Goal: Task Accomplishment & Management: Complete application form

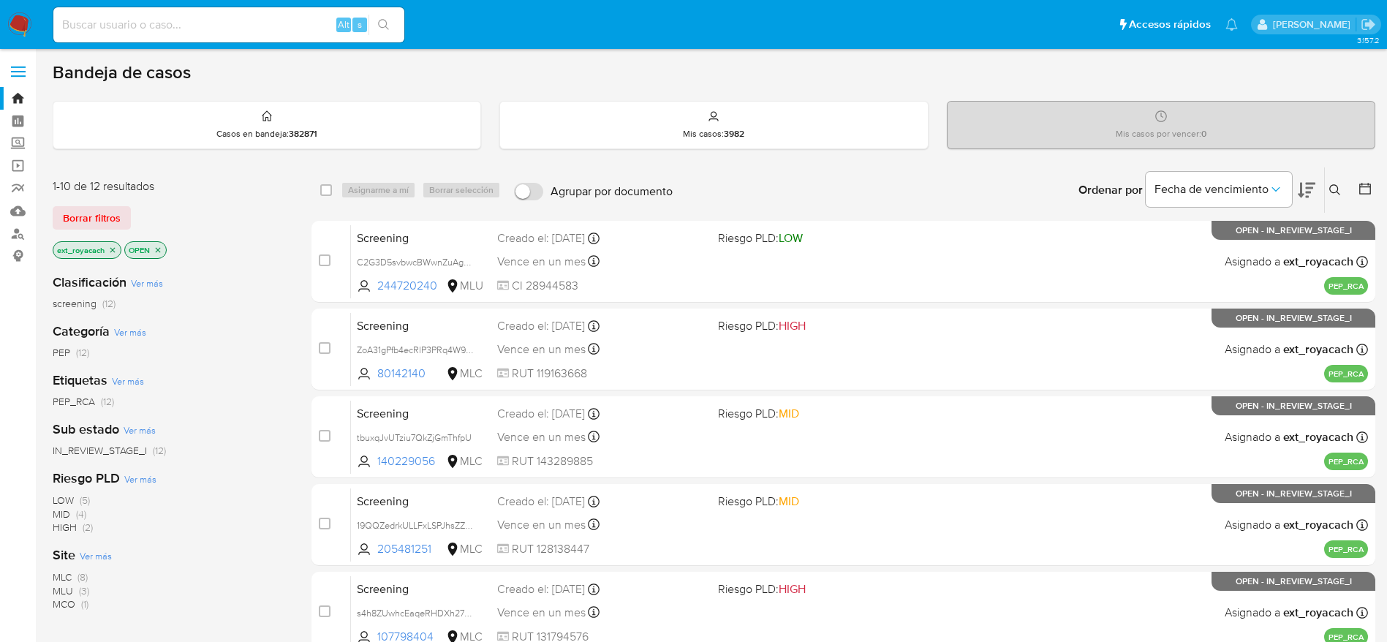
click at [64, 578] on span "MLC" at bounding box center [62, 577] width 19 height 15
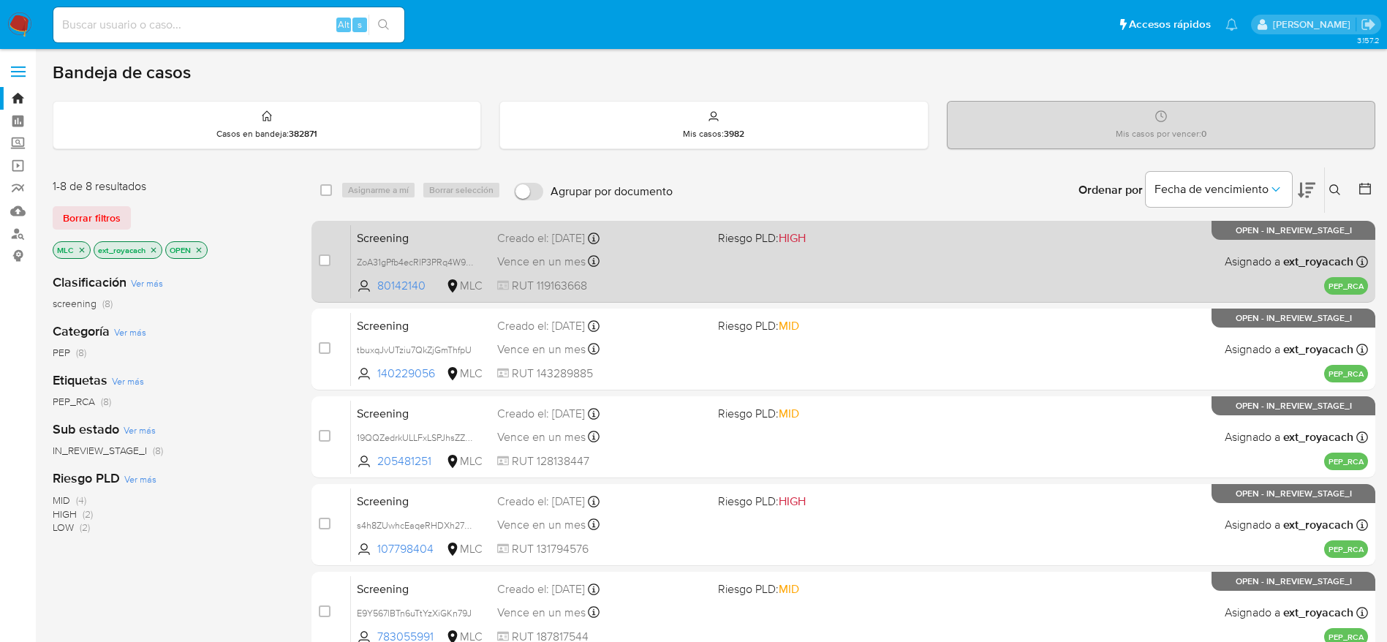
click at [805, 252] on div "Screening ZoA31gPfb4ecRlP3PRq4W9cg 80142140 MLC Riesgo PLD: HIGH Creado el: 01/…" at bounding box center [859, 261] width 1017 height 74
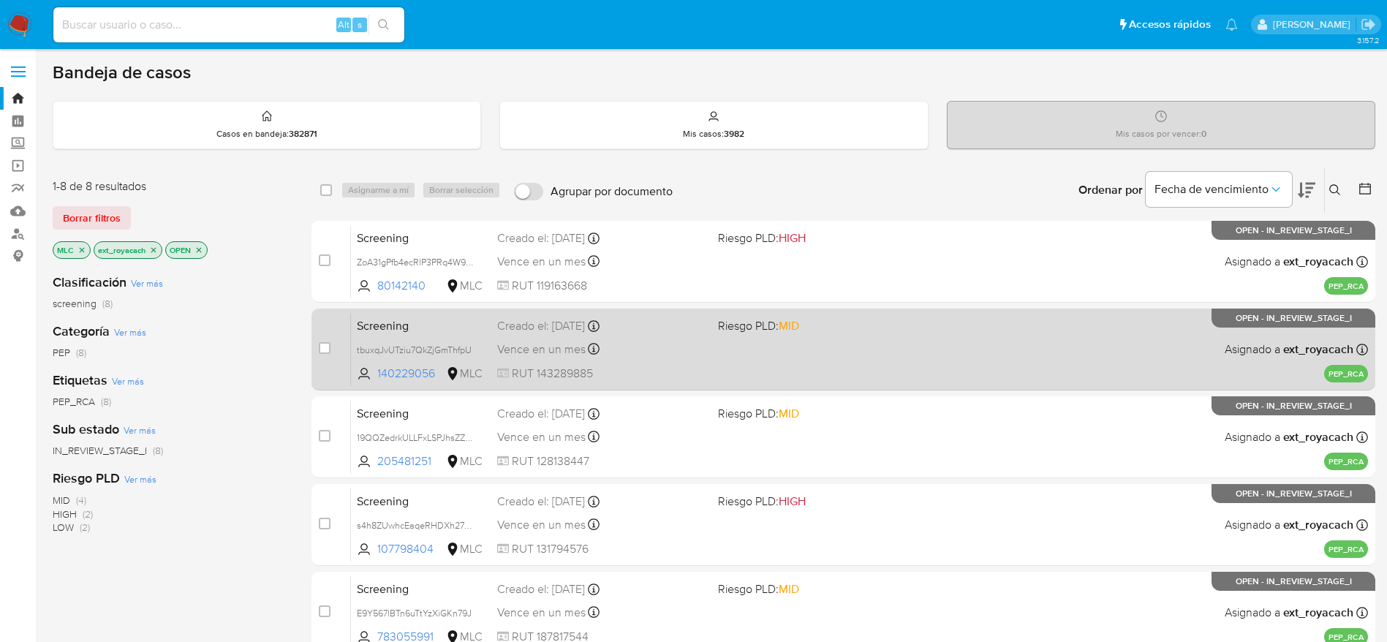
click at [556, 344] on span "Vence en un mes" at bounding box center [541, 349] width 88 height 16
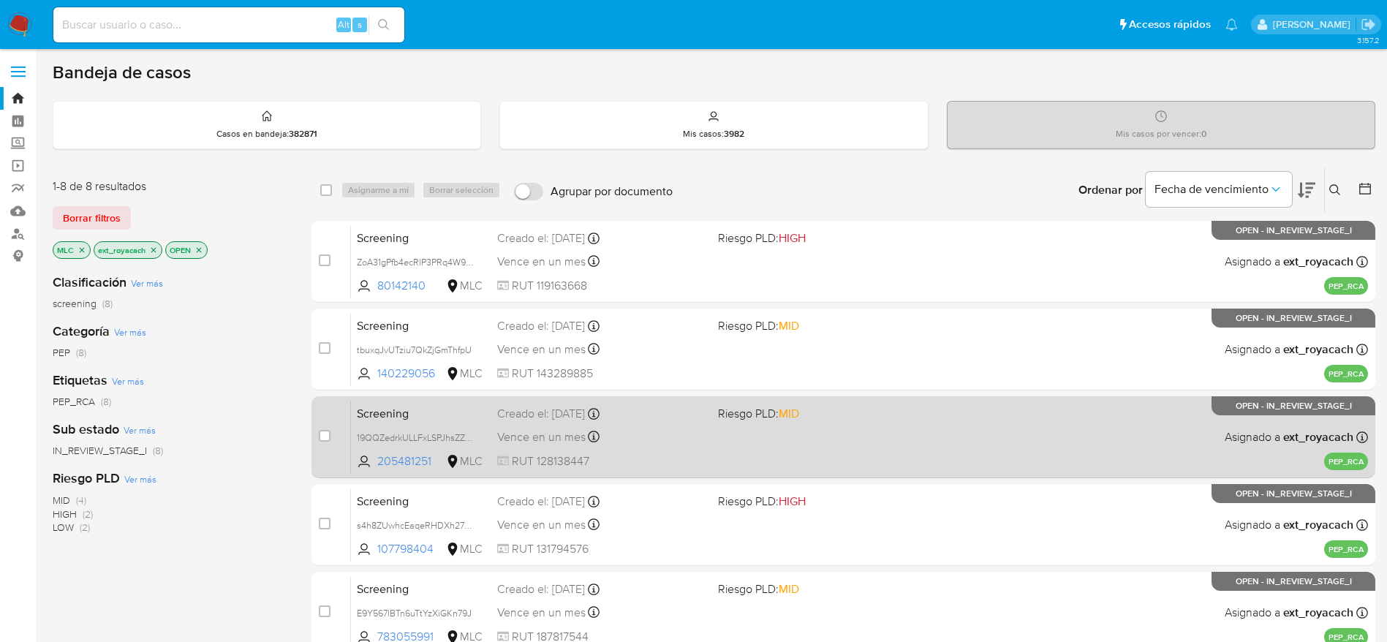
click at [620, 439] on div "Vence en un mes Vence el 30/09/2025 00:05:44" at bounding box center [601, 437] width 209 height 20
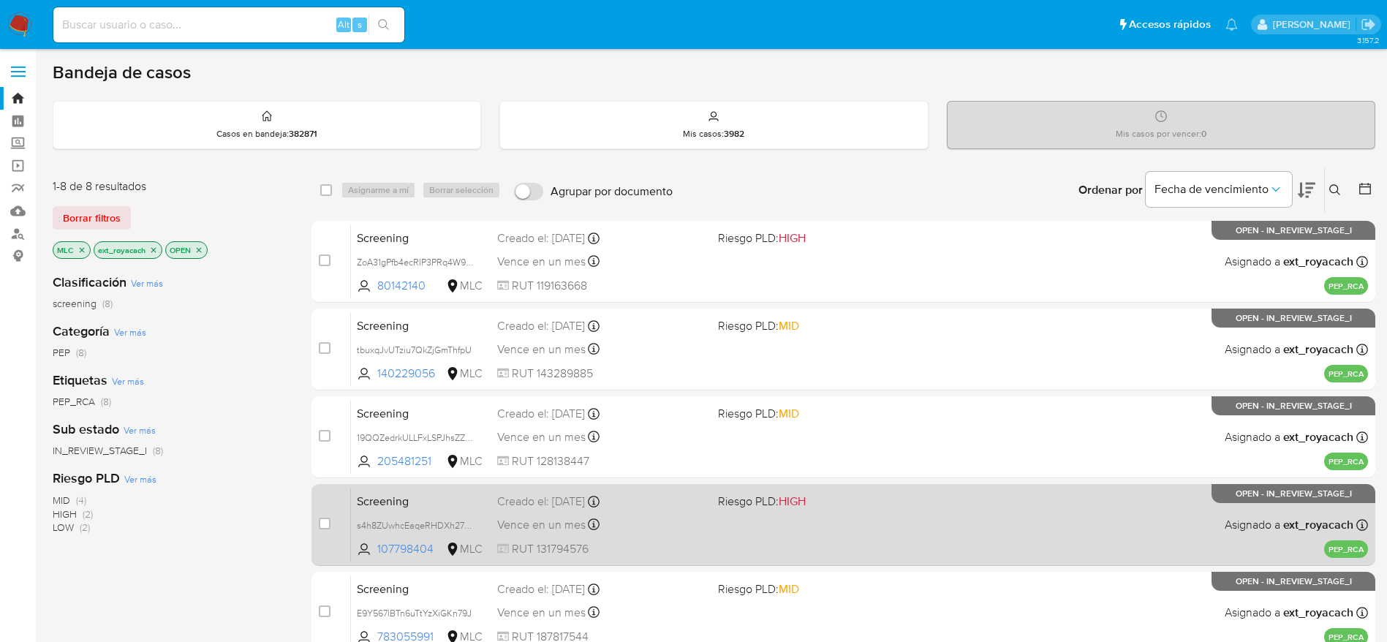
click at [535, 553] on span "RUT 131794576" at bounding box center [601, 549] width 209 height 16
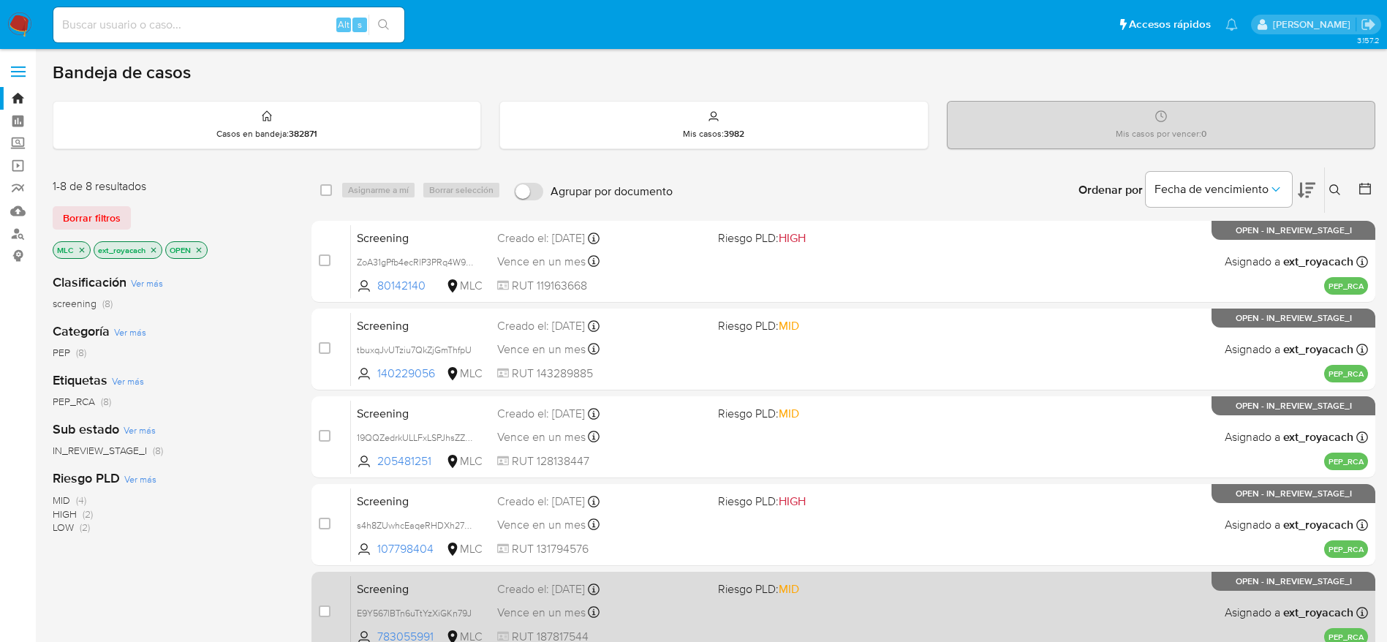
click at [532, 629] on span "RUT 187817544" at bounding box center [601, 637] width 209 height 16
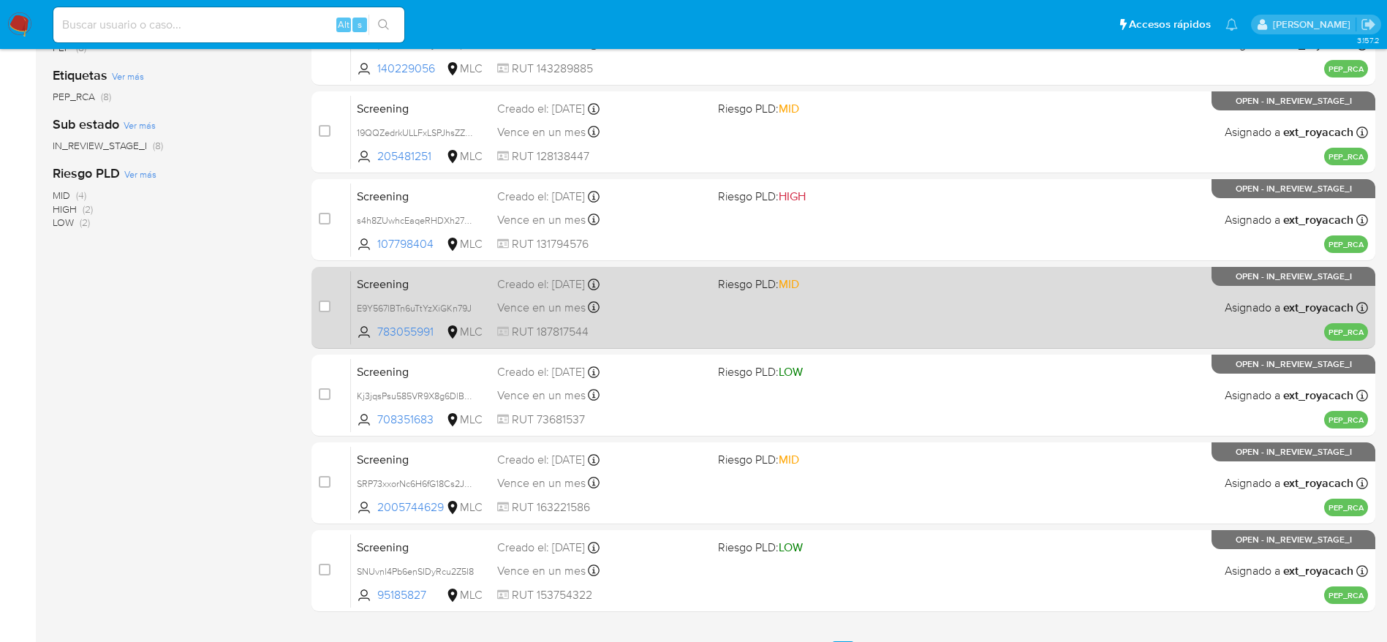
scroll to position [337, 0]
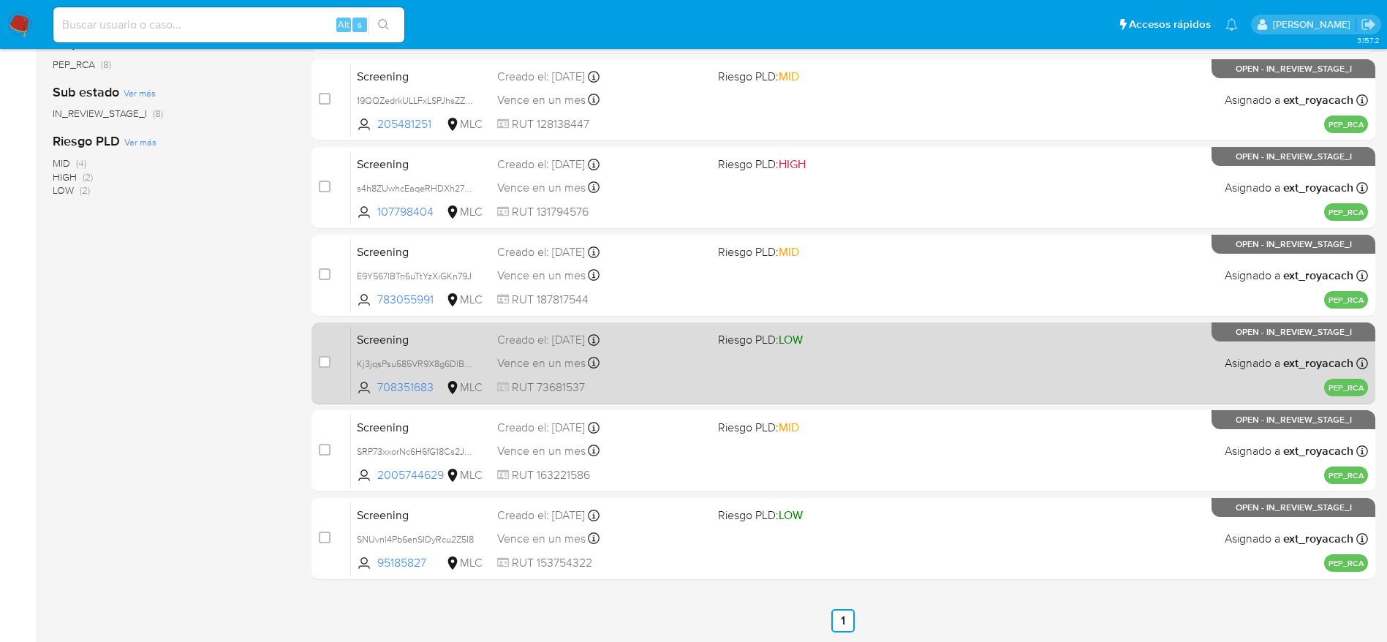
click at [651, 361] on div "Vence en un mes Vence el 29/09/2025 07:06:26" at bounding box center [601, 363] width 209 height 20
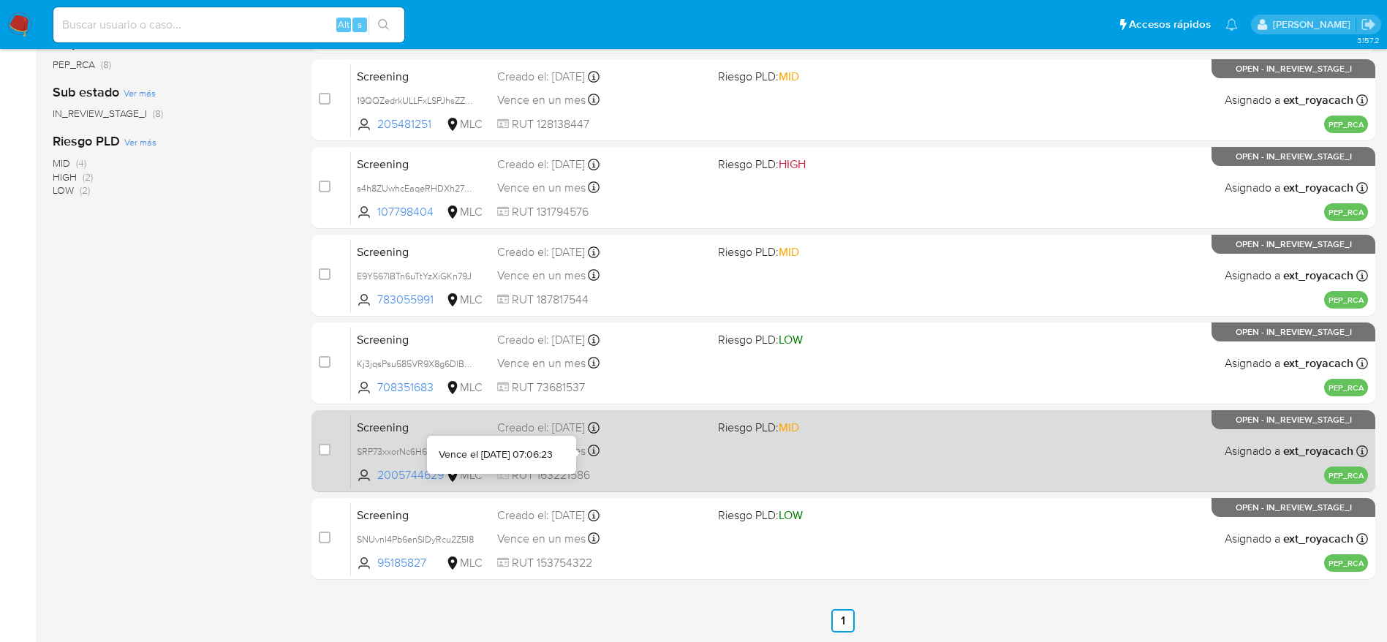
click at [594, 456] on div at bounding box center [594, 452] width 12 height 16
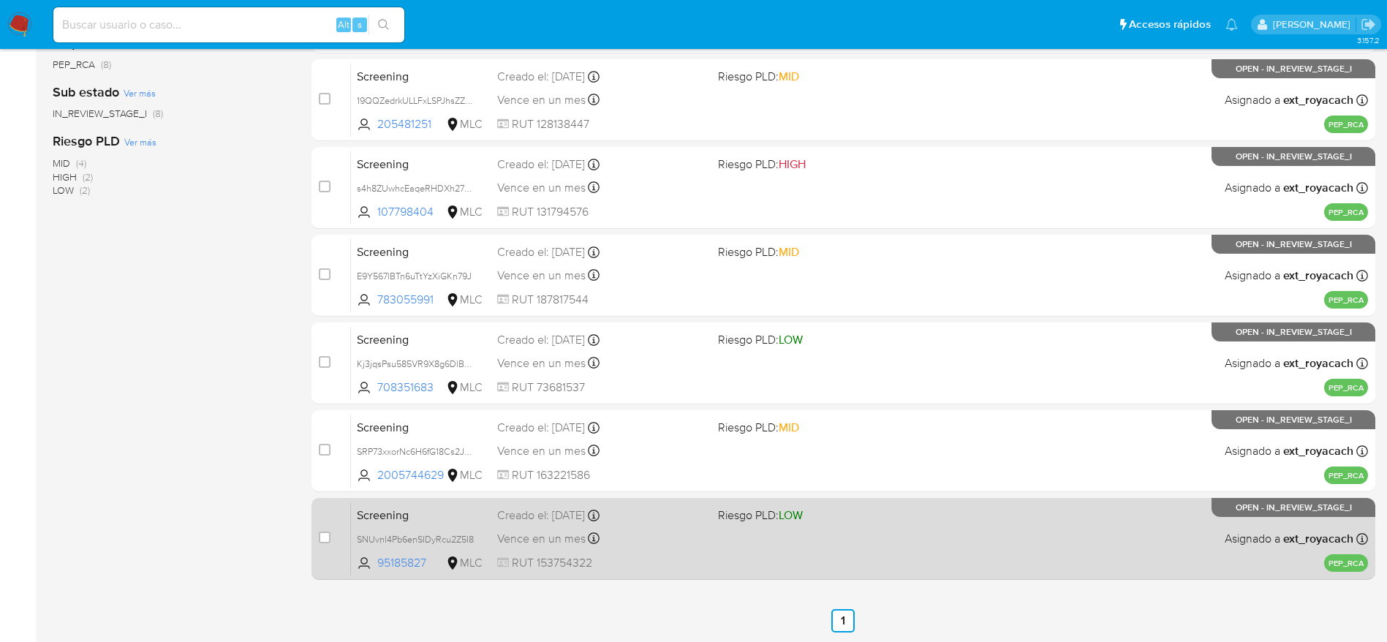
click at [643, 561] on span "RUT 153754322" at bounding box center [601, 563] width 209 height 16
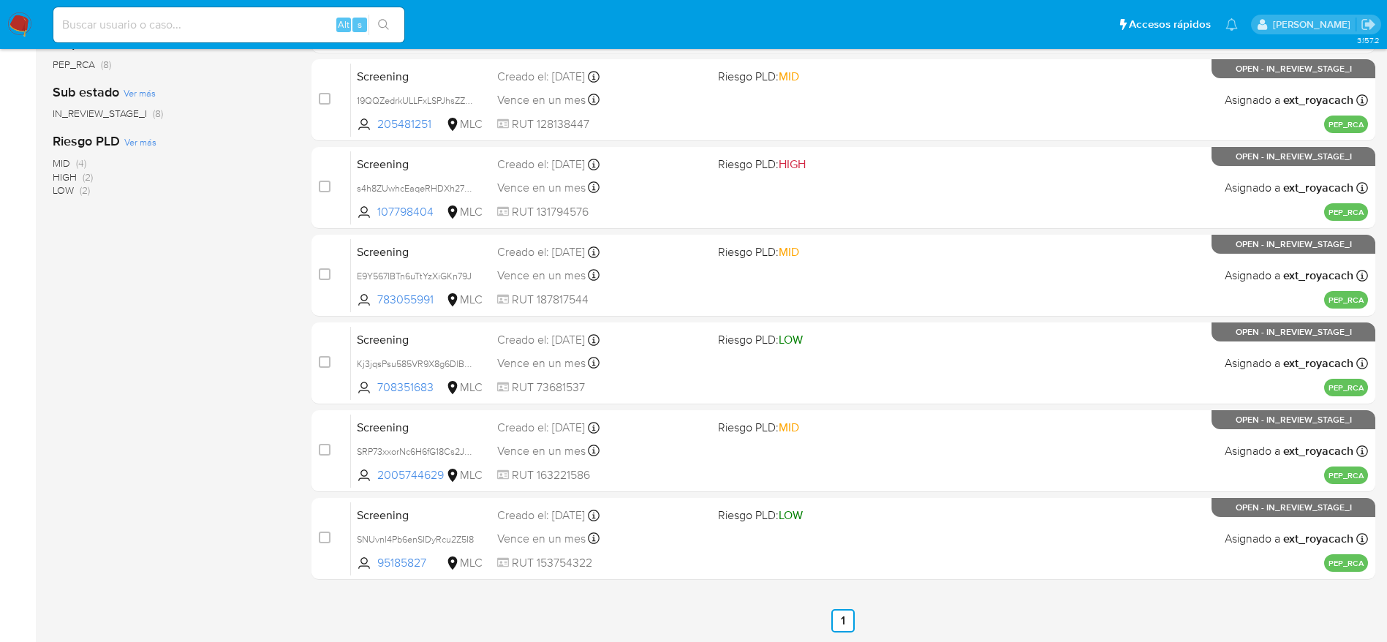
click at [21, 25] on img at bounding box center [19, 24] width 25 height 25
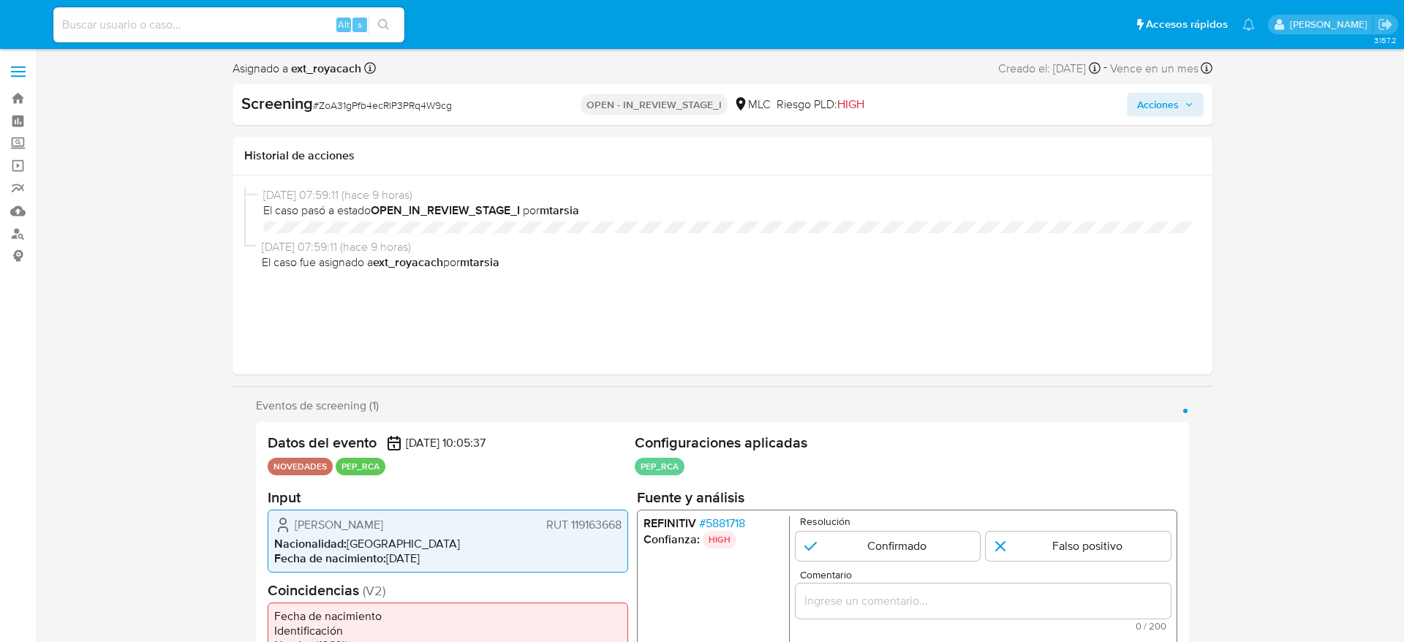
select select "10"
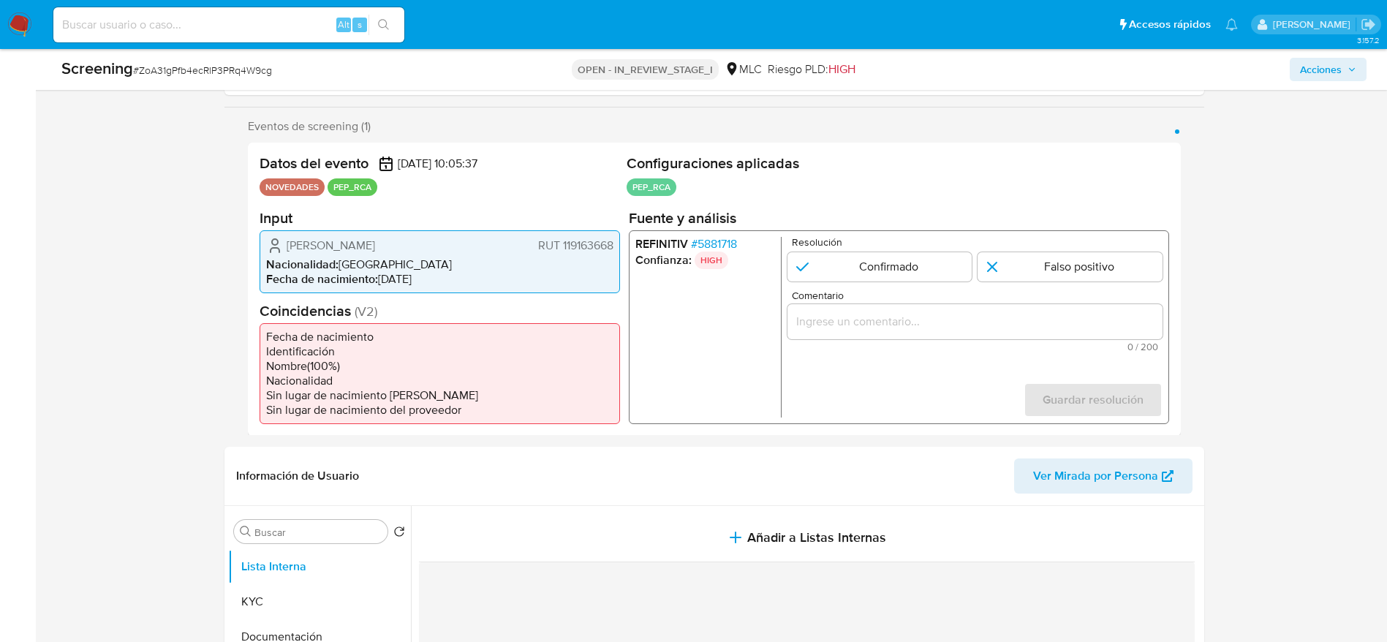
scroll to position [239, 0]
click at [698, 237] on span "# 5881718" at bounding box center [713, 242] width 46 height 15
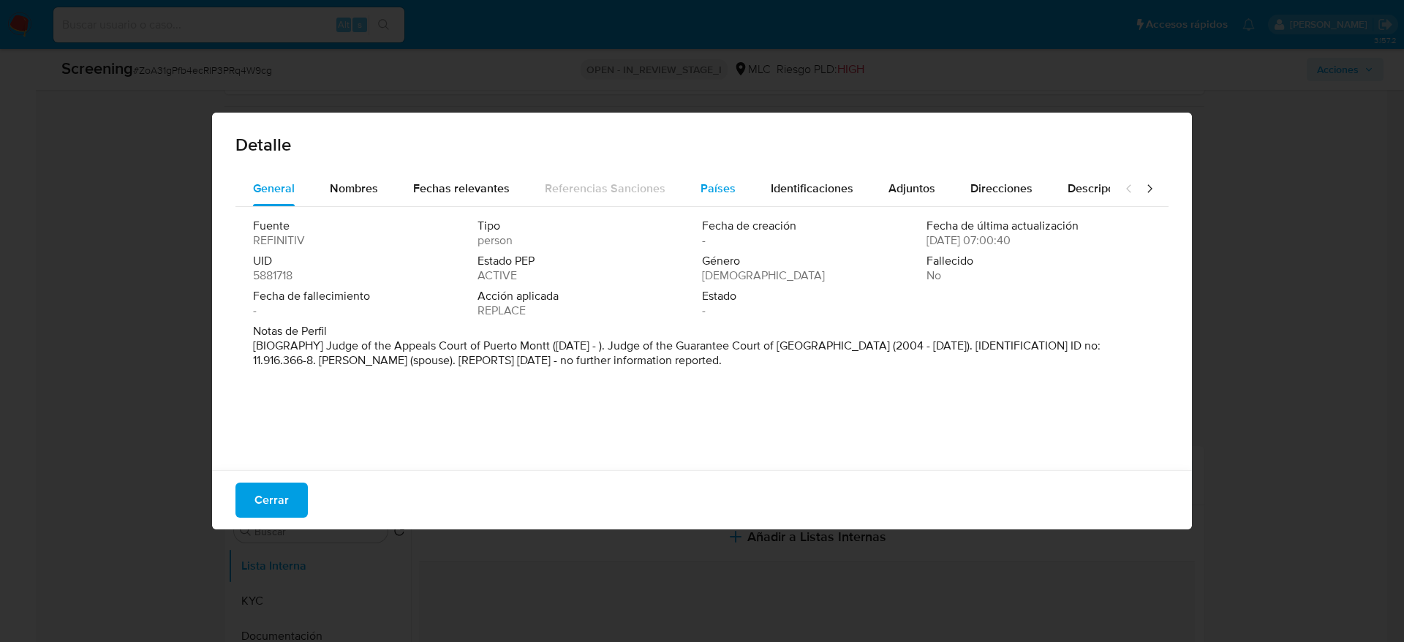
click at [719, 178] on div "Países" at bounding box center [717, 188] width 35 height 35
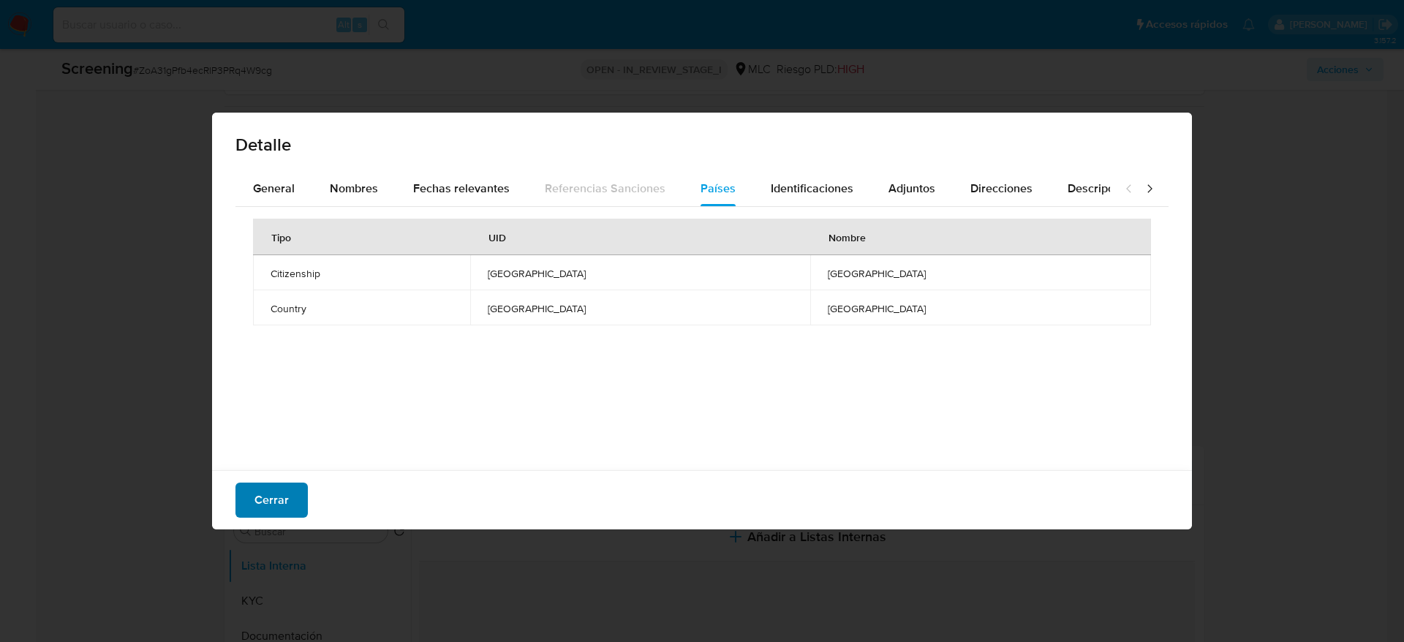
click at [244, 499] on button "Cerrar" at bounding box center [271, 500] width 72 height 35
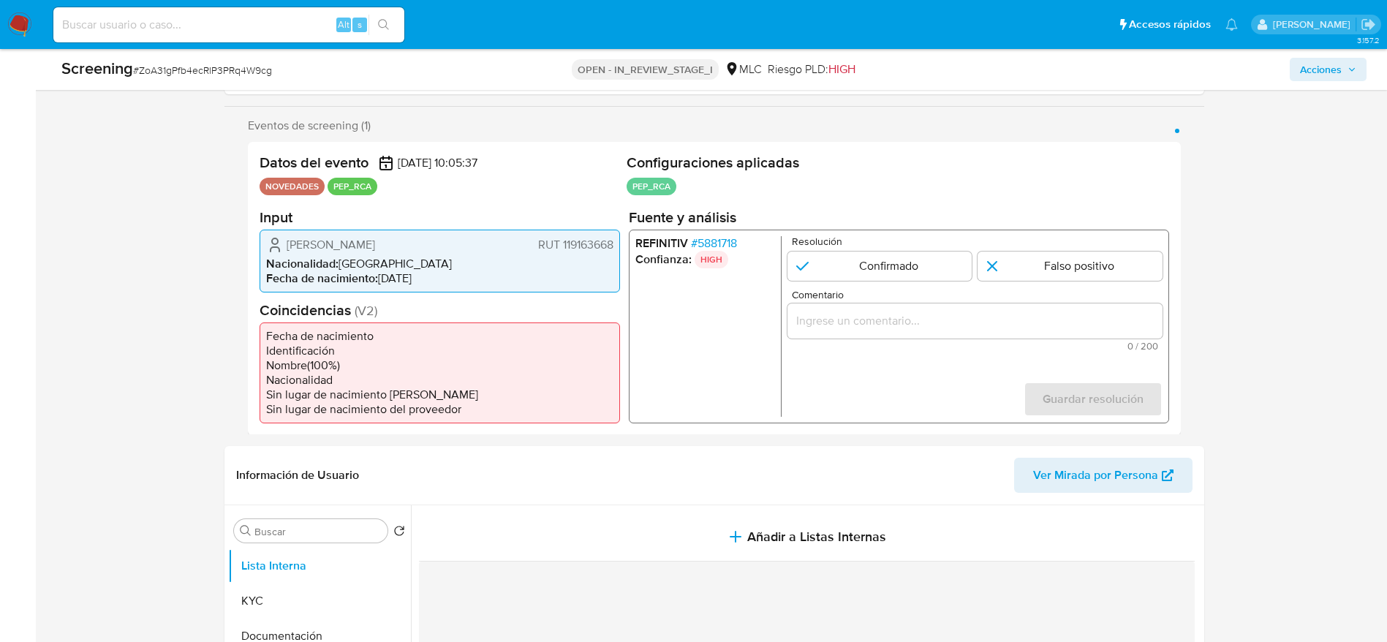
click at [375, 237] on span "[PERSON_NAME]" at bounding box center [331, 244] width 88 height 15
click at [211, 67] on span "# ZoA31gPfb4ecRlP3PRq4W9cg" at bounding box center [202, 70] width 139 height 15
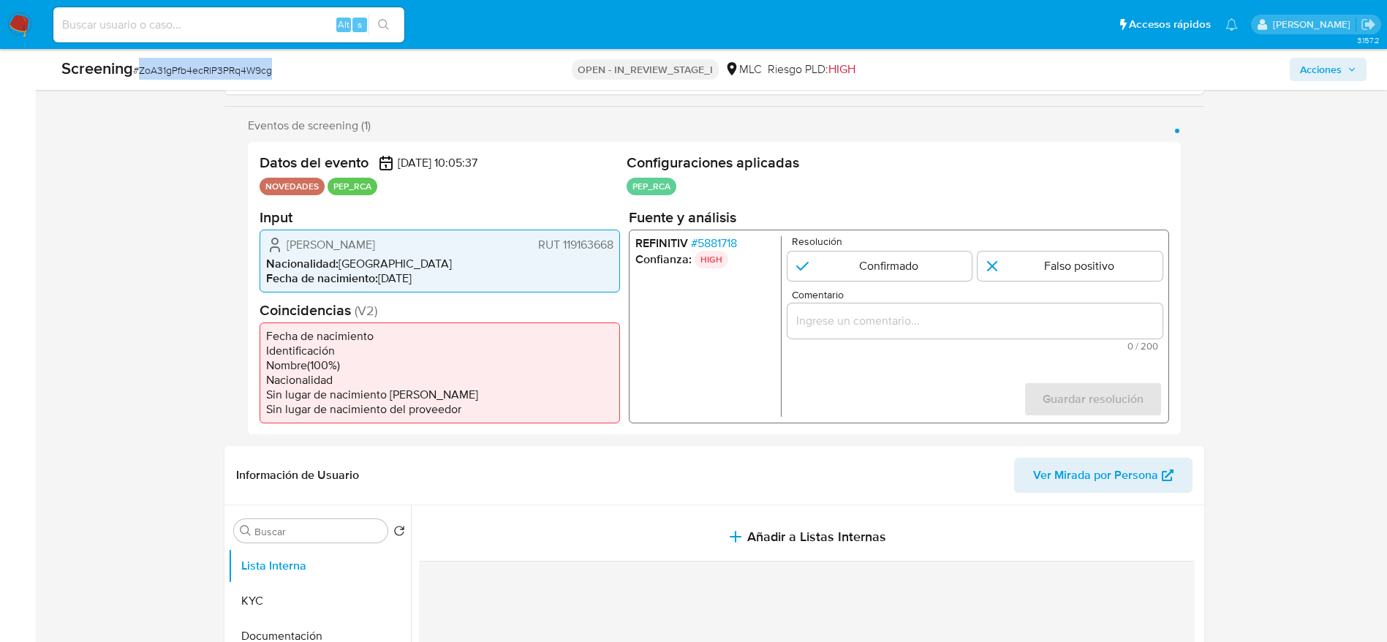
copy span "ZoA31gPfb4ecRlP3PRq4W9cg"
click at [211, 67] on span "# ZoA31gPfb4ecRlP3PRq4W9cg" at bounding box center [202, 70] width 139 height 15
drag, startPoint x: 285, startPoint y: 241, endPoint x: 613, endPoint y: 258, distance: 328.0
click at [613, 253] on div "[PERSON_NAME] 119163668" at bounding box center [439, 244] width 347 height 18
click at [716, 246] on span "# 5881718" at bounding box center [713, 242] width 46 height 15
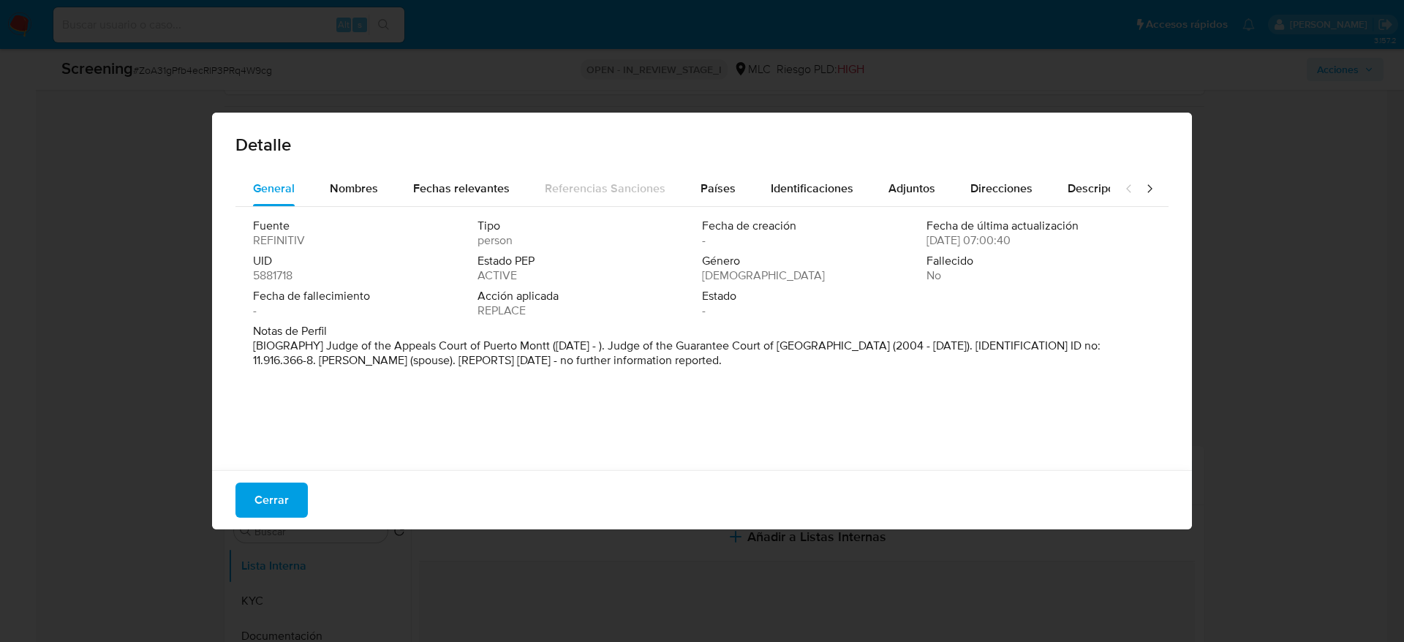
click at [526, 371] on div "Notas de Perfil [BIOGRAPHY] Judge of the Appeals Court of Puerto Montt (Nov 201…" at bounding box center [702, 349] width 898 height 50
click at [275, 491] on span "Cerrar" at bounding box center [271, 500] width 34 height 32
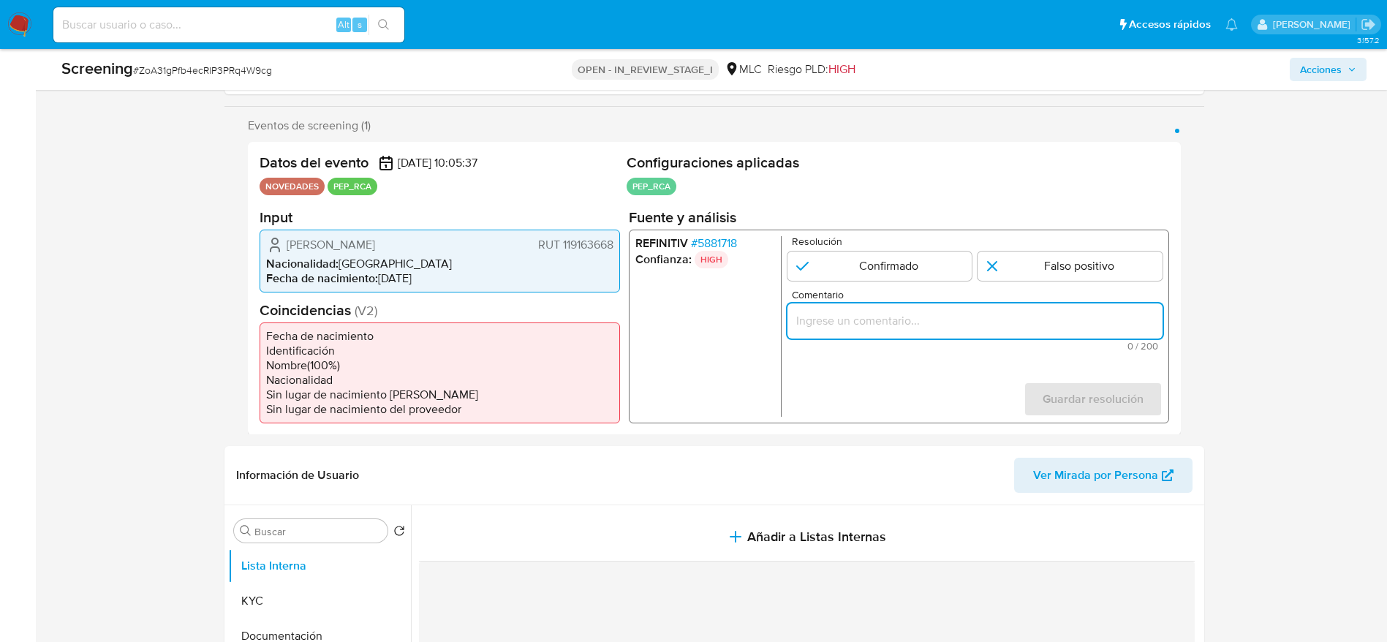
click at [1013, 315] on input "Comentario" at bounding box center [974, 320] width 375 height 19
paste input "Usuario Juan Patricio Rondini Fernández-Dávila, Se desempeña como Presidente de…"
type input "Usuario Juan Patricio Rondini Fernández-Dávila, Se desempeña como Presidente de…"
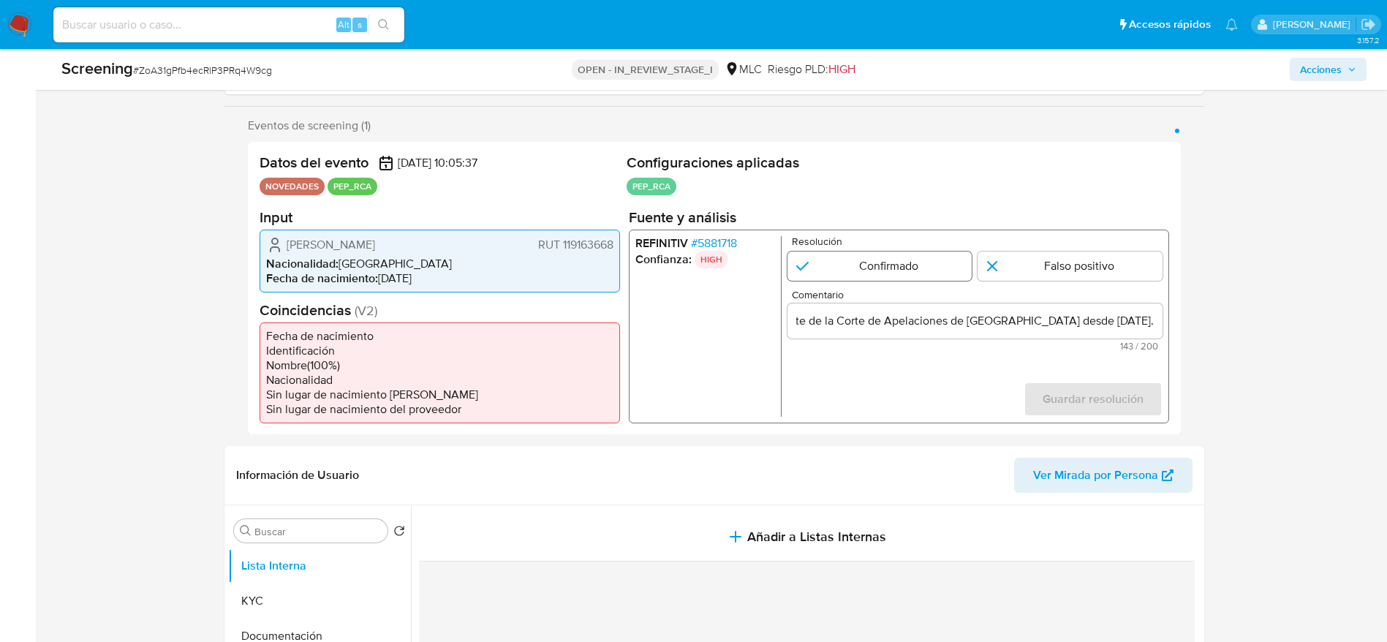
scroll to position [0, 0]
click at [888, 252] on input "1 de 1" at bounding box center [879, 265] width 185 height 29
radio input "true"
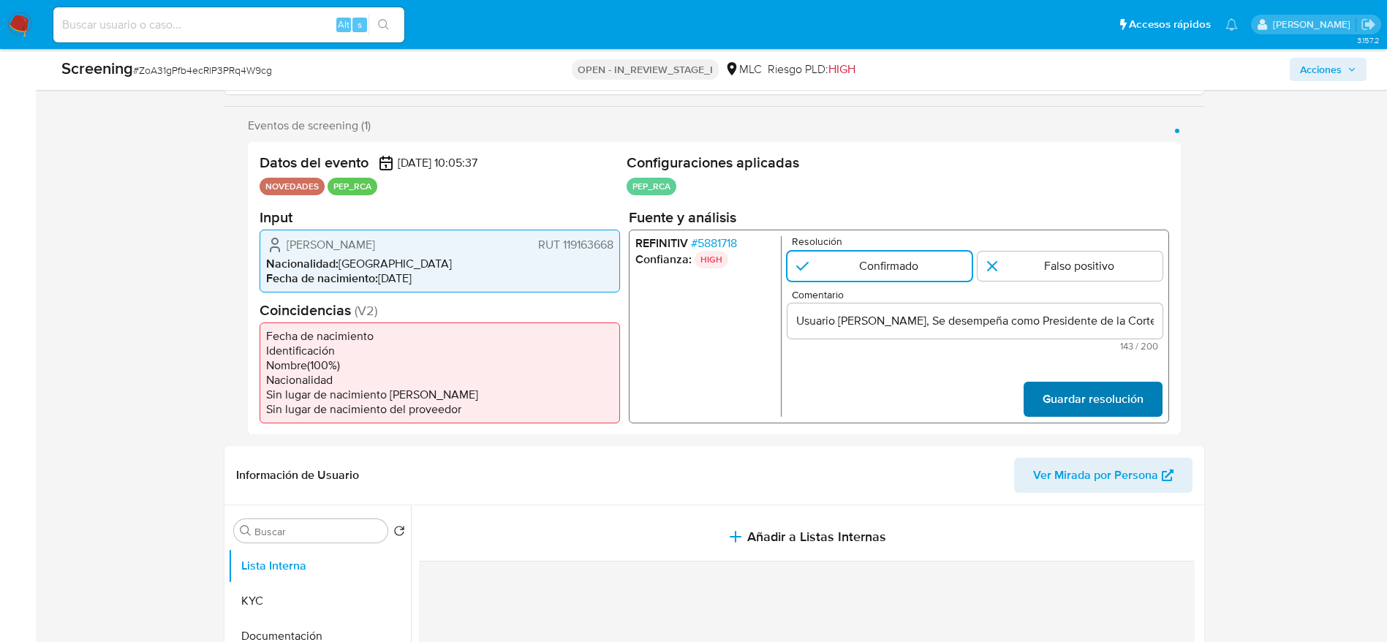
click at [1102, 396] on span "Guardar resolución" at bounding box center [1092, 398] width 101 height 32
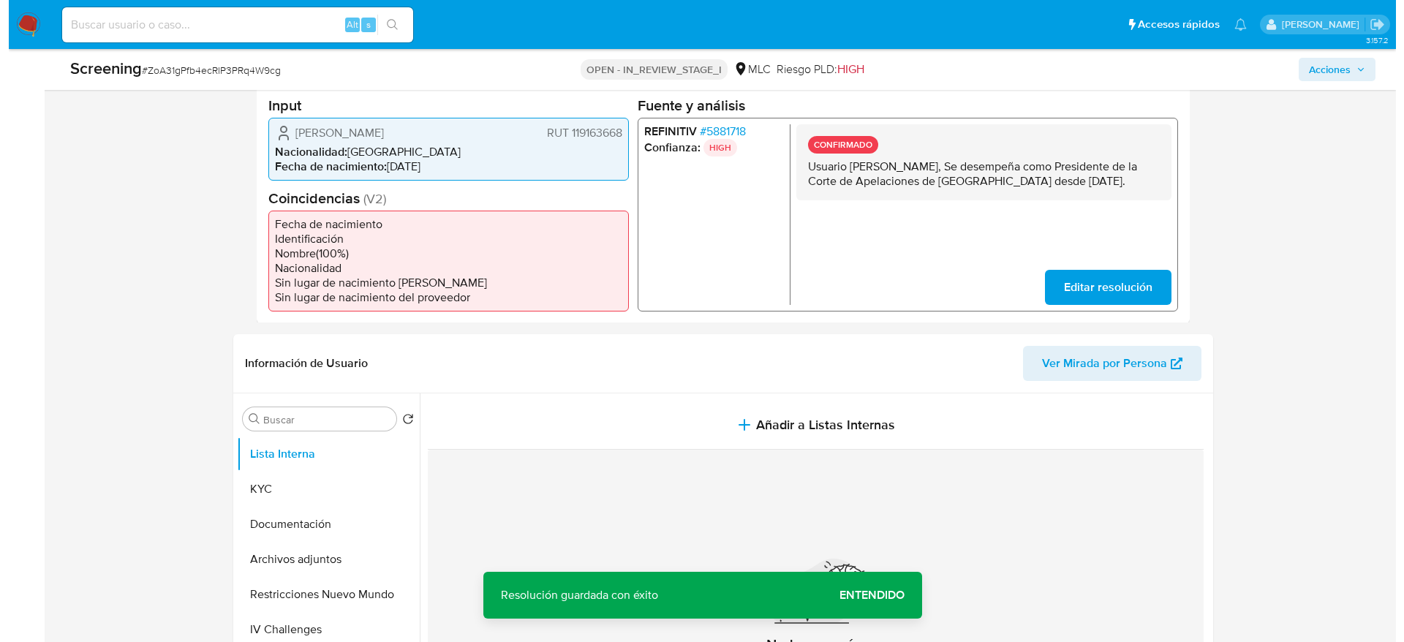
scroll to position [350, 0]
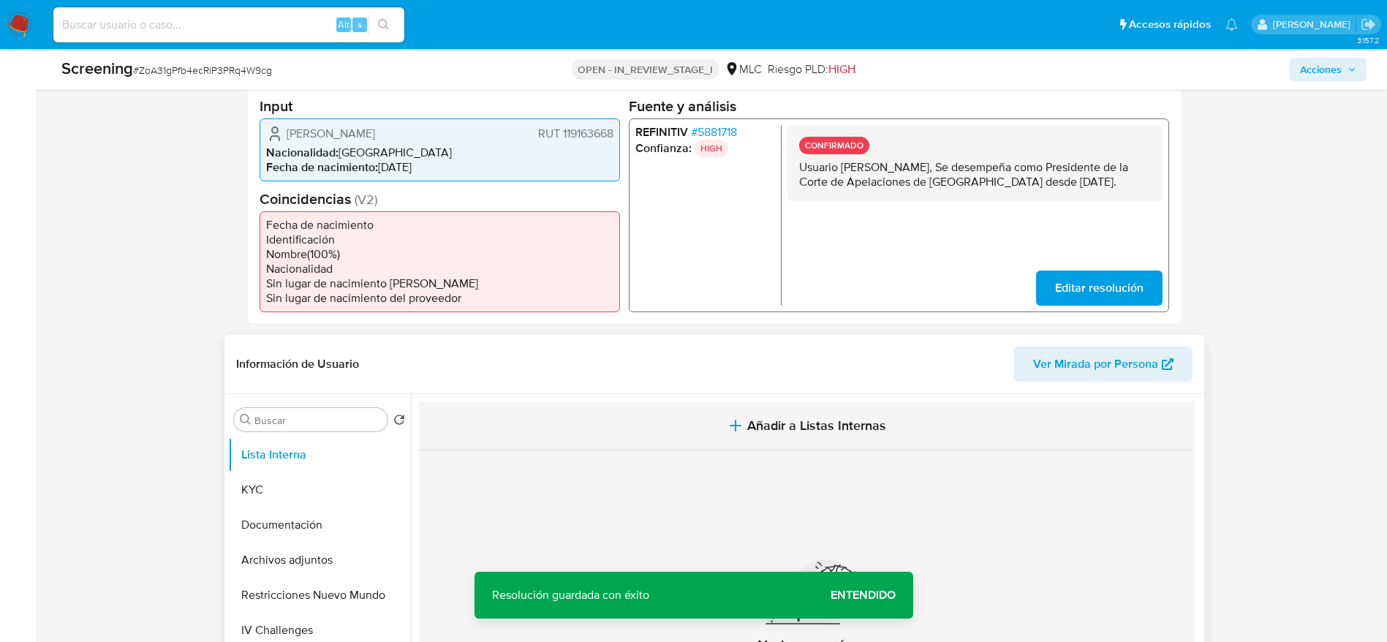
click at [779, 450] on button "Añadir a Listas Internas" at bounding box center [807, 425] width 776 height 49
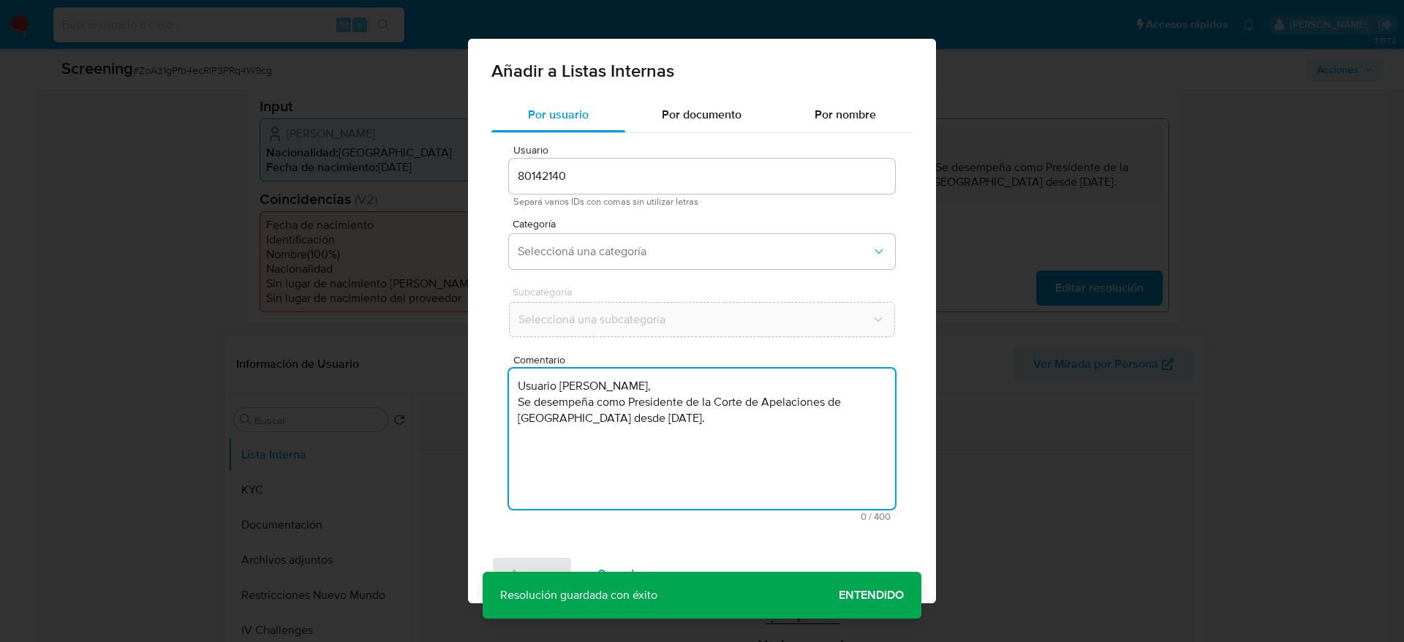
click at [779, 457] on textarea "Usuario Juan Patricio Rondini Fernández-Dávila, Se desempeña como Presidente de…" at bounding box center [702, 438] width 386 height 140
type textarea "Usuario Juan Patricio Rondini Fernández-Dávila, Se desempeña como Presidente de…"
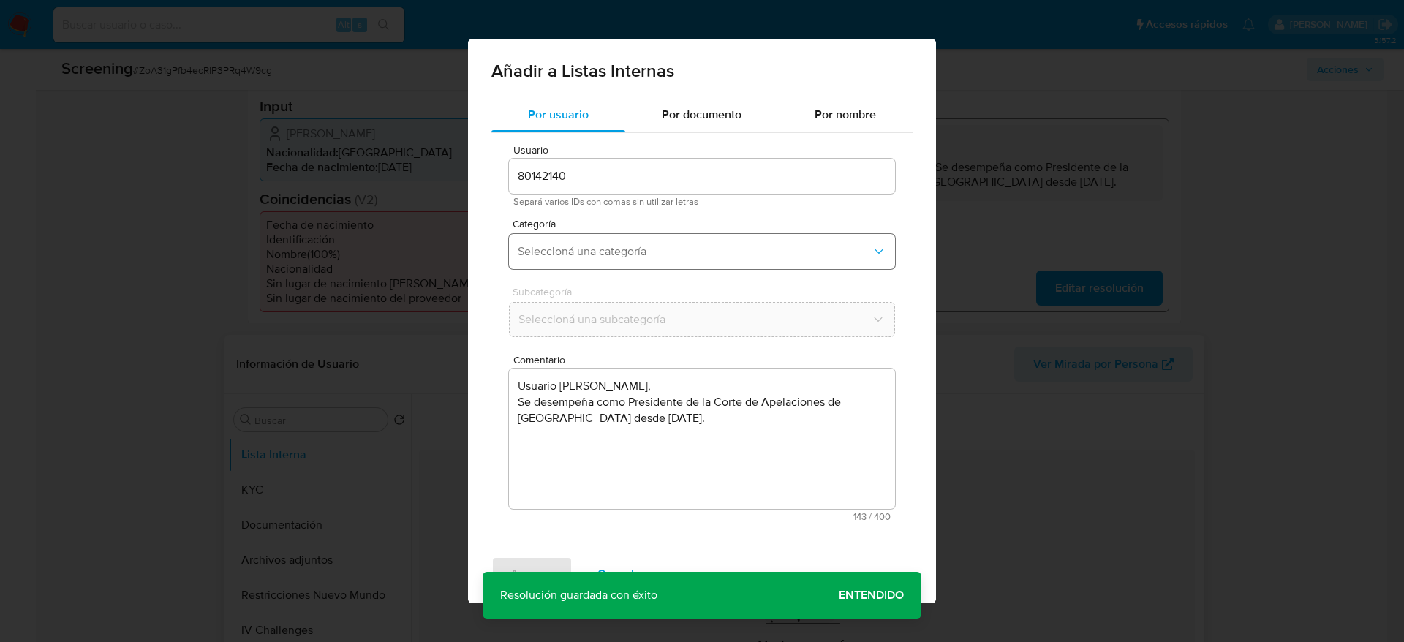
click at [676, 247] on span "Seleccioná una categoría" at bounding box center [695, 251] width 354 height 15
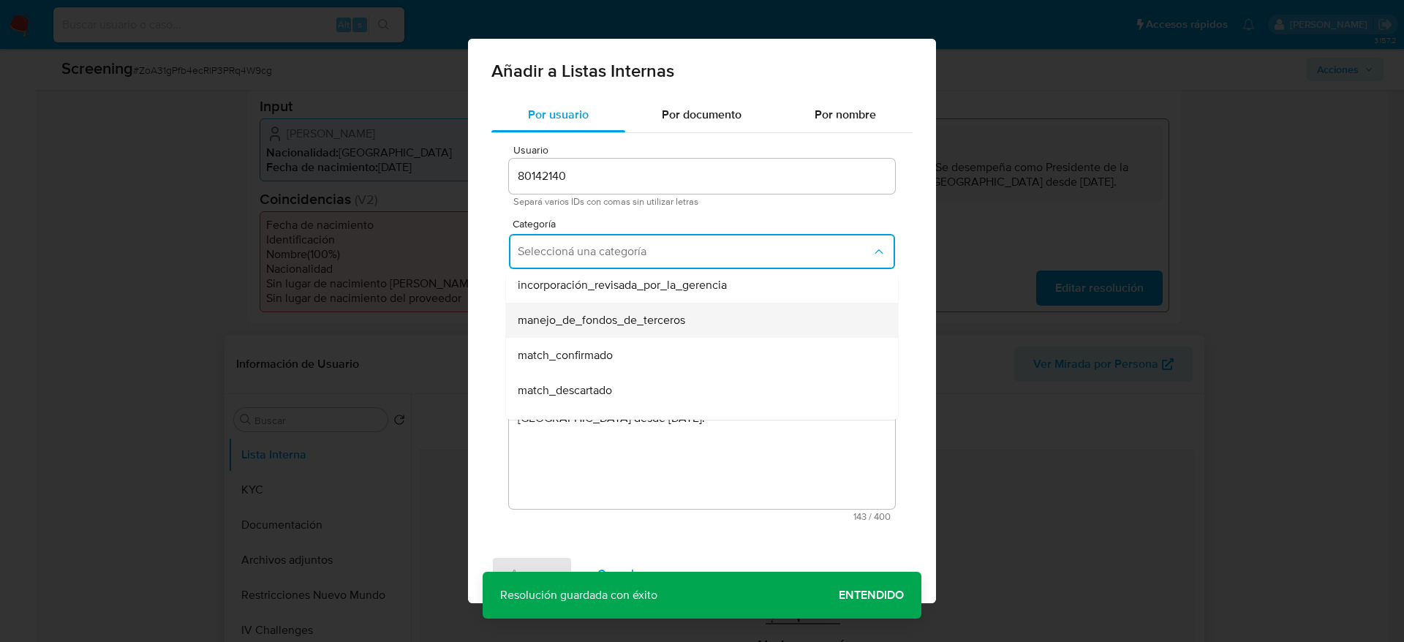
scroll to position [42, 0]
click at [583, 347] on span "match_confirmado" at bounding box center [565, 354] width 95 height 15
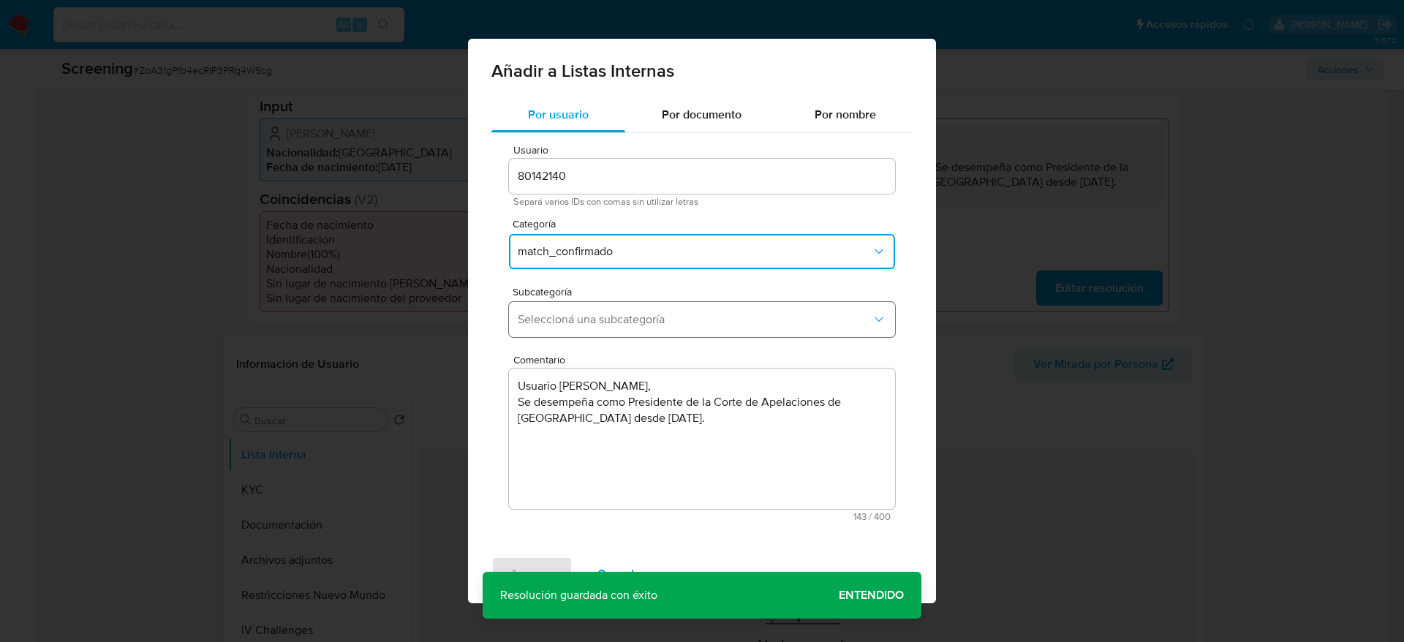
click at [673, 314] on span "Seleccioná una subcategoría" at bounding box center [695, 319] width 354 height 15
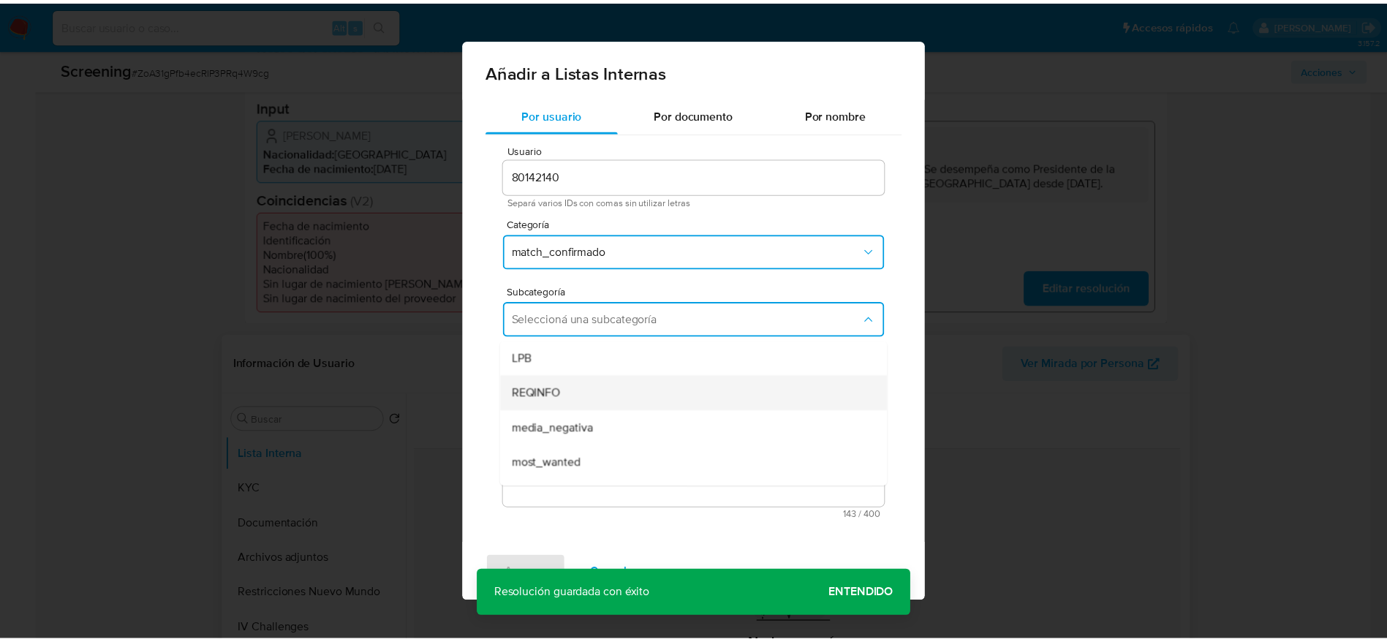
scroll to position [99, 0]
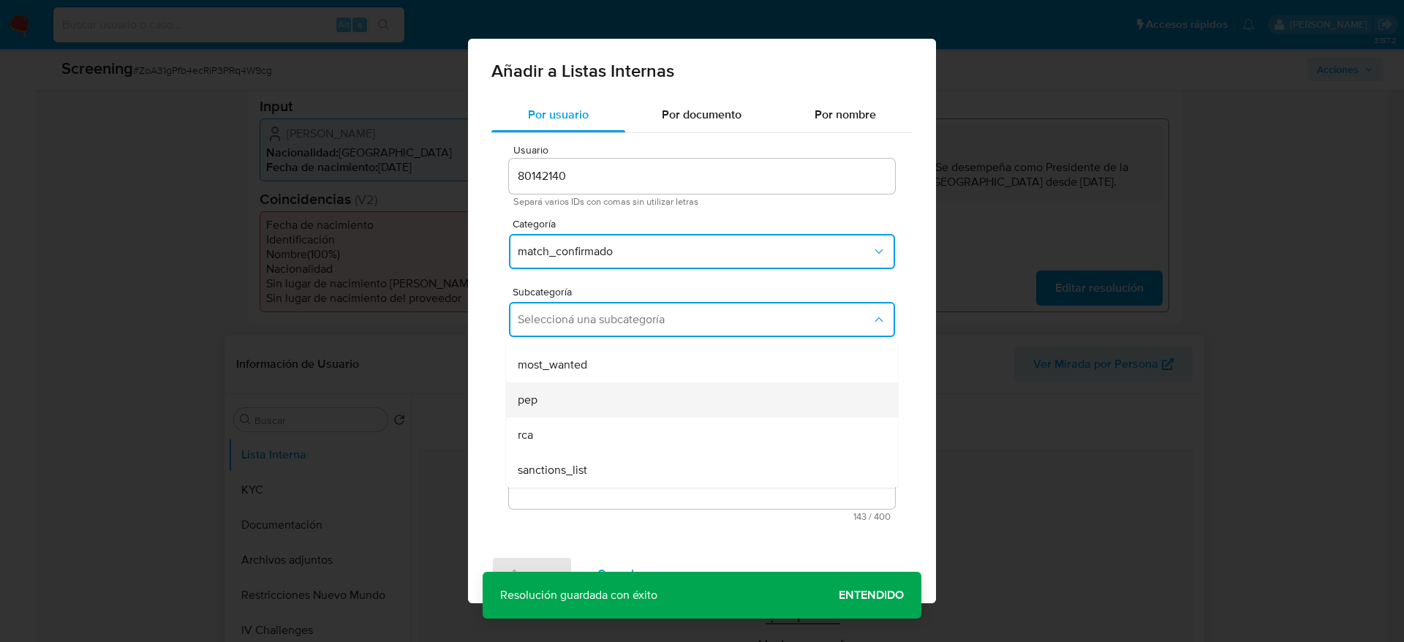
click at [537, 398] on span "pep" at bounding box center [528, 400] width 20 height 15
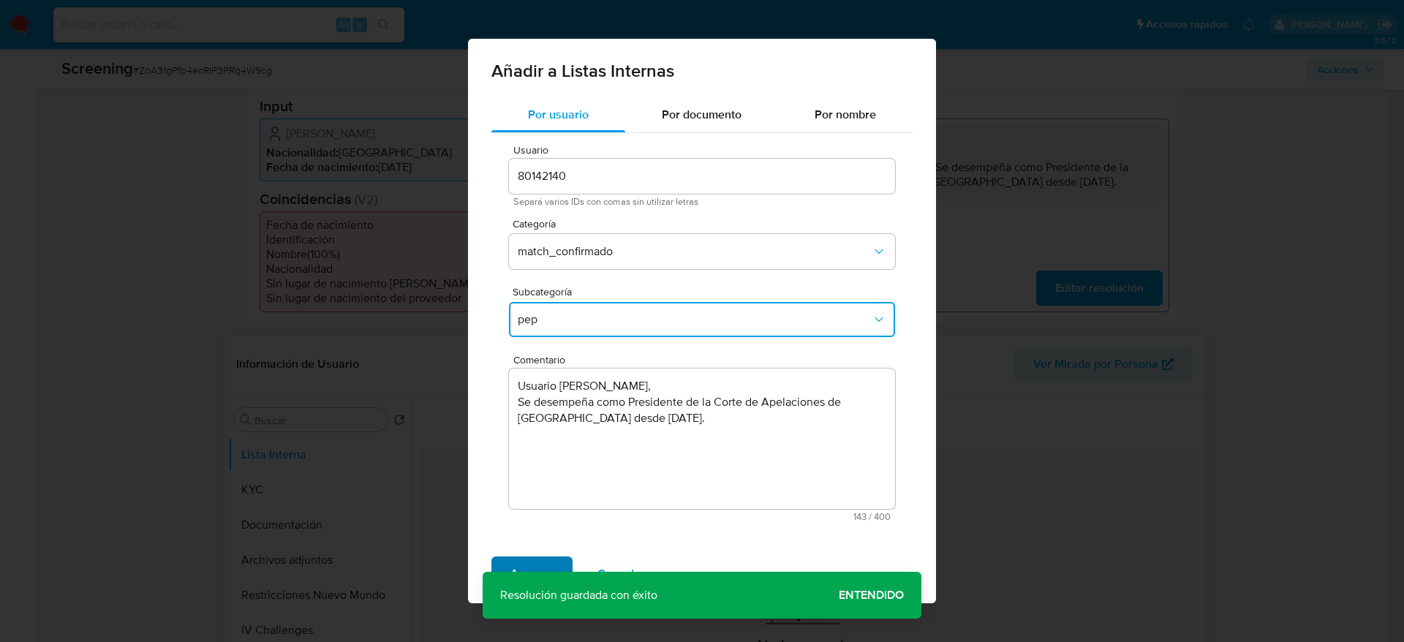
click at [518, 560] on span "Agregar" at bounding box center [531, 574] width 43 height 32
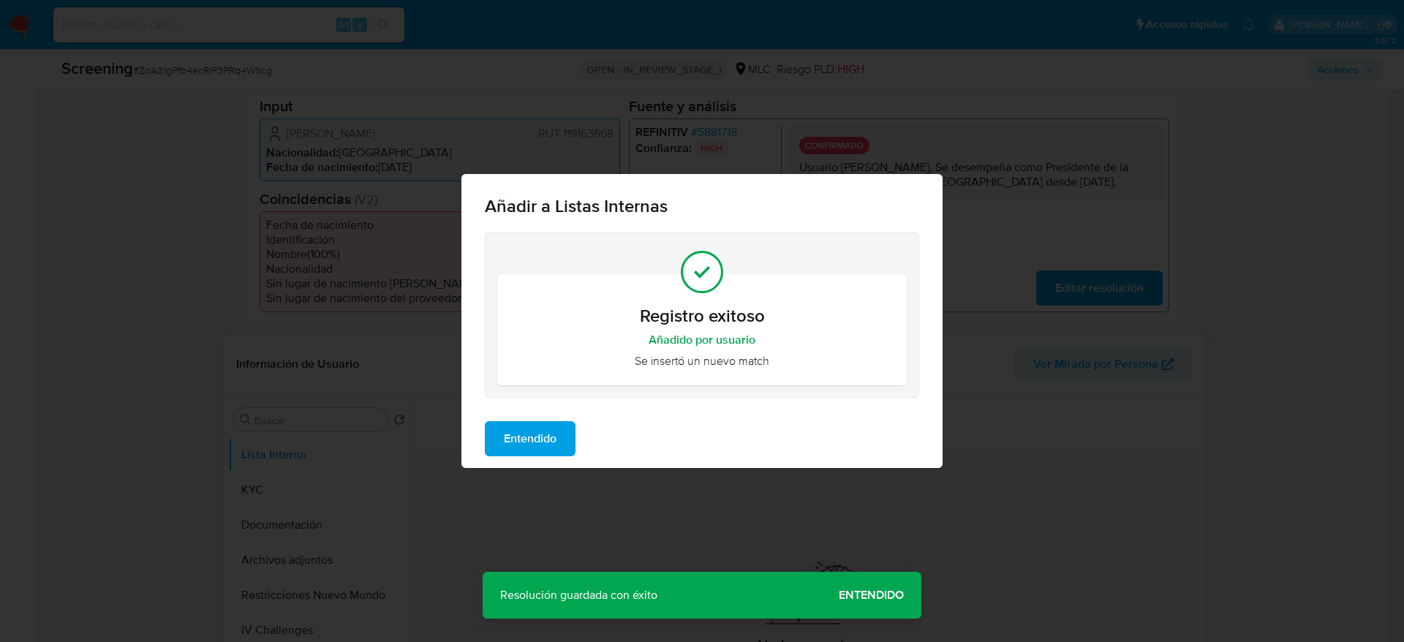
click at [520, 436] on span "Entendido" at bounding box center [530, 439] width 53 height 32
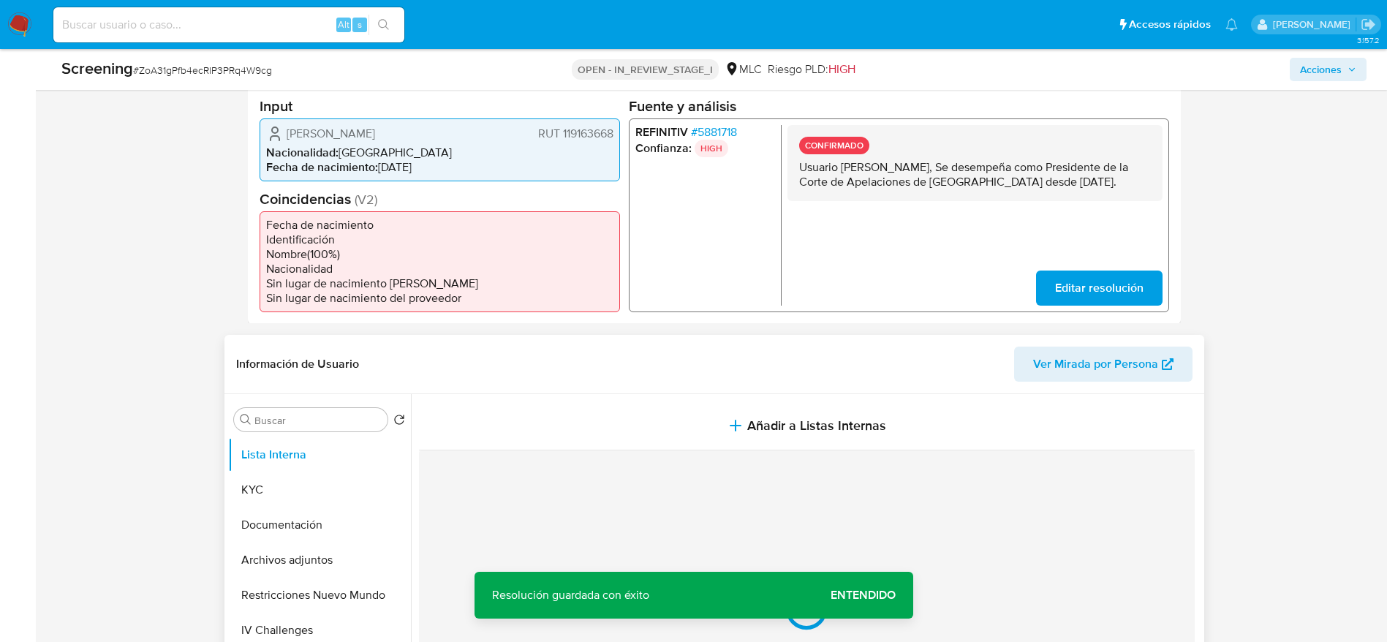
click at [208, 64] on span "# ZoA31gPfb4ecRlP3PRq4W9cg" at bounding box center [202, 70] width 139 height 15
copy span "ZoA31gPfb4ecRlP3PRq4W9cg"
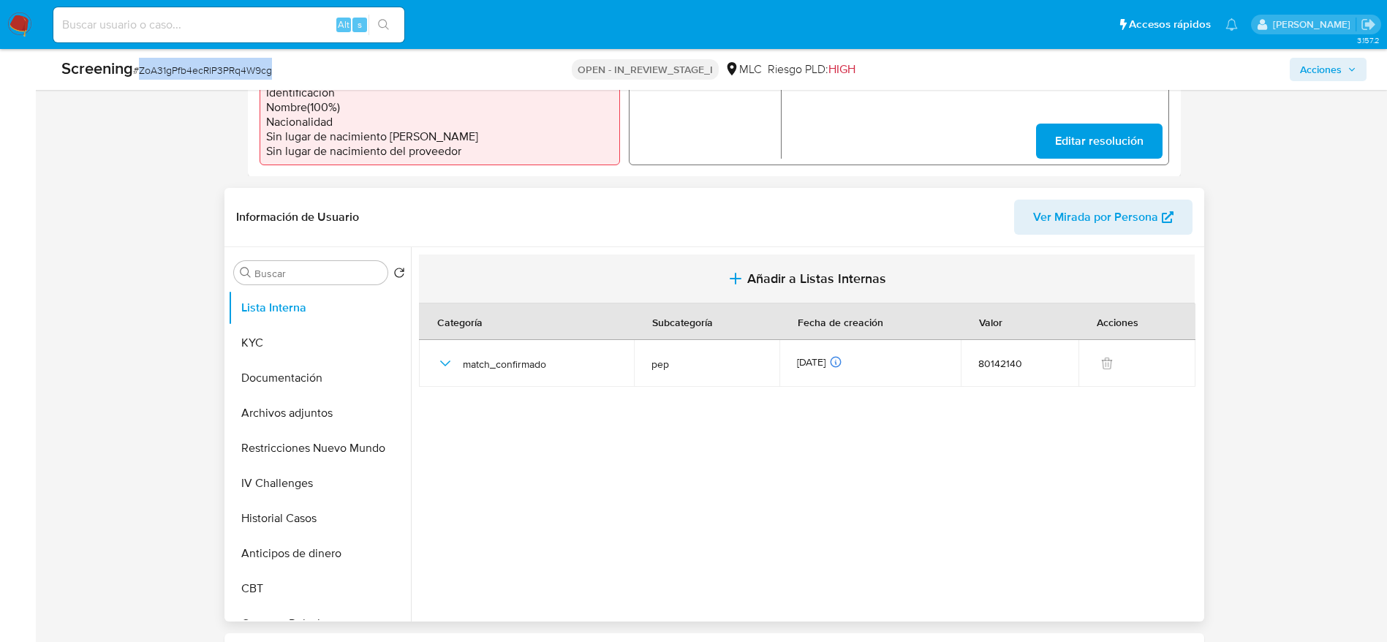
scroll to position [510, 0]
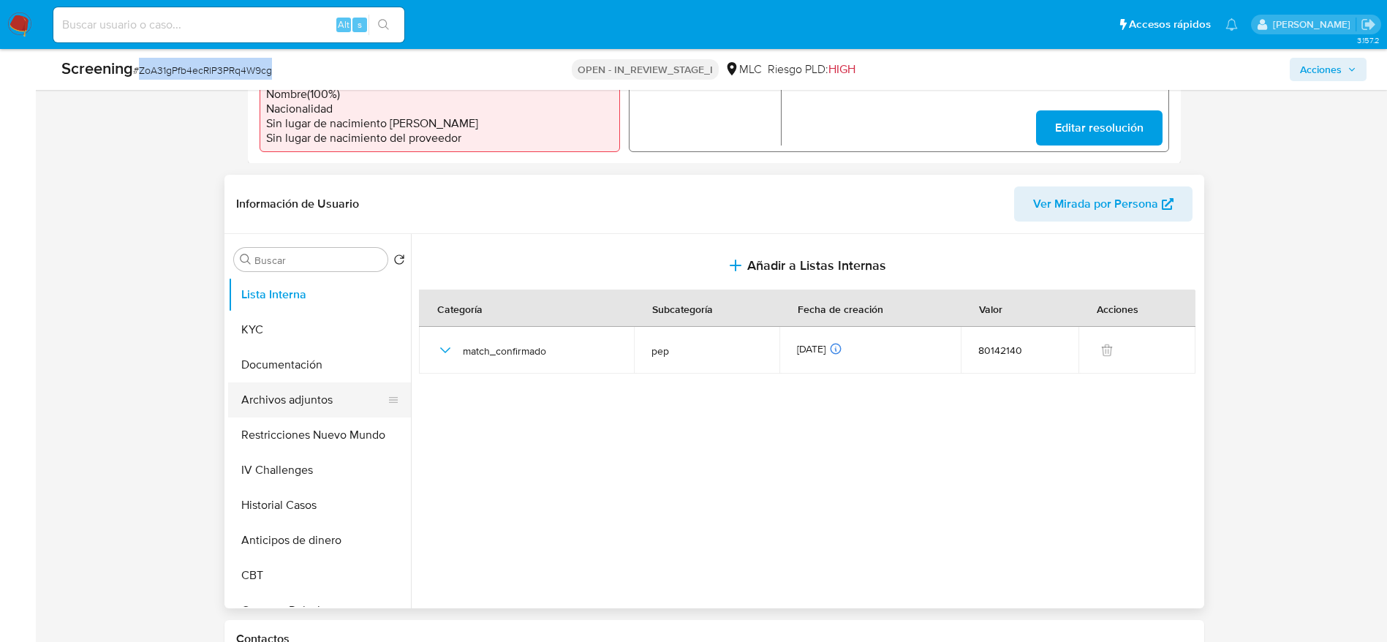
click at [298, 404] on button "Archivos adjuntos" at bounding box center [313, 399] width 171 height 35
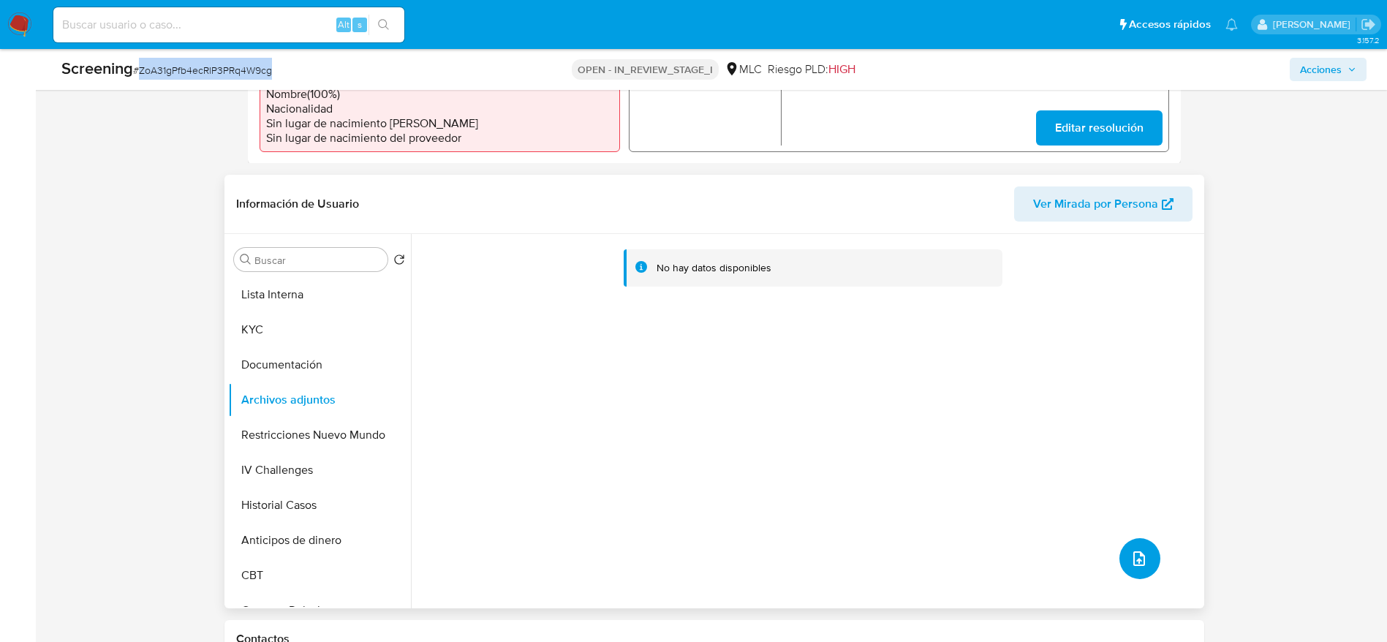
click at [1135, 567] on icon "upload-file" at bounding box center [1139, 559] width 18 height 18
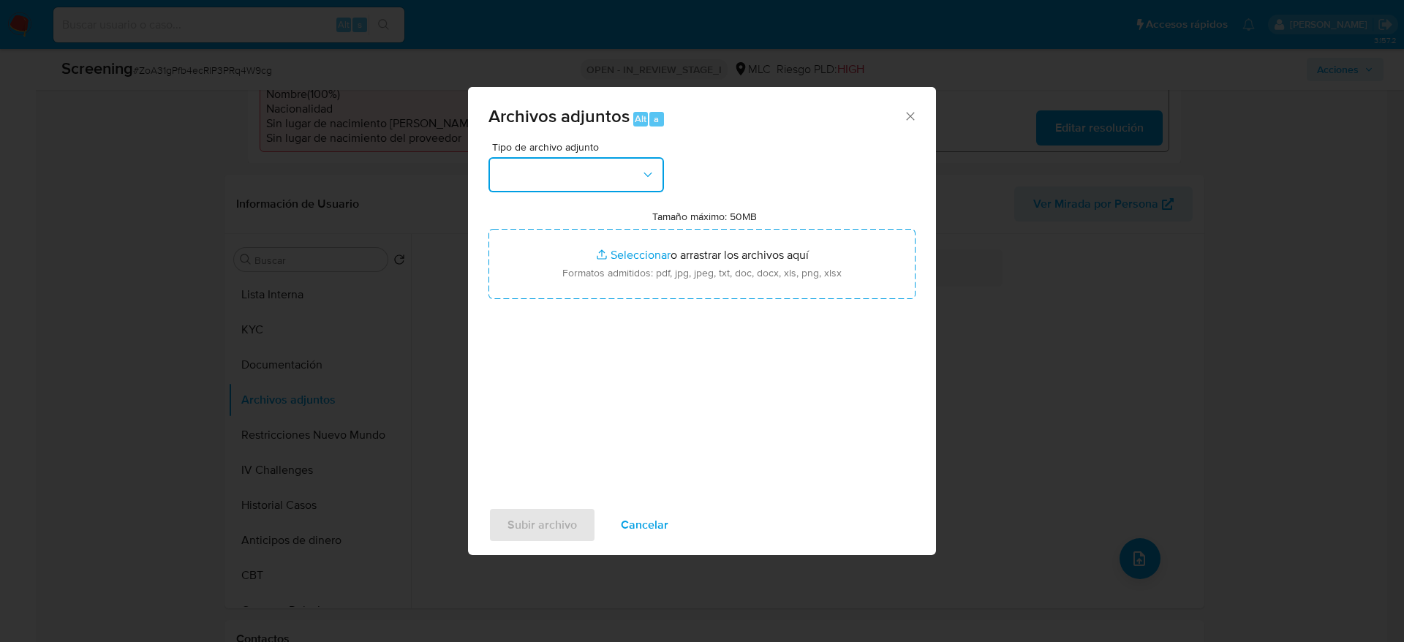
click at [611, 184] on button "button" at bounding box center [575, 174] width 175 height 35
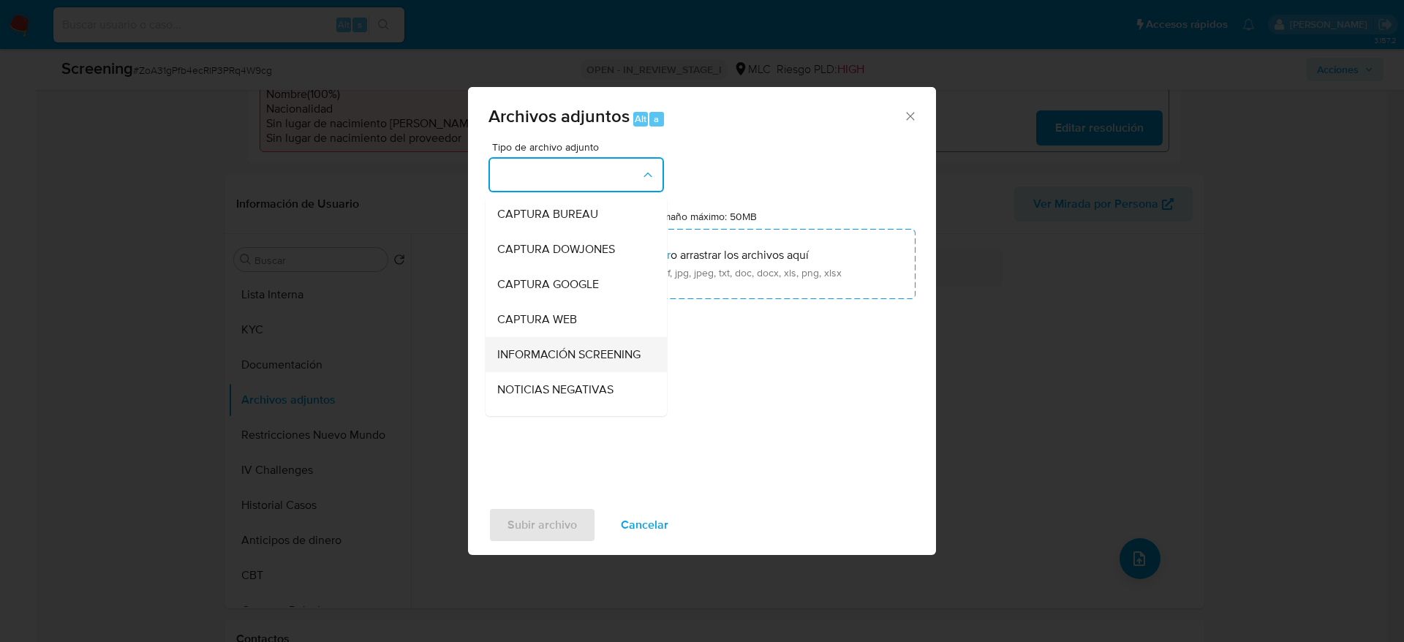
click at [570, 362] on span "INFORMACIÓN SCREENING" at bounding box center [568, 354] width 143 height 15
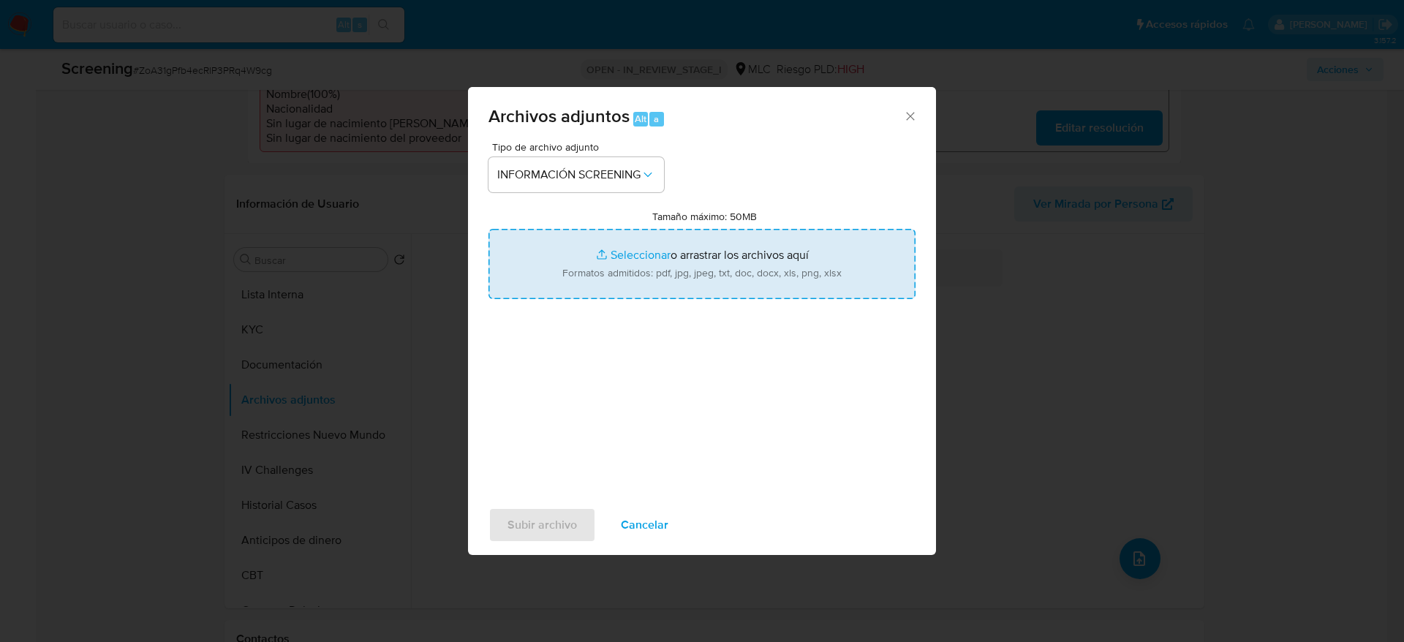
click at [698, 245] on input "Tamaño máximo: 50MB Seleccionar archivos" at bounding box center [701, 264] width 427 height 70
type input "C:\fakepath\_Juan Patricio Rondini Fernández-Dávila_ lavado de dinero - Buscar …"
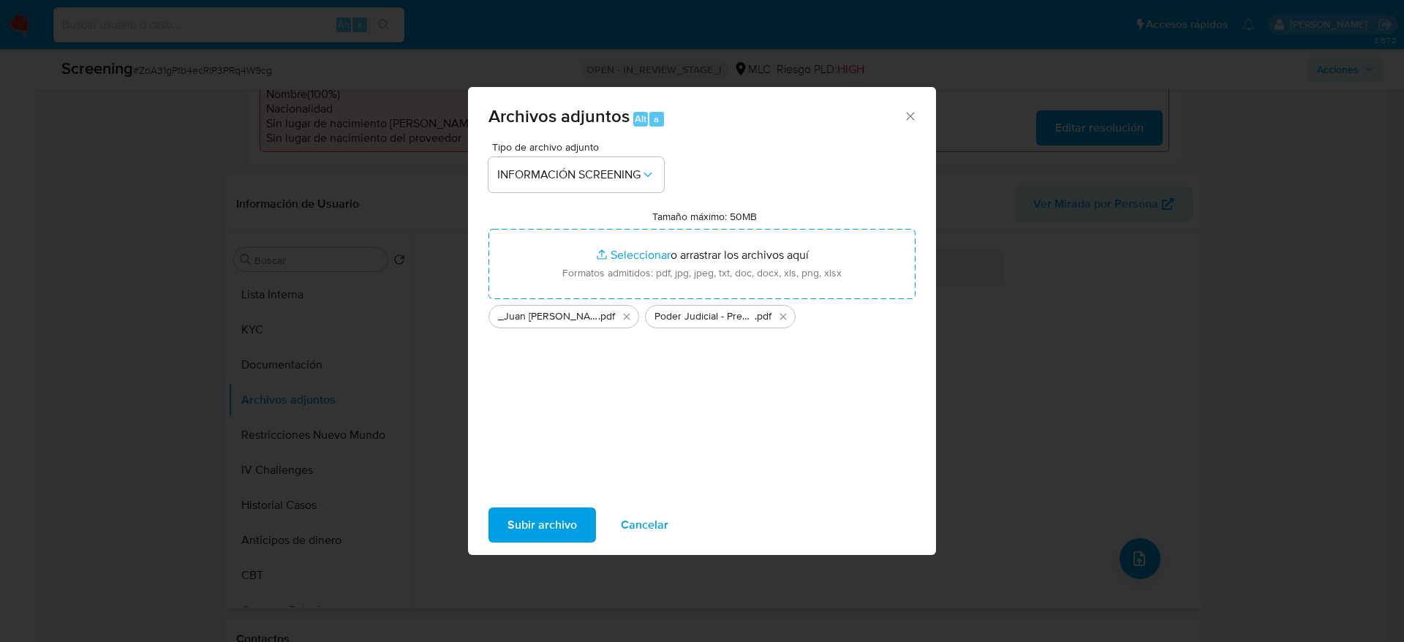
click at [553, 525] on span "Subir archivo" at bounding box center [541, 525] width 69 height 32
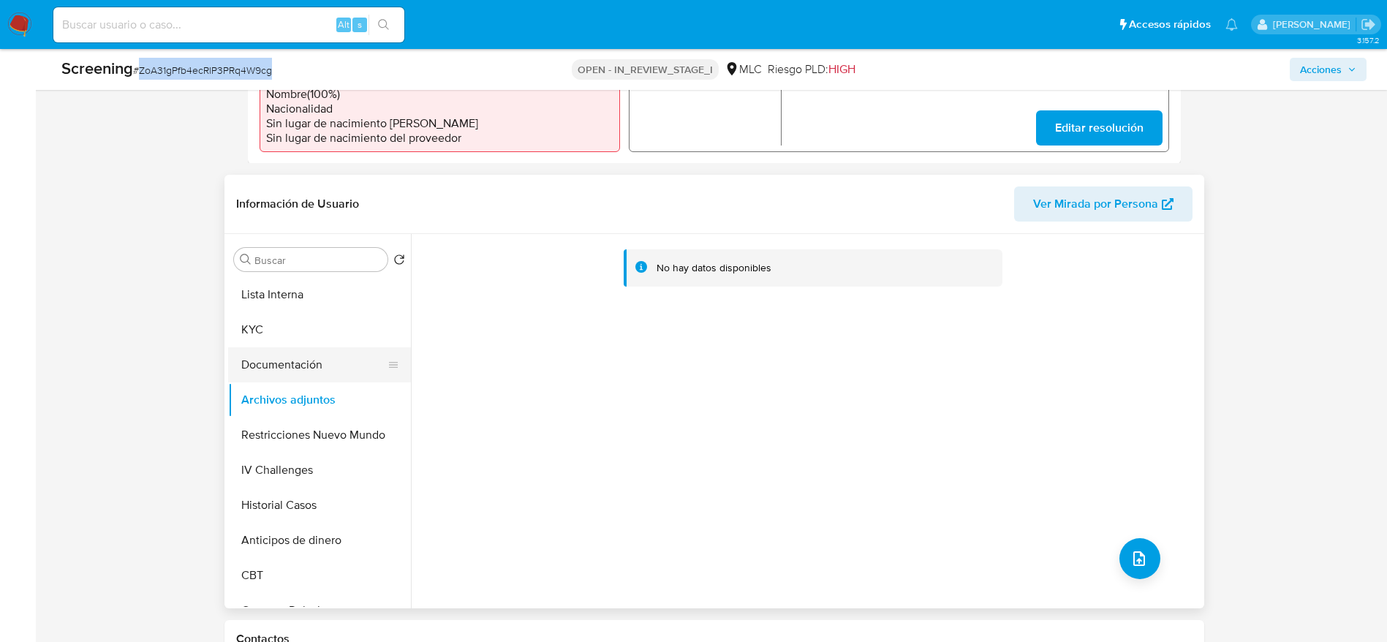
click at [280, 363] on button "Documentación" at bounding box center [313, 364] width 171 height 35
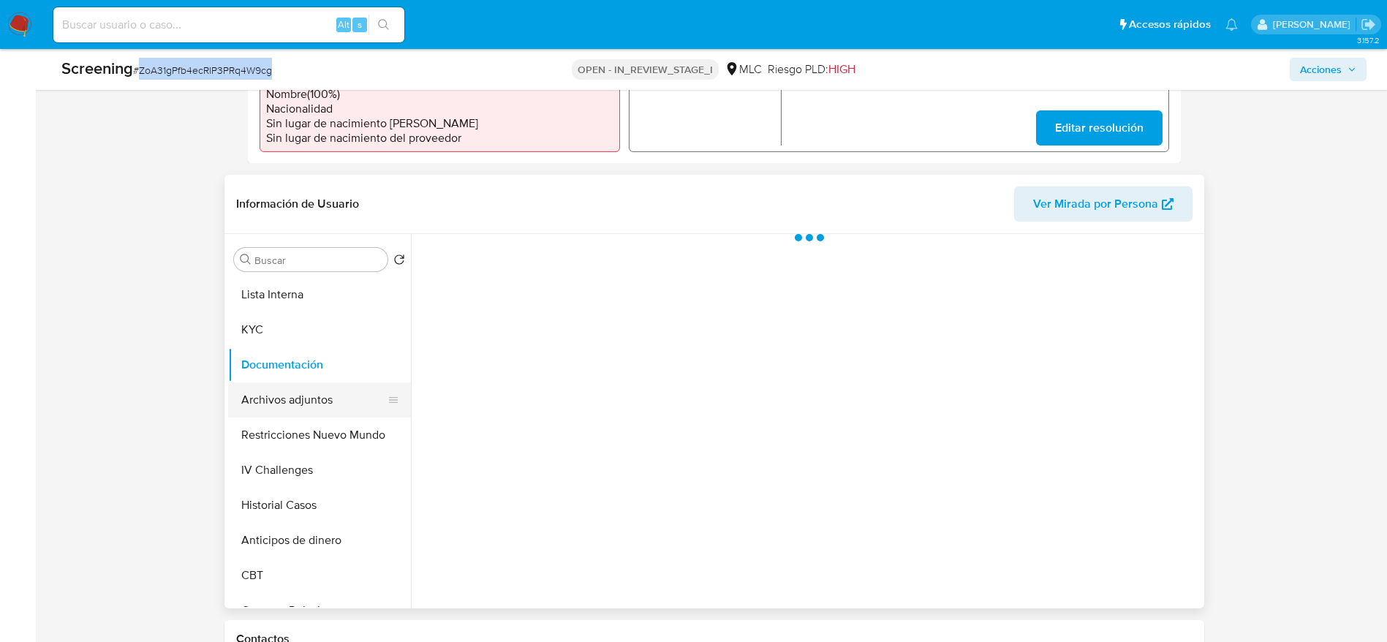
click at [273, 410] on button "Archivos adjuntos" at bounding box center [313, 399] width 171 height 35
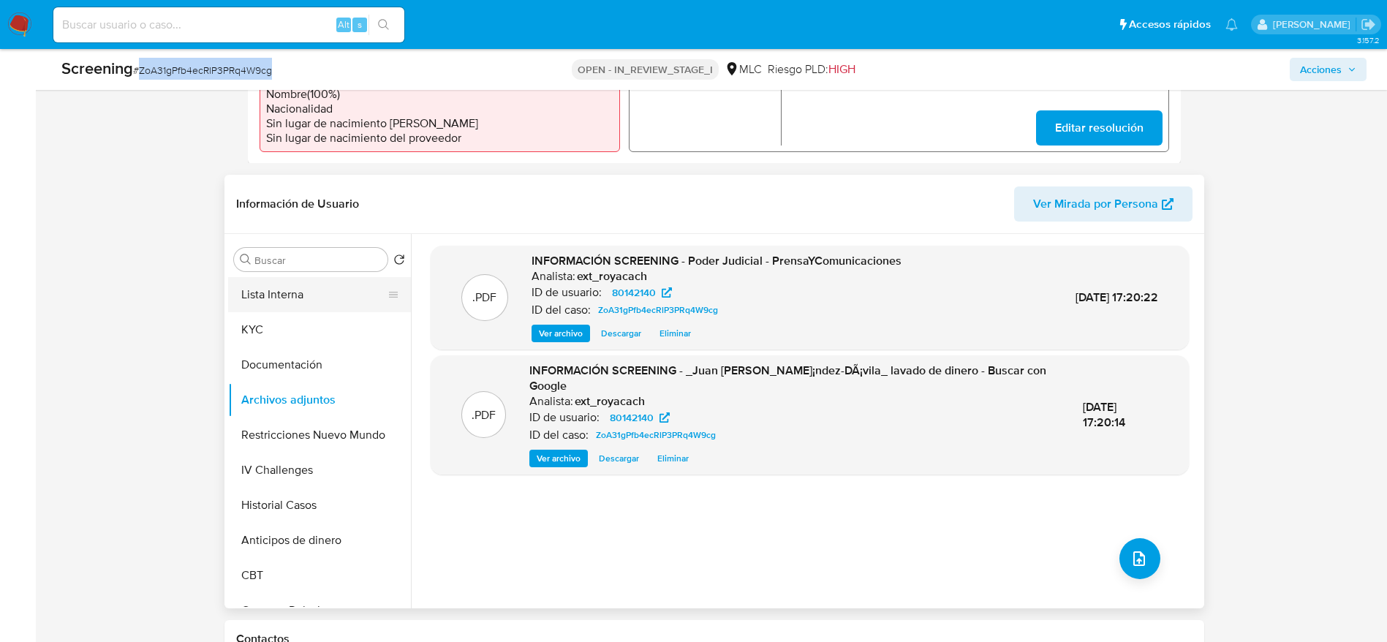
click at [326, 306] on button "Lista Interna" at bounding box center [313, 294] width 171 height 35
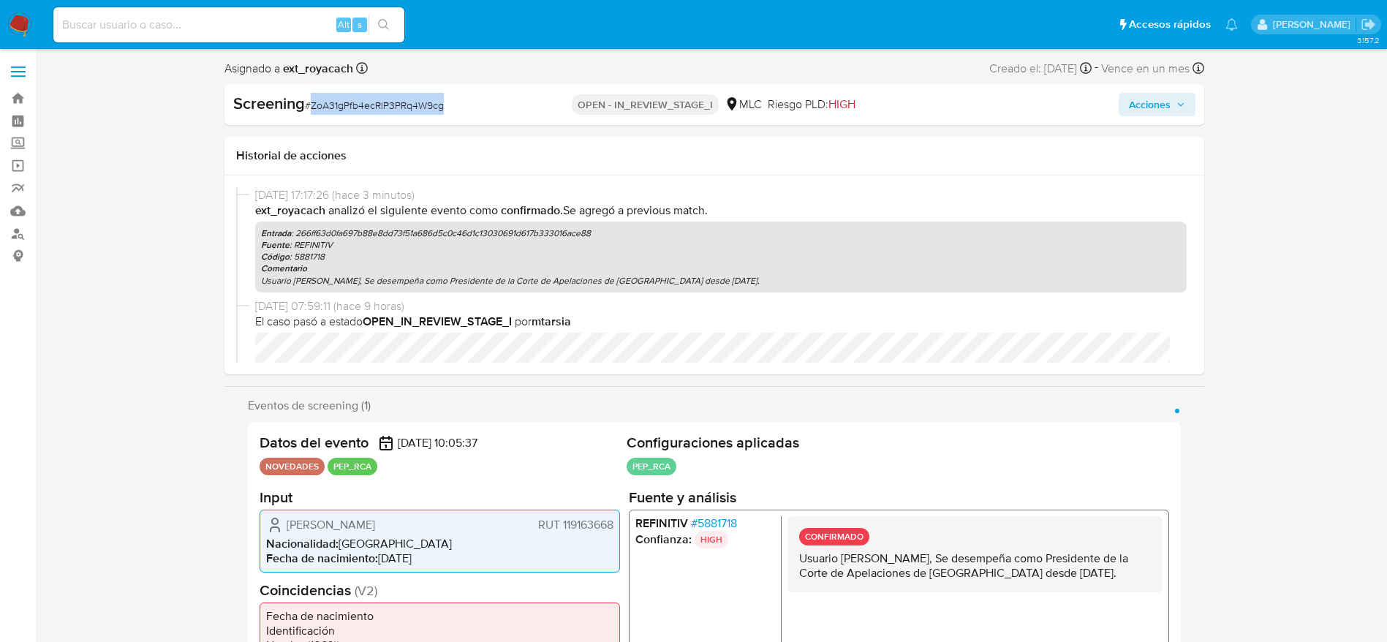
click at [1171, 102] on span "Acciones" at bounding box center [1157, 104] width 56 height 20
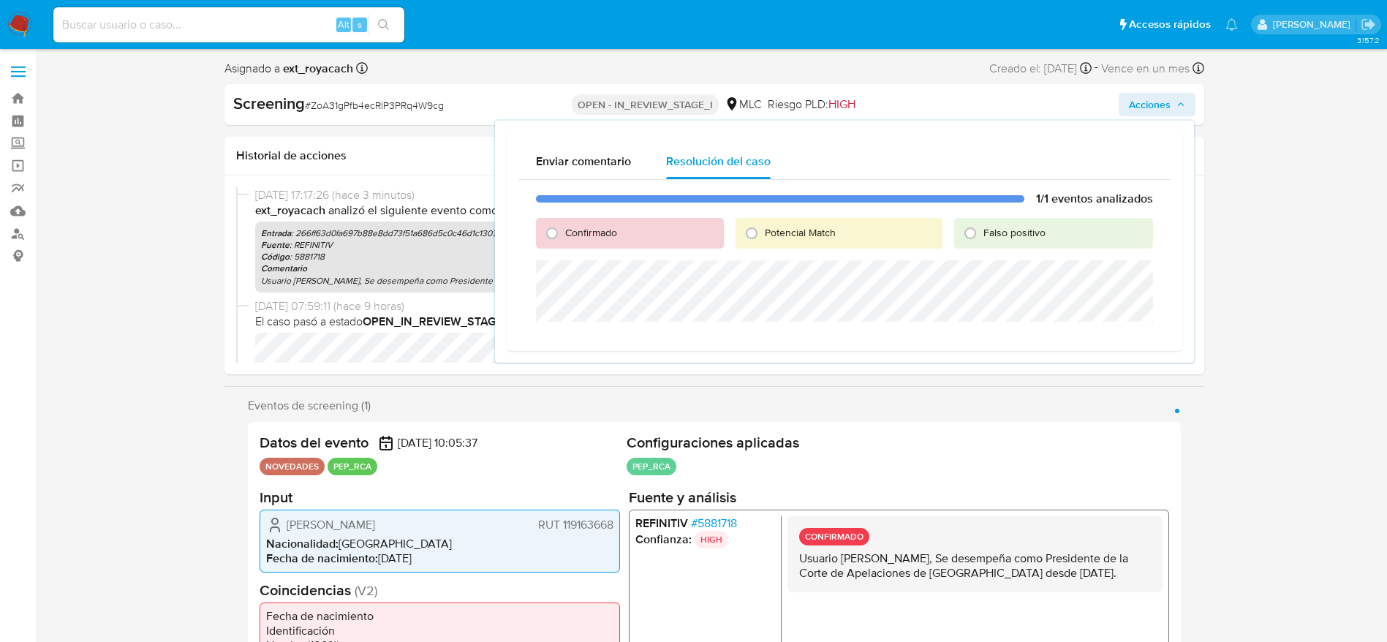
click at [573, 225] on span "Confirmado" at bounding box center [591, 232] width 52 height 15
click at [564, 225] on input "Confirmado" at bounding box center [551, 233] width 23 height 23
radio input "true"
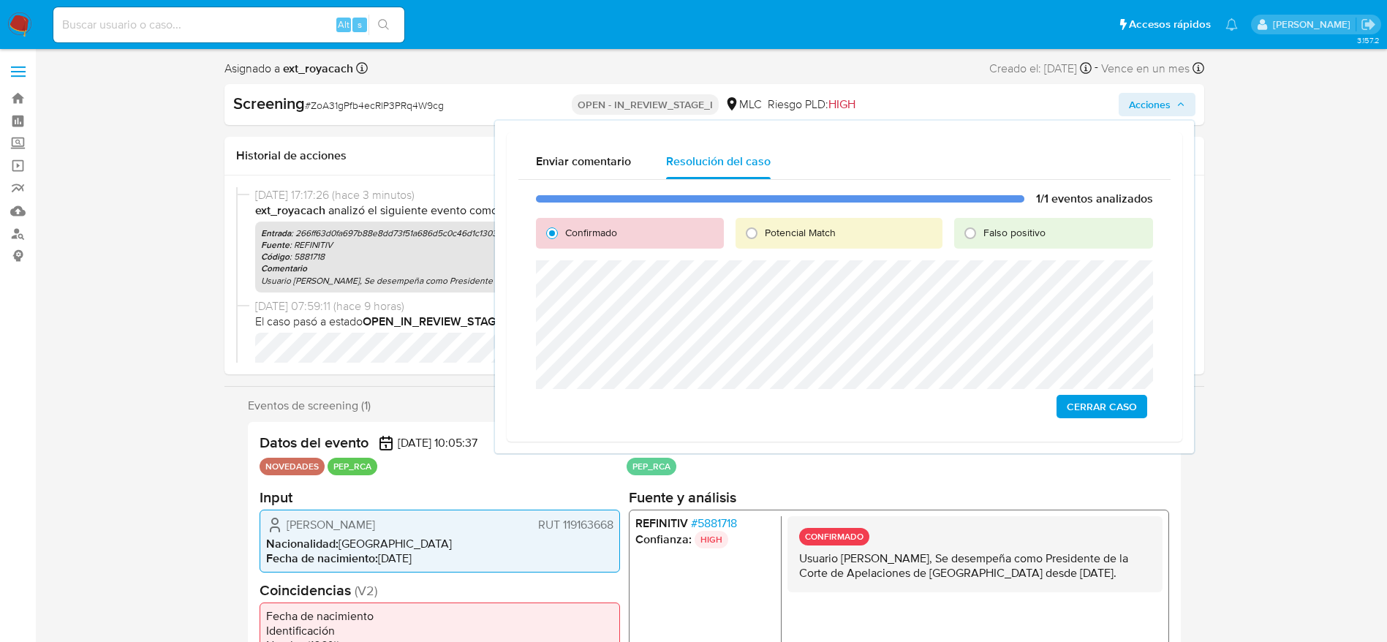
click at [1101, 414] on span "Cerrar Caso" at bounding box center [1102, 406] width 70 height 20
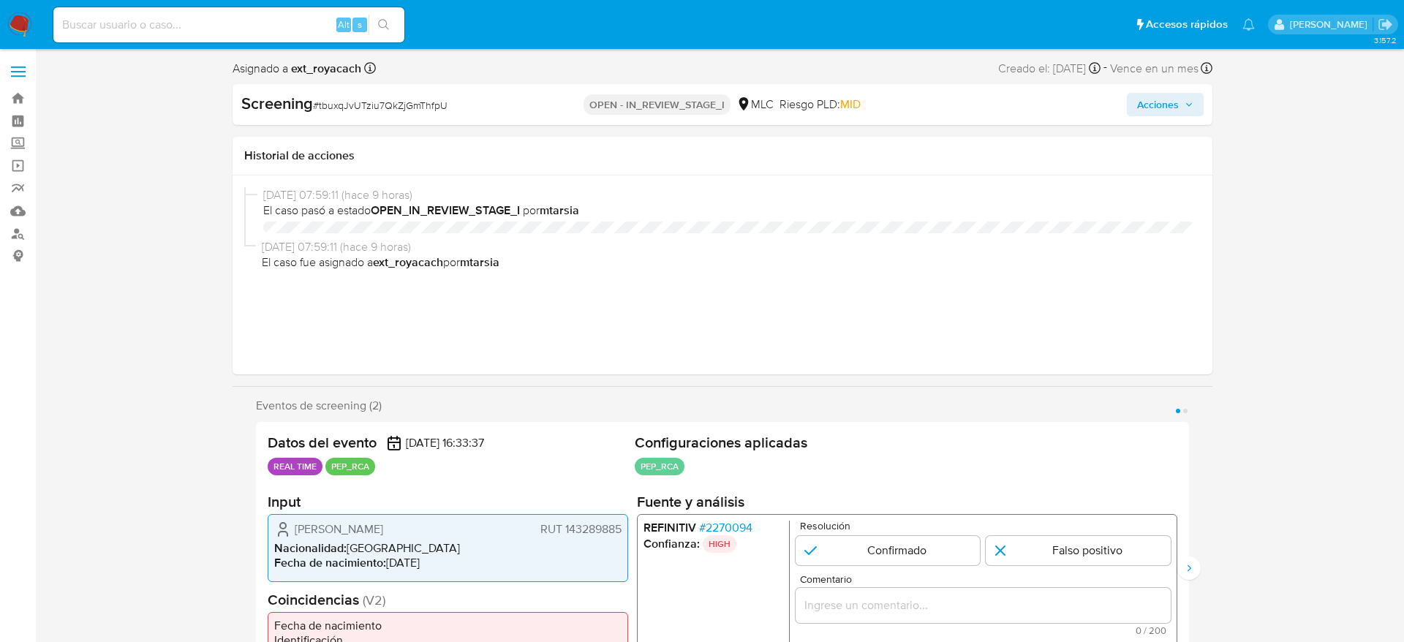
select select "10"
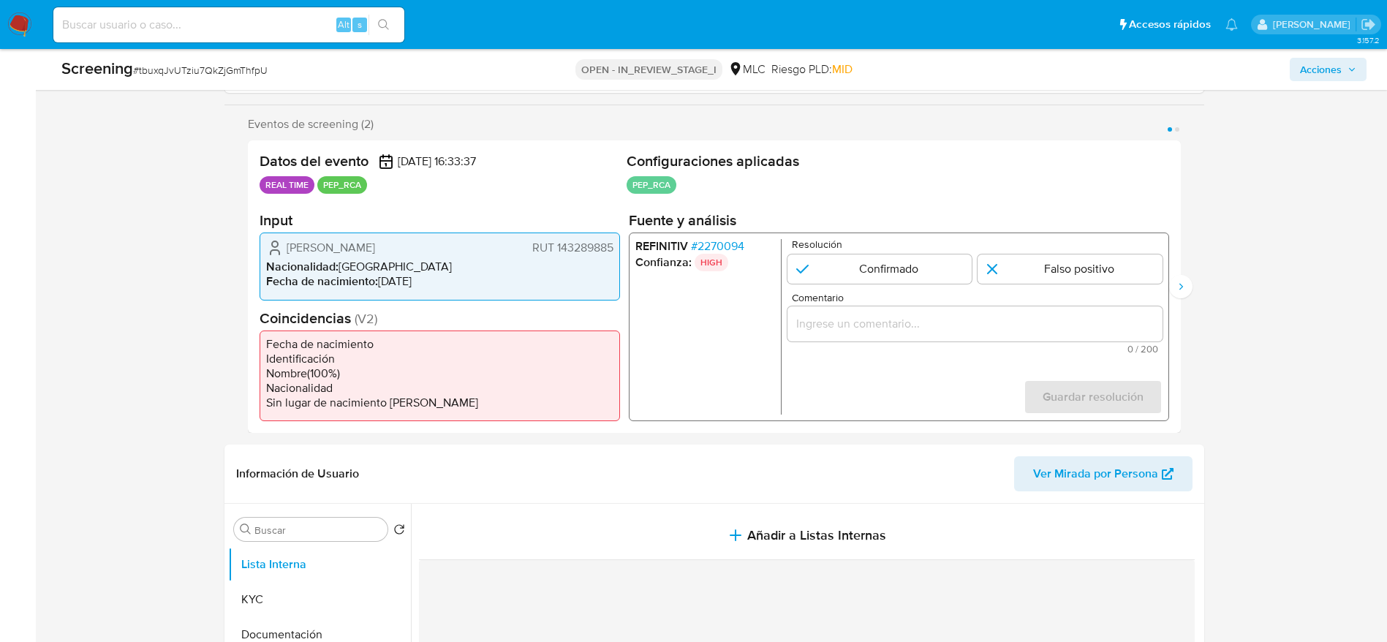
scroll to position [294, 0]
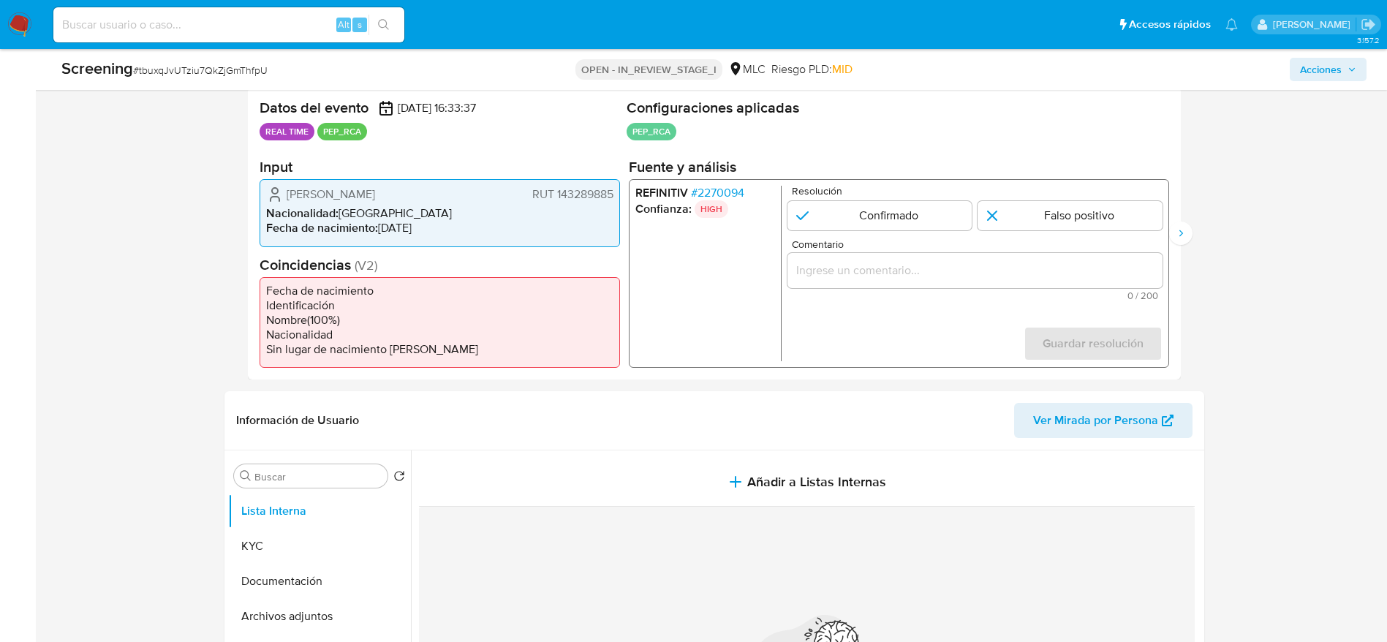
click at [708, 194] on span "# 2270094" at bounding box center [716, 193] width 53 height 15
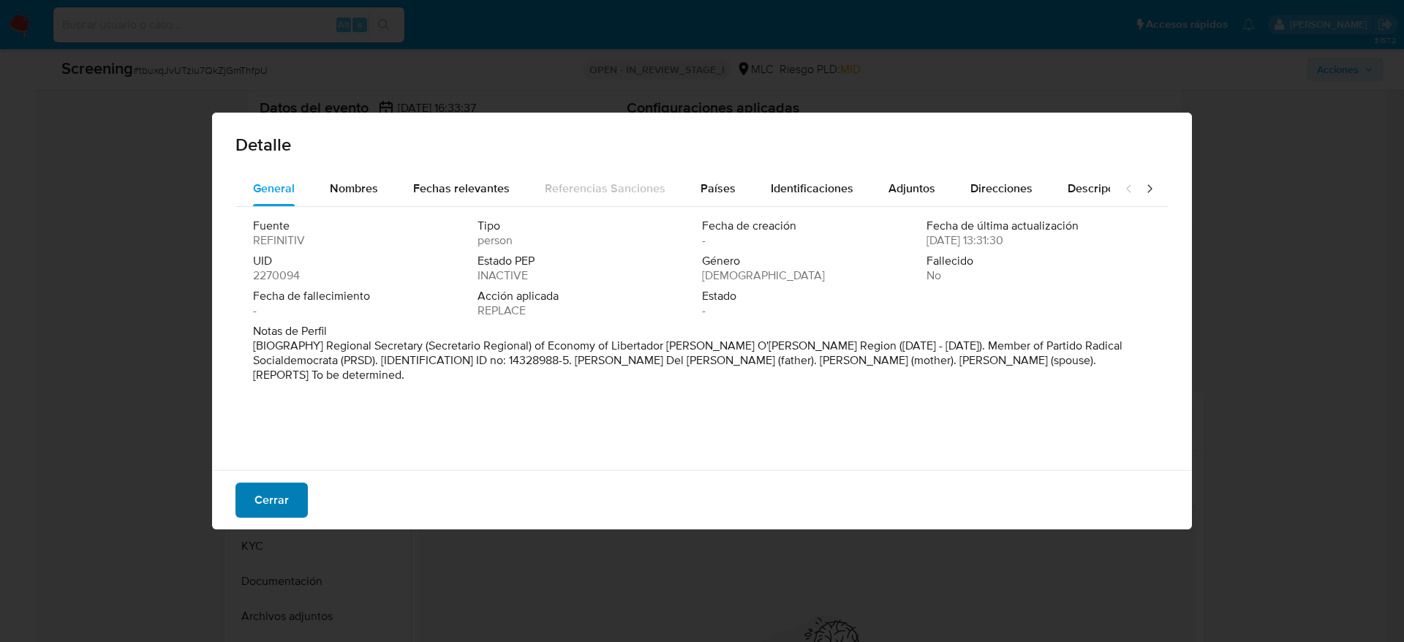
click at [275, 504] on span "Cerrar" at bounding box center [271, 500] width 34 height 32
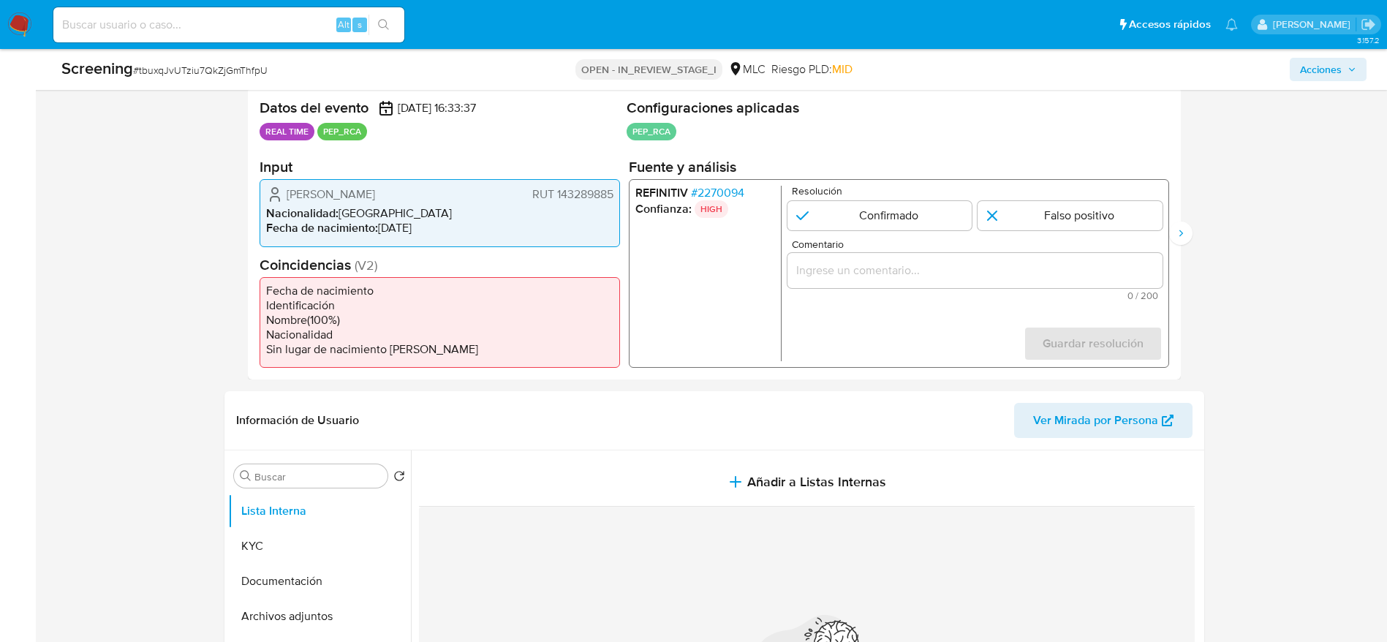
click at [252, 69] on span "# tbuxqJvUTziu7QkZjGmThfpU" at bounding box center [200, 70] width 135 height 15
copy span "tbuxqJvUTziu7QkZjGmThfpU"
drag, startPoint x: 281, startPoint y: 188, endPoint x: 615, endPoint y: 194, distance: 333.4
click at [615, 194] on div "Mauricio Leandro Carreño Vargas RUT 143289885 Nacionalidad : Chile Fecha de nac…" at bounding box center [440, 212] width 360 height 67
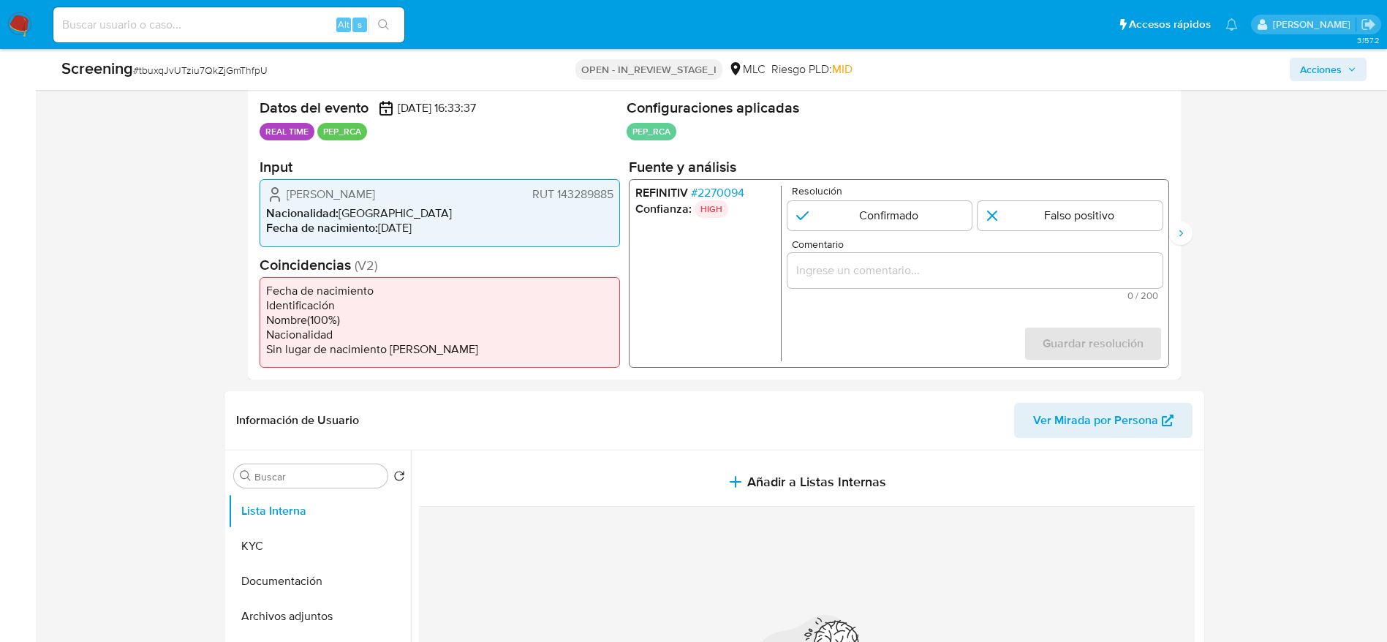
click at [718, 193] on span "# 2270094" at bounding box center [716, 193] width 53 height 15
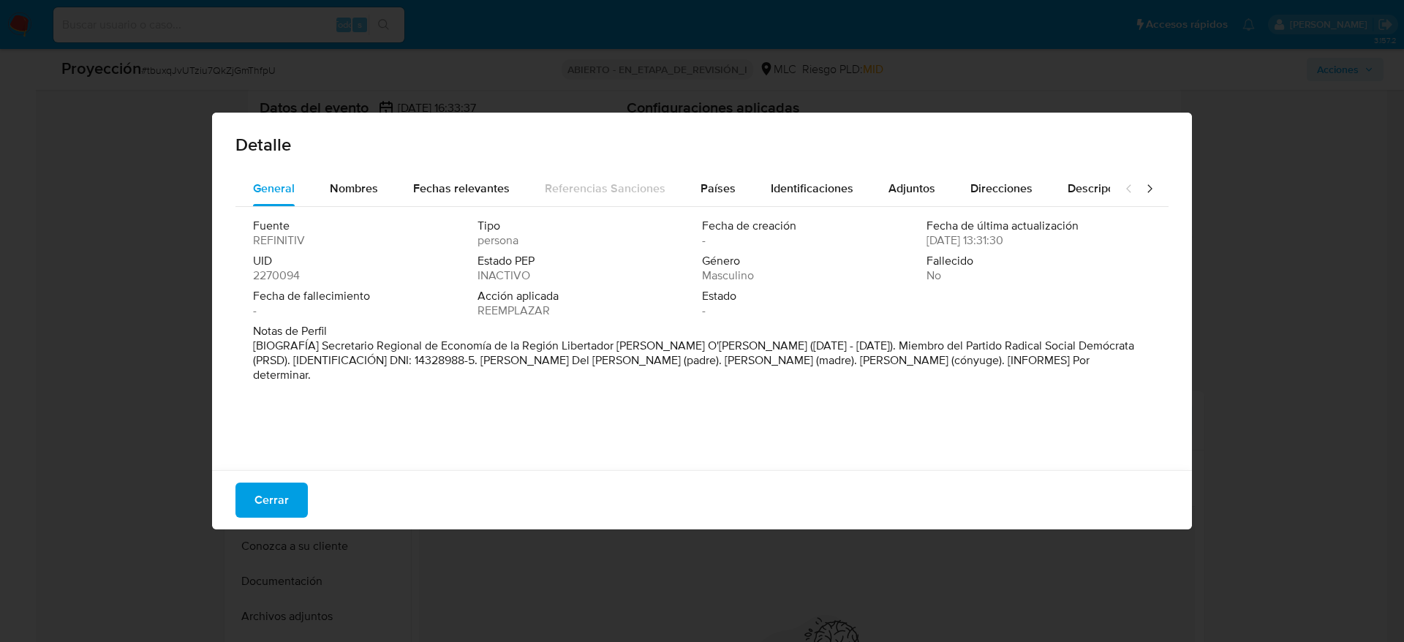
drag, startPoint x: 323, startPoint y: 346, endPoint x: 716, endPoint y: 344, distance: 393.3
click at [716, 344] on font "[BIOGRAFÍA] Secretario Regional de Economía de la Región Libertador Bernardo O'…" at bounding box center [693, 360] width 881 height 46
click at [298, 483] on button "Cerrar" at bounding box center [271, 500] width 72 height 35
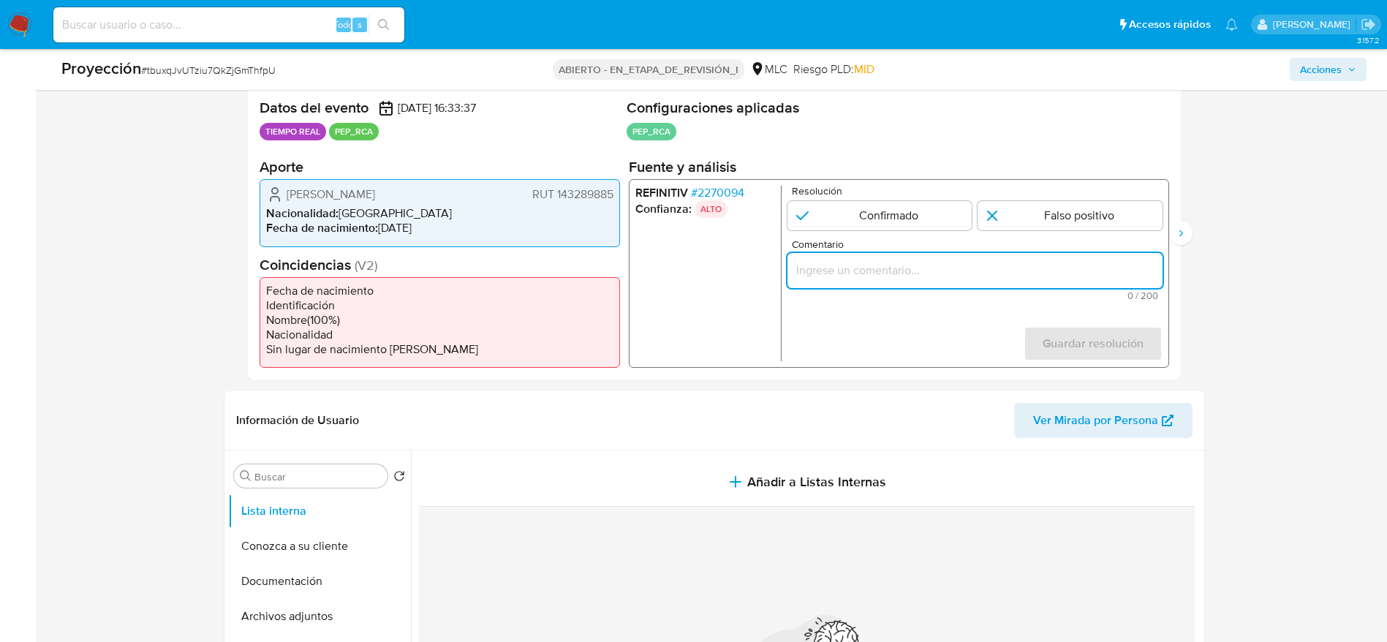
paste input "Usuario Mauricio Leandro Carreño Vargas RUT 143289885 por coincidir en listas d…"
click at [985, 278] on input "Comentario" at bounding box center [974, 270] width 375 height 19
type input "Usuario Mauricio Leandro Carreño Vargas RUT 143289885 por coincidir en listas d…"
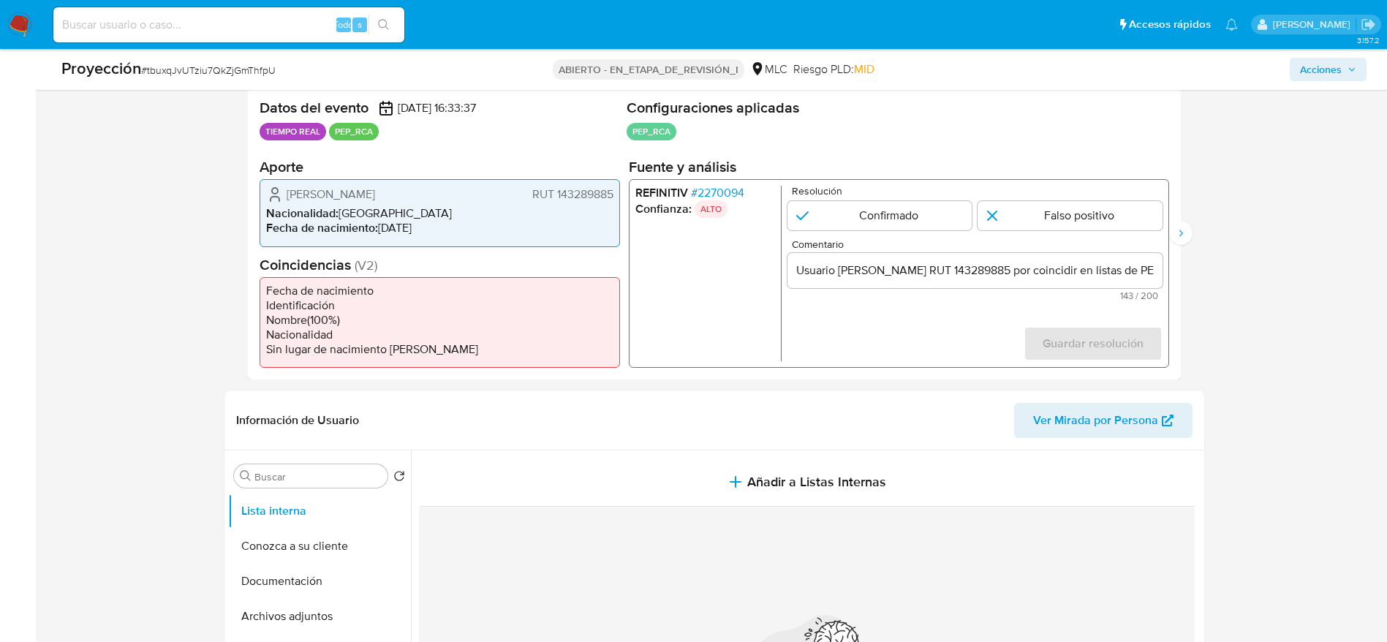
click at [1072, 197] on div "Resolución Confirmado Falso positivo" at bounding box center [974, 208] width 375 height 45
click at [1072, 205] on input "1 de 2" at bounding box center [1069, 215] width 185 height 29
radio input "true"
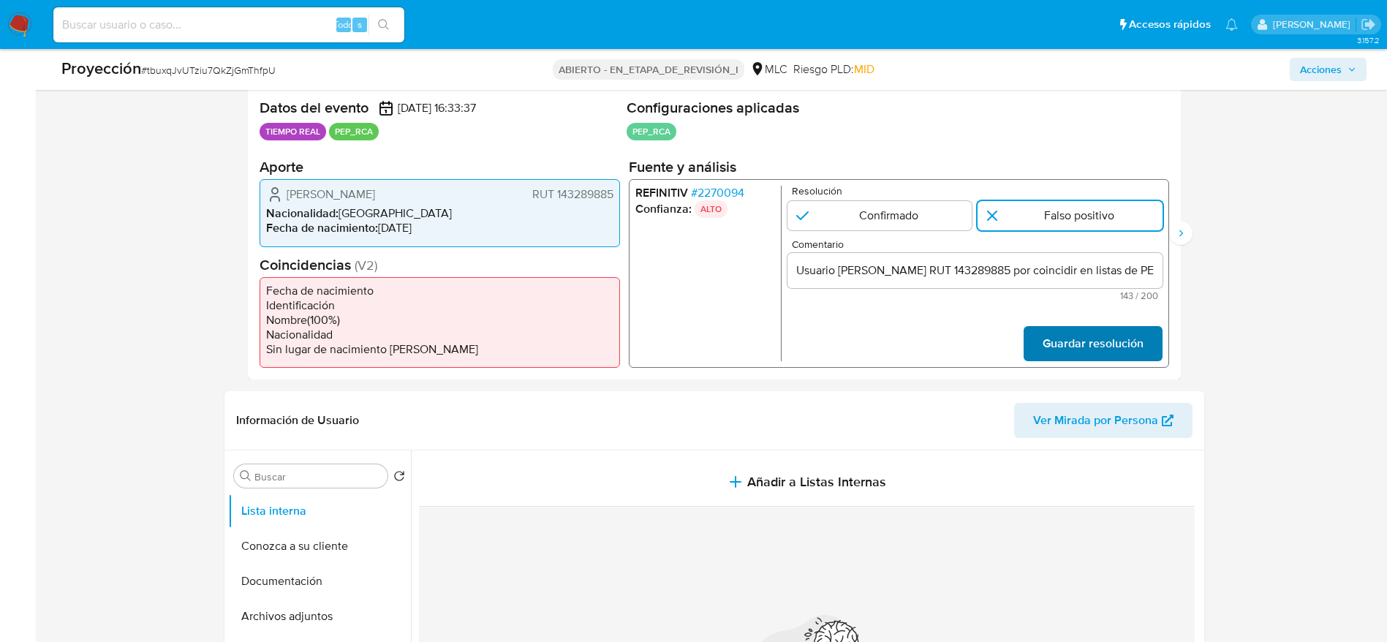
click at [1047, 349] on span "Guardar resolución" at bounding box center [1092, 344] width 101 height 32
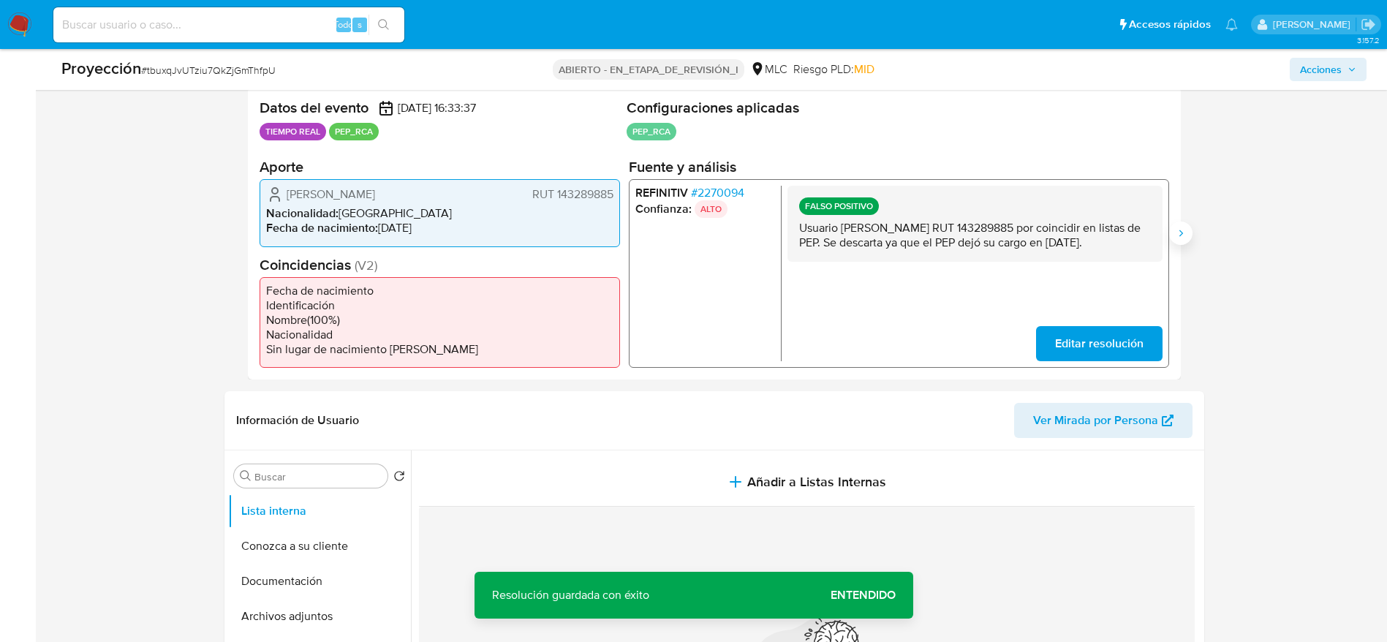
click at [1181, 235] on icon "Siguiente" at bounding box center [1181, 233] width 12 height 12
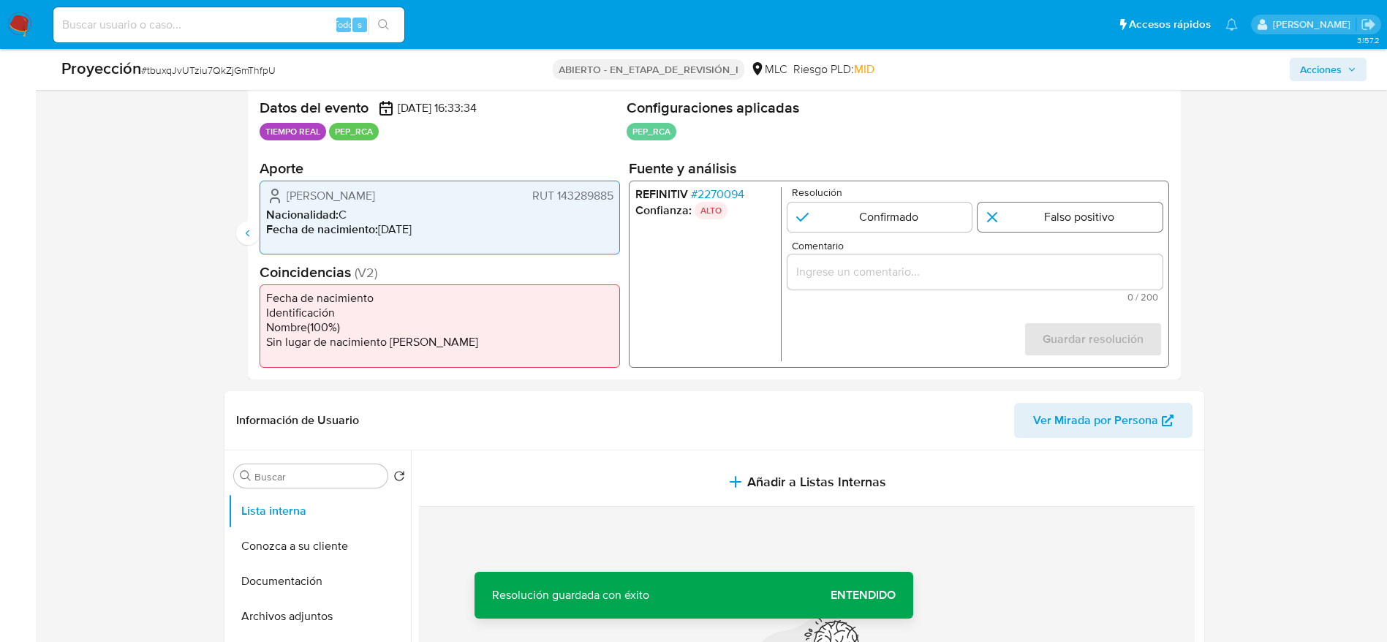
click at [1083, 208] on input "2 de 2" at bounding box center [1069, 216] width 185 height 29
radio input "true"
drag, startPoint x: 997, startPoint y: 254, endPoint x: 961, endPoint y: 272, distance: 39.9
click at [961, 272] on div "2 de 2" at bounding box center [974, 271] width 375 height 35
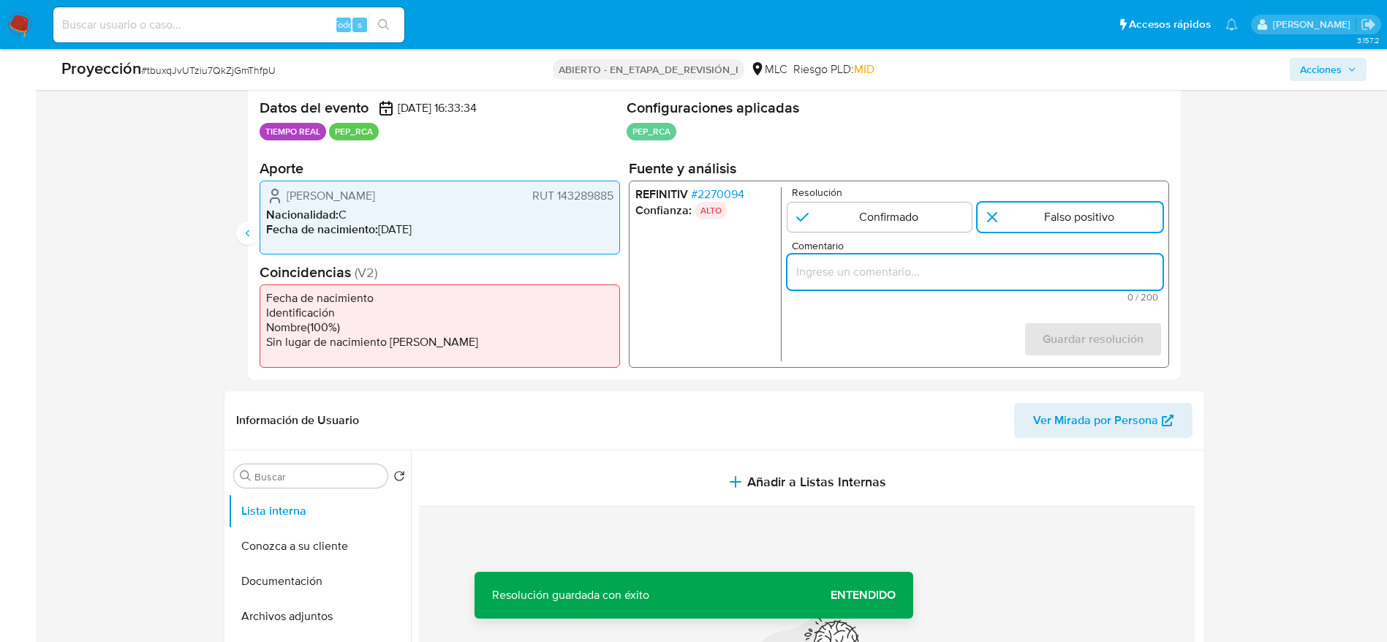
click at [1048, 268] on input "Comentario" at bounding box center [974, 271] width 375 height 19
paste input "Usuario Mauricio Leandro Carreño Vargas RUT 143289885 por coincidir en listas d…"
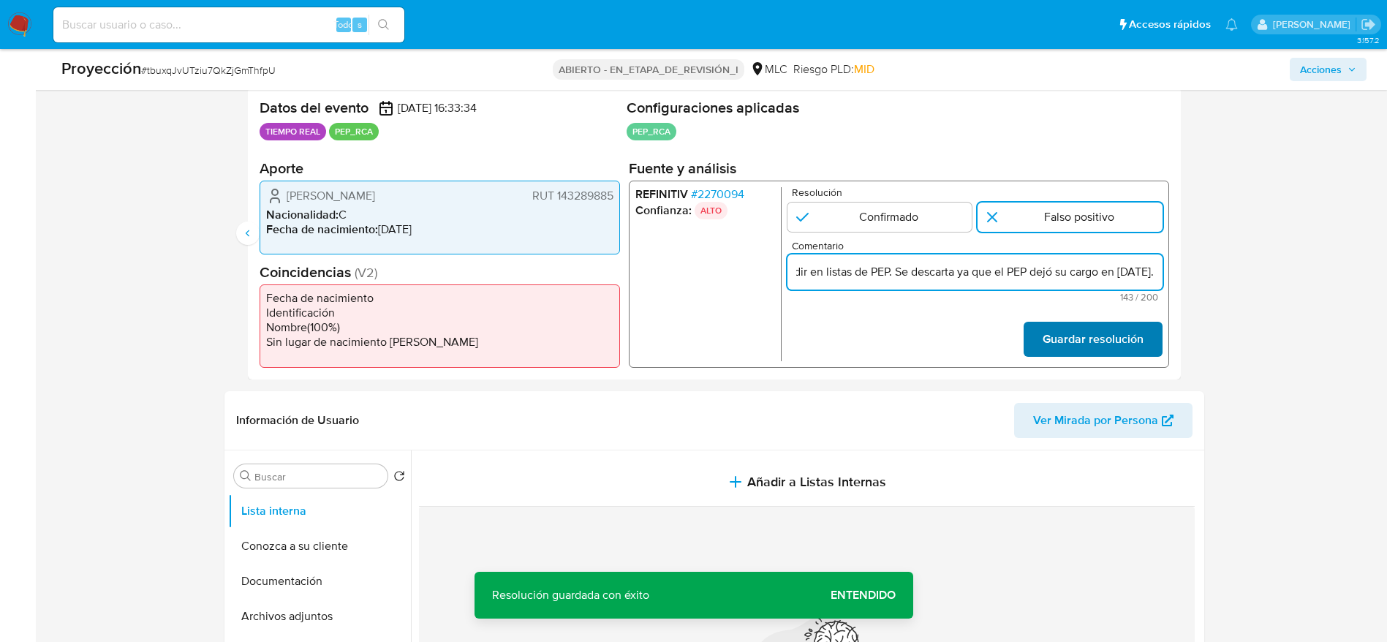
type input "Usuario Mauricio Leandro Carreño Vargas RUT 143289885 por coincidir en listas d…"
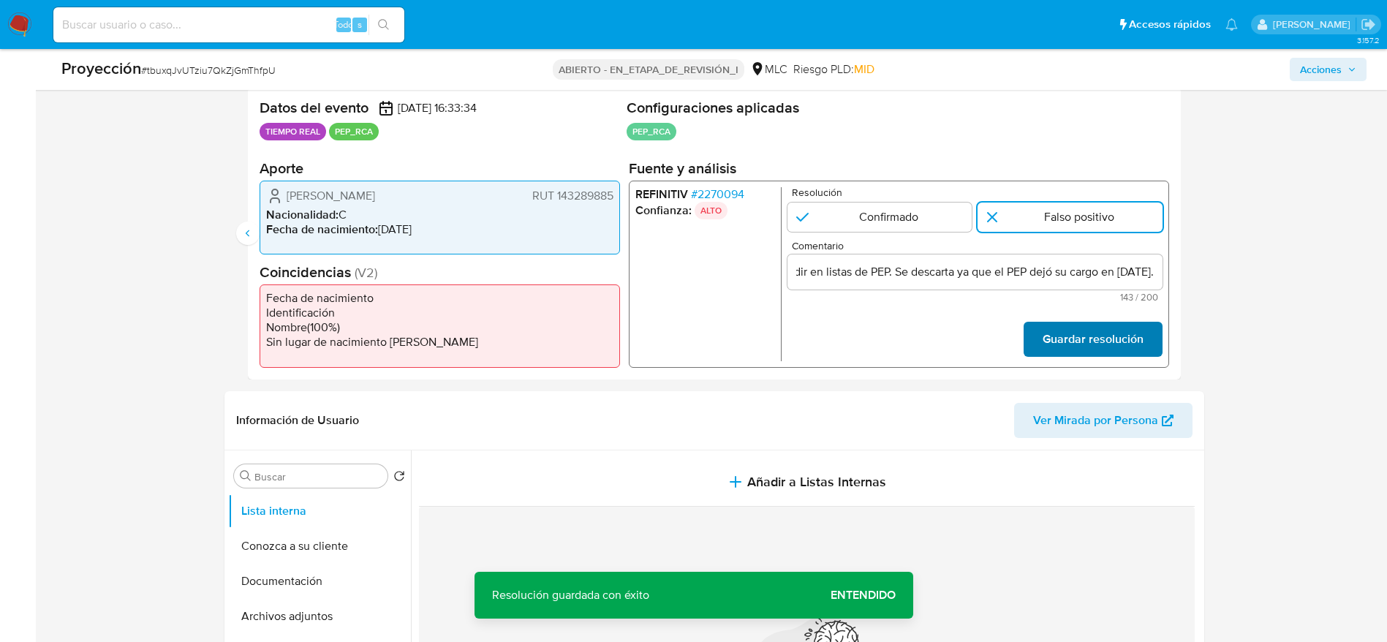
scroll to position [0, 0]
click at [1083, 330] on font "Guardar resolución" at bounding box center [1092, 339] width 101 height 35
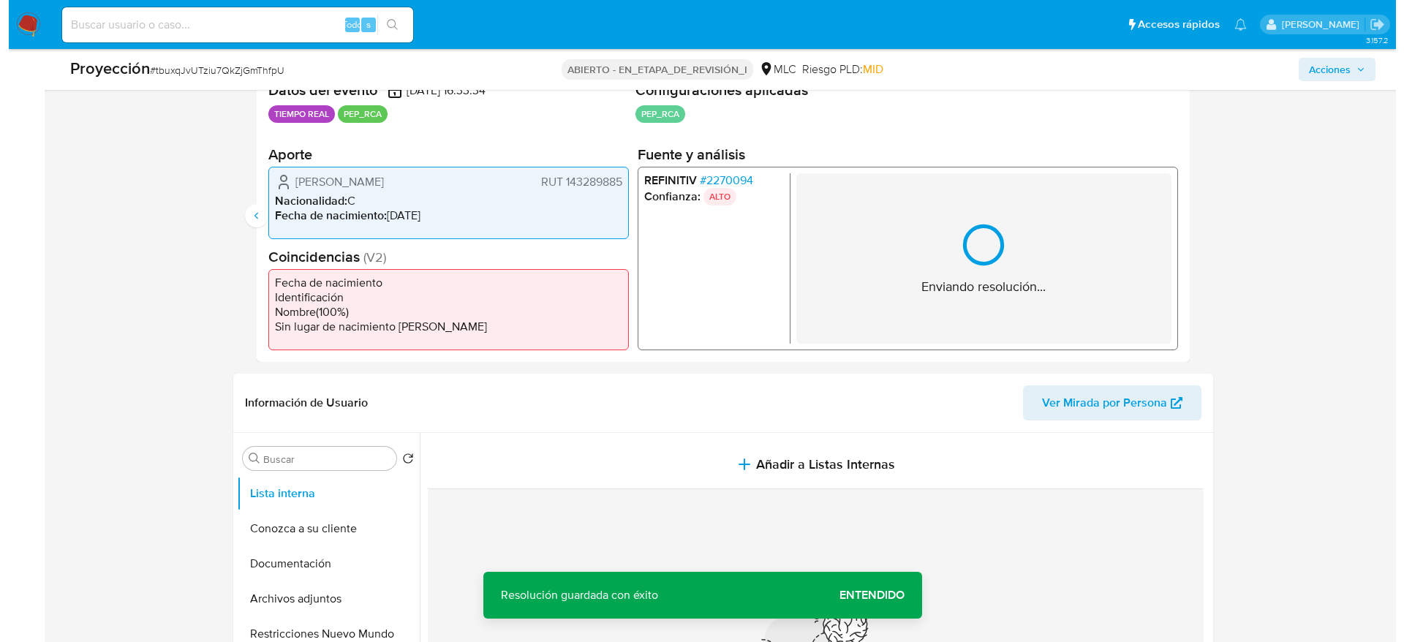
scroll to position [388, 0]
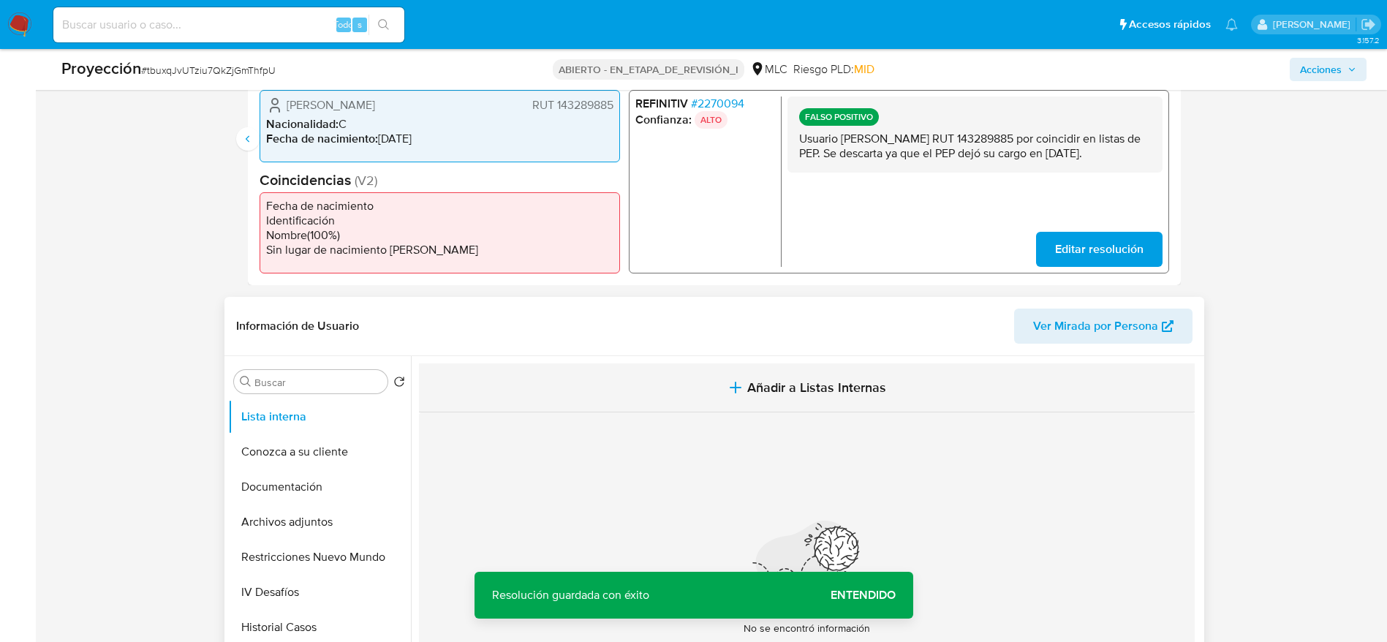
click at [741, 364] on button "Añadir a Listas Internas" at bounding box center [807, 387] width 776 height 49
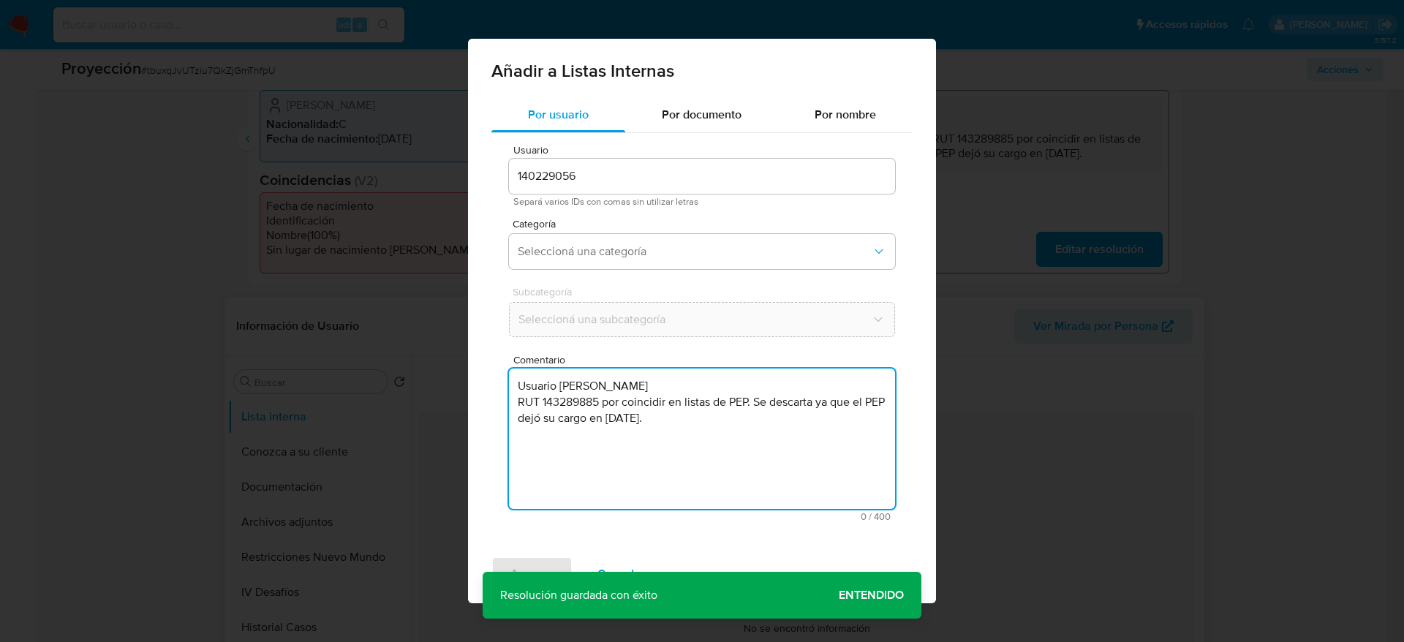
click at [710, 433] on textarea "Usuario Mauricio Leandro Carreño Vargas RUT 143289885 por coincidir en listas d…" at bounding box center [702, 438] width 386 height 140
type textarea "Usuario Mauricio Leandro Carreño Vargas RUT 143289885 por coincidir en listas d…"
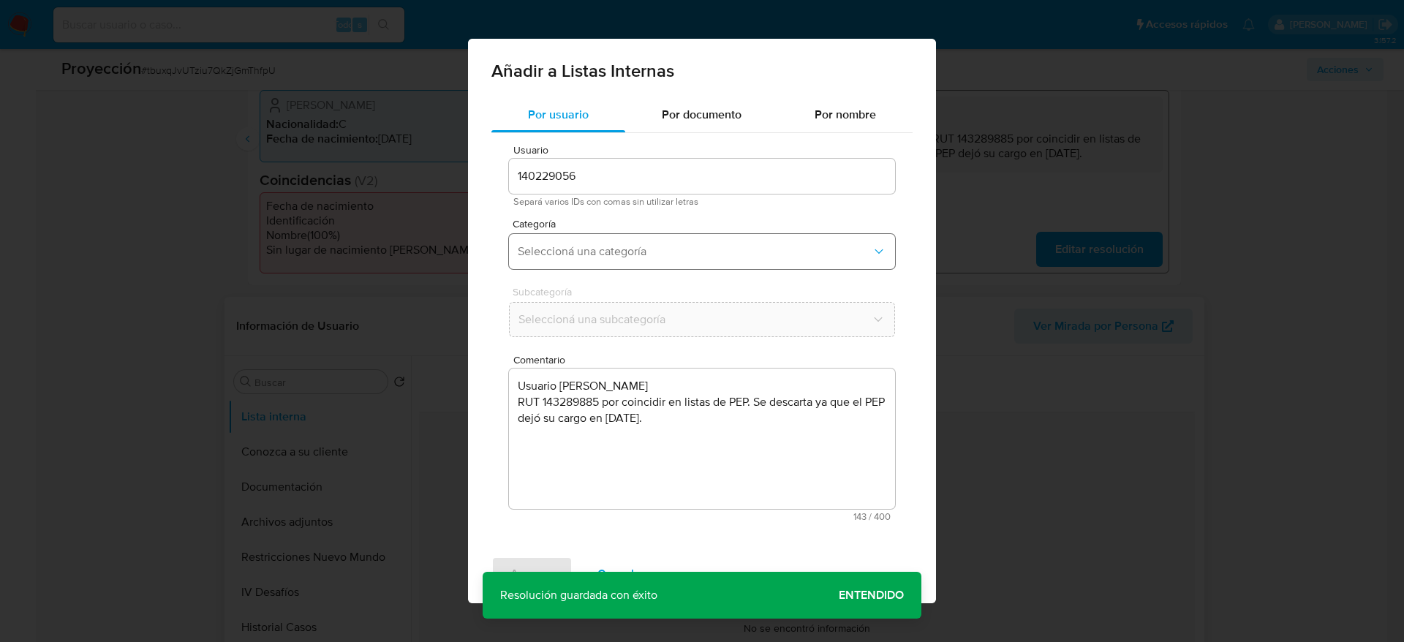
click at [599, 248] on span "Seleccioná una categoría" at bounding box center [695, 251] width 354 height 15
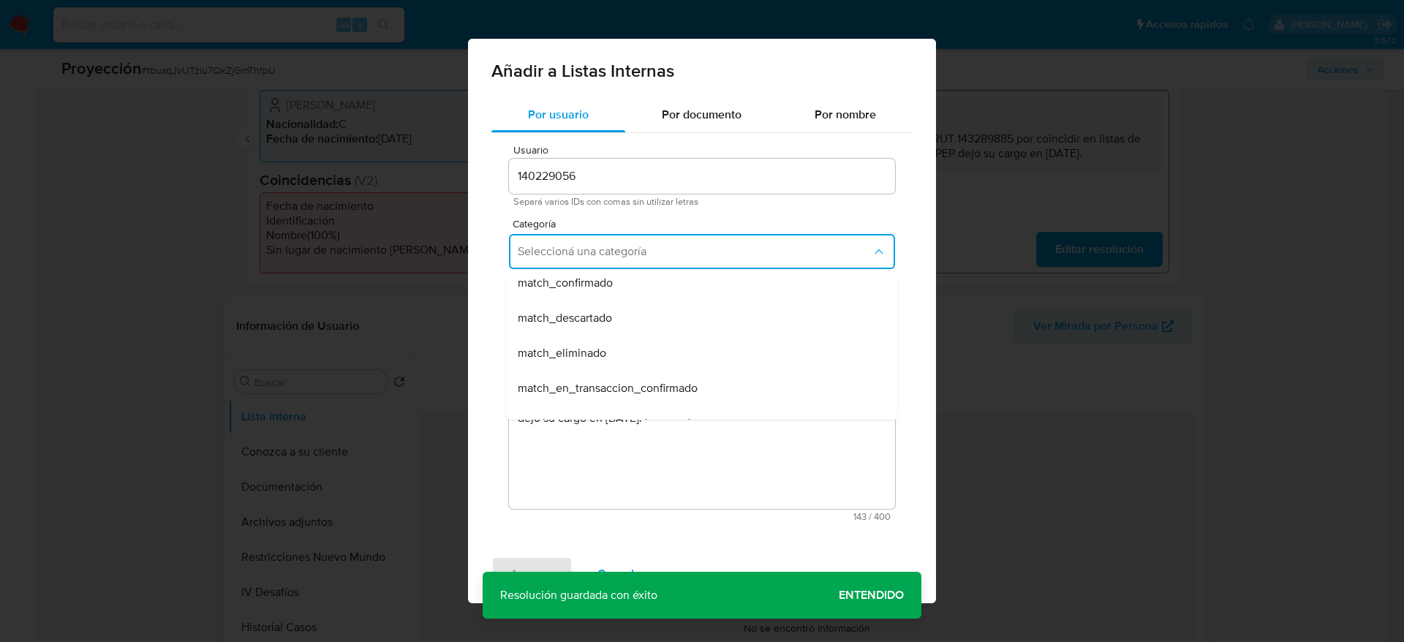
scroll to position [114, 0]
click at [646, 307] on div "match_descartado" at bounding box center [698, 317] width 360 height 35
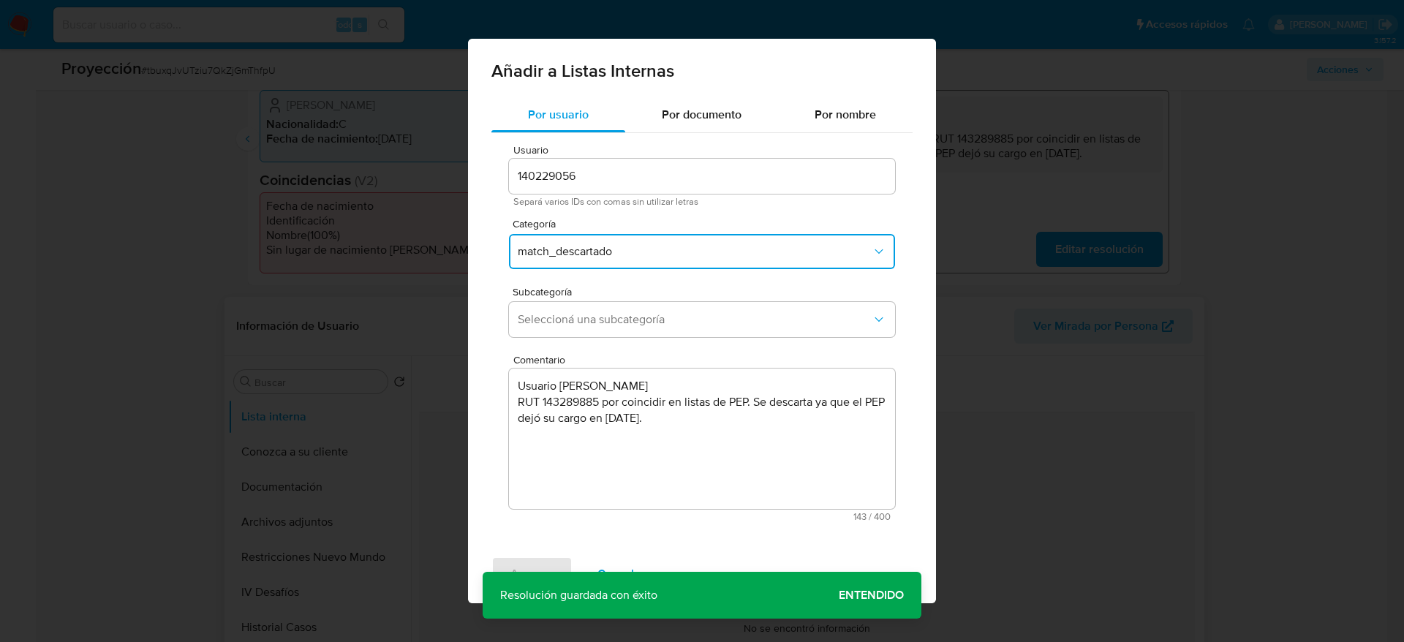
click at [646, 307] on button "Seleccioná una subcategoría" at bounding box center [702, 319] width 386 height 35
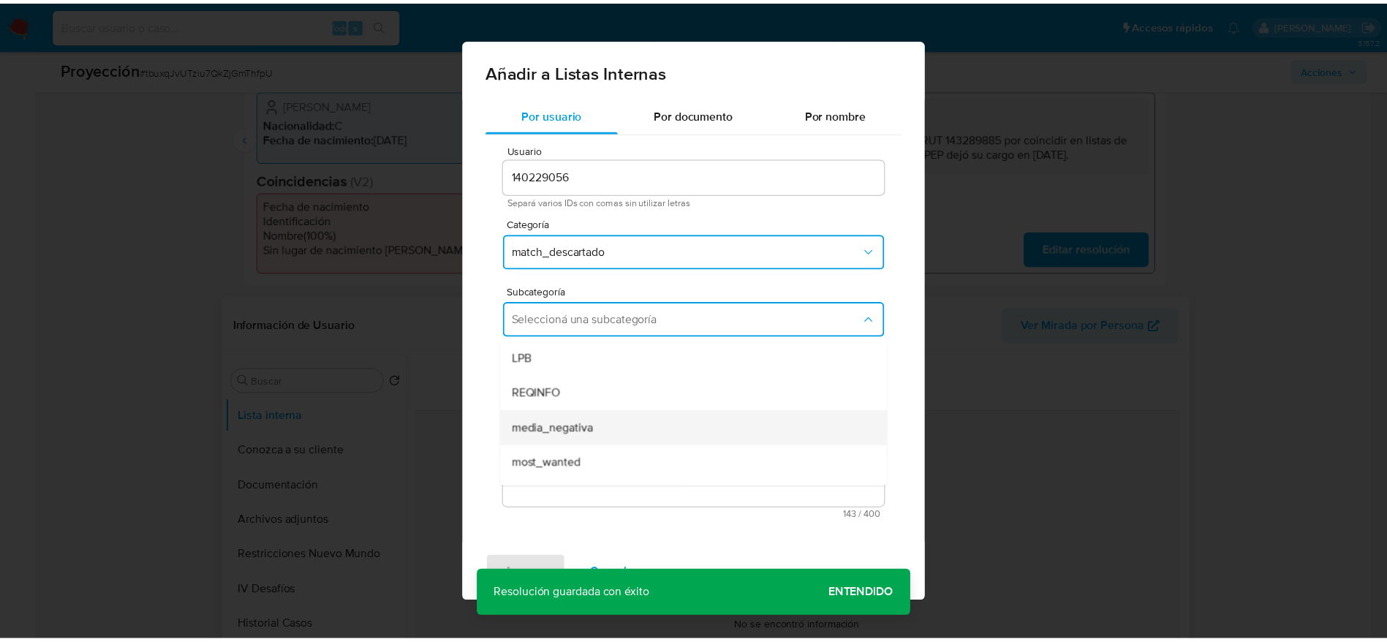
scroll to position [99, 0]
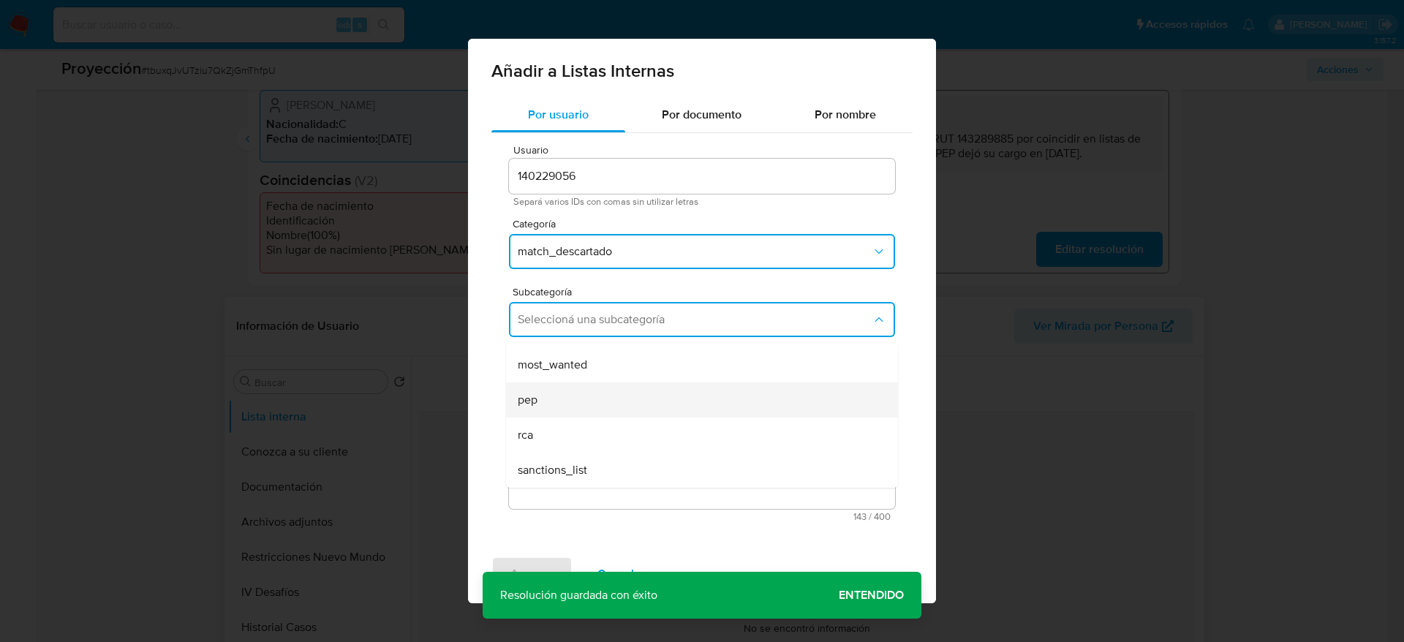
click at [565, 394] on div "pep" at bounding box center [698, 399] width 360 height 35
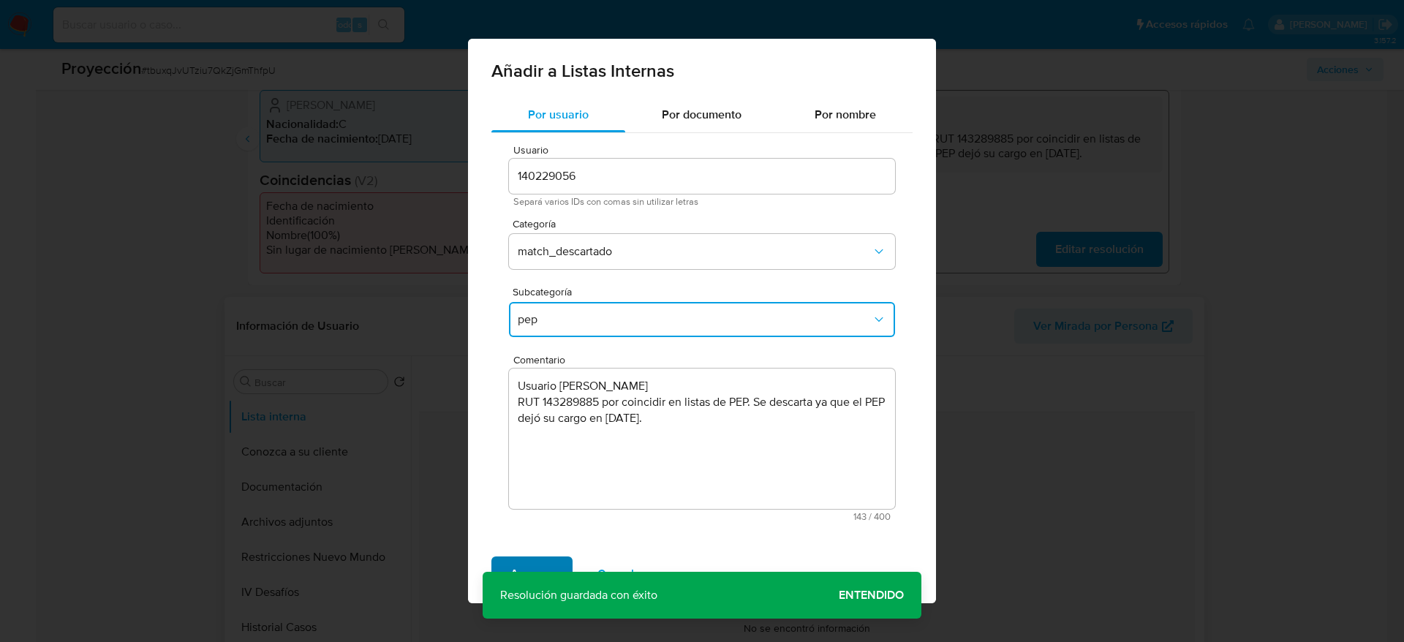
click at [541, 563] on span "Agregar" at bounding box center [531, 574] width 43 height 32
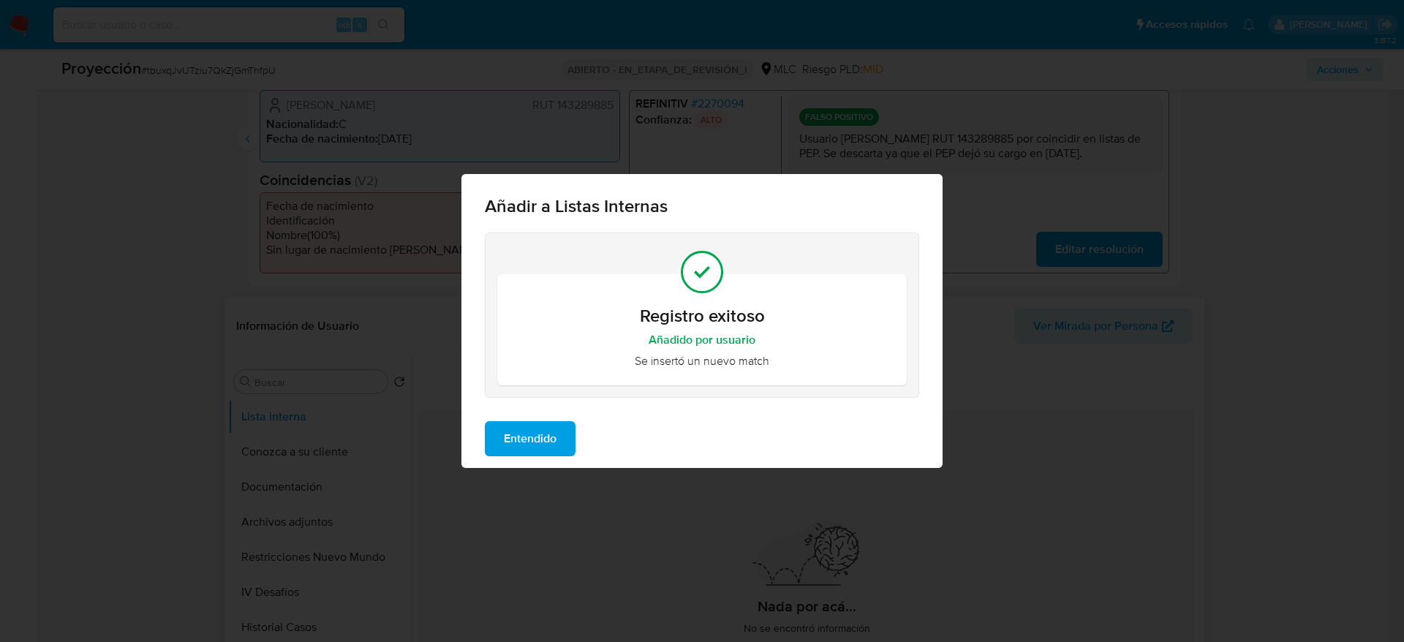
click at [544, 444] on span "Entendido" at bounding box center [530, 439] width 53 height 32
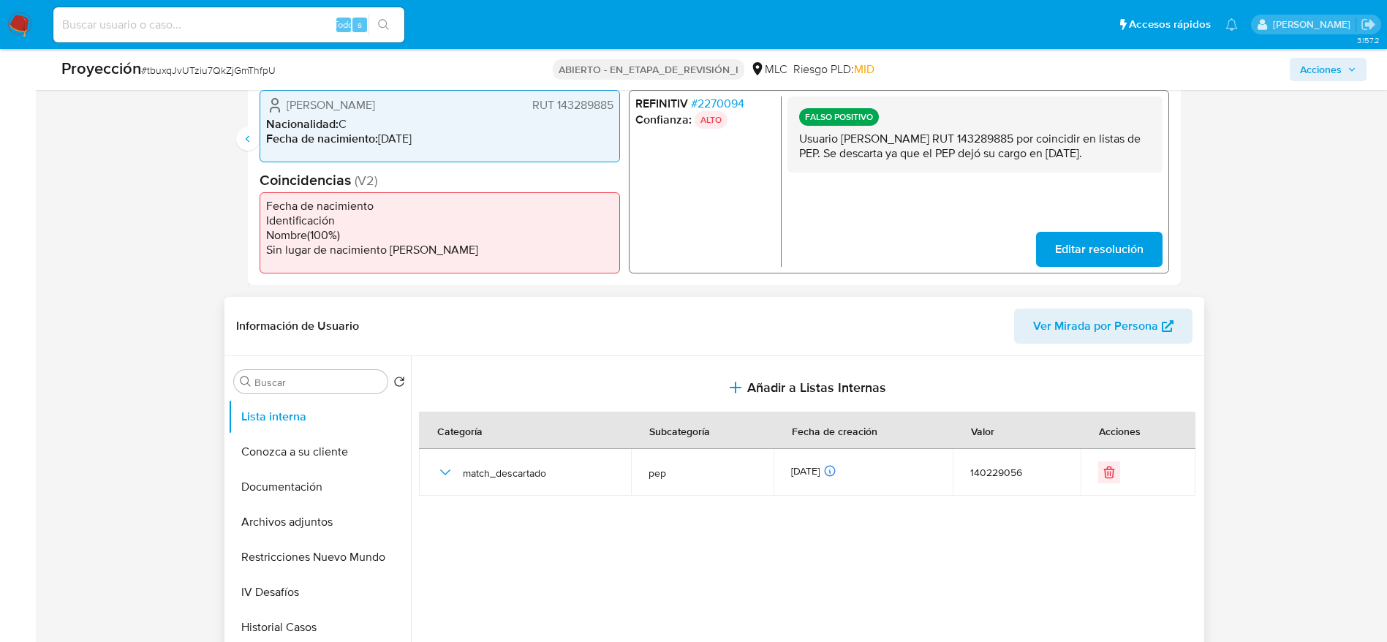
scroll to position [0, 0]
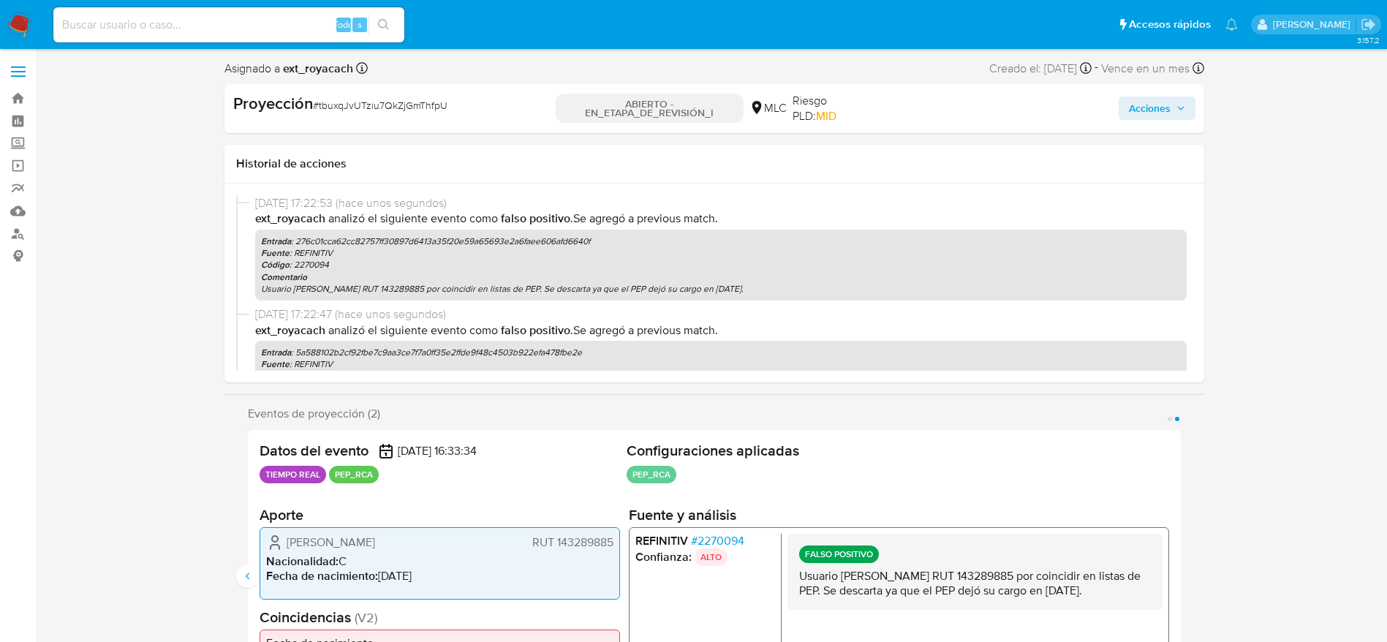
click at [1162, 103] on span "Acciones" at bounding box center [1150, 108] width 42 height 23
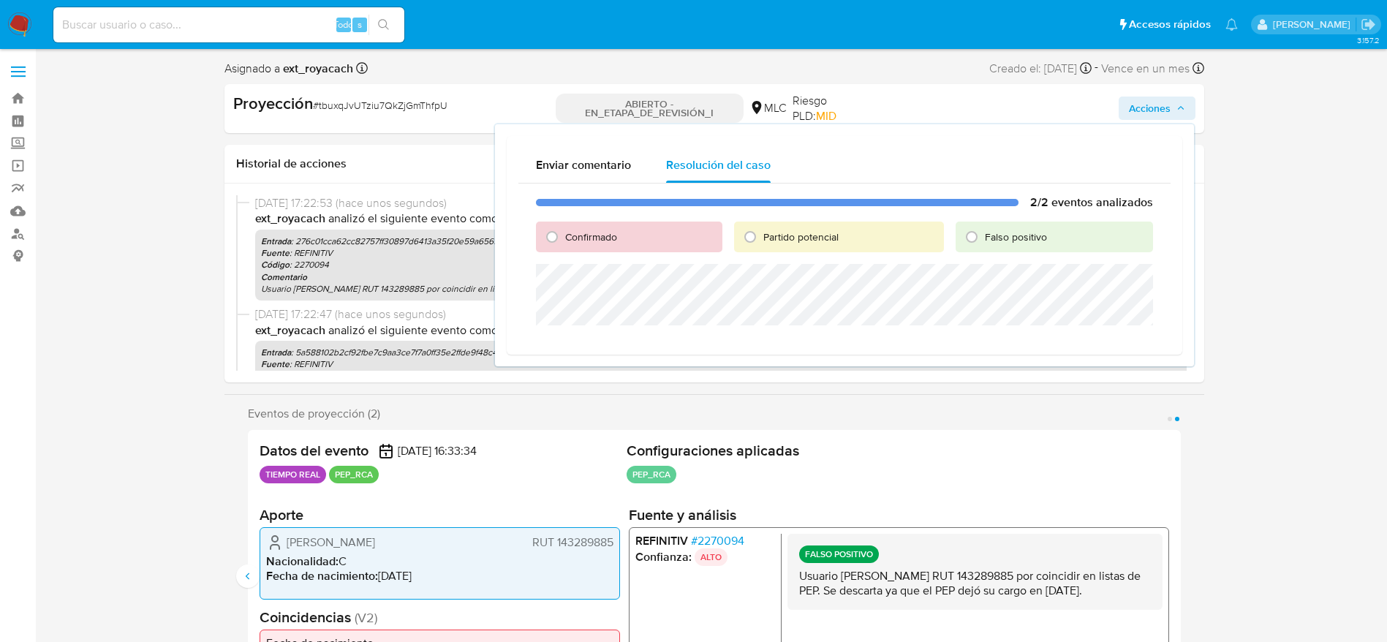
click at [987, 230] on font "Falso positivo" at bounding box center [1016, 237] width 62 height 15
click at [983, 230] on input "Falso positivo" at bounding box center [971, 236] width 23 height 23
radio input "true"
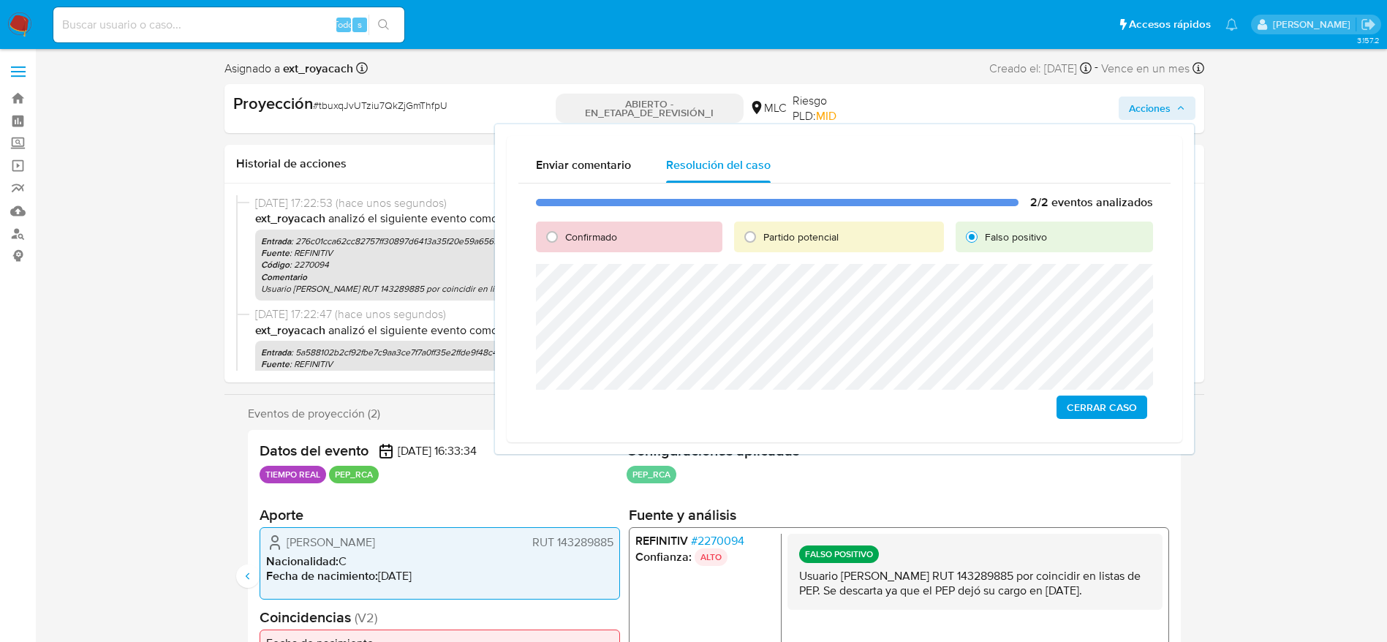
click at [1111, 407] on span "Cerrar Caso" at bounding box center [1102, 407] width 70 height 20
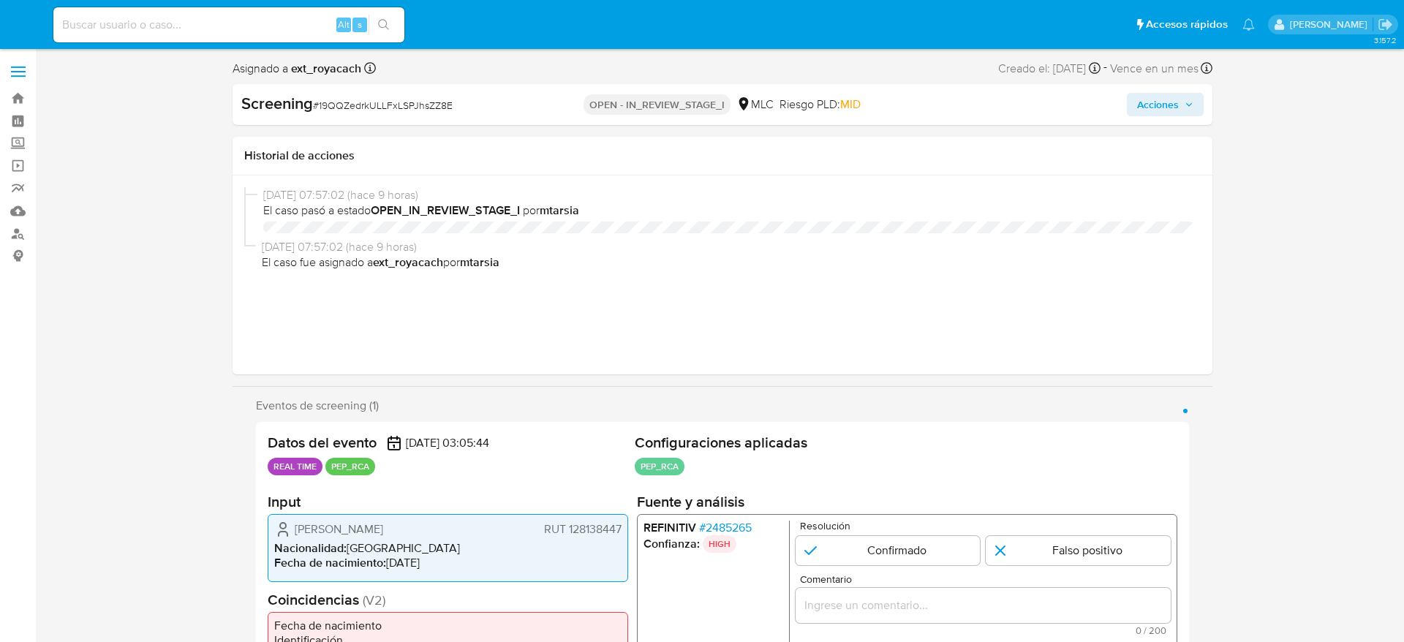
select select "10"
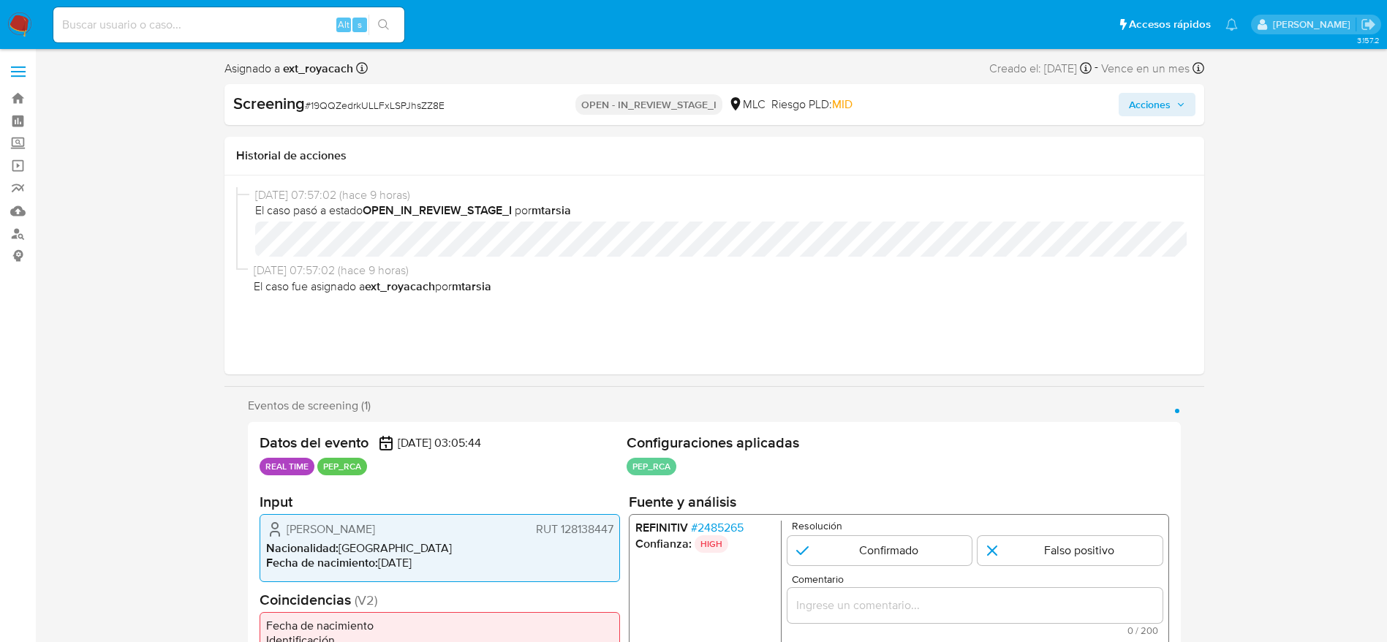
scroll to position [154, 0]
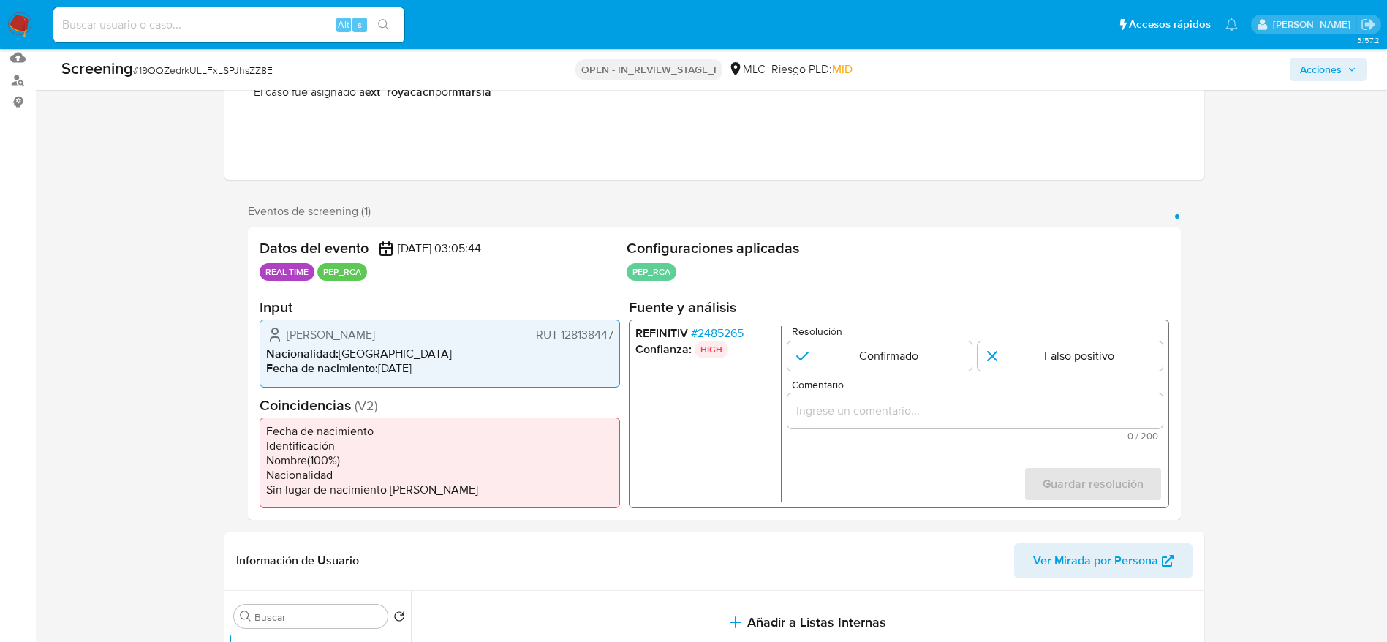
click at [722, 331] on span "# 2485265" at bounding box center [716, 333] width 53 height 15
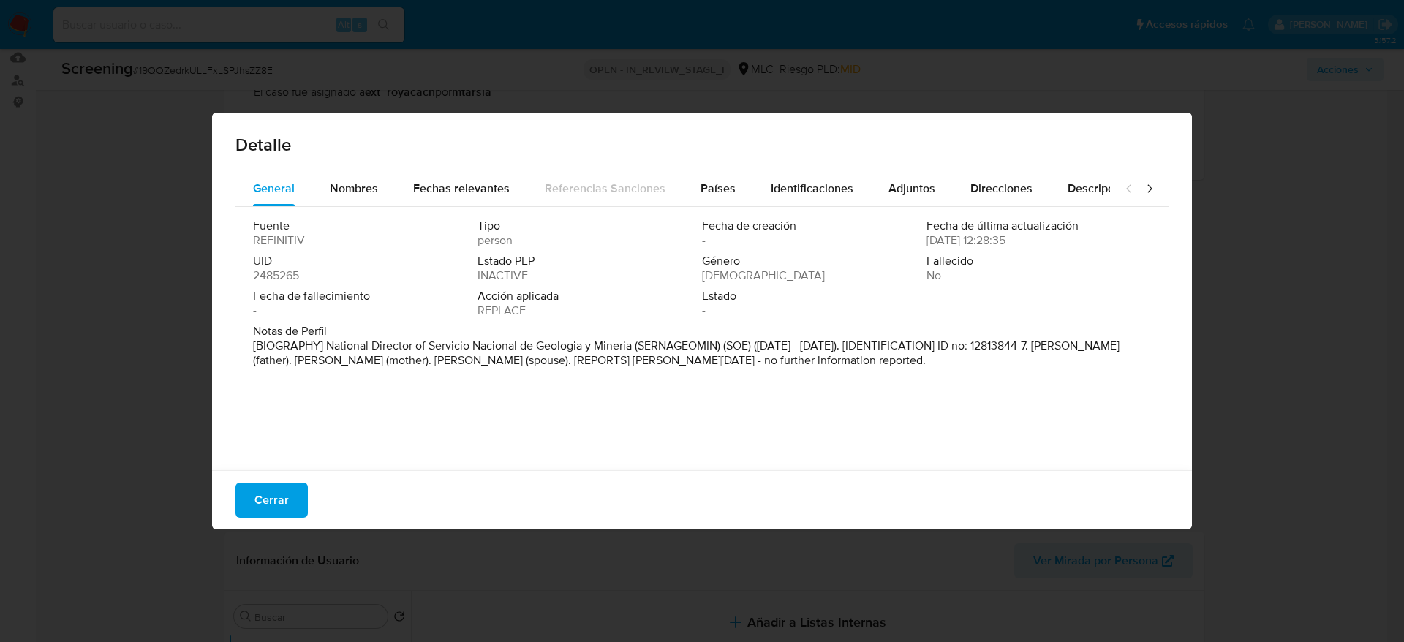
click at [307, 499] on div "Cerrar" at bounding box center [702, 499] width 980 height 59
click at [270, 502] on span "Cerrar" at bounding box center [271, 500] width 34 height 32
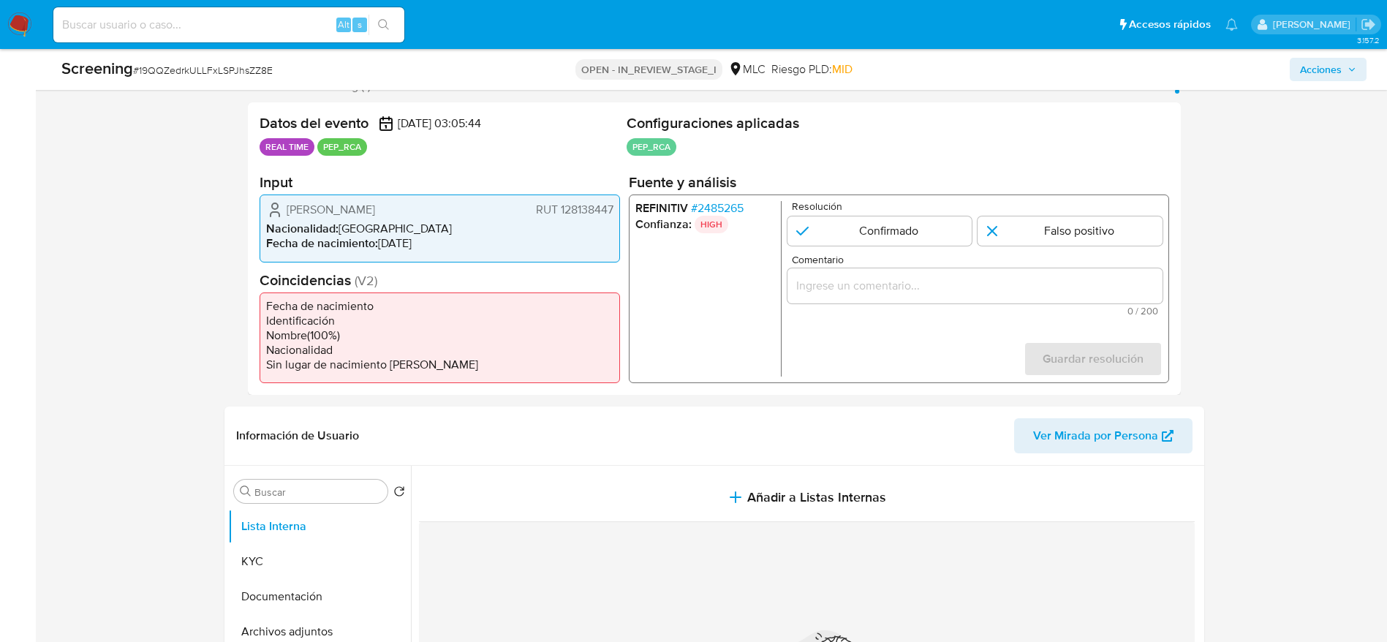
scroll to position [276, 0]
click at [244, 73] on span "# 19QQZedrkULLFxLSPJhsZZ8E" at bounding box center [203, 70] width 140 height 15
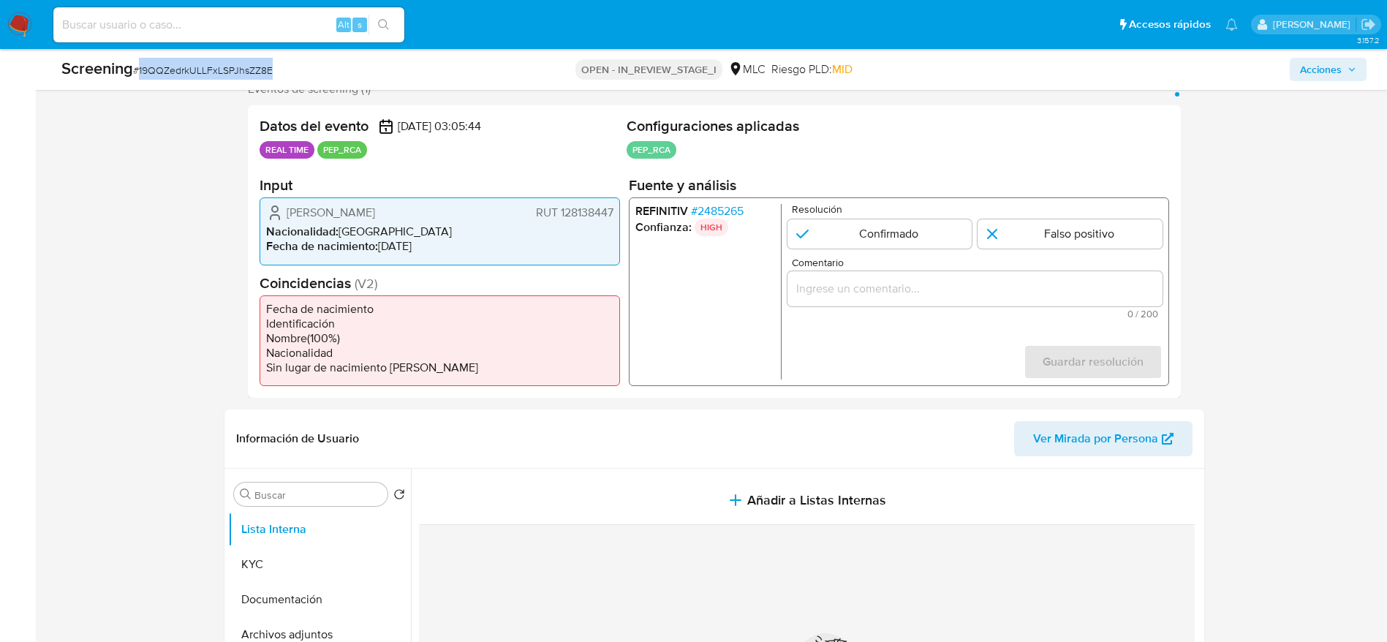
click at [244, 73] on span "# 19QQZedrkULLFxLSPJhsZZ8E" at bounding box center [203, 70] width 140 height 15
copy span "19QQZedrkULLFxLSPJhsZZ8E"
drag, startPoint x: 288, startPoint y: 219, endPoint x: 616, endPoint y: 214, distance: 328.3
click at [616, 214] on div "Rodrigo Francisco Álvarez Seguel RUT 128138447 Nacionalidad : Chile Fecha de na…" at bounding box center [440, 230] width 360 height 67
click at [706, 208] on span "# 2485265" at bounding box center [716, 211] width 53 height 15
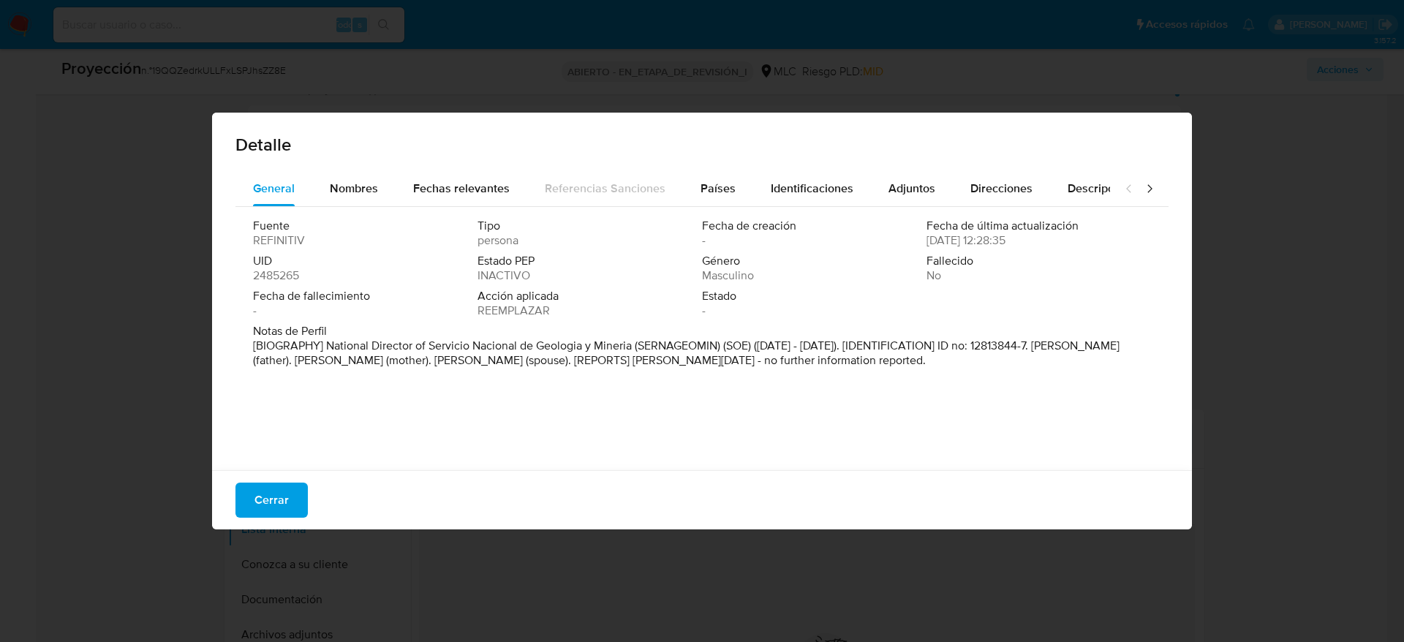
drag, startPoint x: 327, startPoint y: 341, endPoint x: 632, endPoint y: 350, distance: 305.7
click at [632, 350] on font "[BIOGRAPHY] National Director of Servicio Nacional de Geologia y Mineria (SERNA…" at bounding box center [686, 352] width 866 height 31
click at [304, 499] on button "Cerrar" at bounding box center [271, 500] width 72 height 35
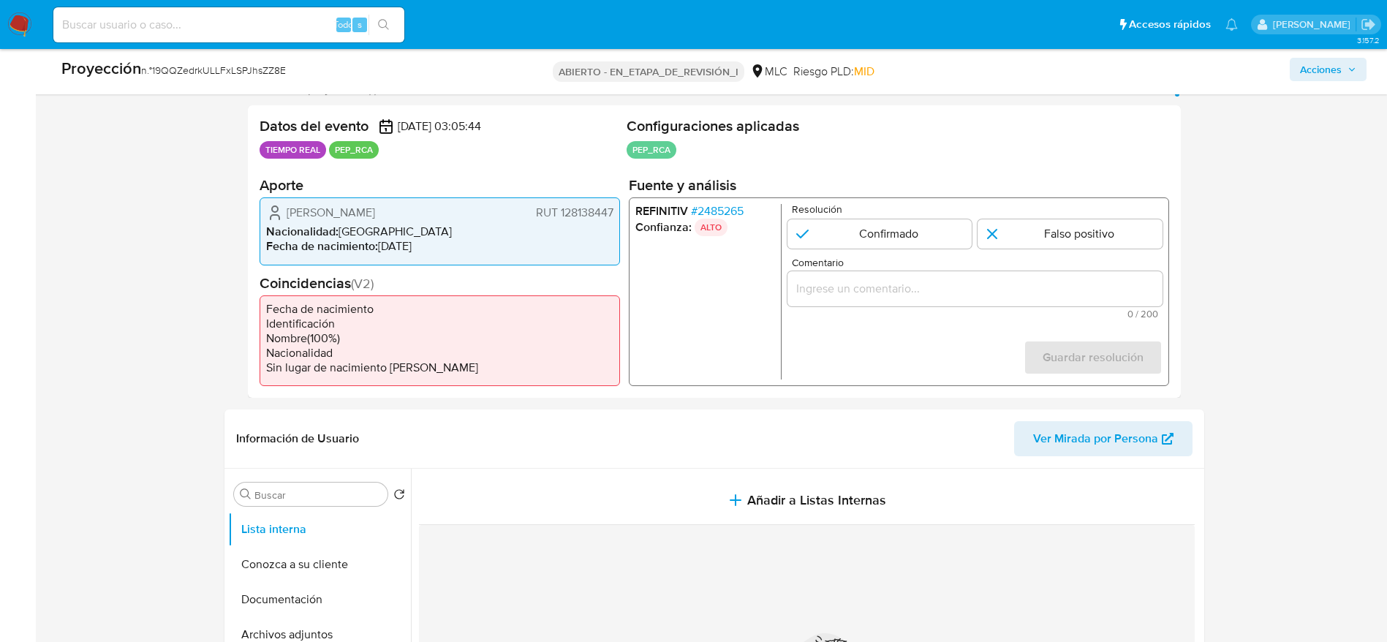
click at [1013, 274] on div "1 de 1" at bounding box center [974, 288] width 375 height 35
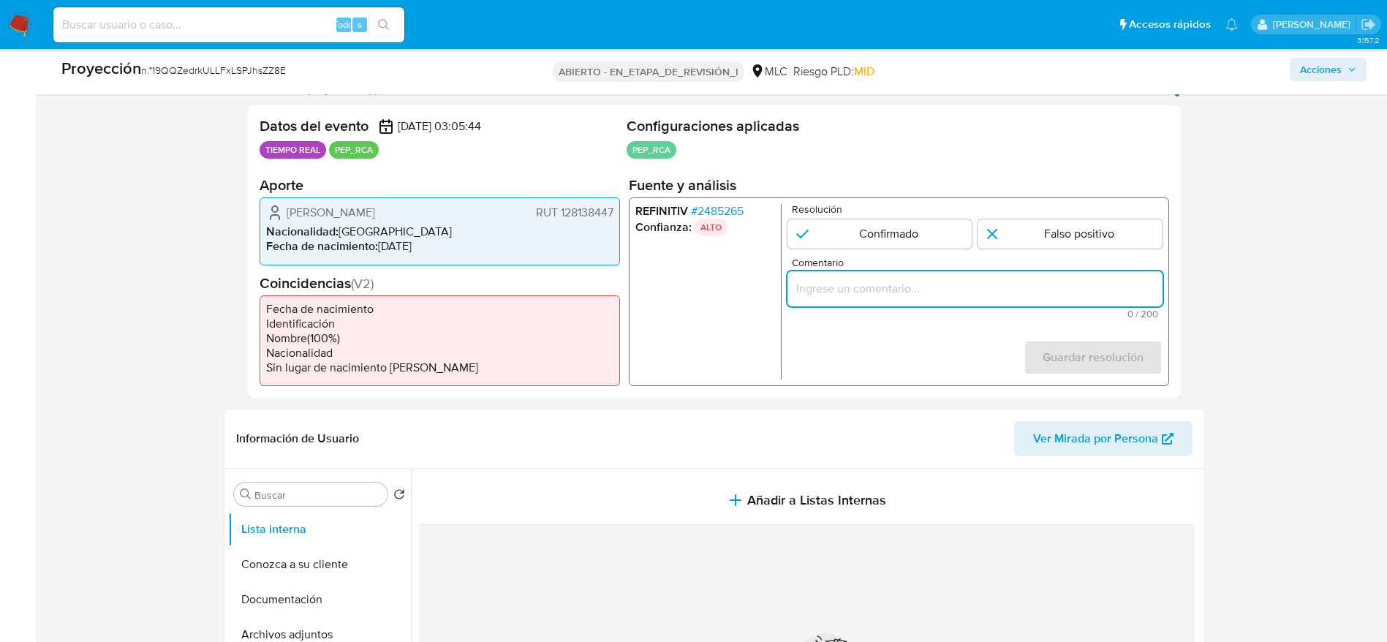
paste input "Usuario Rodrigo Francisco Álvarez Seguel. Se descarta ya que el PEP dejó su car…"
click at [969, 285] on input "Usuario Rodrigo Francisco Álvarez Seguel. Se descarta ya que el PEP dejó su car…" at bounding box center [974, 288] width 375 height 19
type input "Usuario Rodrigo Francisco Álvarez Seguel. Se descarta ya que el PEP dejó su car…"
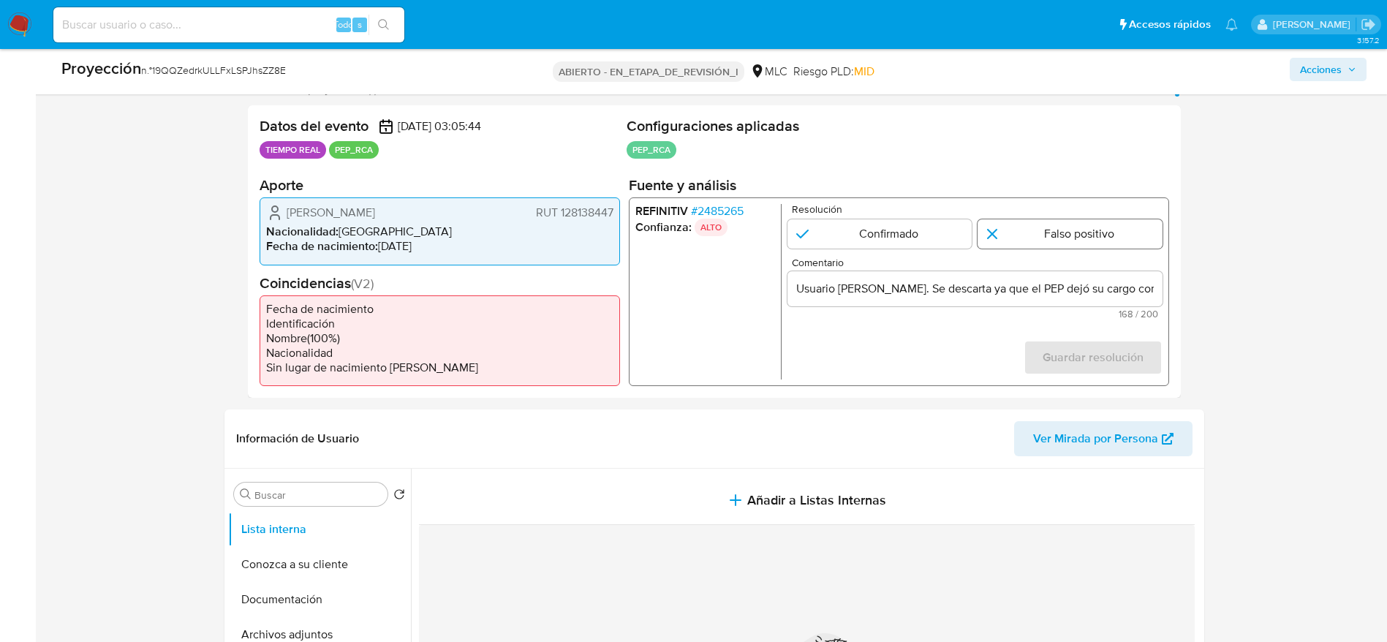
click at [1036, 238] on input "1 de 1" at bounding box center [1069, 233] width 185 height 29
radio input "true"
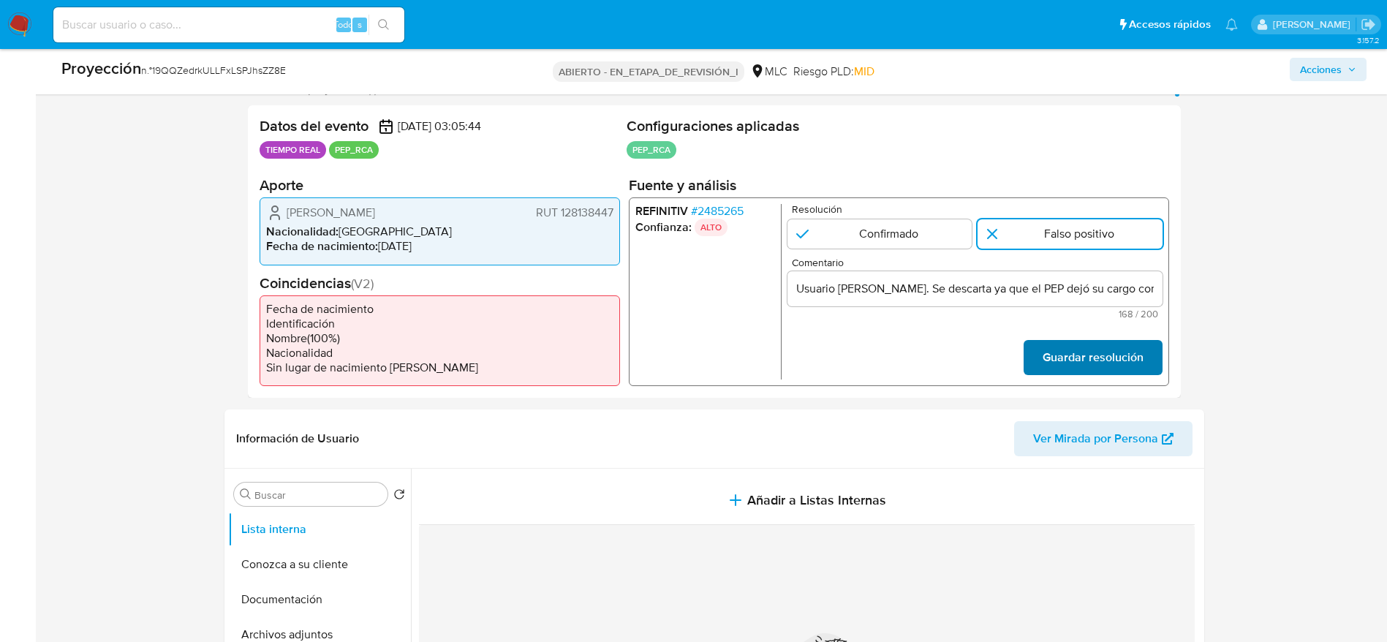
click at [1088, 348] on font "Guardar resolución" at bounding box center [1092, 357] width 101 height 35
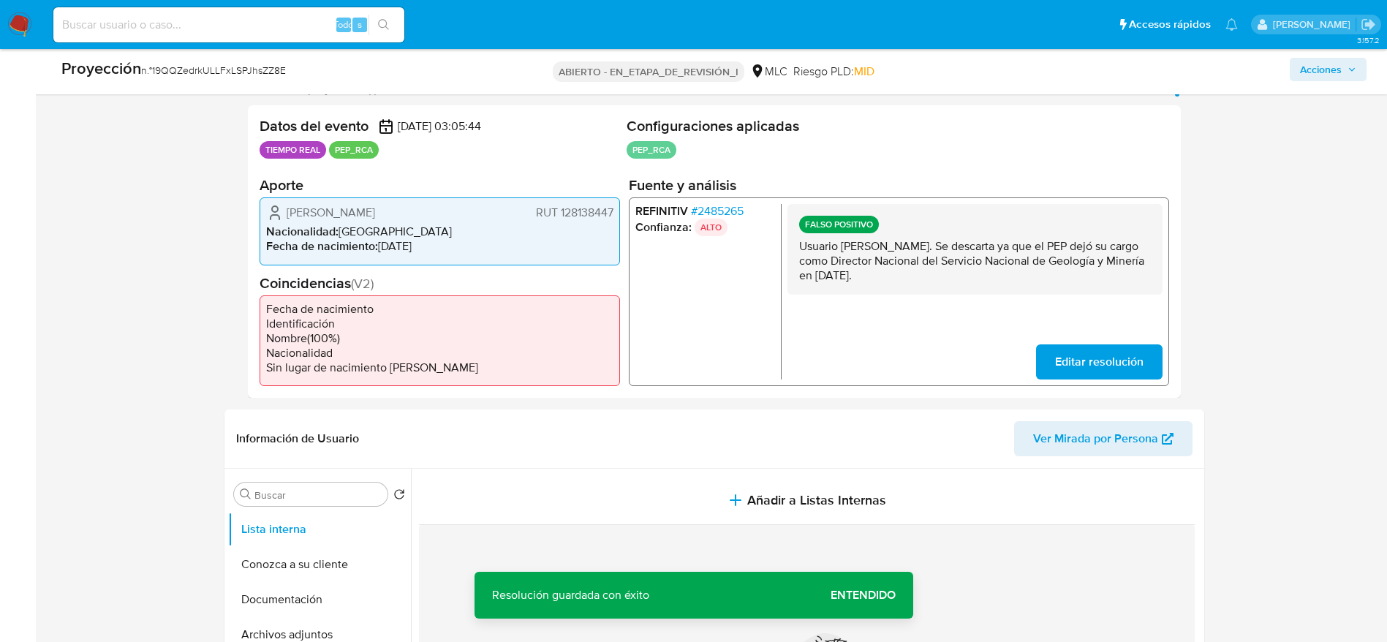
scroll to position [519, 0]
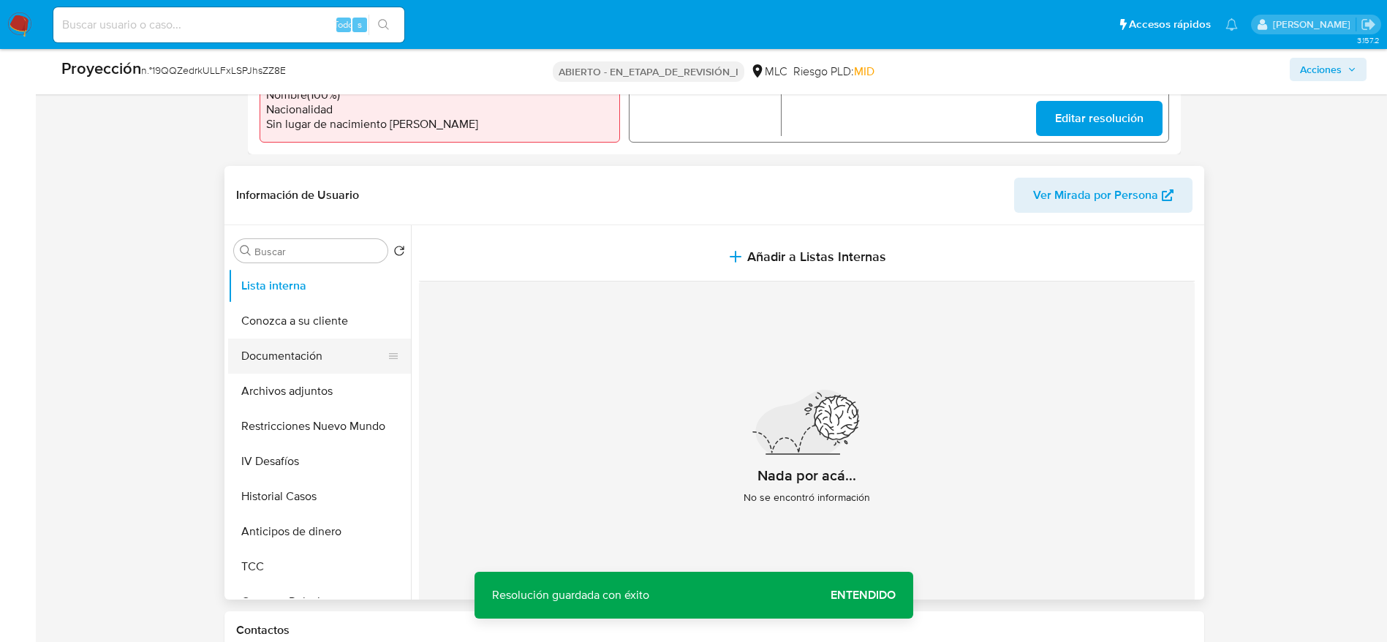
click at [268, 363] on button "Documentación" at bounding box center [313, 355] width 171 height 35
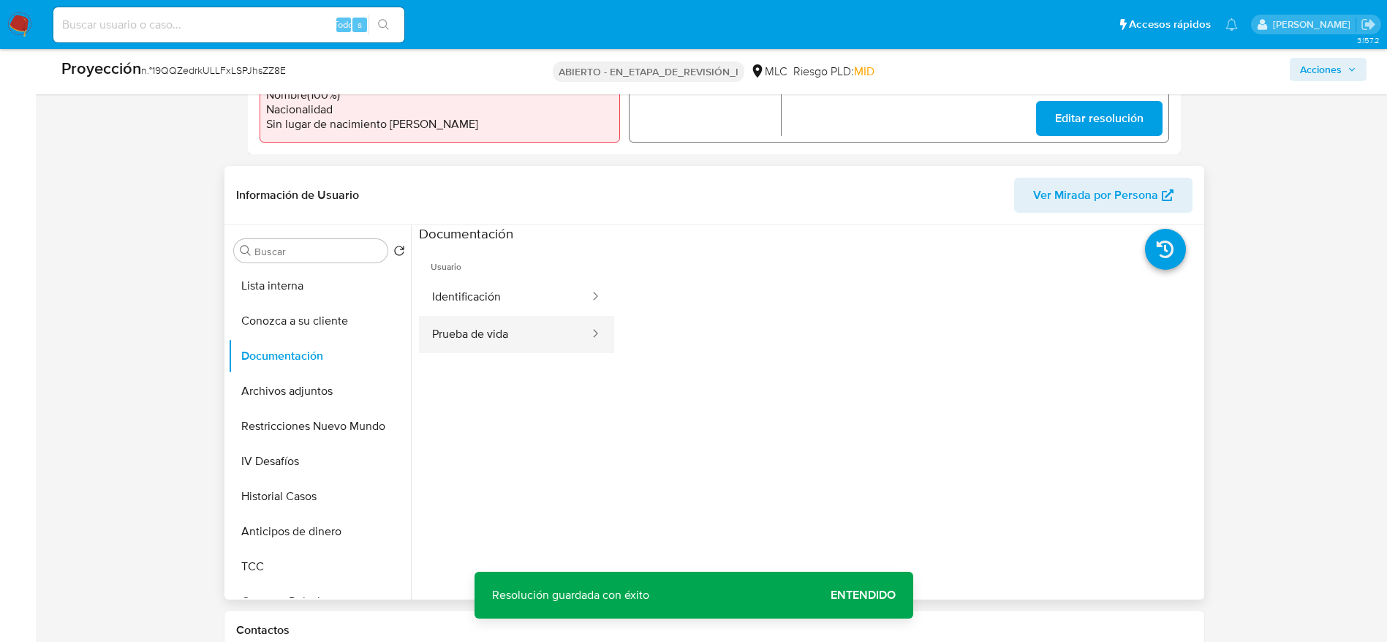
click at [477, 347] on button "Prueba de vida" at bounding box center [505, 334] width 172 height 37
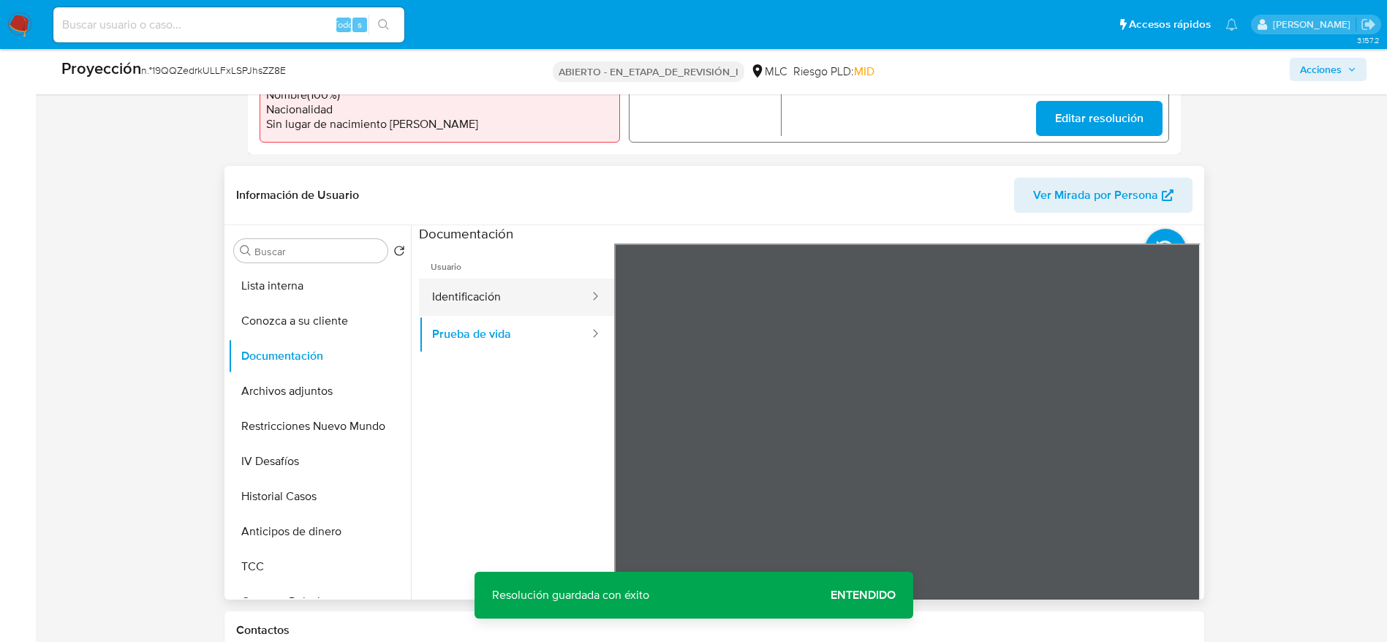
click at [517, 304] on button "Identificación" at bounding box center [505, 297] width 172 height 37
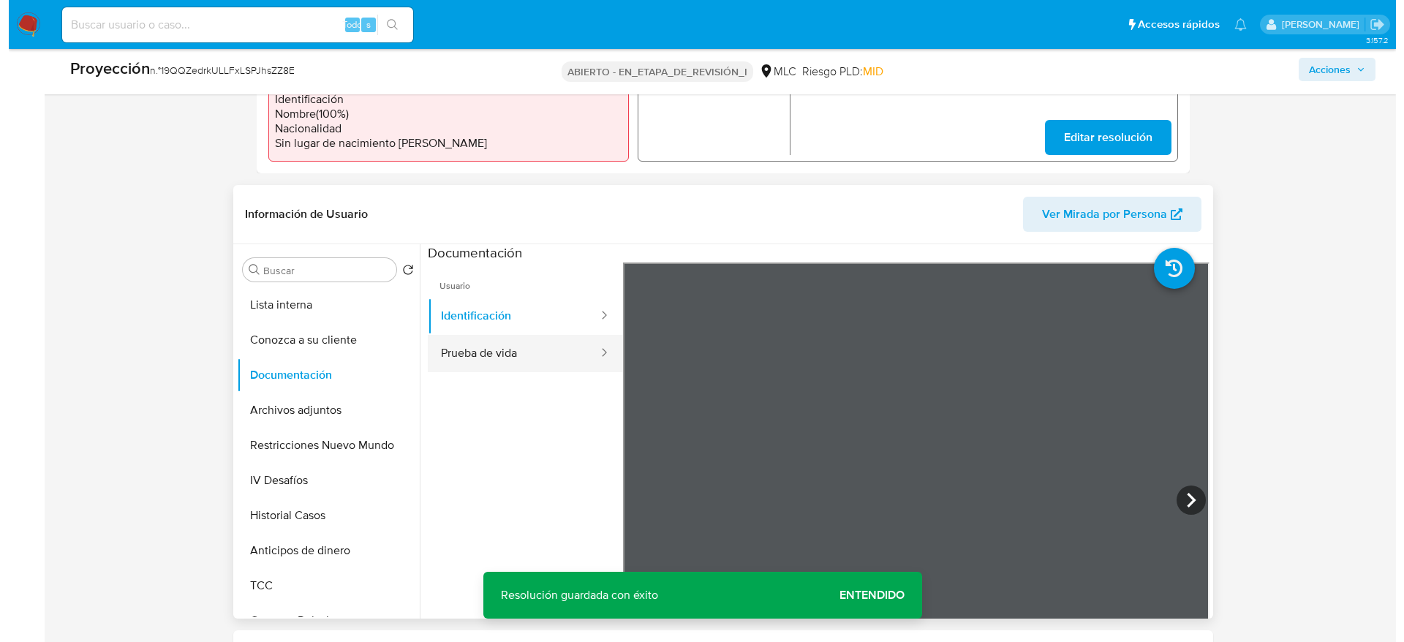
scroll to position [499, 0]
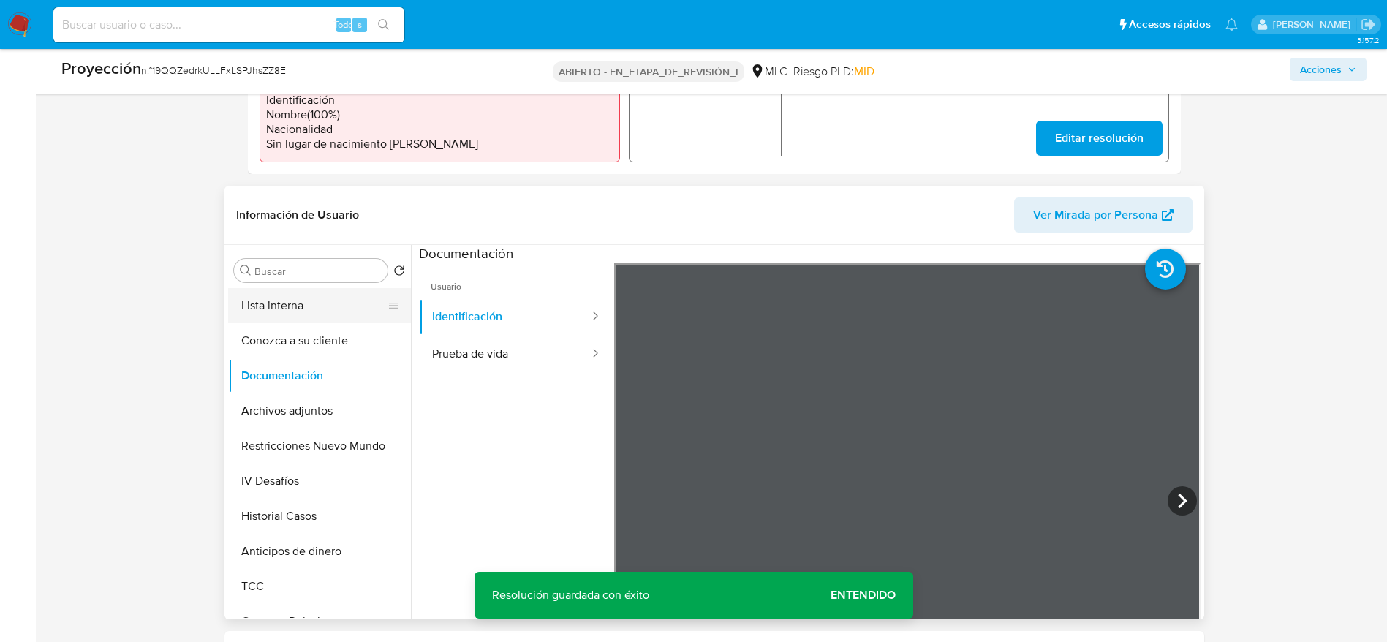
click at [286, 297] on button "Lista interna" at bounding box center [313, 305] width 171 height 35
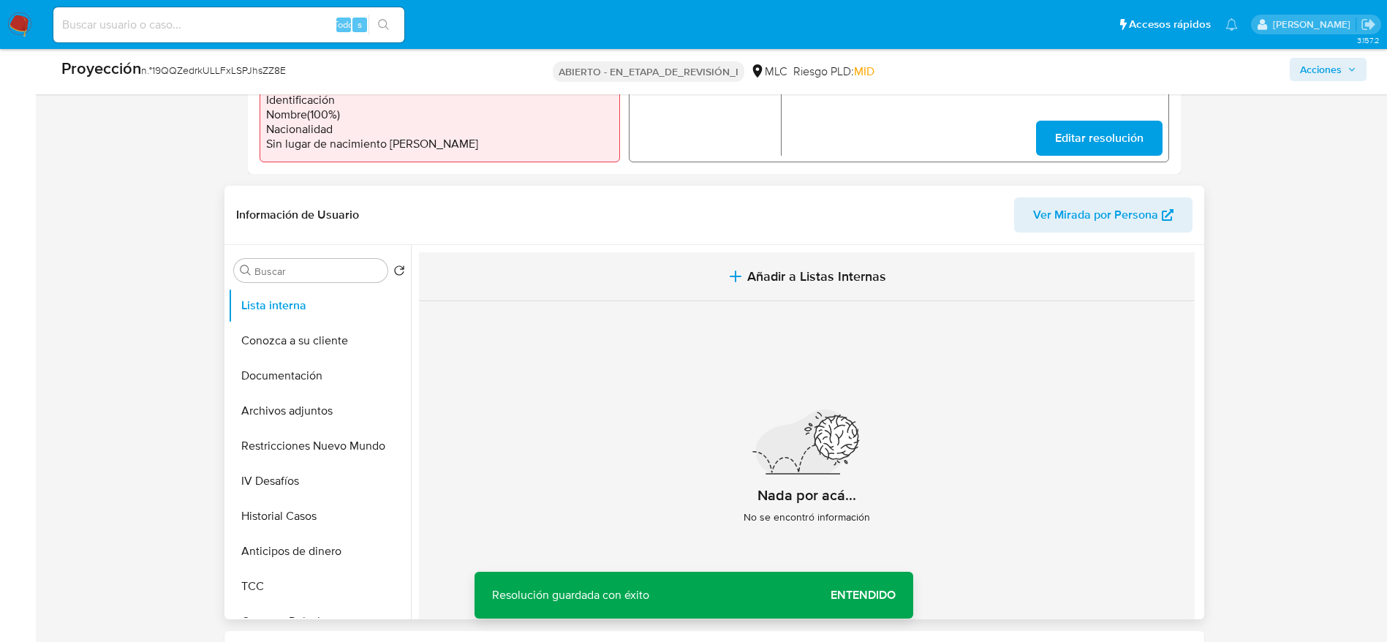
click at [722, 268] on button "Añadir a Listas Internas" at bounding box center [807, 276] width 776 height 49
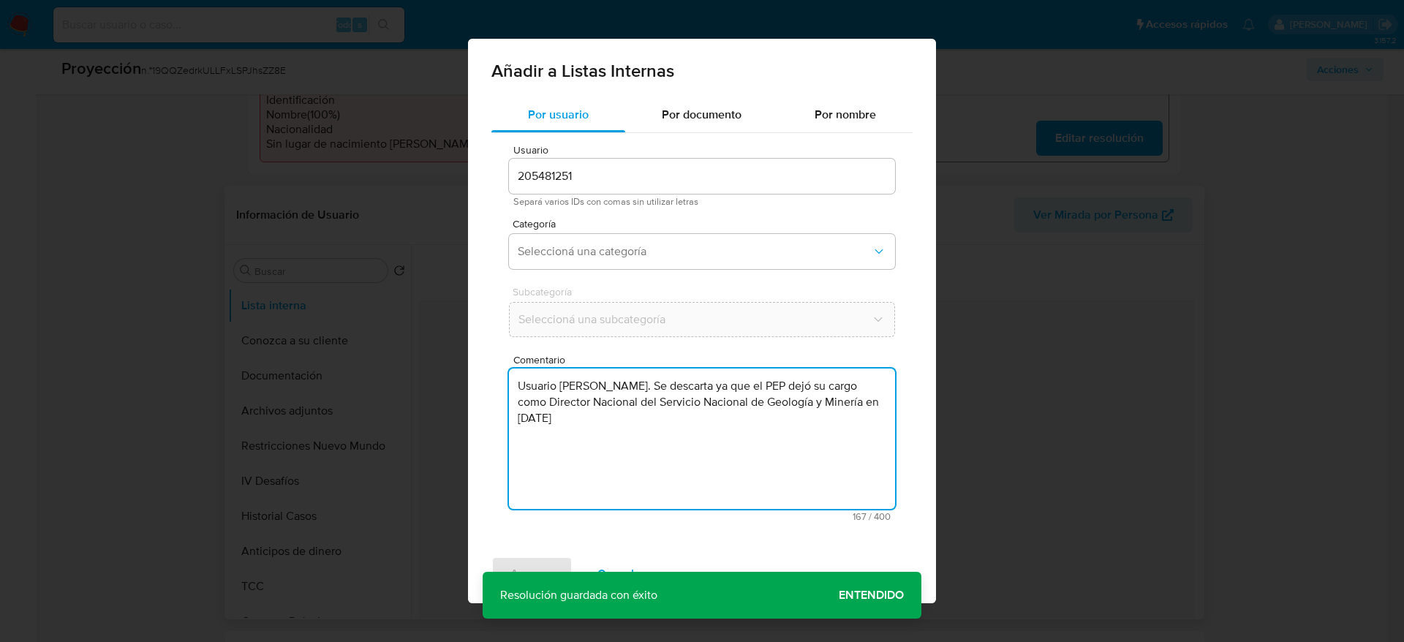
click at [720, 381] on textarea "Usuario Rodrigo Francisco Álvarez Seguel. Se descarta ya que el PEP dejó su car…" at bounding box center [702, 438] width 386 height 140
type textarea "Usuario Rodrigo Francisco Álvarez Seguel. Se descarta ya que el PEP dejó su car…"
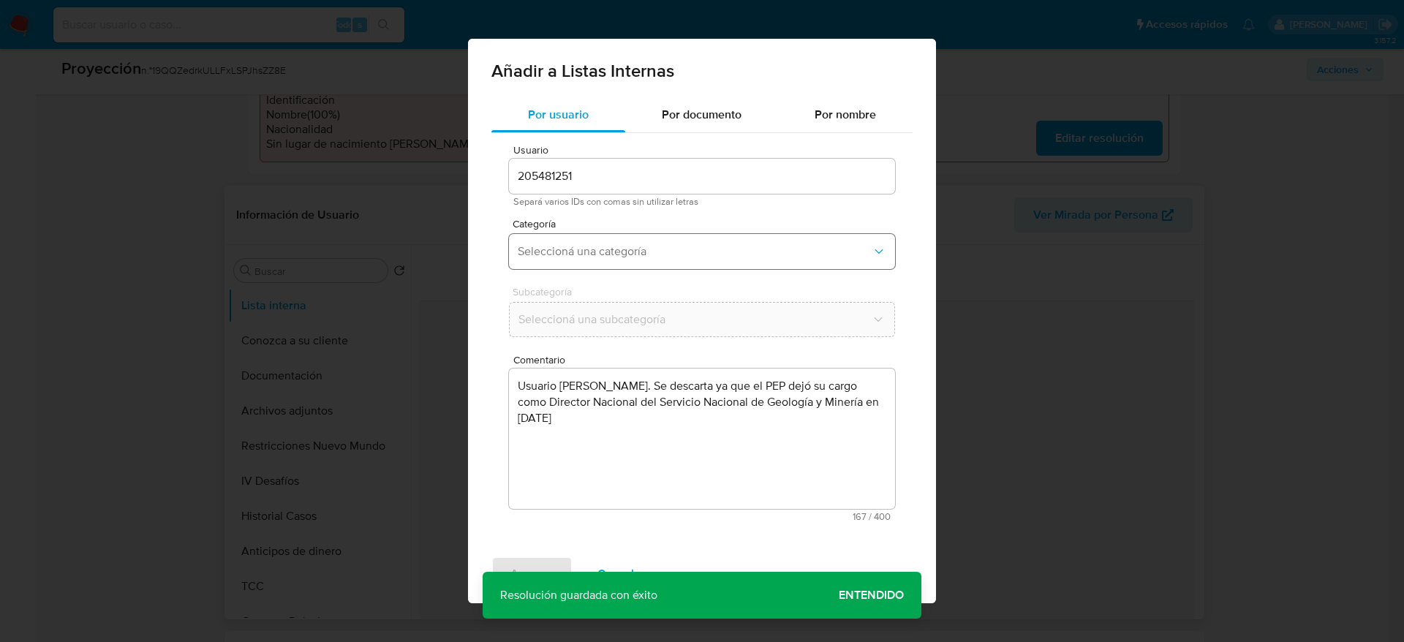
click at [689, 253] on span "Seleccioná una categoría" at bounding box center [695, 251] width 354 height 15
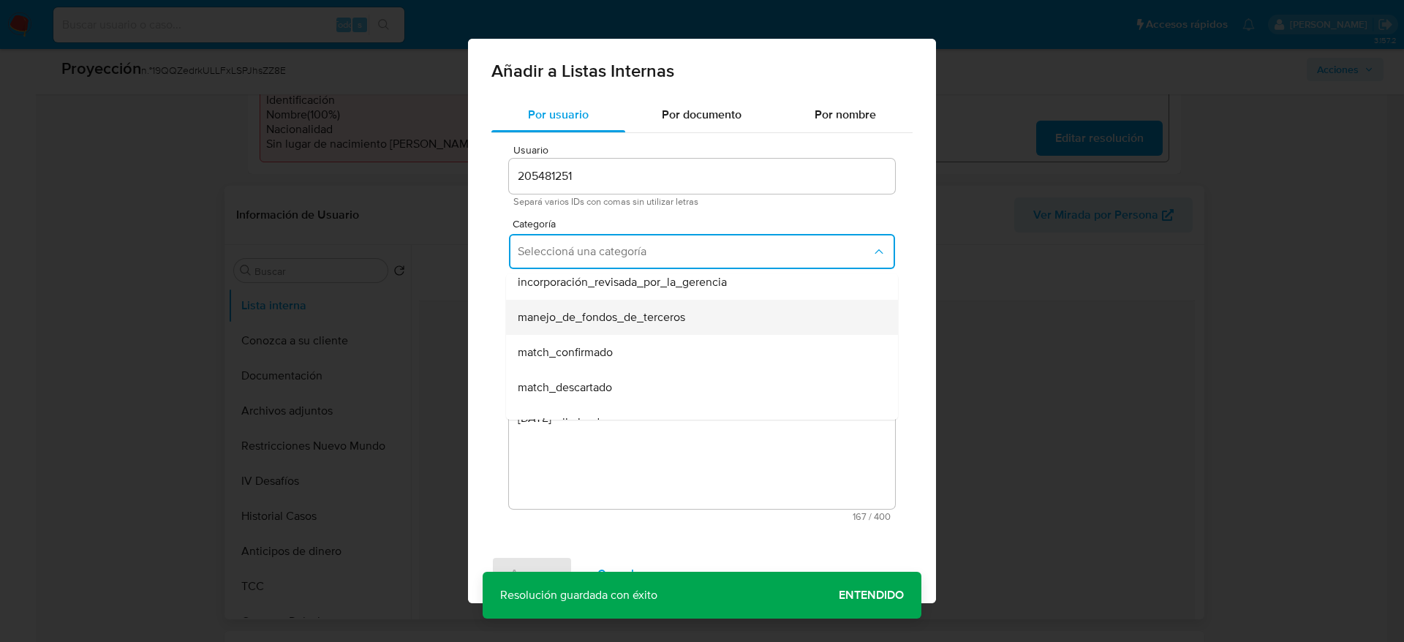
scroll to position [48, 0]
click at [676, 366] on div "match_descartado" at bounding box center [698, 383] width 360 height 35
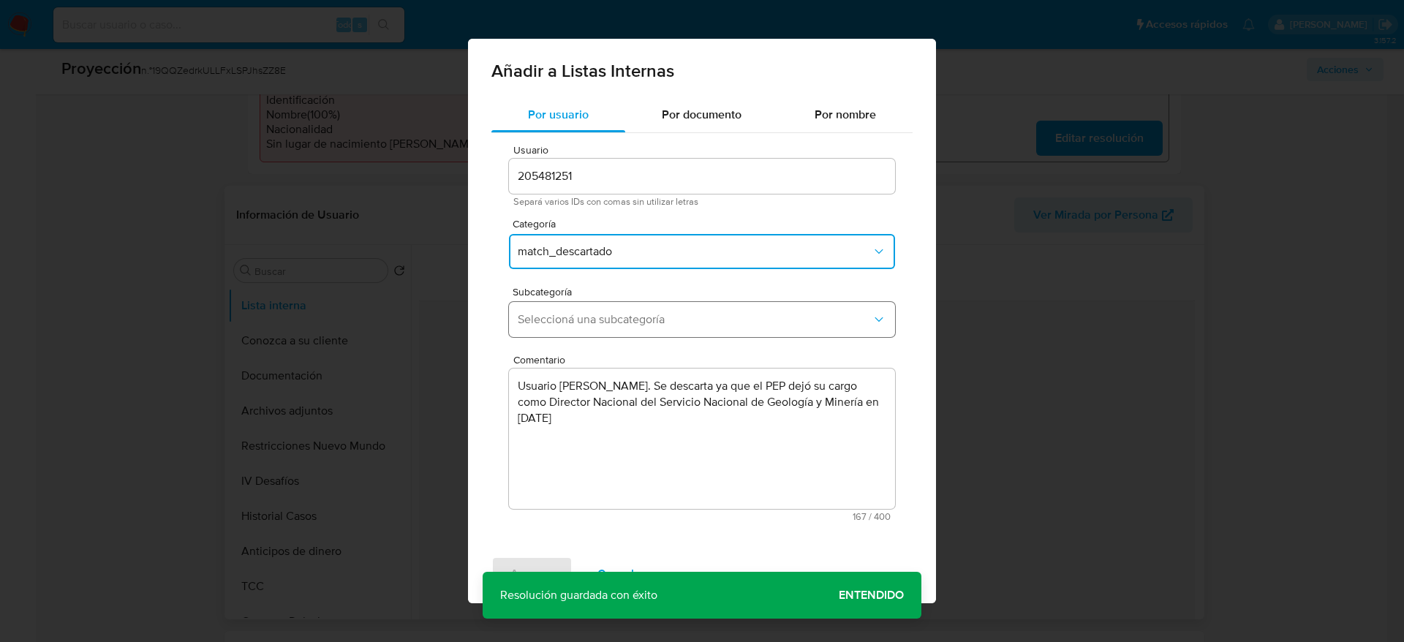
click at [698, 318] on span "Seleccioná una subcategoría" at bounding box center [695, 319] width 354 height 15
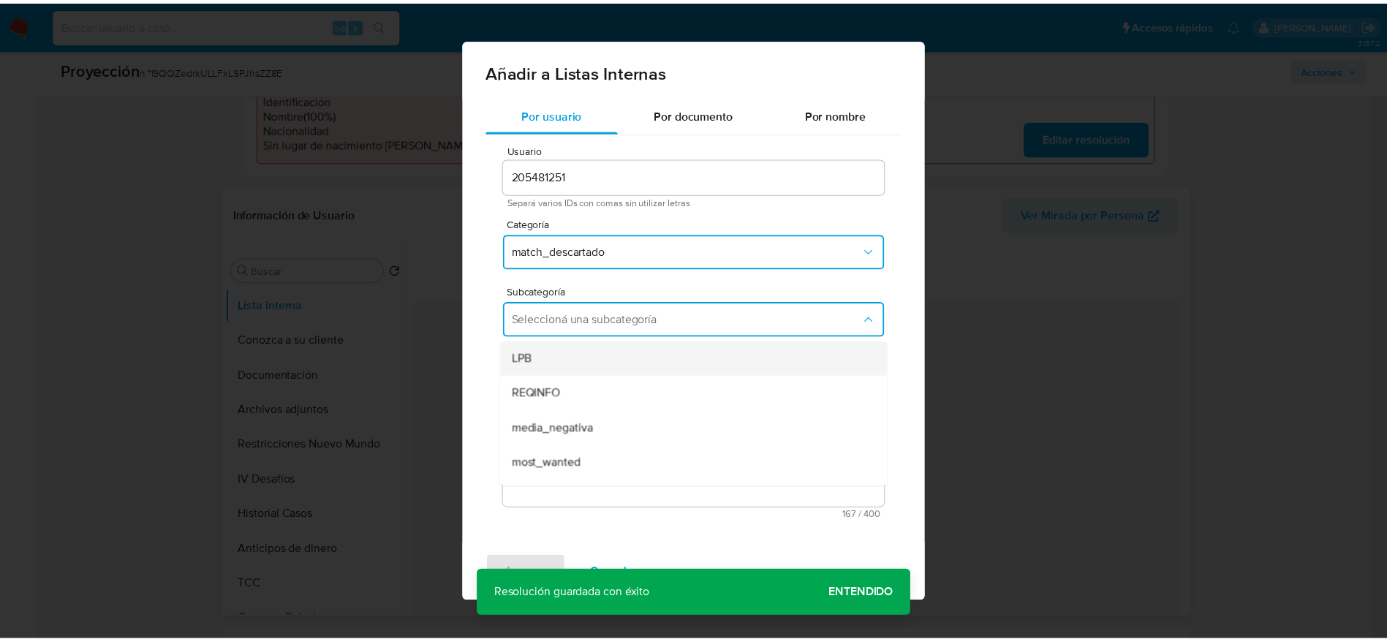
scroll to position [99, 0]
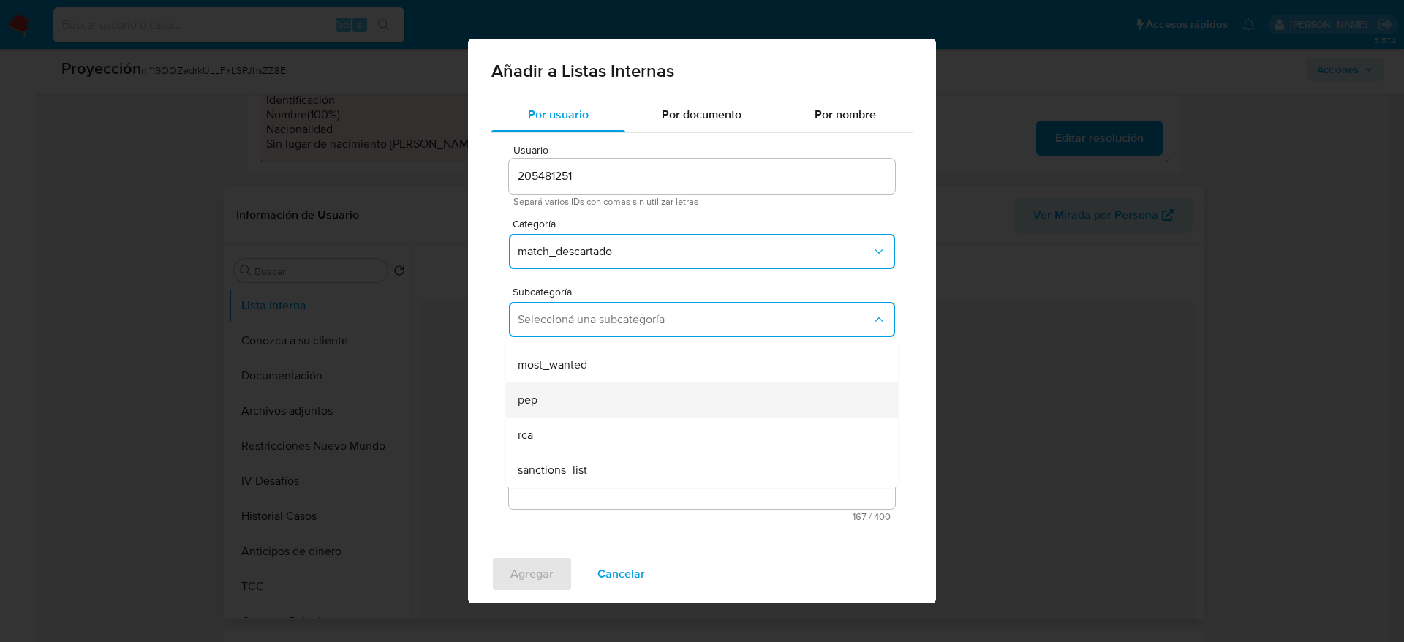
click at [531, 412] on div "pep" at bounding box center [698, 399] width 360 height 35
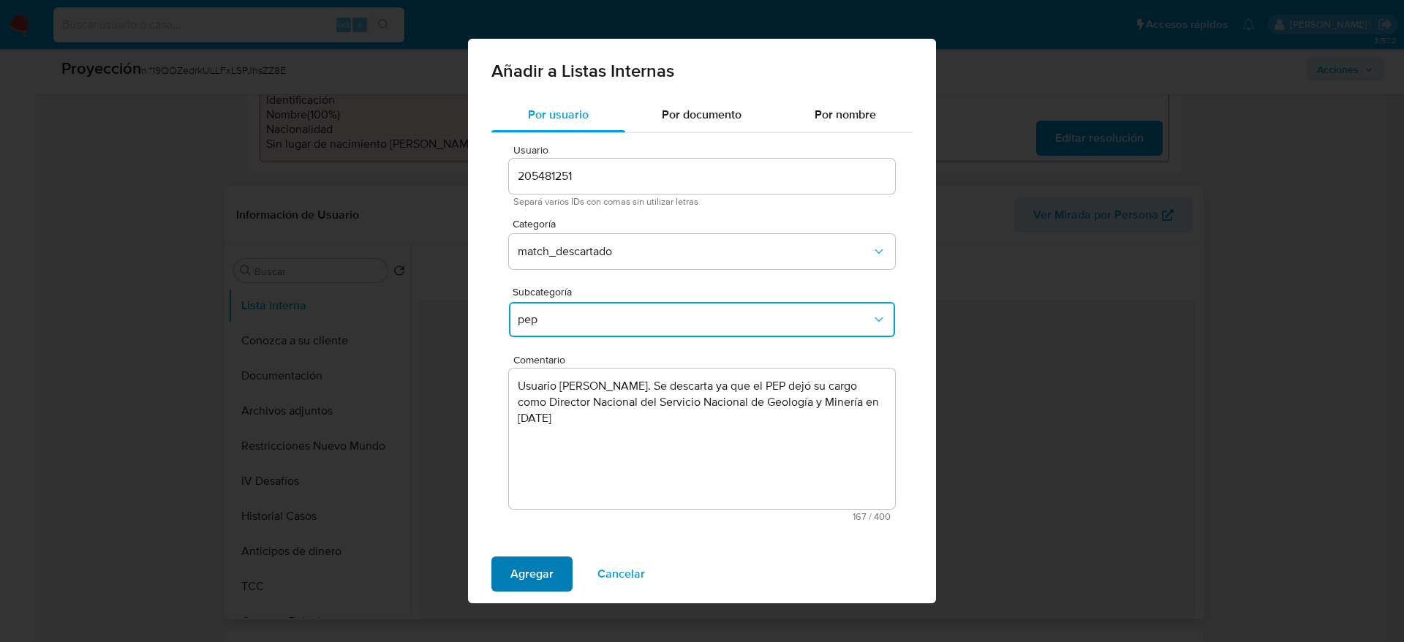
click at [532, 572] on span "Agregar" at bounding box center [531, 574] width 43 height 32
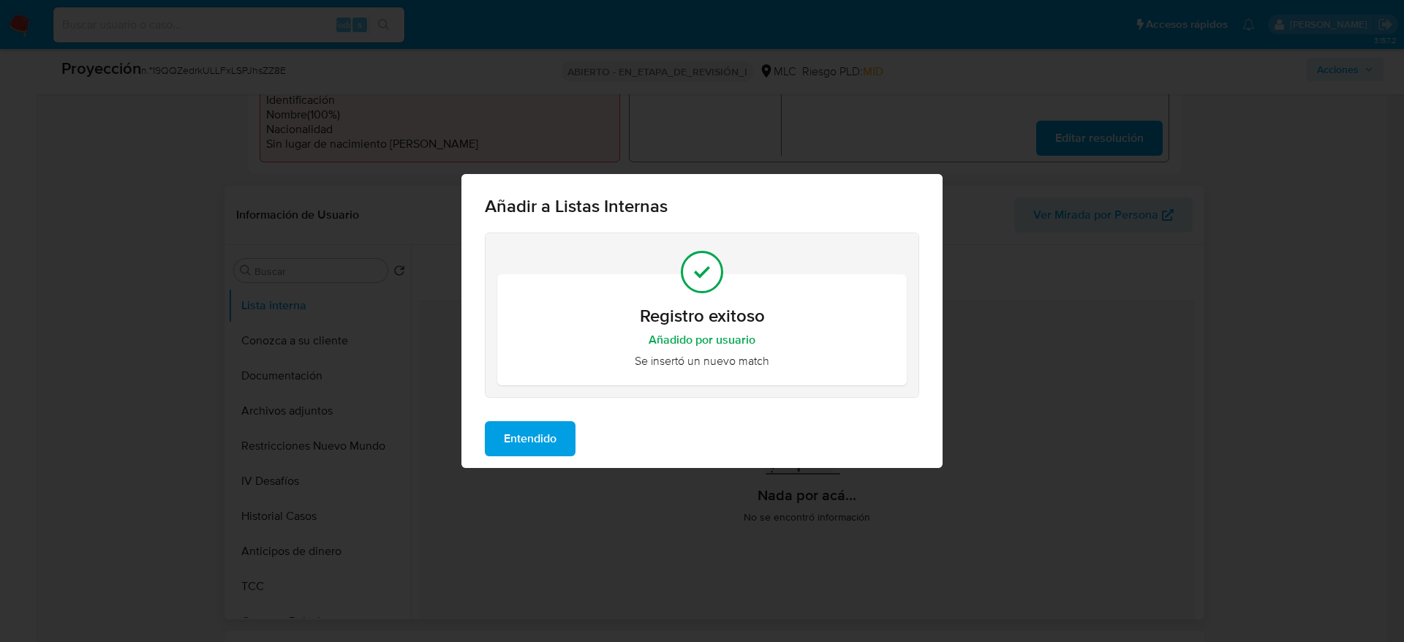
click at [548, 442] on span "Entendido" at bounding box center [530, 439] width 53 height 32
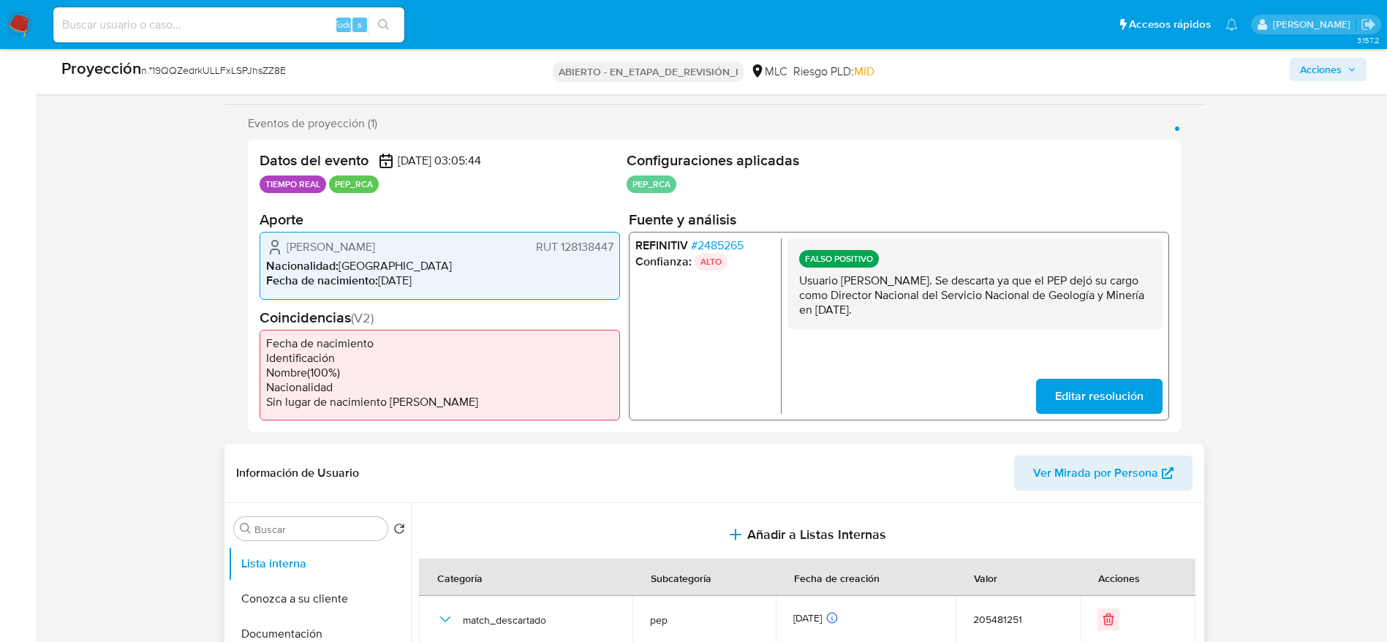
scroll to position [0, 0]
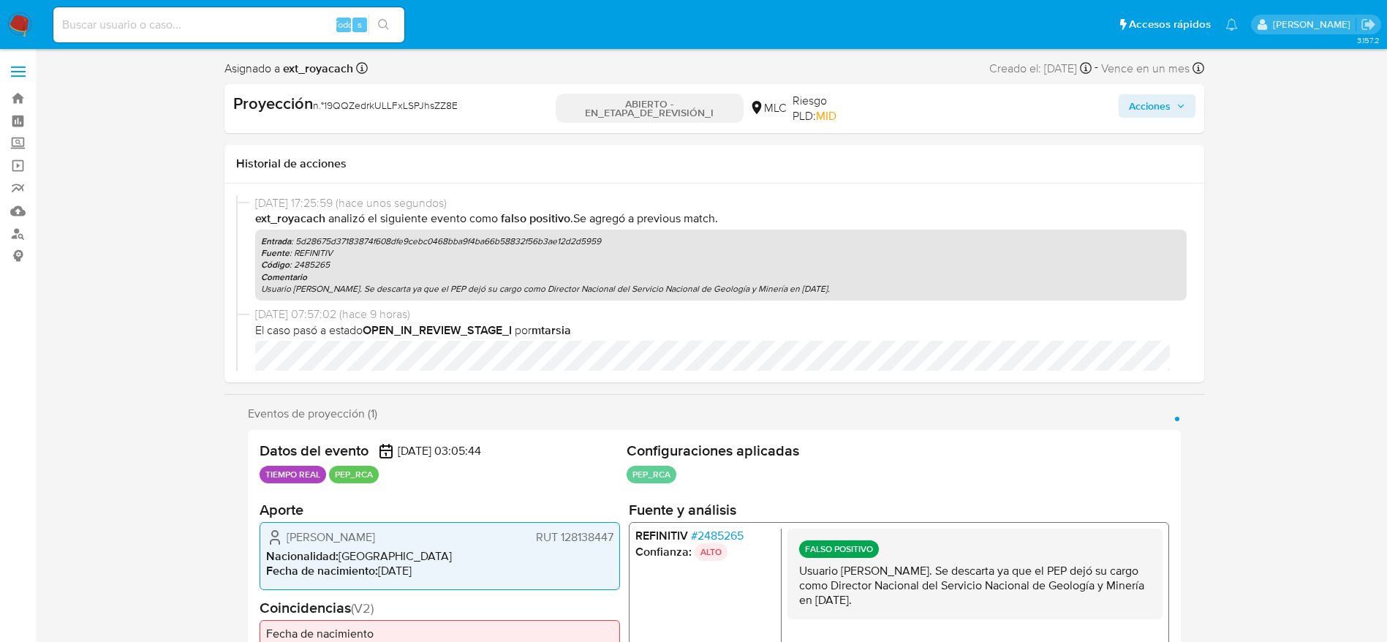
click at [1166, 100] on font "Acciones" at bounding box center [1150, 105] width 42 height 23
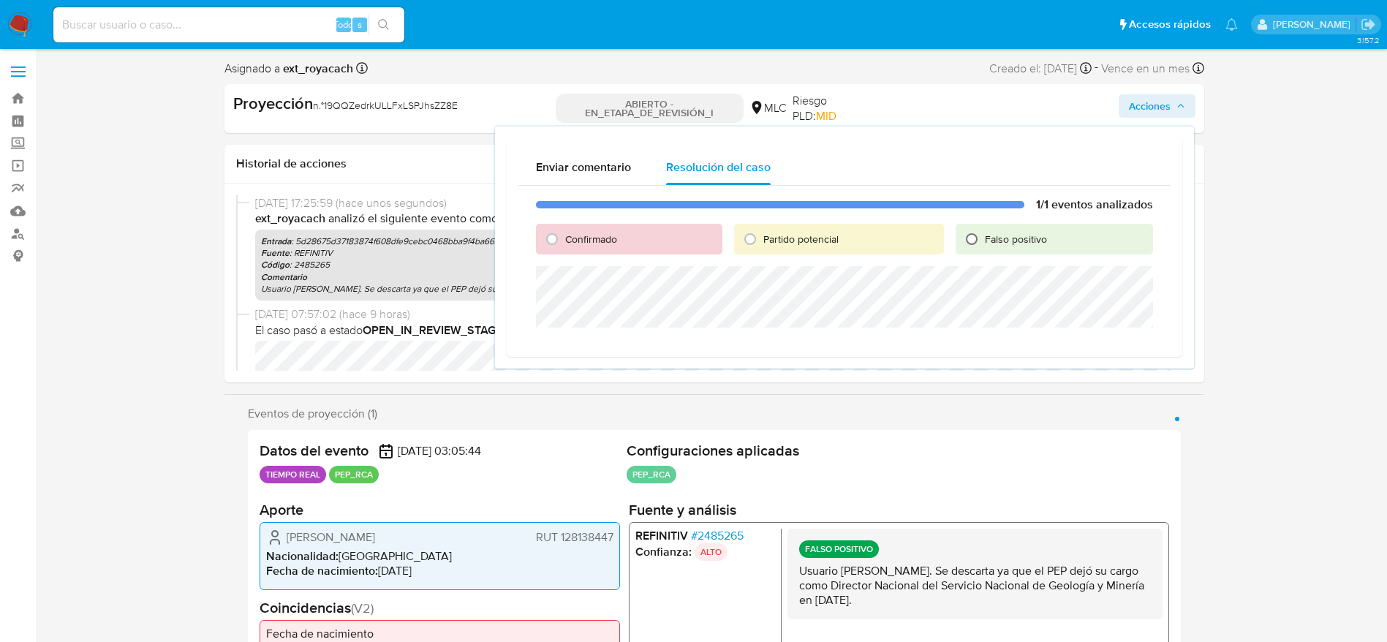
click at [975, 243] on input "Falso positivo" at bounding box center [971, 238] width 23 height 23
radio input "true"
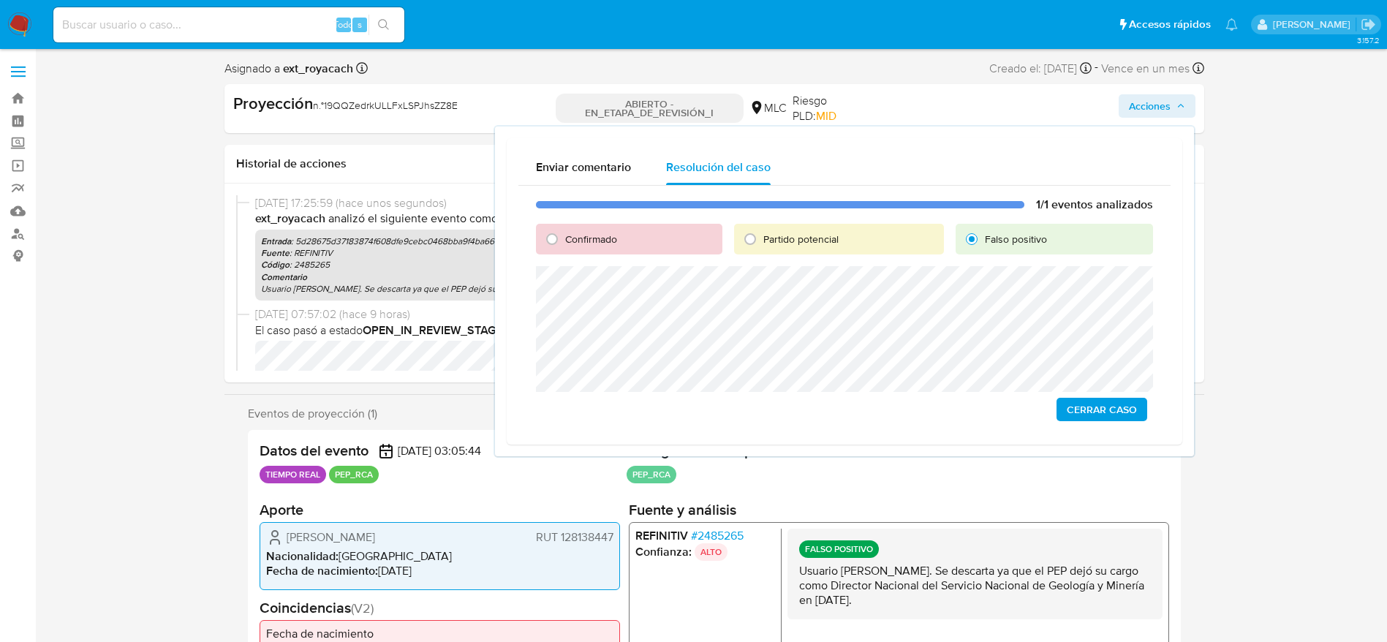
click at [1110, 420] on span "Cerrar Caso" at bounding box center [1102, 409] width 70 height 20
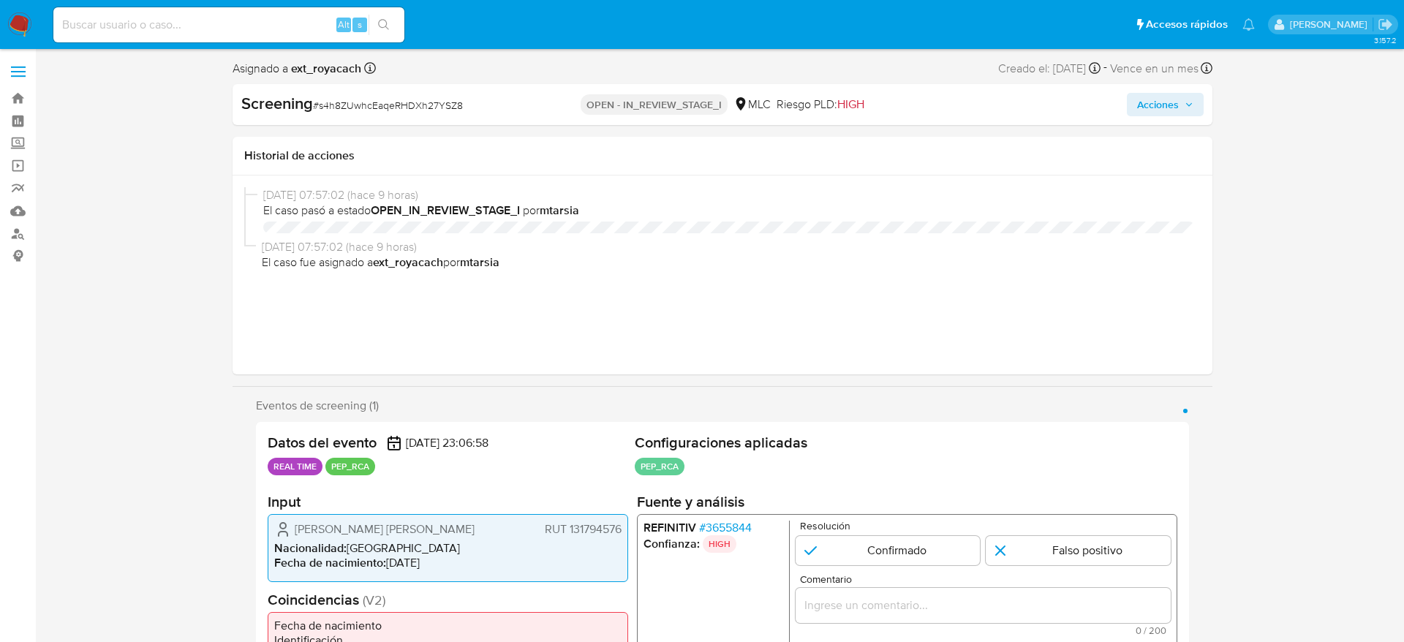
select select "10"
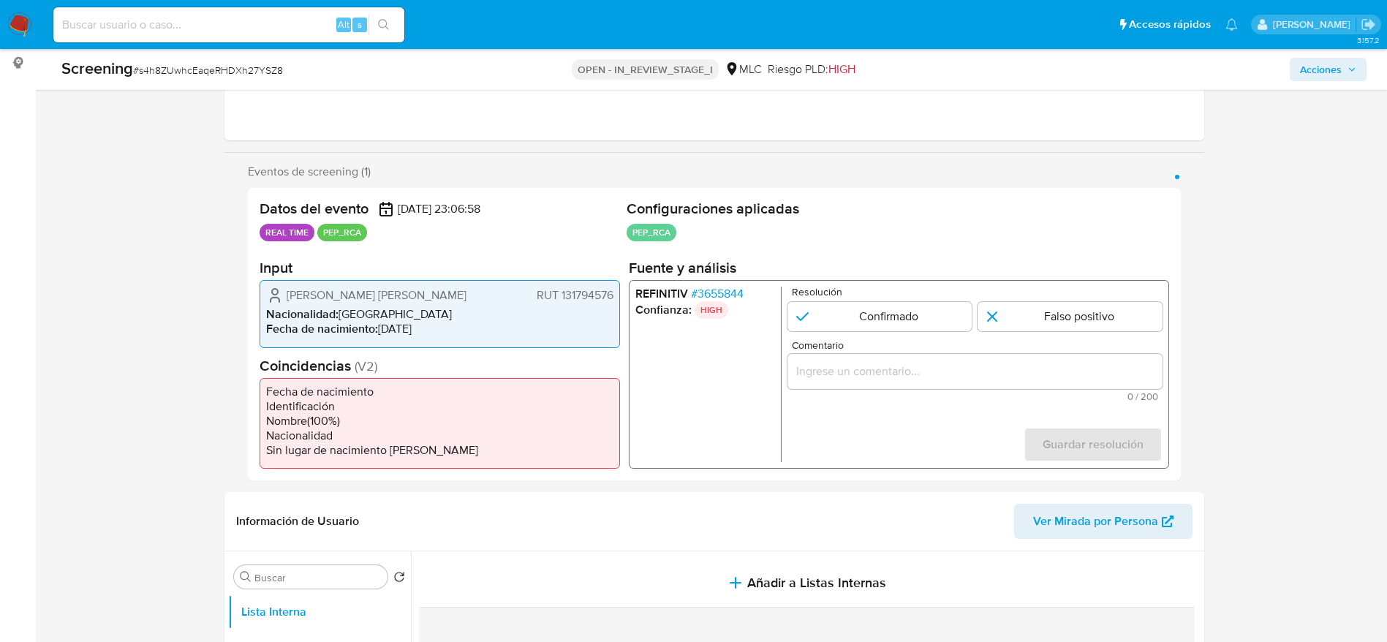
scroll to position [194, 0]
click at [732, 291] on span "# 3655844" at bounding box center [716, 292] width 53 height 15
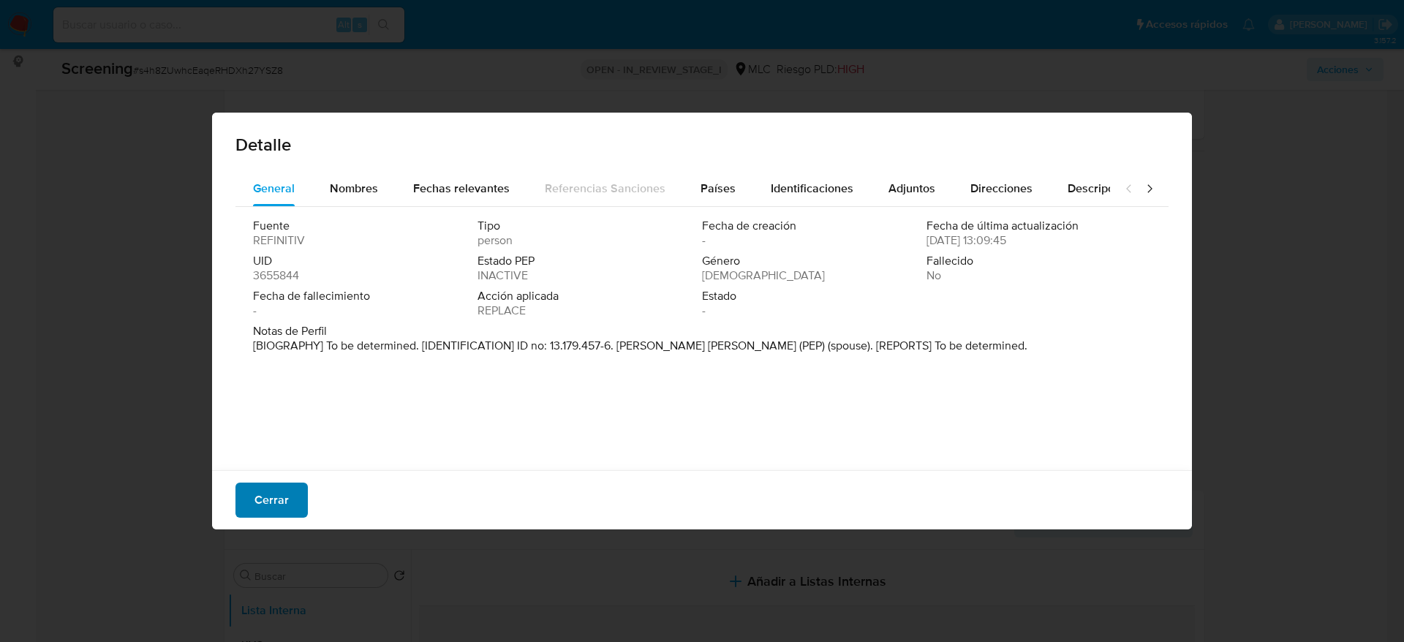
click at [253, 517] on button "Cerrar" at bounding box center [271, 500] width 72 height 35
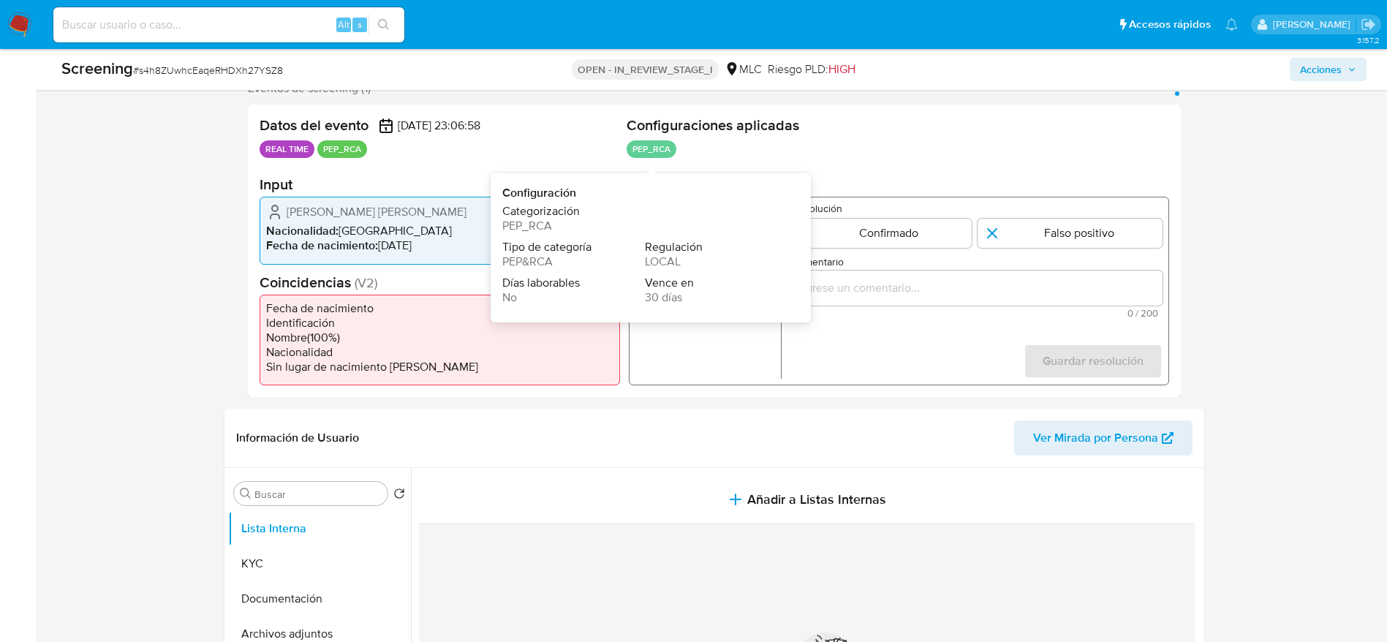
scroll to position [265, 0]
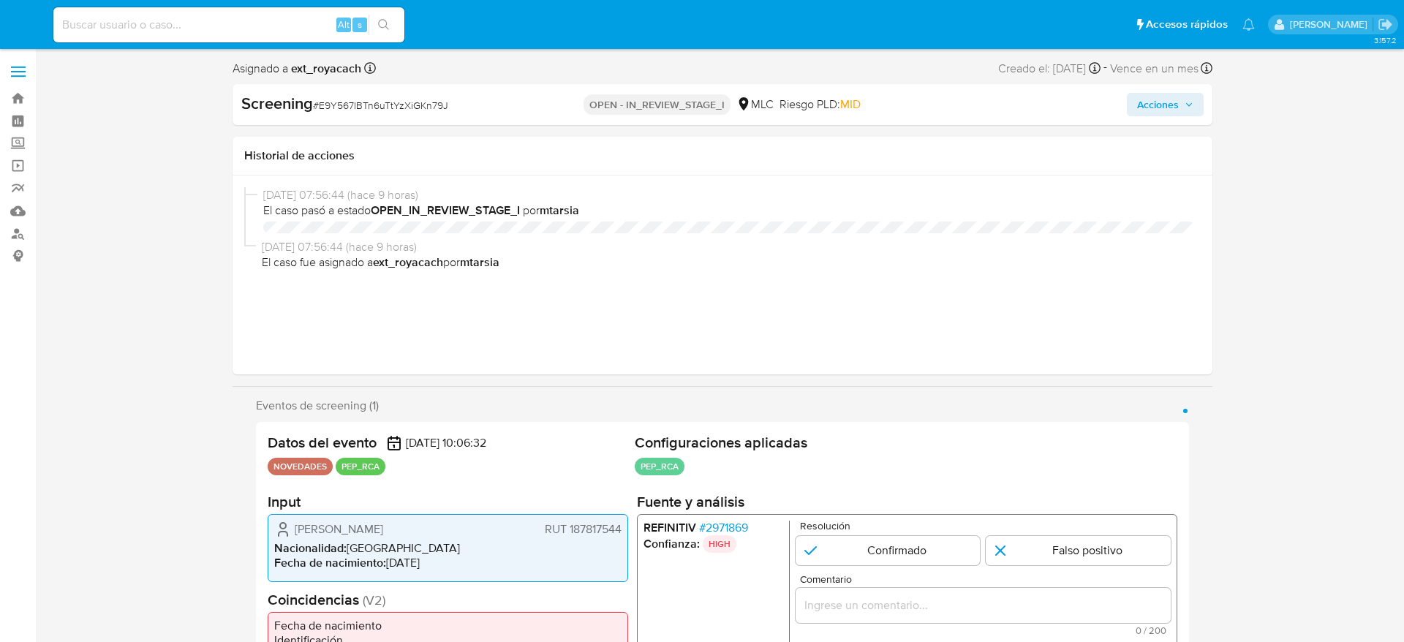
select select "10"
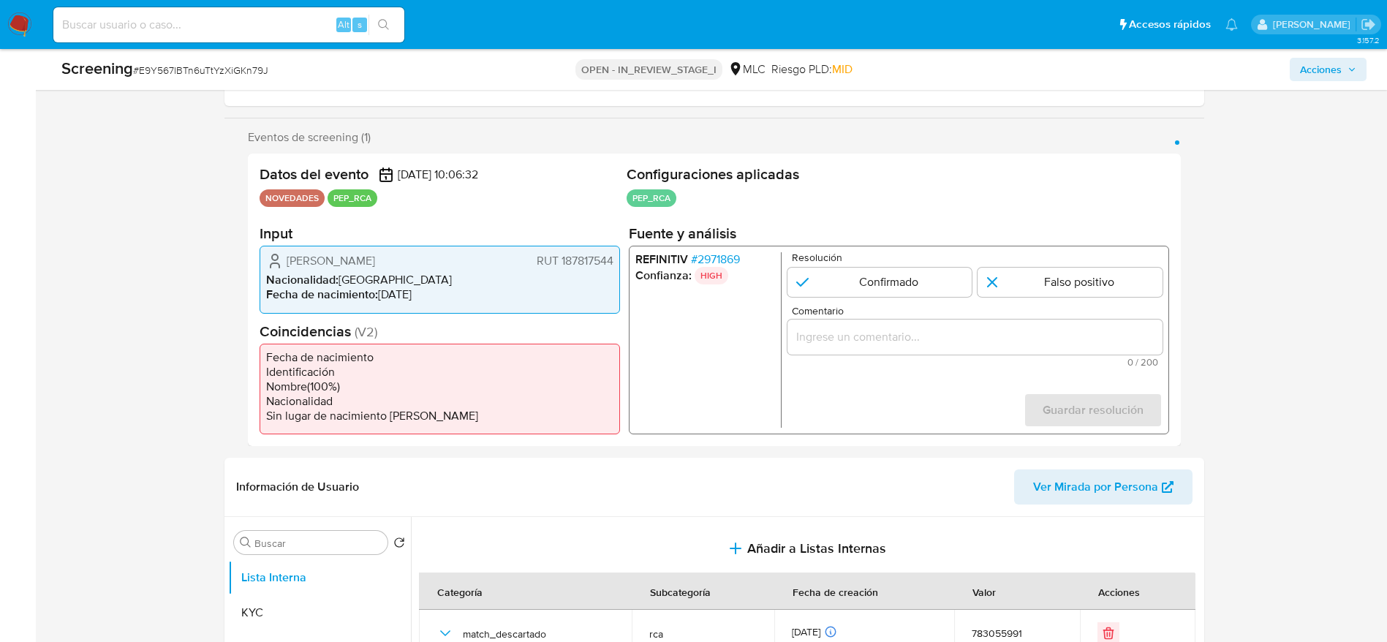
scroll to position [228, 0]
click at [214, 75] on span "# E9Y567lBTn6uTtYzXiGKn79J" at bounding box center [200, 70] width 135 height 15
copy span "E9Y567lBTn6uTtYzXiGKn79J"
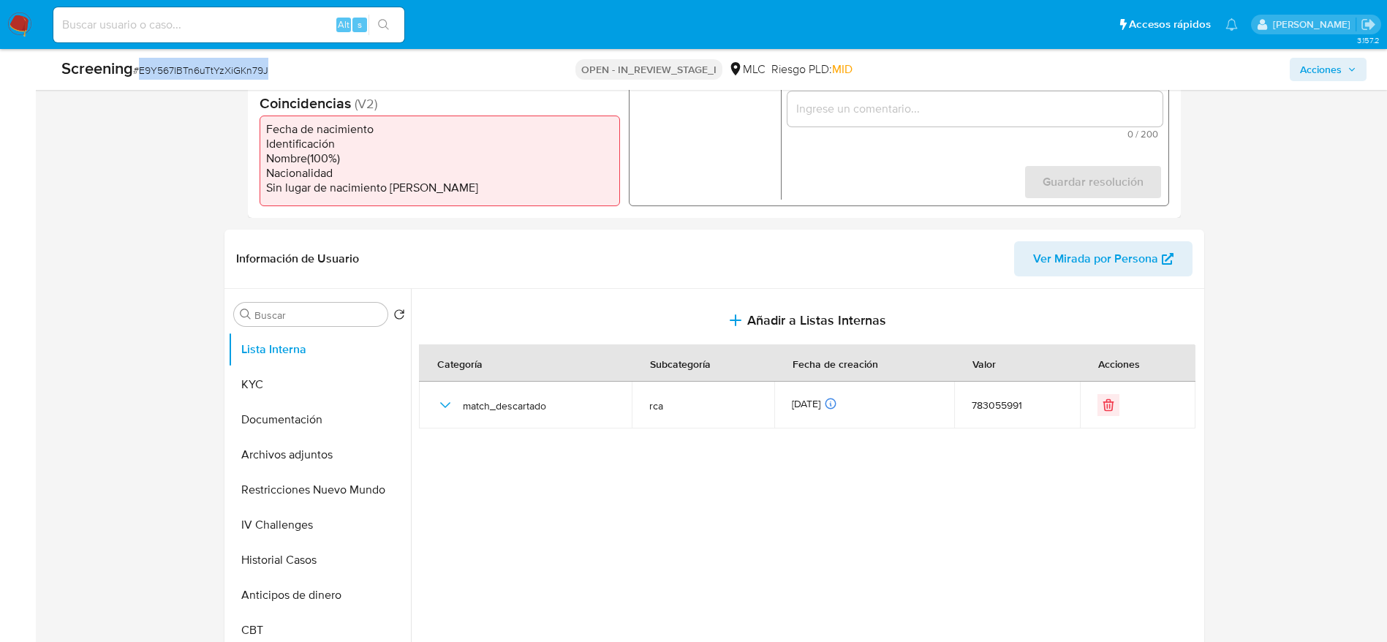
scroll to position [474, 0]
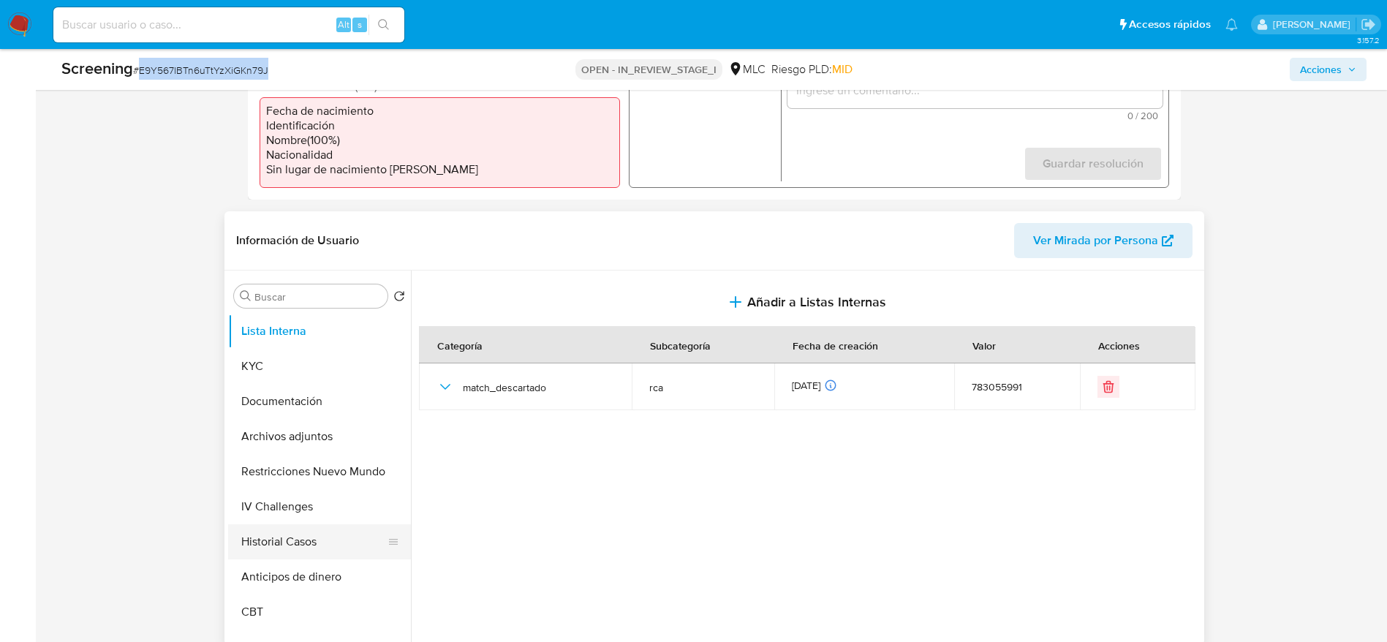
click at [290, 541] on button "Historial Casos" at bounding box center [313, 541] width 171 height 35
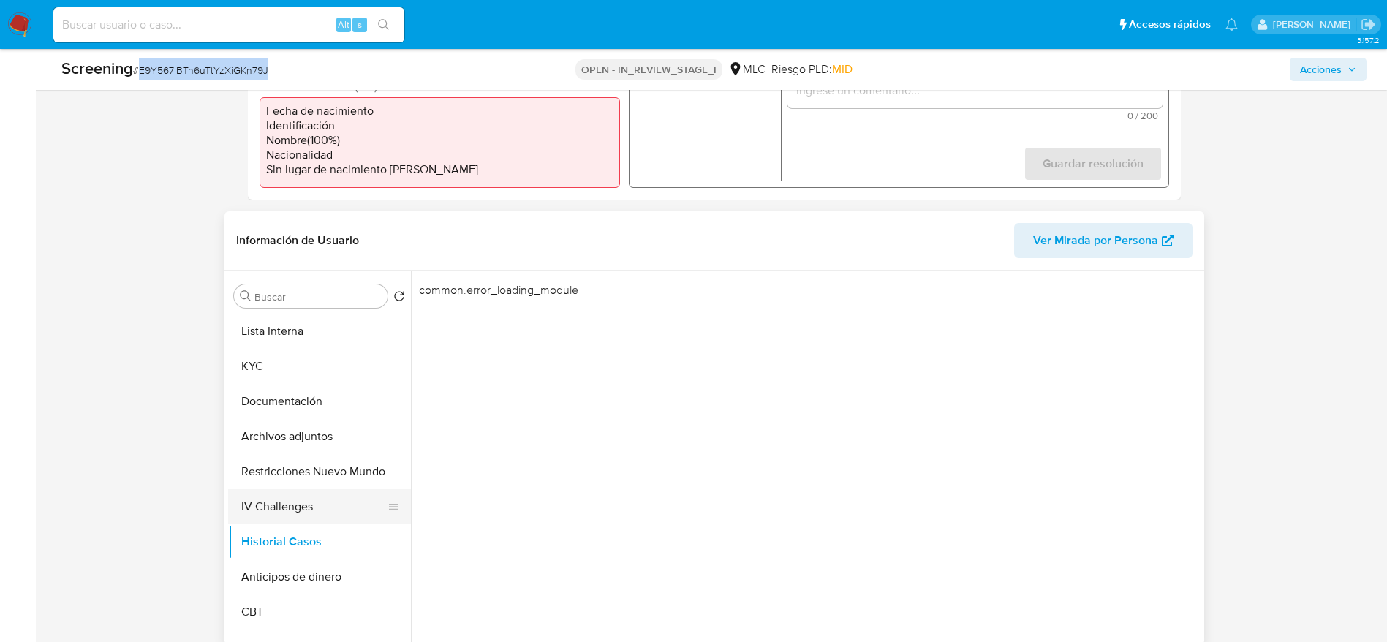
click at [277, 509] on button "IV Challenges" at bounding box center [313, 506] width 171 height 35
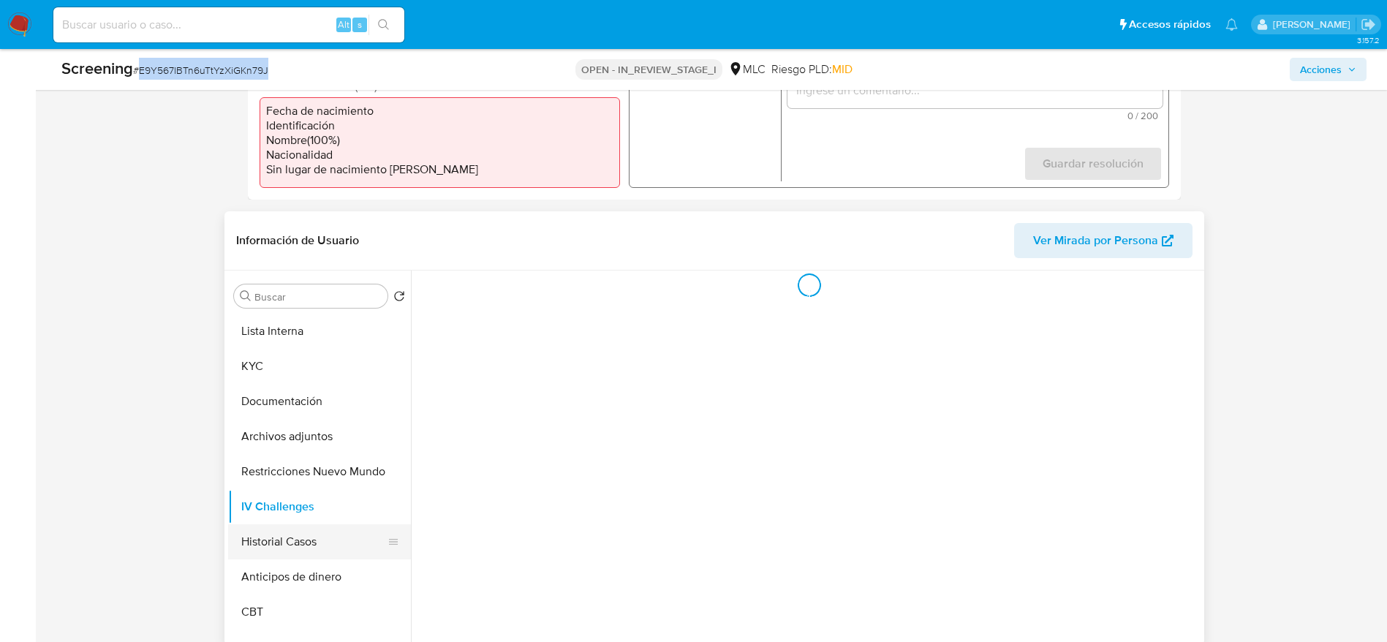
click at [281, 530] on button "Historial Casos" at bounding box center [313, 541] width 171 height 35
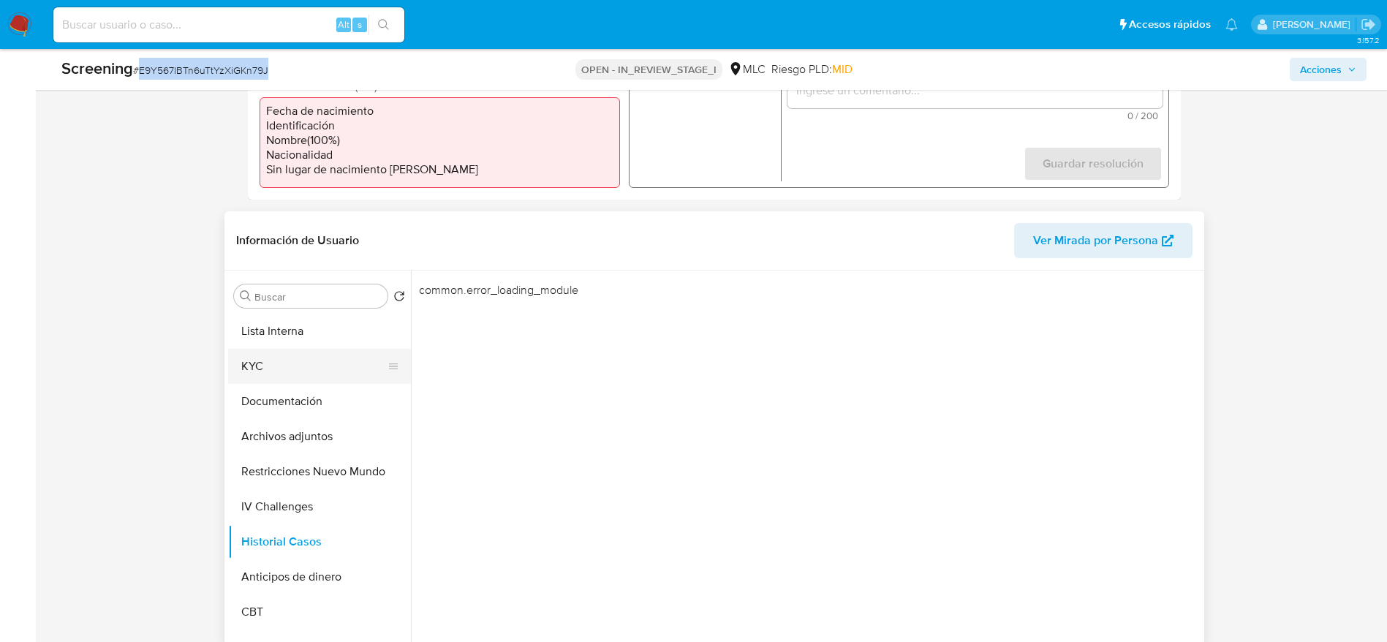
click at [294, 364] on button "KYC" at bounding box center [313, 366] width 171 height 35
click at [312, 338] on button "Lista Interna" at bounding box center [313, 331] width 171 height 35
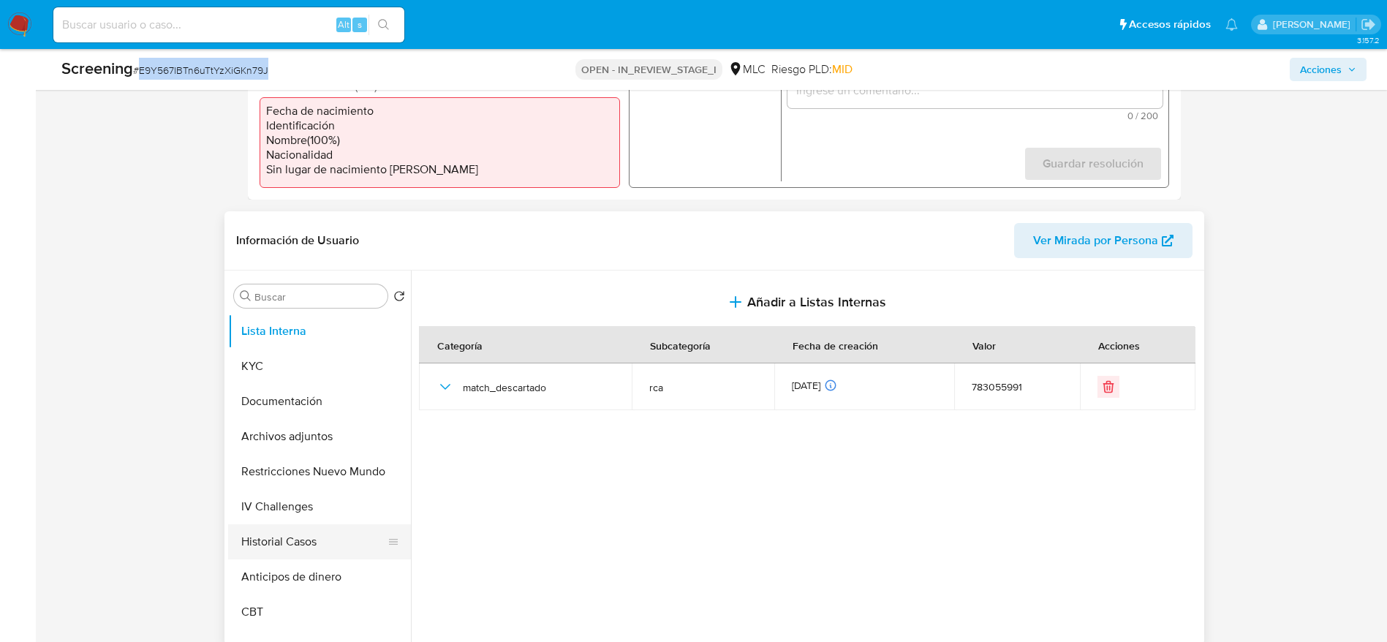
click at [300, 541] on button "Historial Casos" at bounding box center [313, 541] width 171 height 35
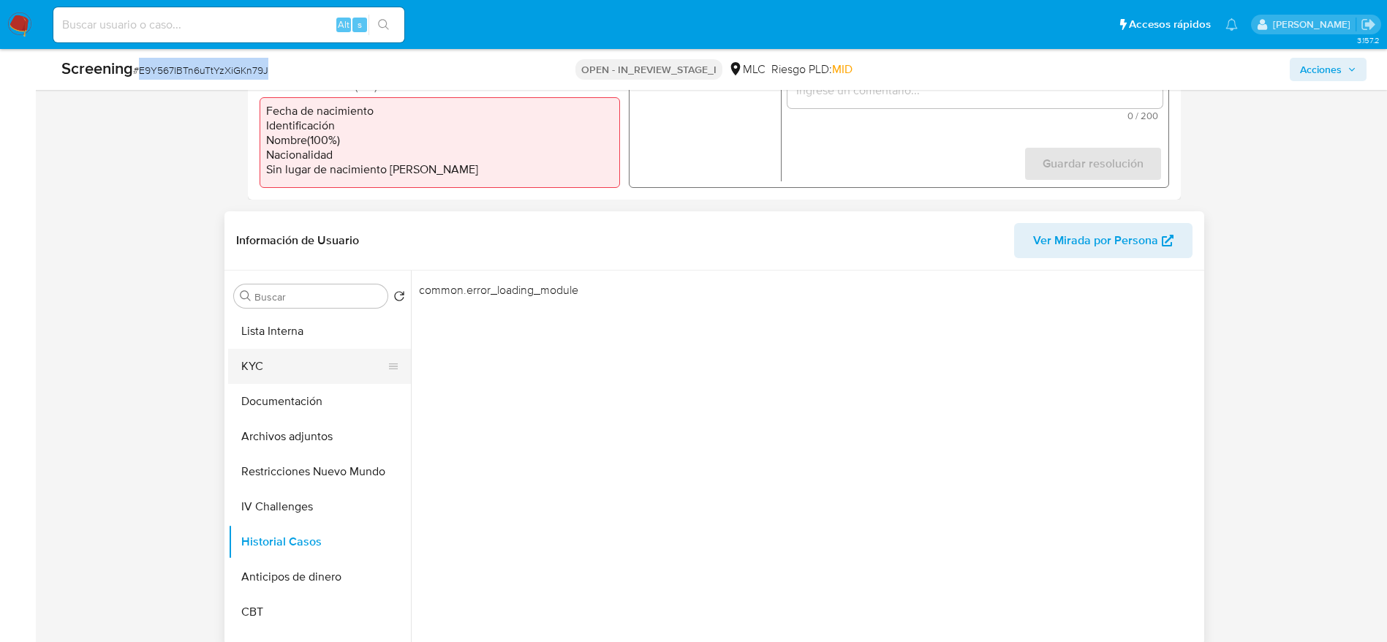
click at [309, 365] on button "KYC" at bounding box center [313, 366] width 171 height 35
click at [297, 327] on button "Lista Interna" at bounding box center [313, 331] width 171 height 35
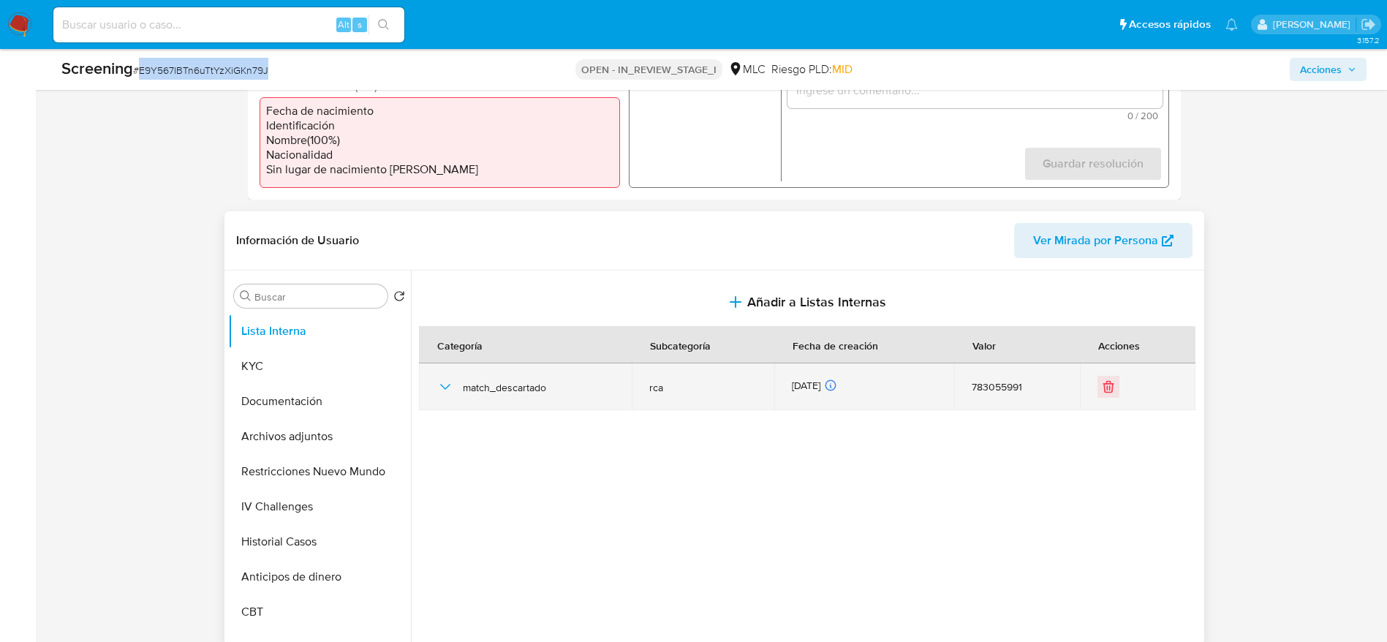
click at [436, 379] on icon "button" at bounding box center [445, 387] width 18 height 18
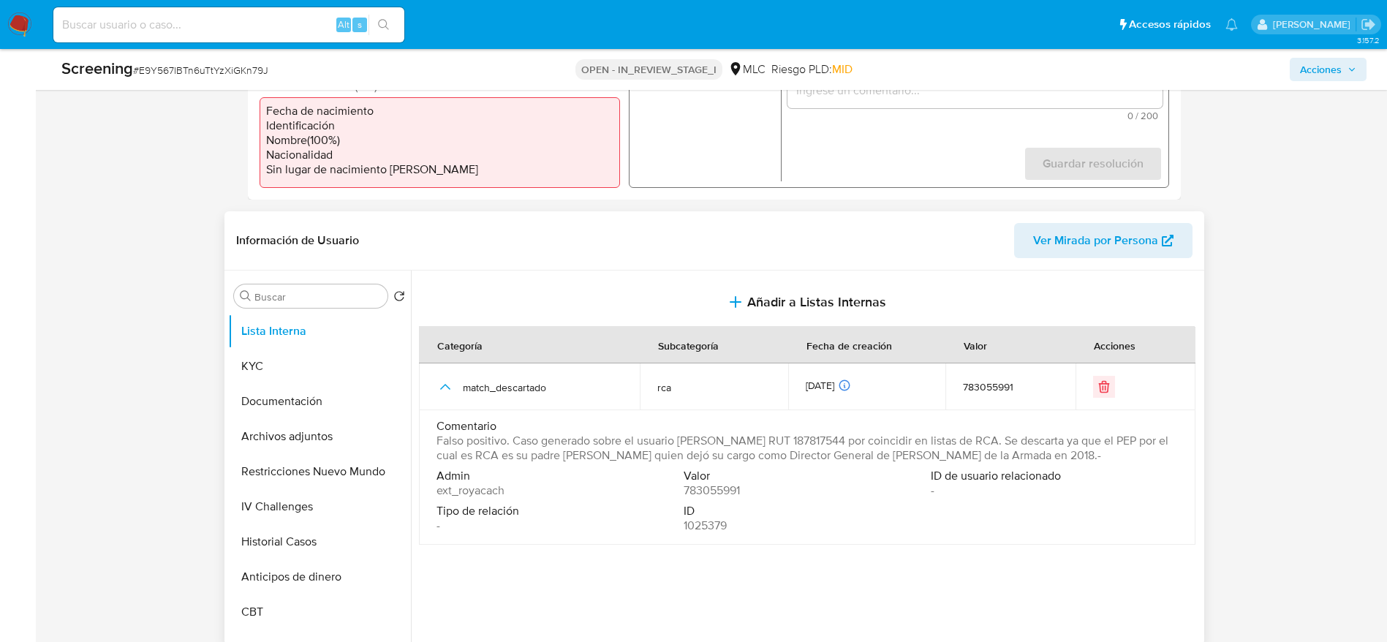
click at [819, 442] on span "Falso positivo. Caso generado sobre el usuario María José Vega Gutiérrez RUT 18…" at bounding box center [805, 448] width 738 height 29
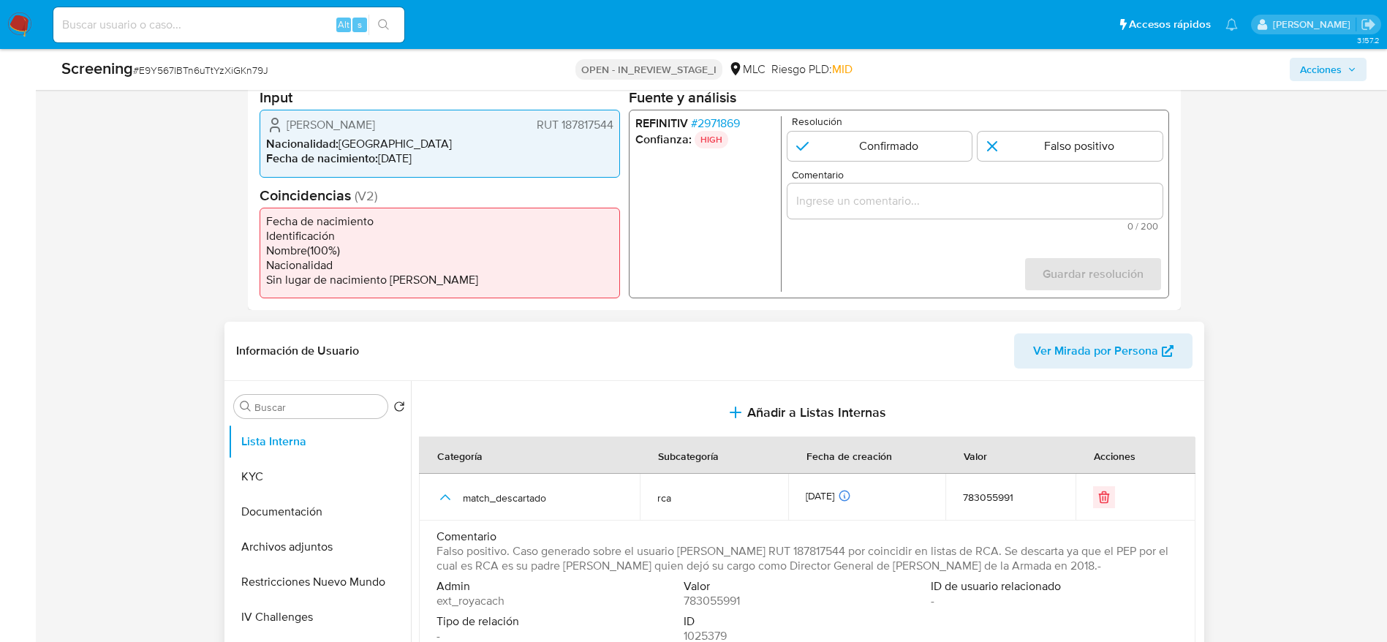
scroll to position [342, 0]
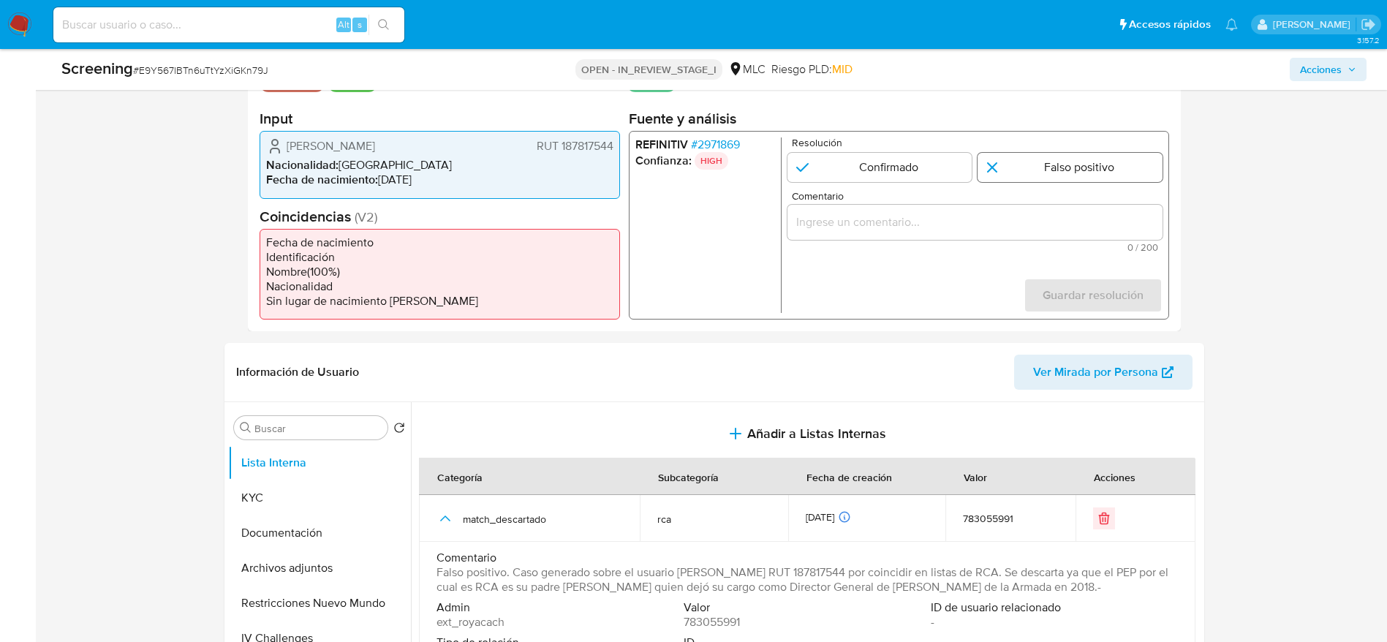
click at [1100, 173] on input "1 de 1" at bounding box center [1069, 167] width 185 height 29
radio input "true"
click at [983, 230] on div "1 de 1" at bounding box center [974, 222] width 375 height 35
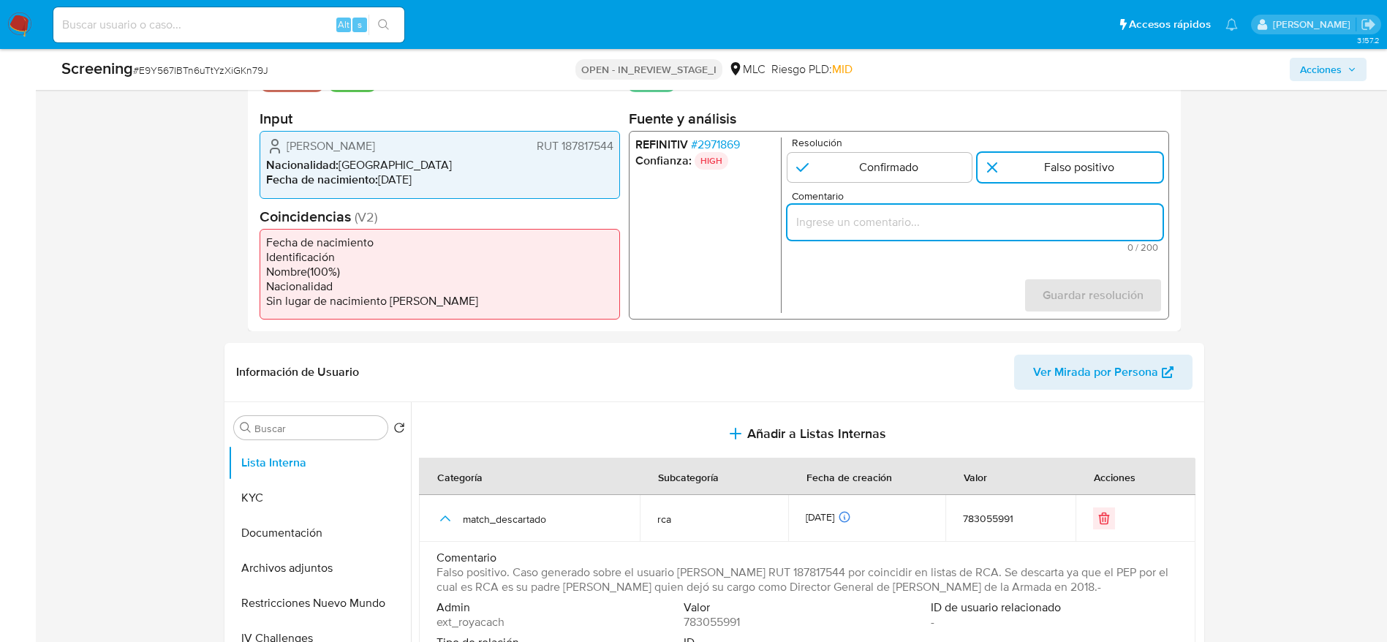
click at [983, 230] on input "Comentario" at bounding box center [974, 222] width 375 height 19
paste input "Falso positivo. Caso generado sobre el usuario María José Vega Gutiérrez RUT 18…"
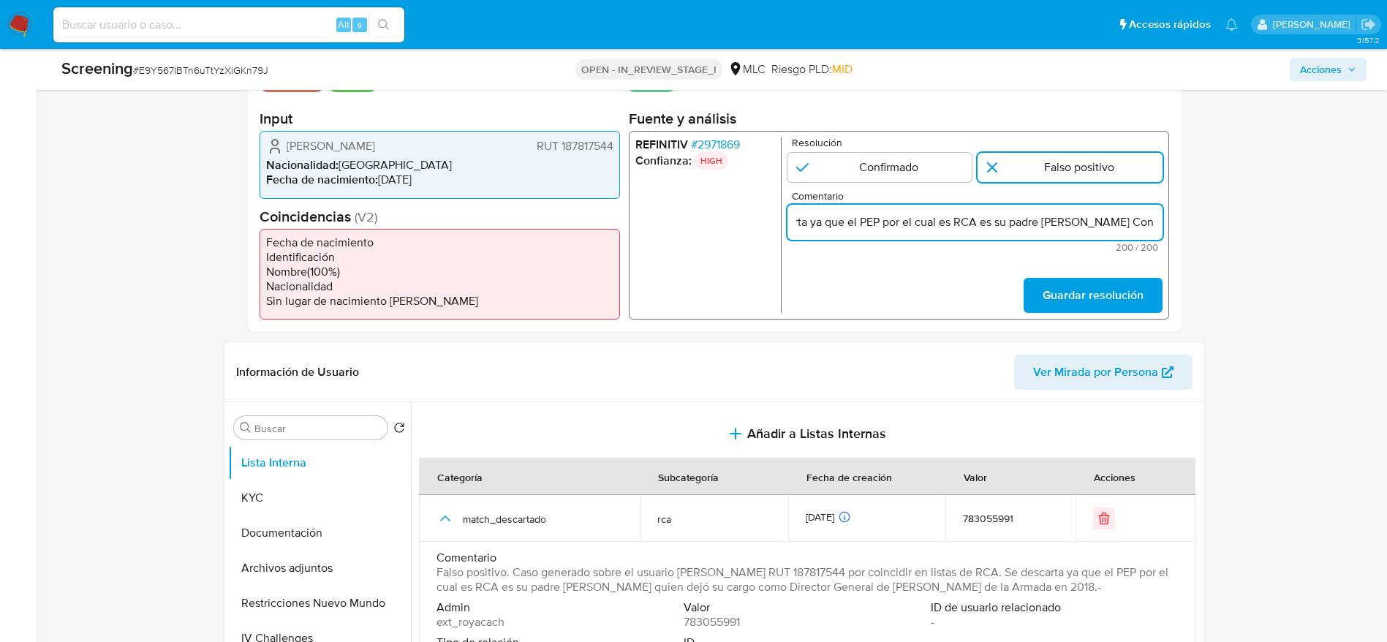
scroll to position [0, 0]
click at [992, 227] on input "Falso positivo. Caso generado sobre el usuario María José Vega Gutiérrez RUT 18…" at bounding box center [974, 222] width 375 height 19
paste input "Caso generado sobre el usuario María José Vega Gutiérrez, Se descarta ya que el…"
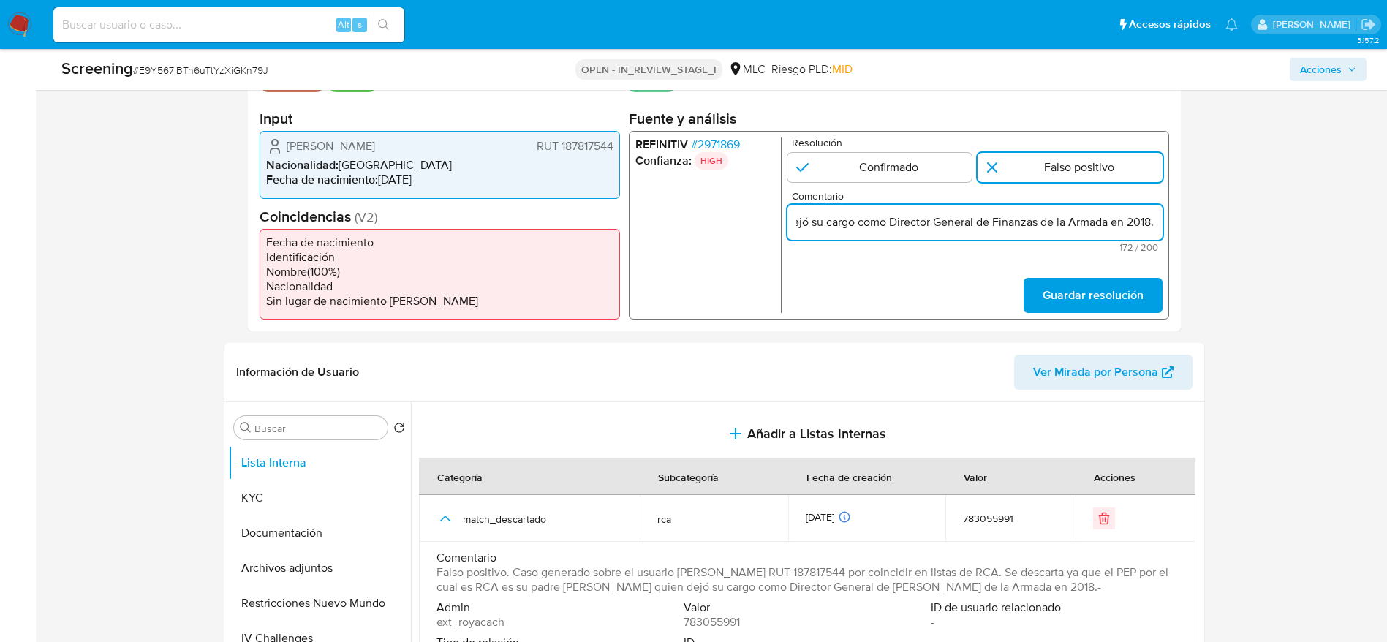
scroll to position [0, 556]
type input "Caso generado sobre el usuario María José Vega Gutiérrez, Se descarta ya que el…"
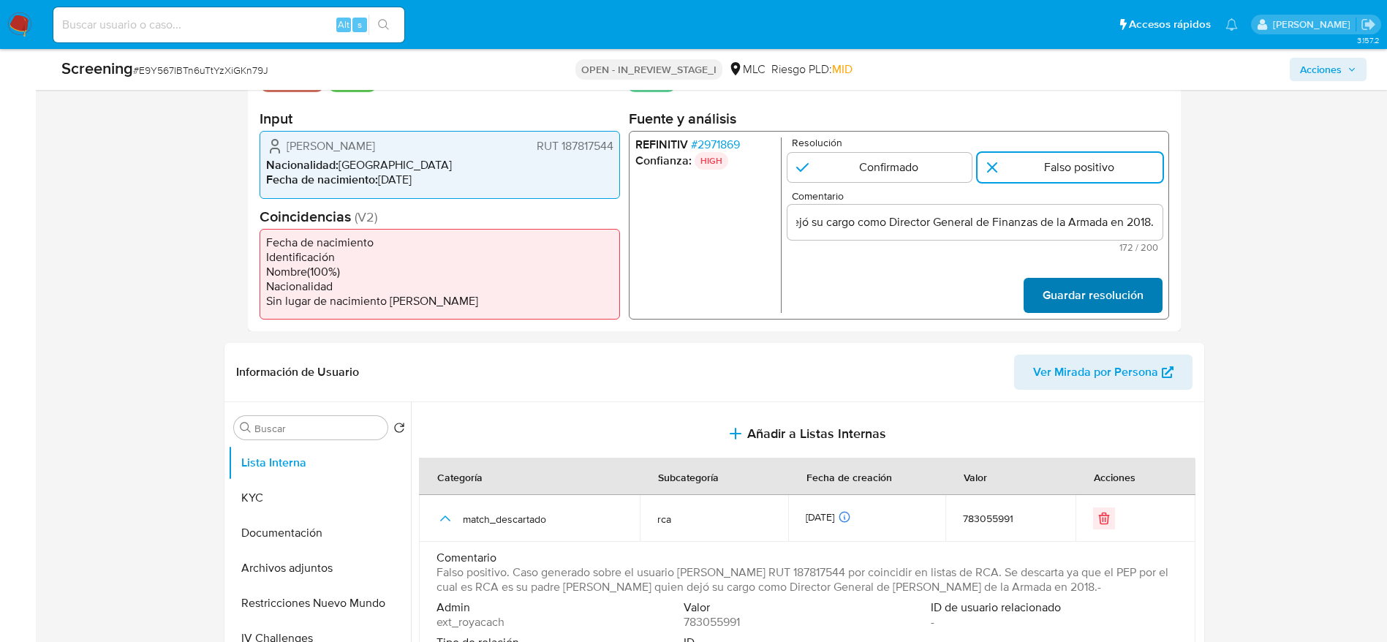
scroll to position [0, 0]
click at [1072, 297] on span "Guardar resolución" at bounding box center [1092, 295] width 101 height 32
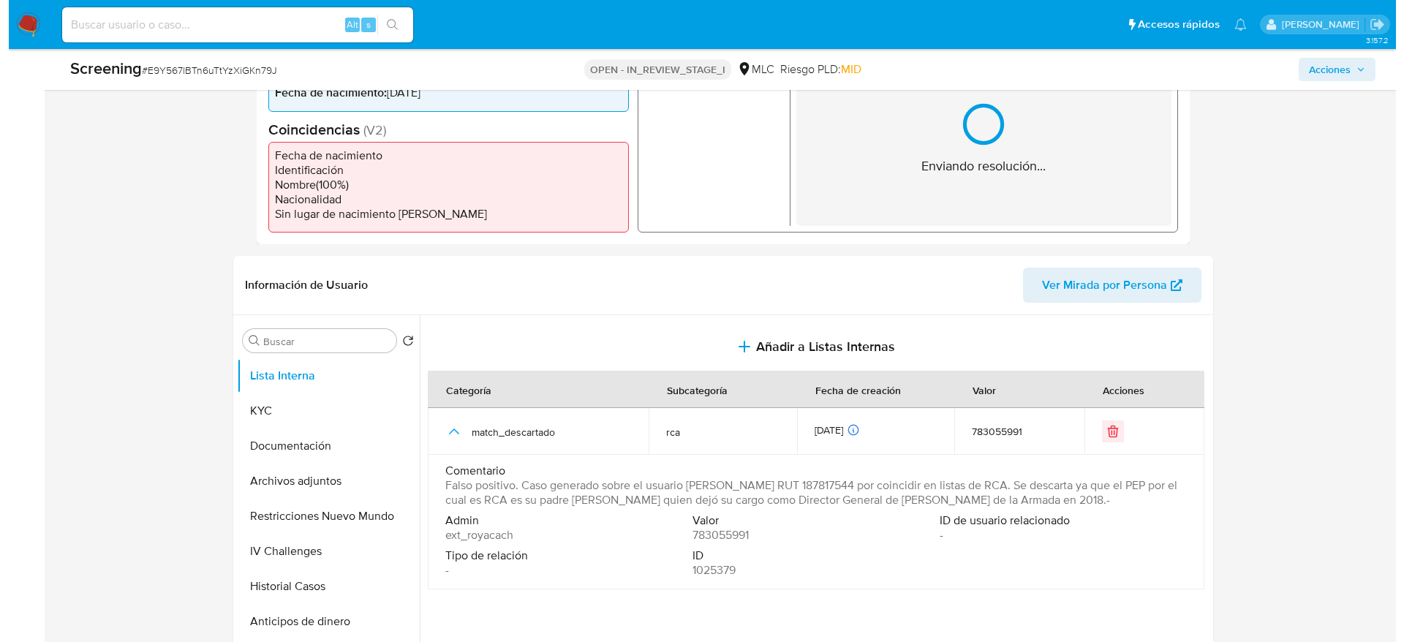
scroll to position [463, 0]
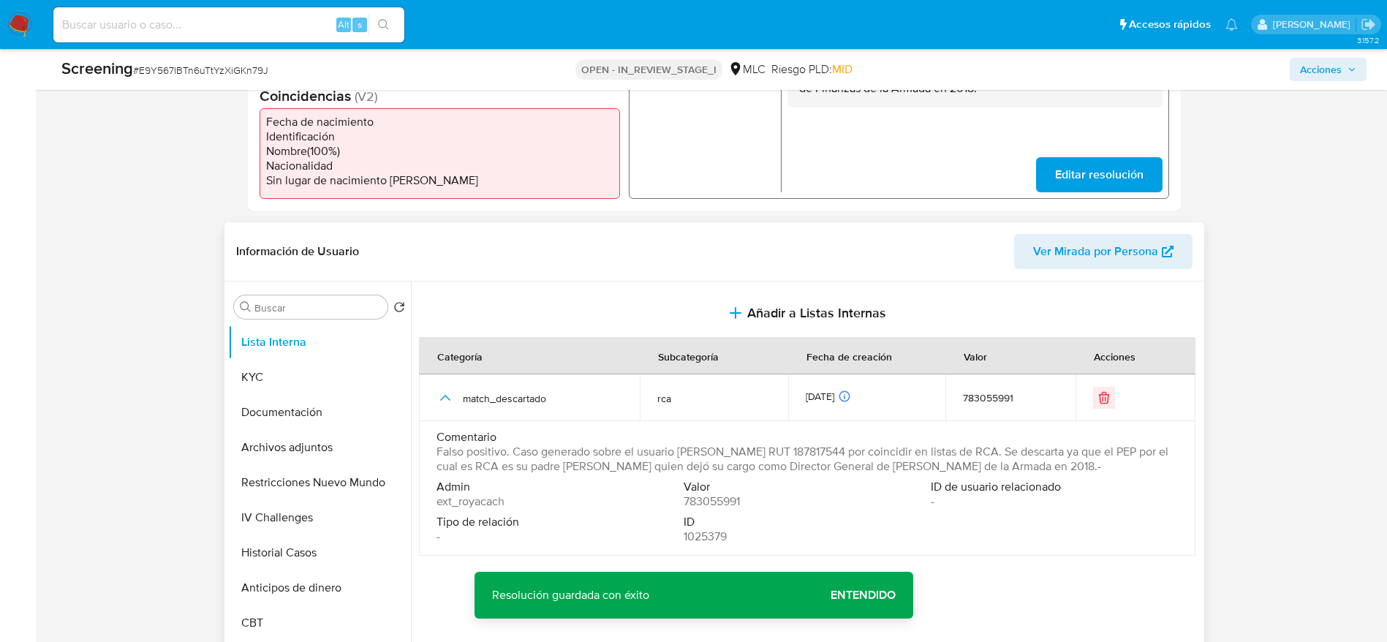
click at [657, 442] on span "Comentario" at bounding box center [805, 437] width 738 height 15
click at [607, 455] on span "Falso positivo. Caso generado sobre el usuario María José Vega Gutiérrez RUT 18…" at bounding box center [805, 458] width 738 height 29
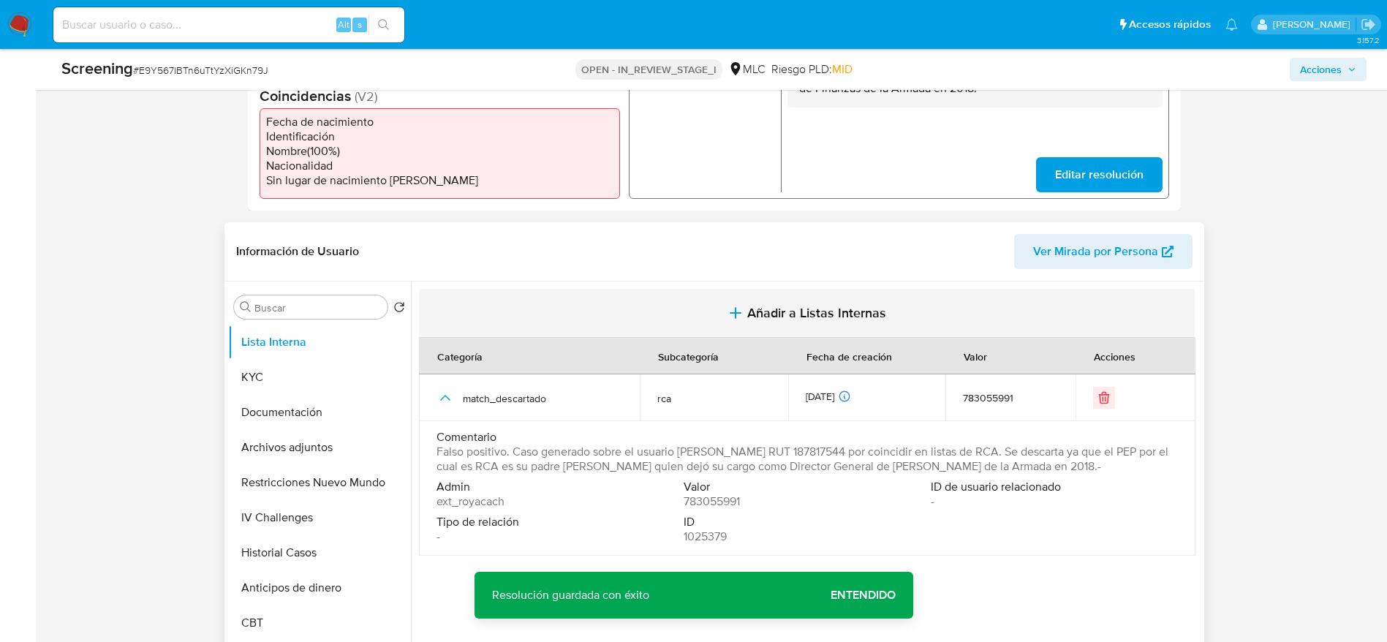
click at [807, 305] on span "Añadir a Listas Internas" at bounding box center [816, 313] width 139 height 16
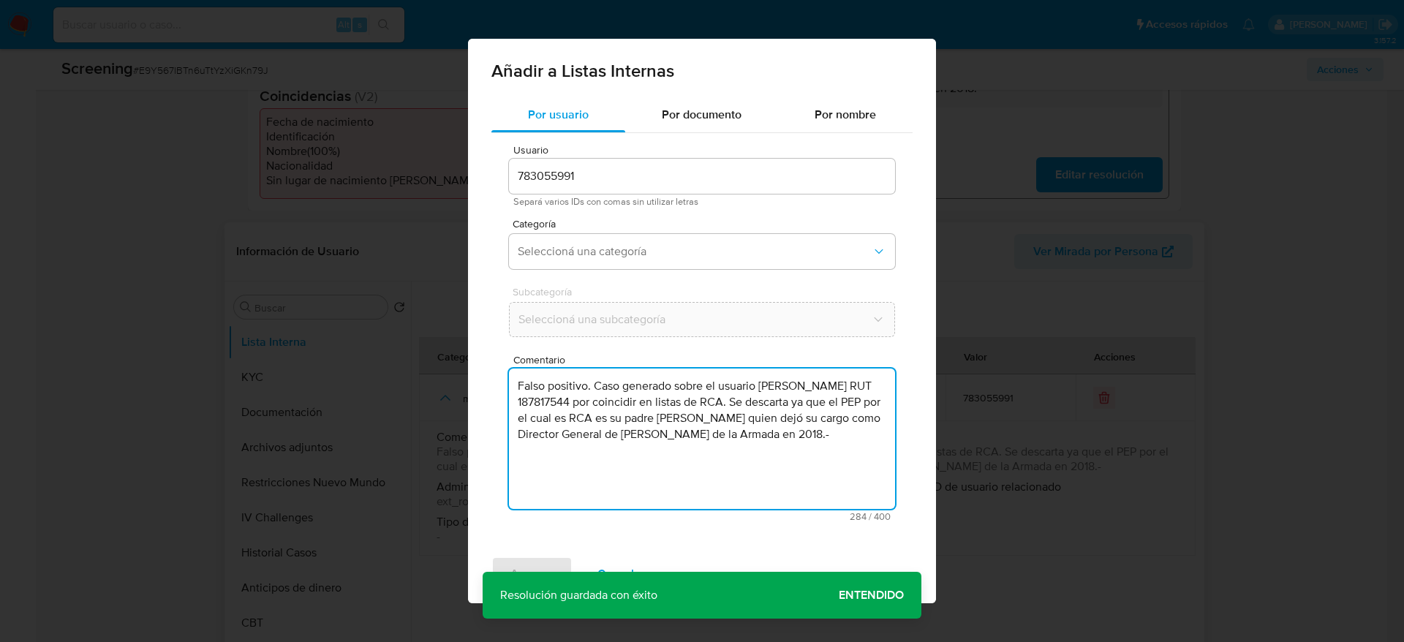
click at [694, 428] on textarea "Falso positivo. Caso generado sobre el usuario María José Vega Gutiérrez RUT 18…" at bounding box center [702, 438] width 386 height 140
type textarea "Falso positivo. Caso generado sobre el usuario María José Vega Gutiérrez RUT 18…"
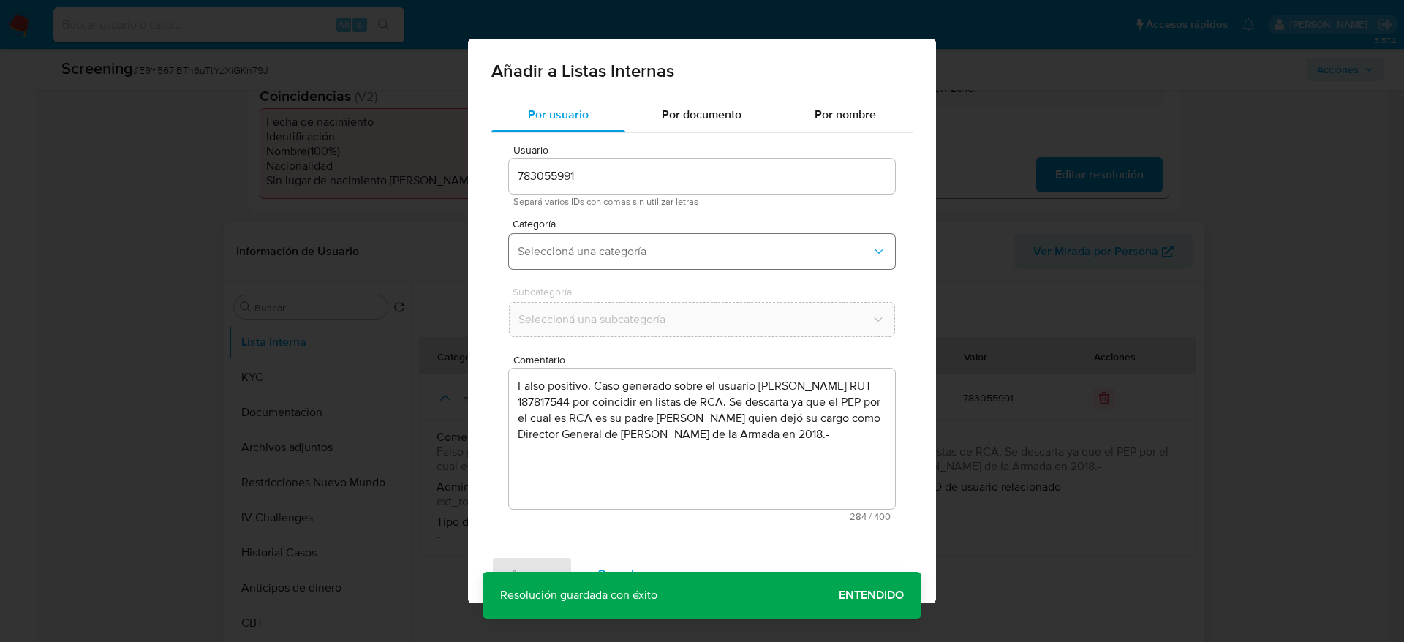
click at [616, 241] on button "Seleccioná una categoría" at bounding box center [702, 251] width 386 height 35
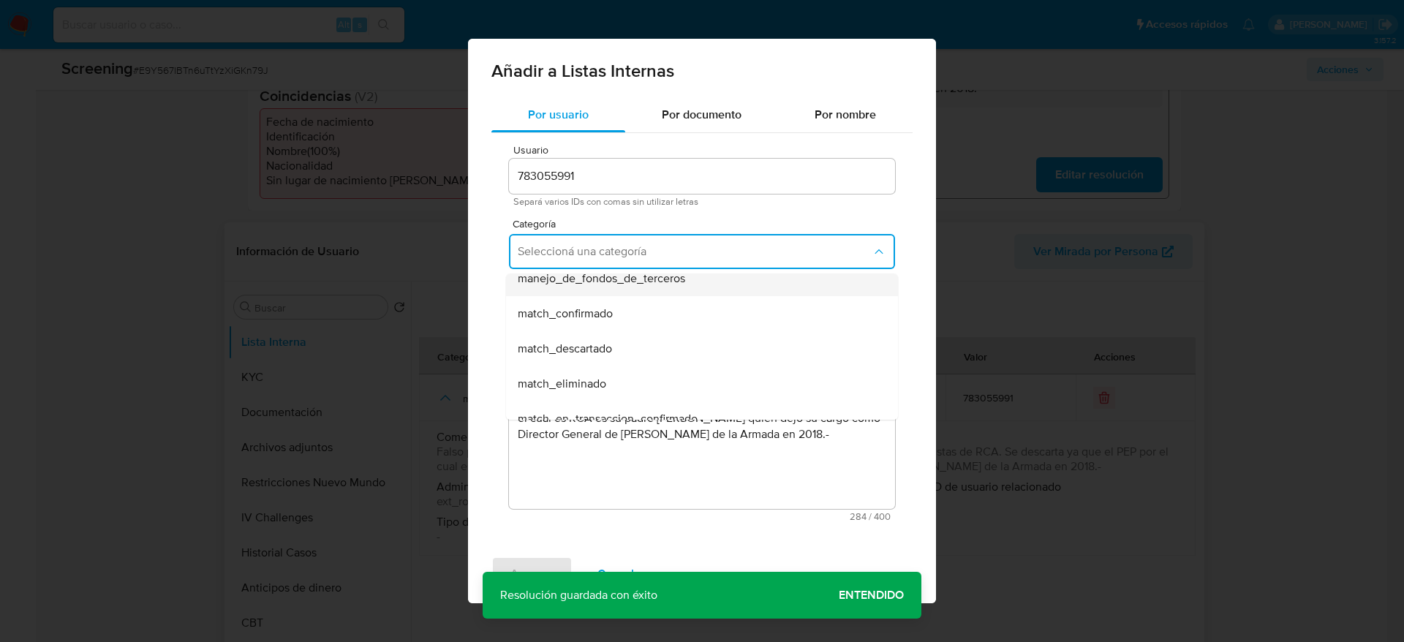
scroll to position [83, 0]
click at [618, 345] on div "match_descartado" at bounding box center [698, 347] width 360 height 35
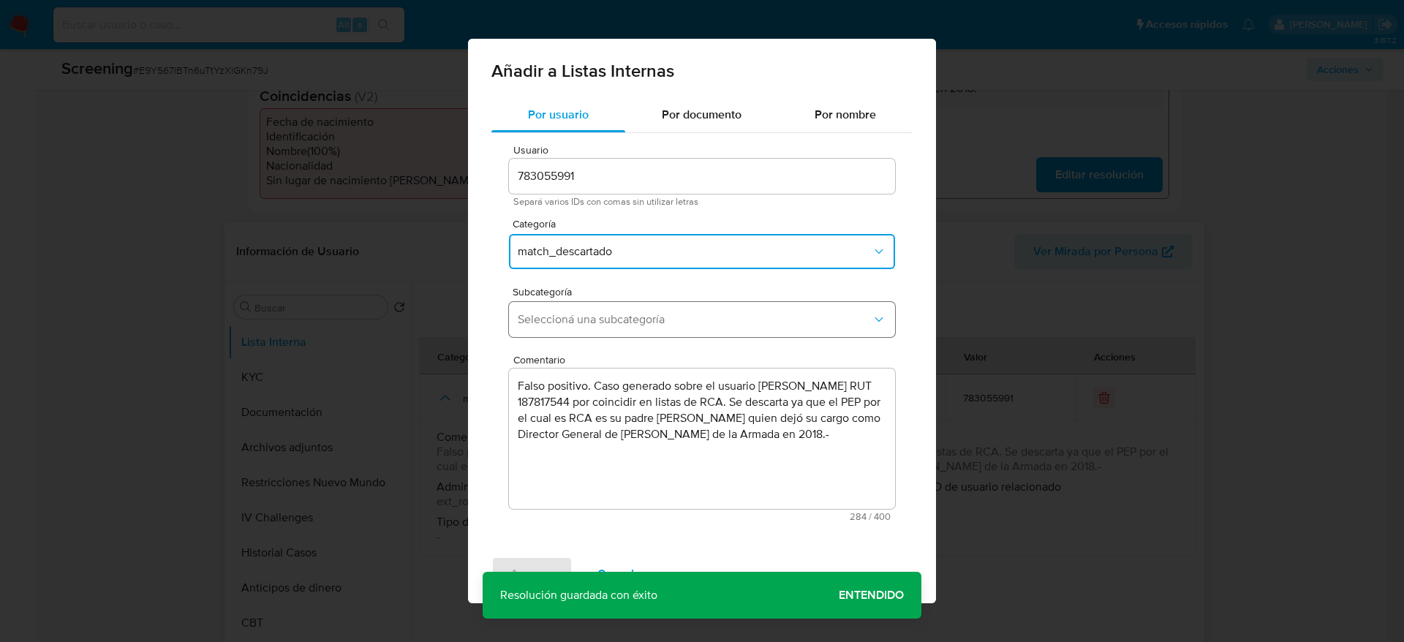
click at [714, 306] on button "Seleccioná una subcategoría" at bounding box center [702, 319] width 386 height 35
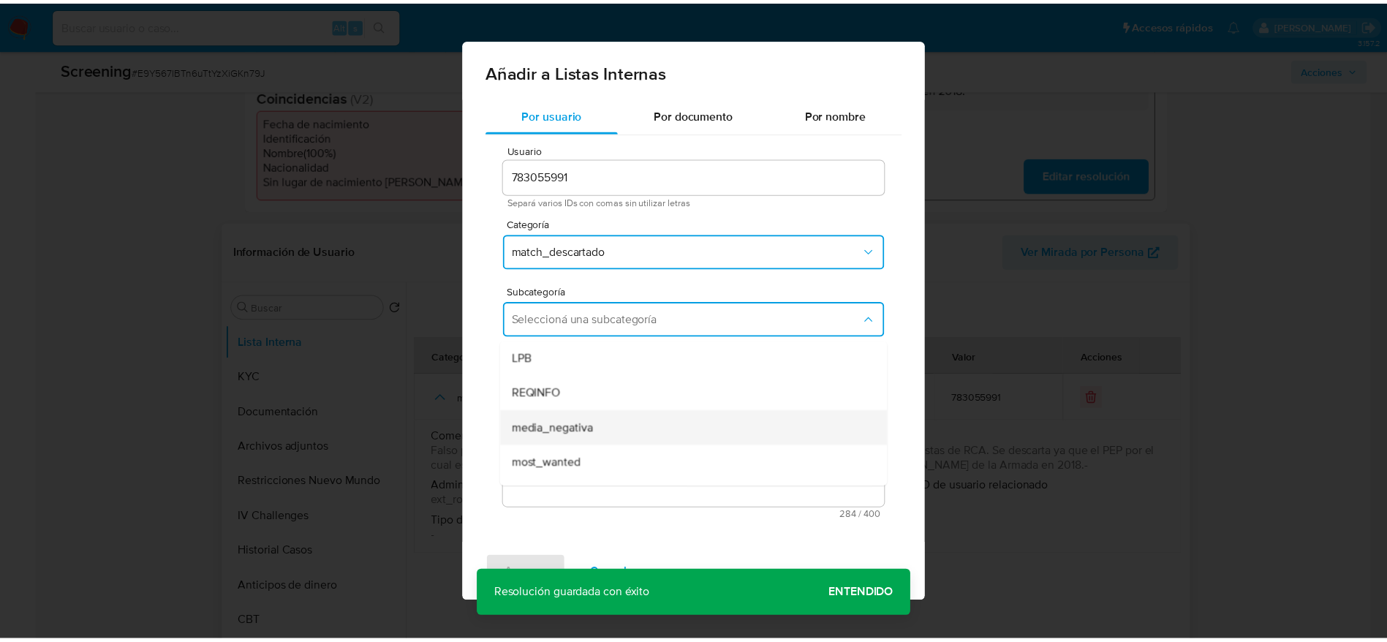
scroll to position [99, 0]
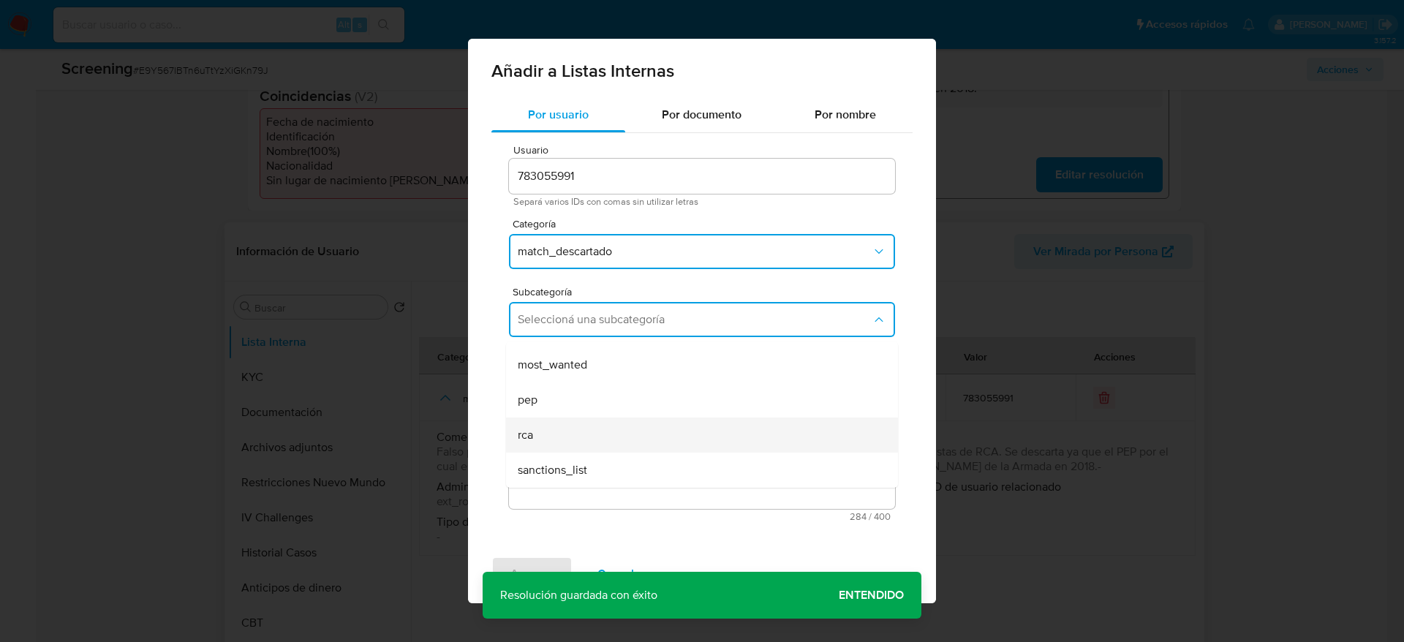
click at [604, 429] on div "rca" at bounding box center [698, 434] width 360 height 35
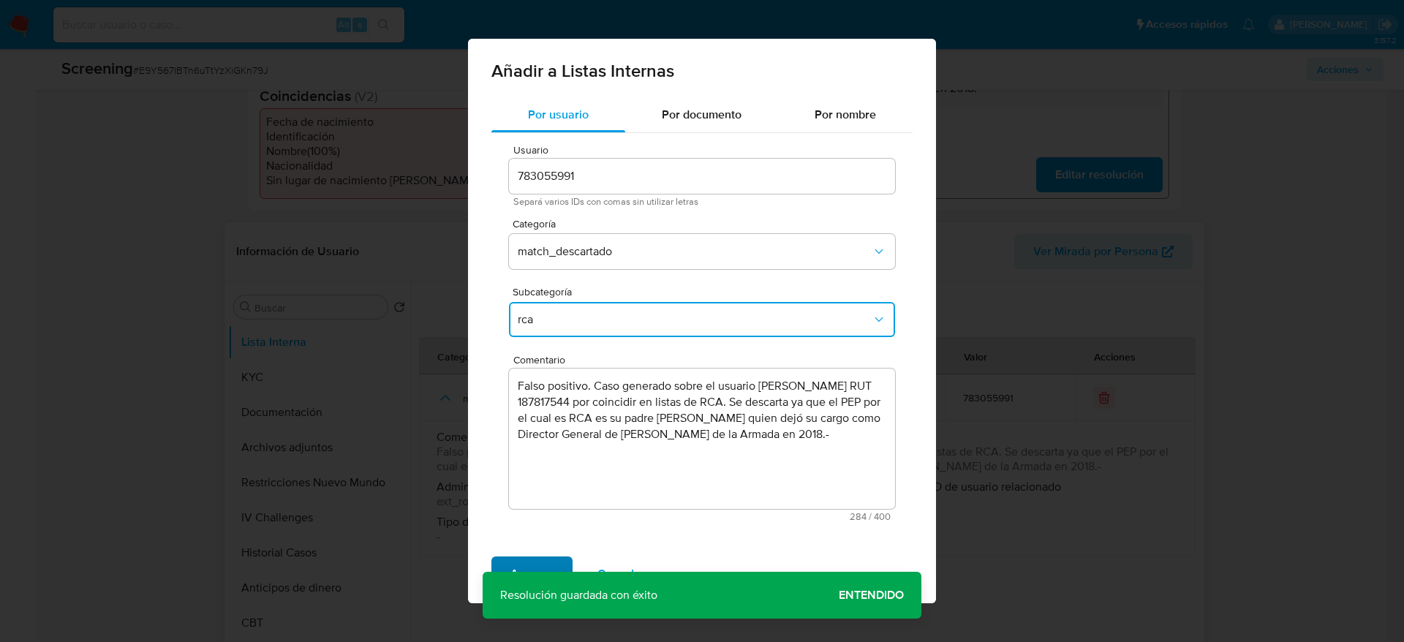
click at [520, 563] on span "Agregar" at bounding box center [531, 574] width 43 height 32
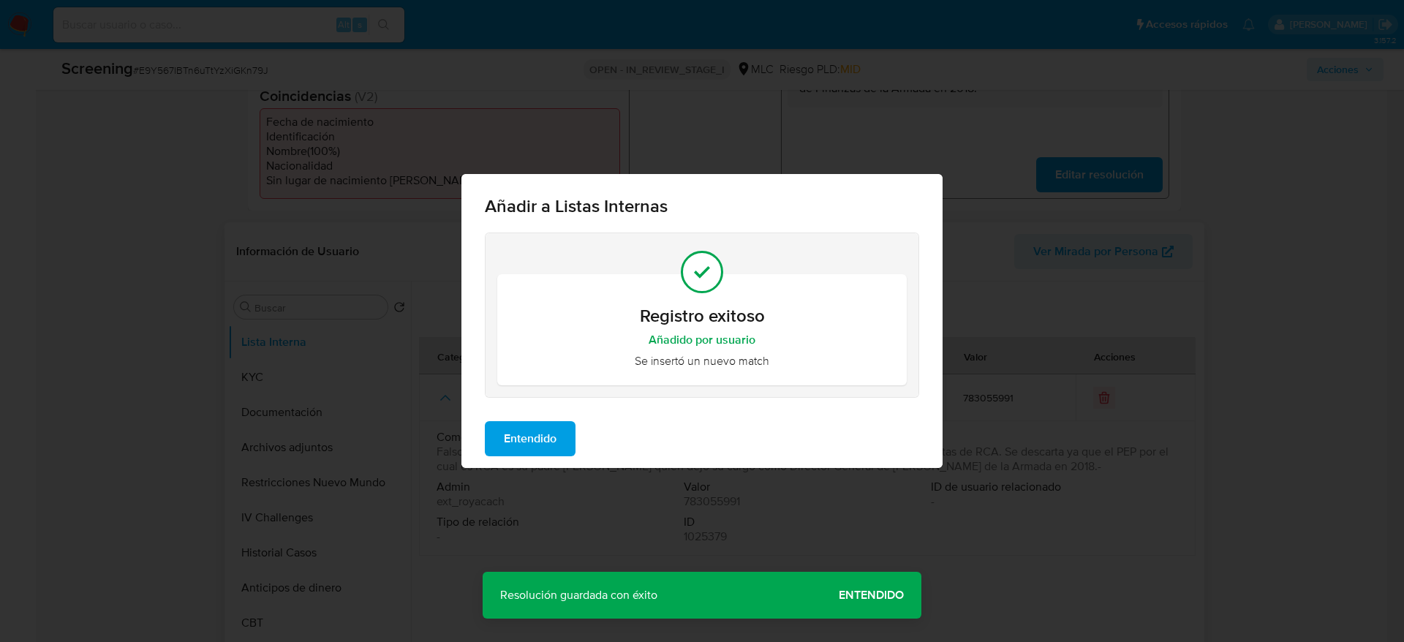
click at [551, 416] on div "Entendido" at bounding box center [701, 438] width 481 height 58
click at [541, 442] on span "Entendido" at bounding box center [530, 439] width 53 height 32
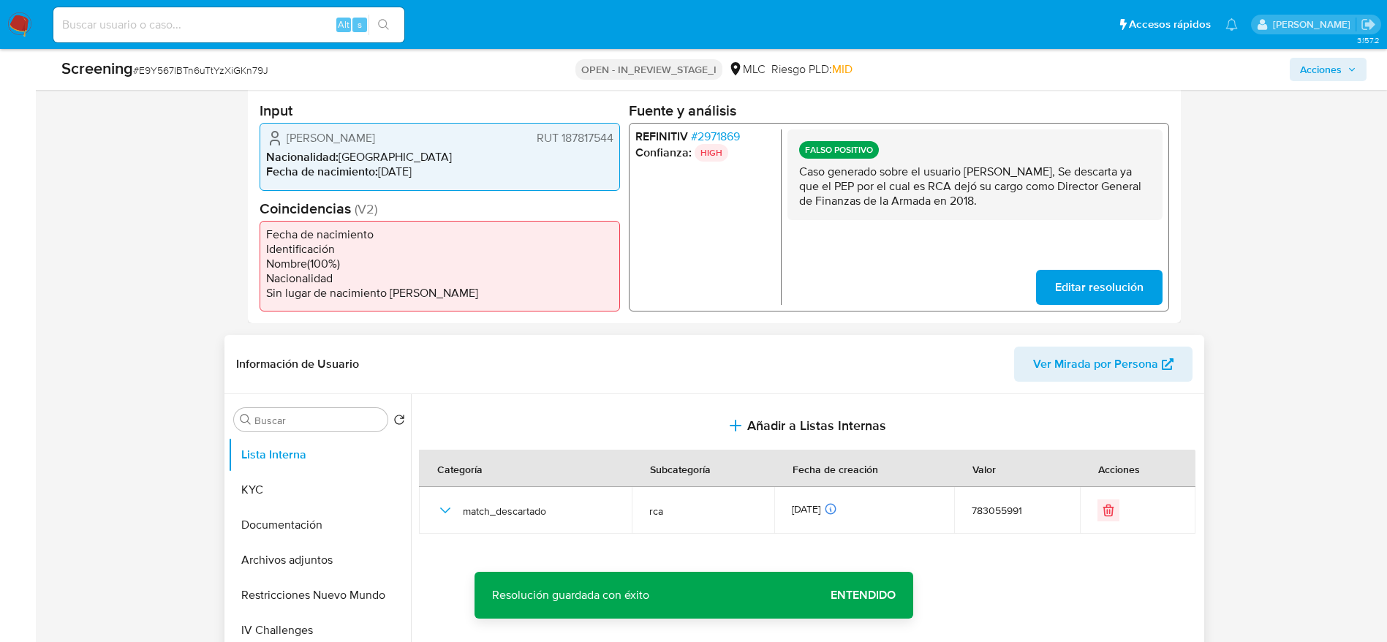
scroll to position [0, 0]
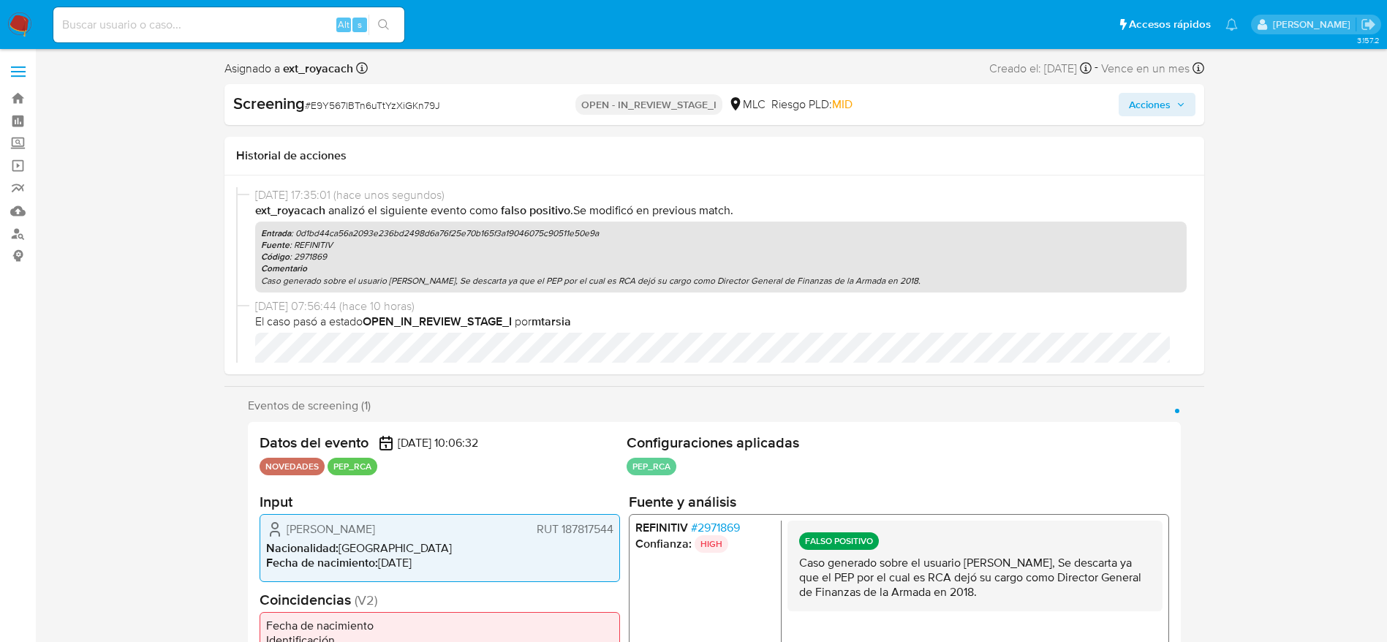
click at [1173, 99] on span "Acciones" at bounding box center [1157, 104] width 56 height 20
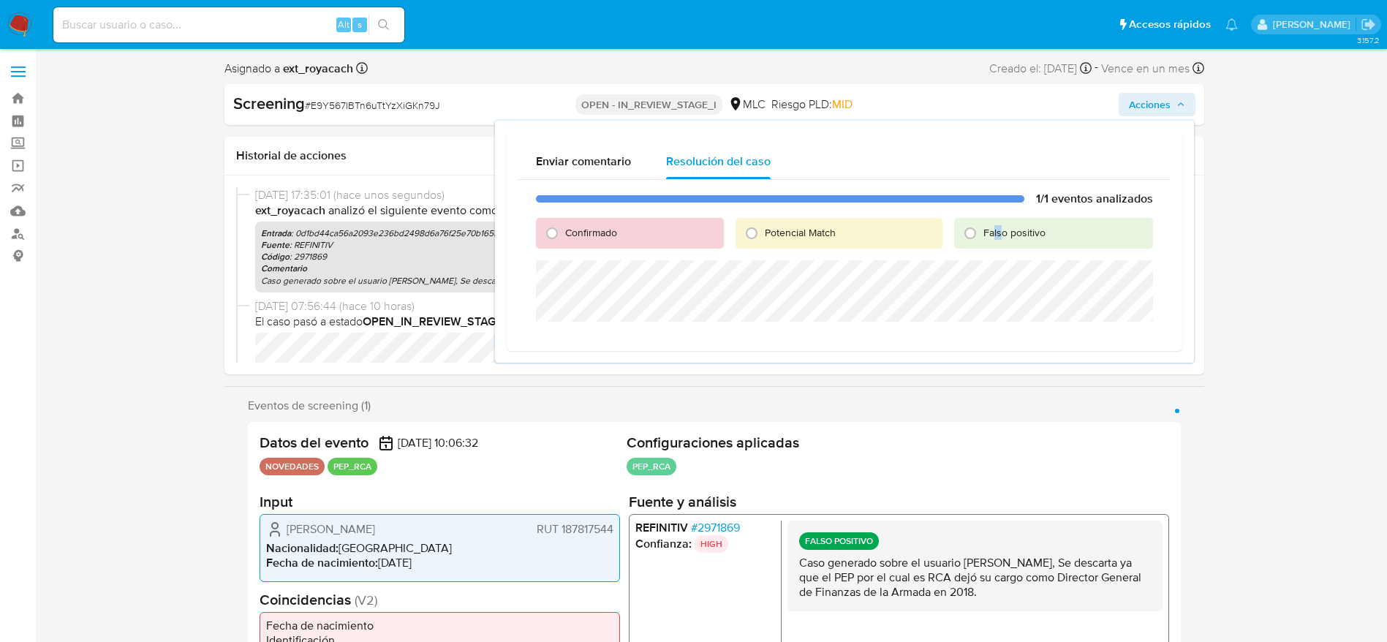
drag, startPoint x: 1001, startPoint y: 246, endPoint x: 984, endPoint y: 237, distance: 19.0
click at [984, 237] on div "Falso positivo" at bounding box center [1053, 233] width 198 height 31
click at [984, 237] on span "Falso positivo" at bounding box center [1014, 232] width 62 height 15
click at [982, 237] on input "Falso positivo" at bounding box center [969, 233] width 23 height 23
radio input "true"
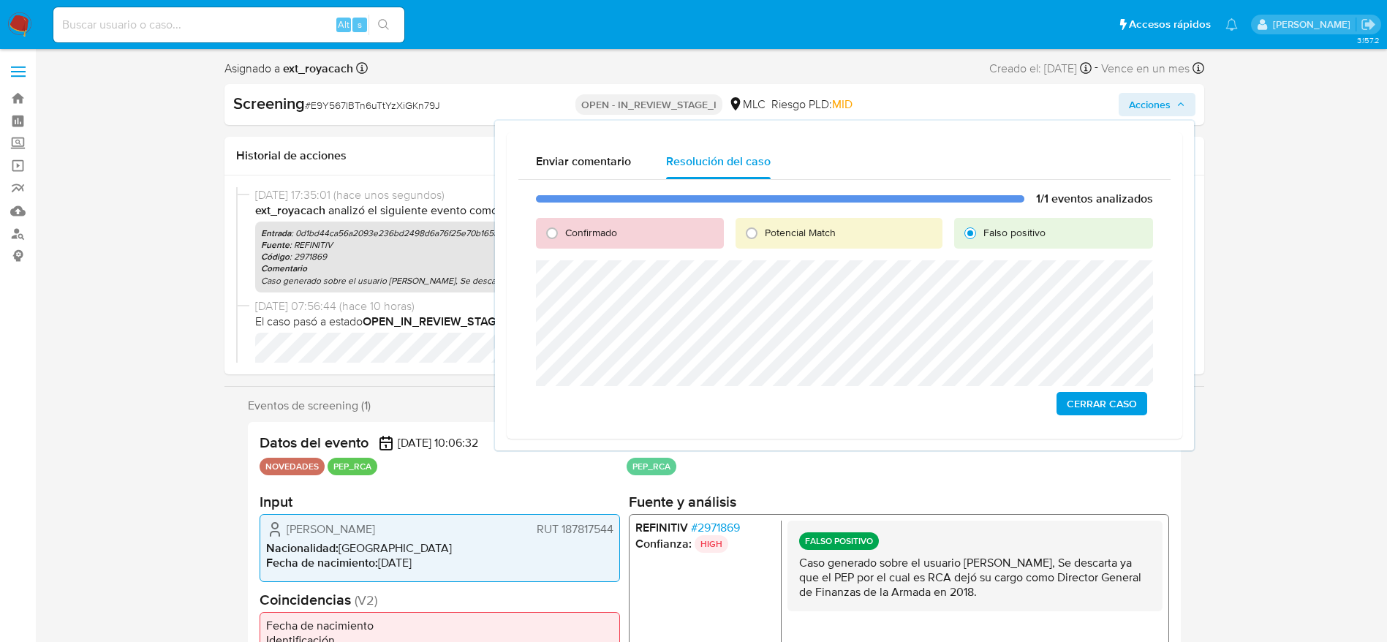
click at [1103, 408] on span "Cerrar Caso" at bounding box center [1102, 403] width 70 height 20
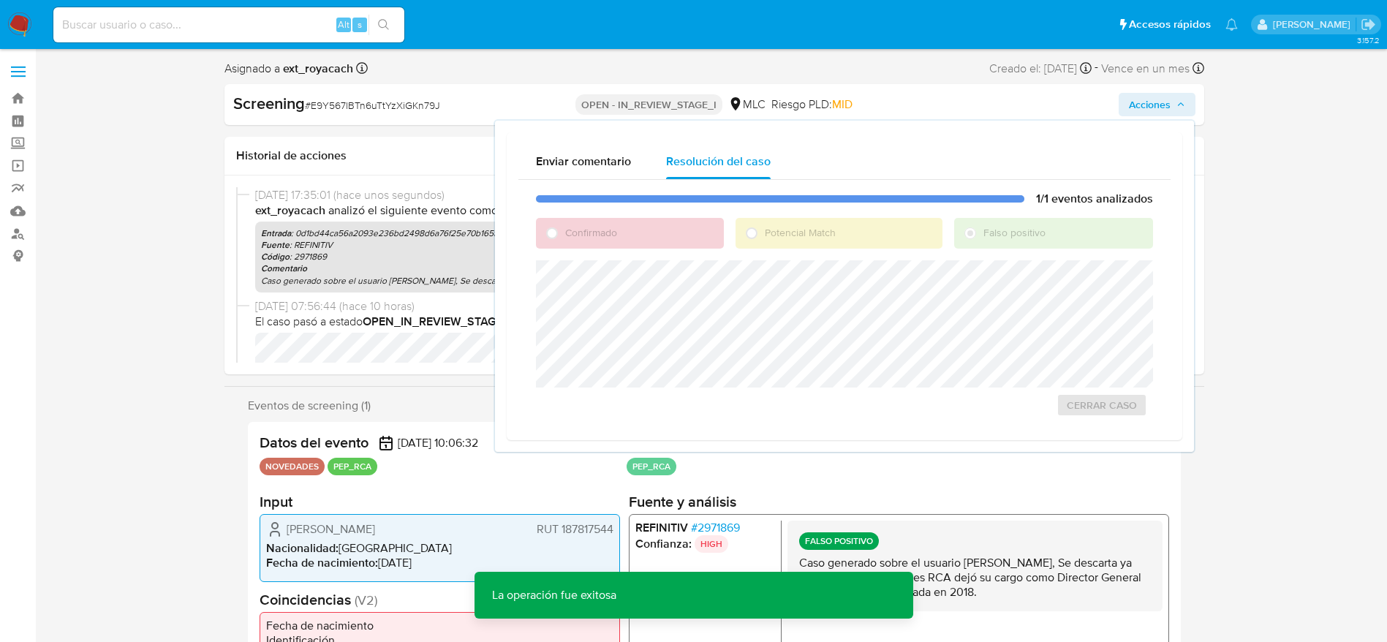
click at [368, 106] on span "# E9Y567lBTn6uTtYzXiGKn79J" at bounding box center [372, 105] width 135 height 15
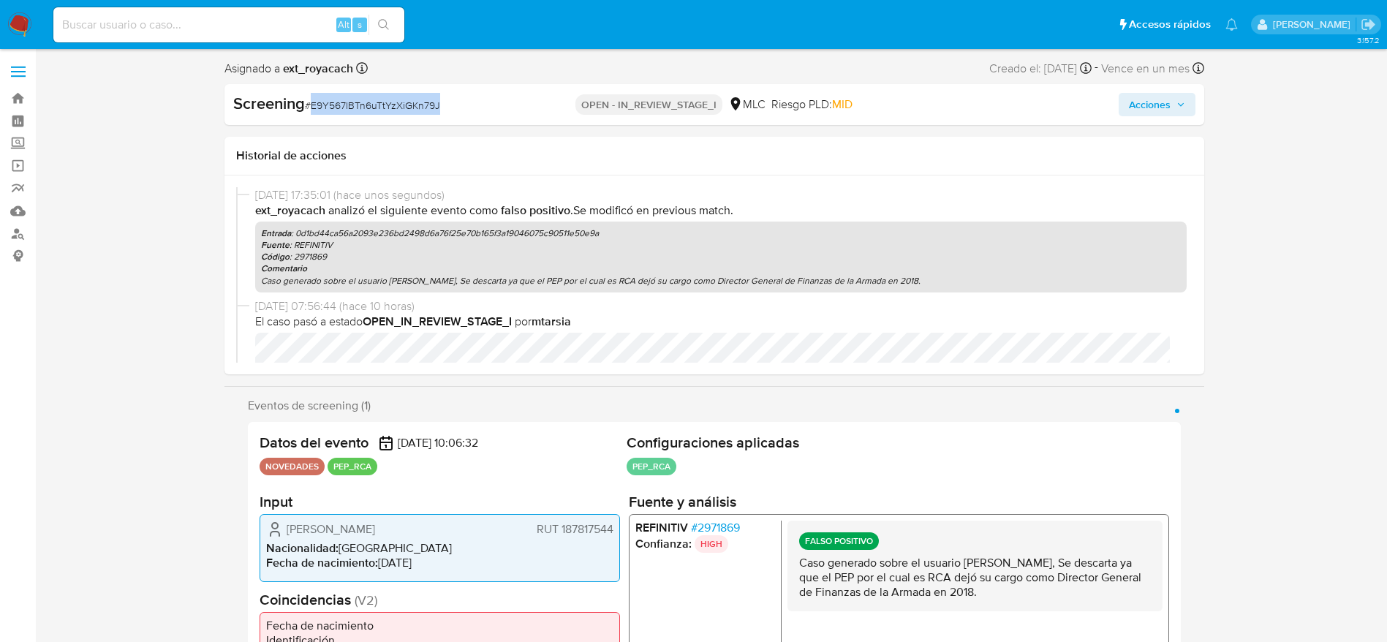
click at [368, 106] on span "# E9Y567lBTn6uTtYzXiGKn79J" at bounding box center [372, 105] width 135 height 15
copy span "E9Y567lBTn6uTtYzXiGKn79J"
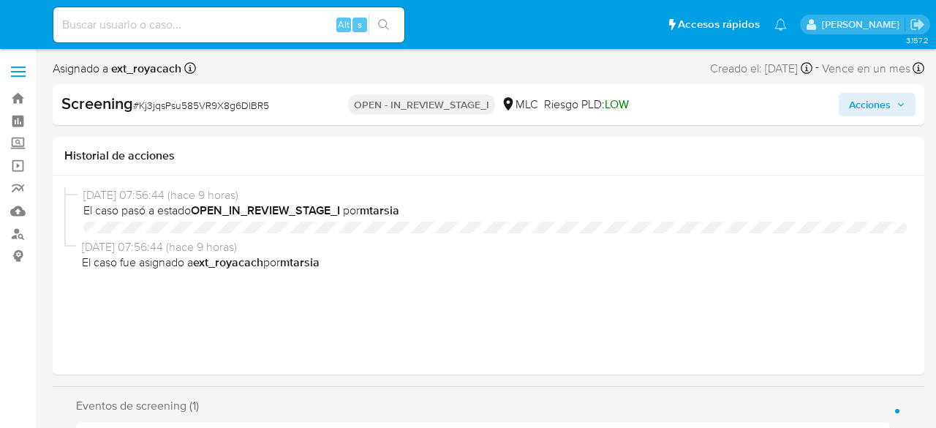
select select "10"
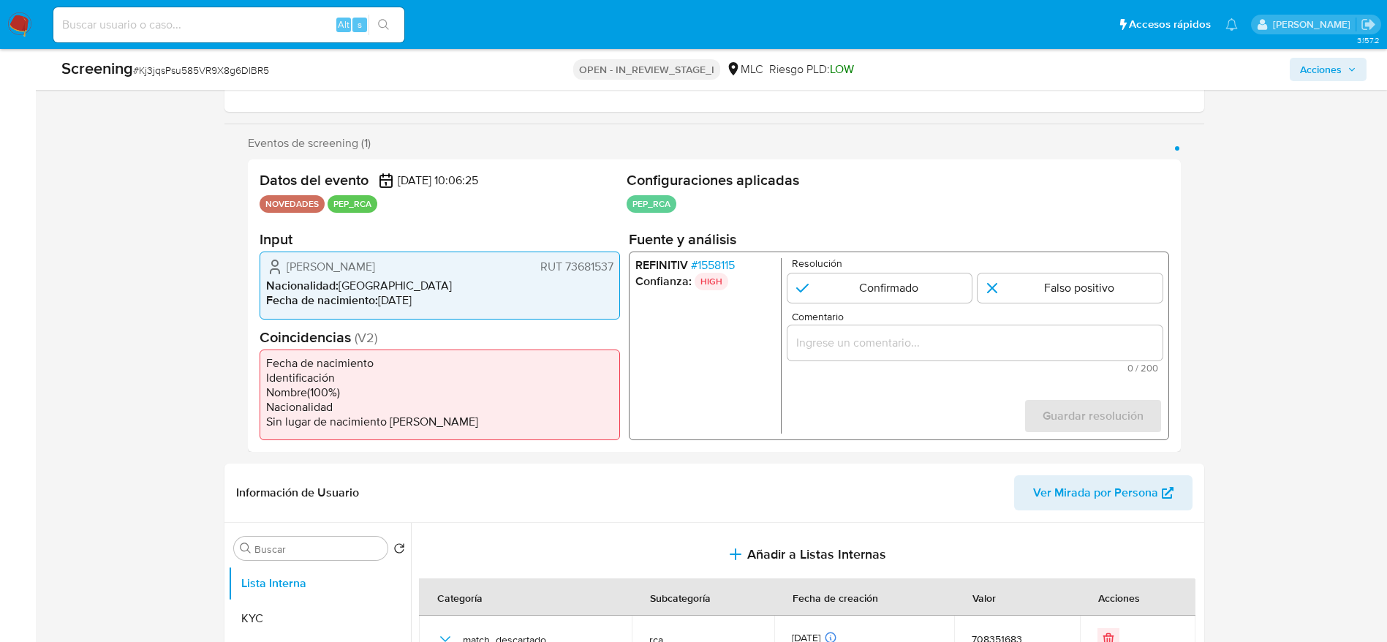
scroll to position [226, 0]
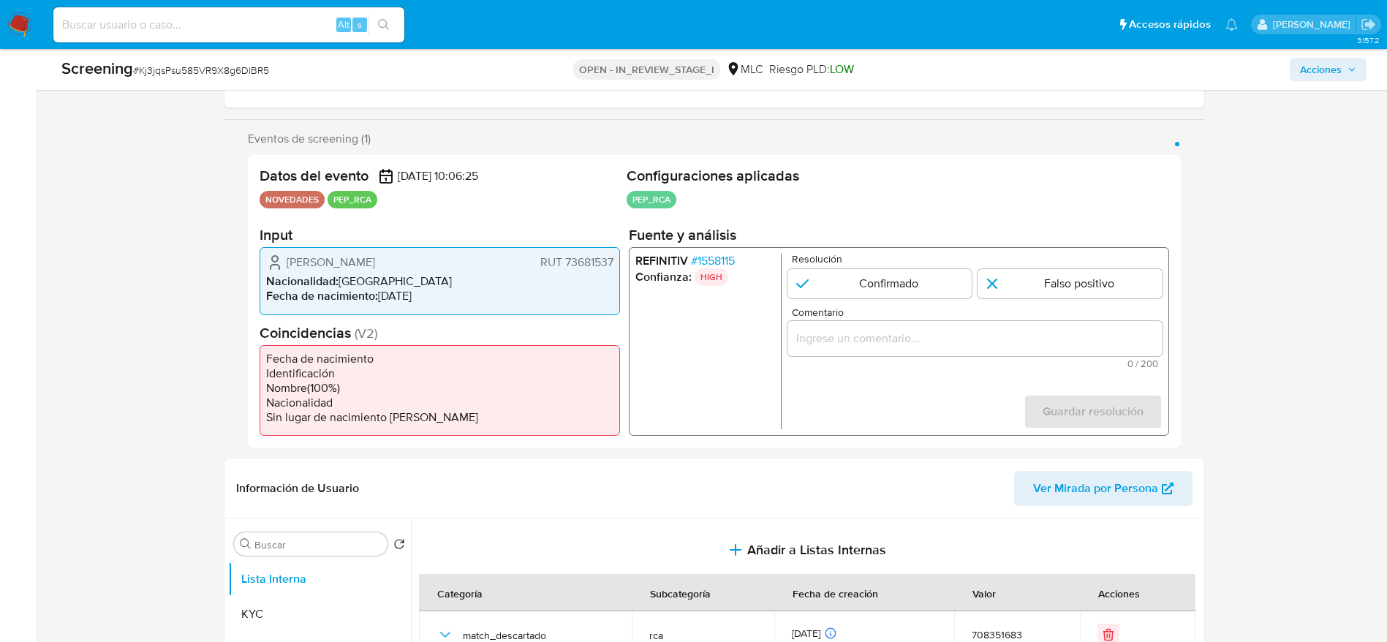
click at [235, 70] on span "# Kj3jqsPsu585VR9X8g6DlBR5" at bounding box center [201, 70] width 136 height 15
copy span "Kj3jqsPsu585VR9X8g6DlBR5"
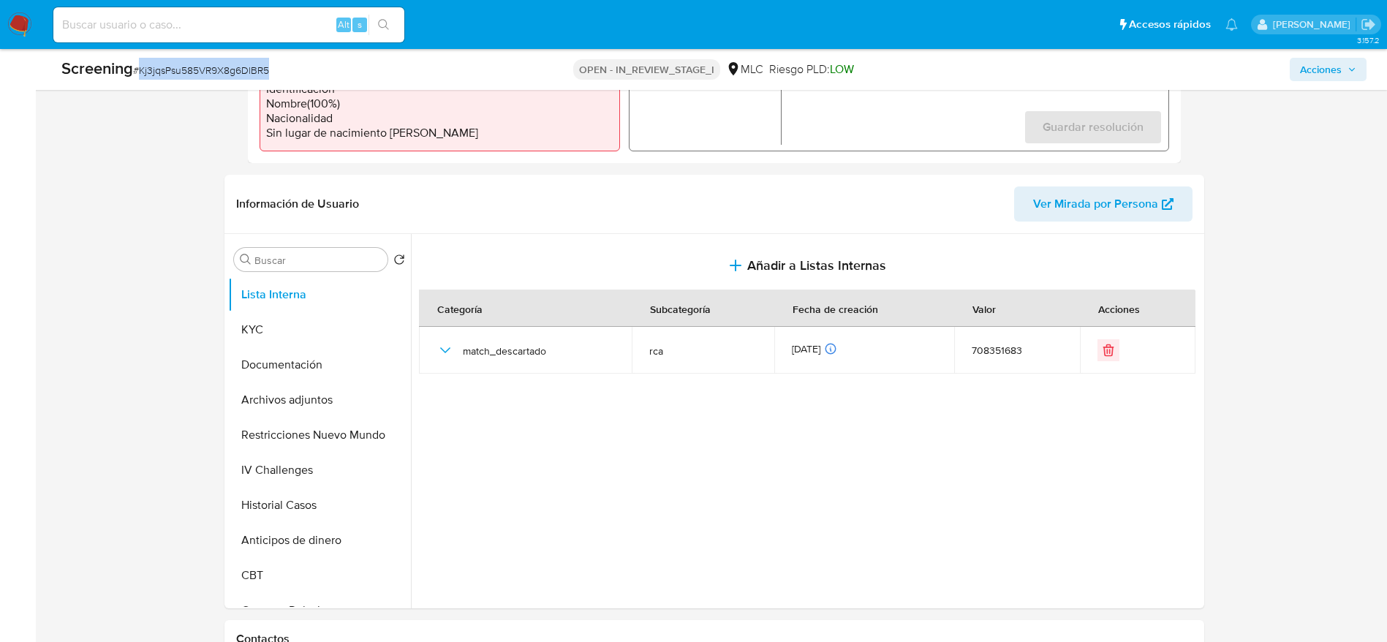
scroll to position [509, 0]
click at [294, 427] on button "Historial Casos" at bounding box center [313, 506] width 171 height 35
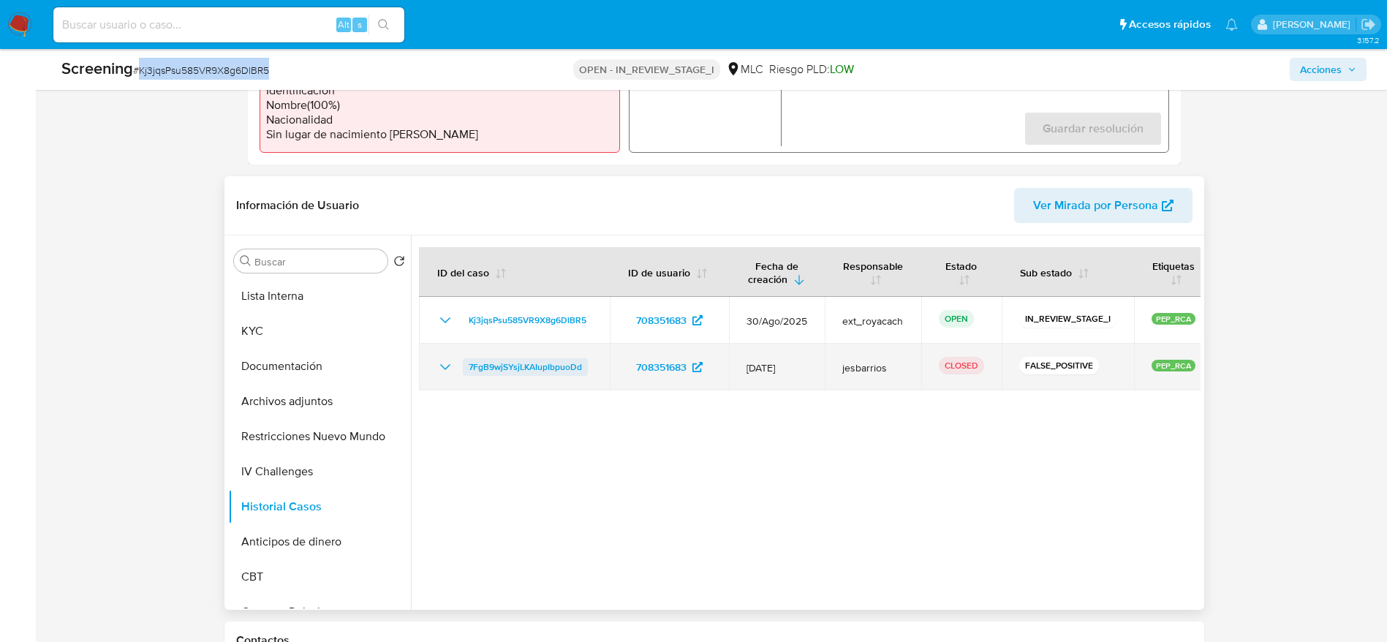
click at [477, 361] on span "7FgB9wjSYsjLKAIupIbpuoDd" at bounding box center [525, 367] width 113 height 18
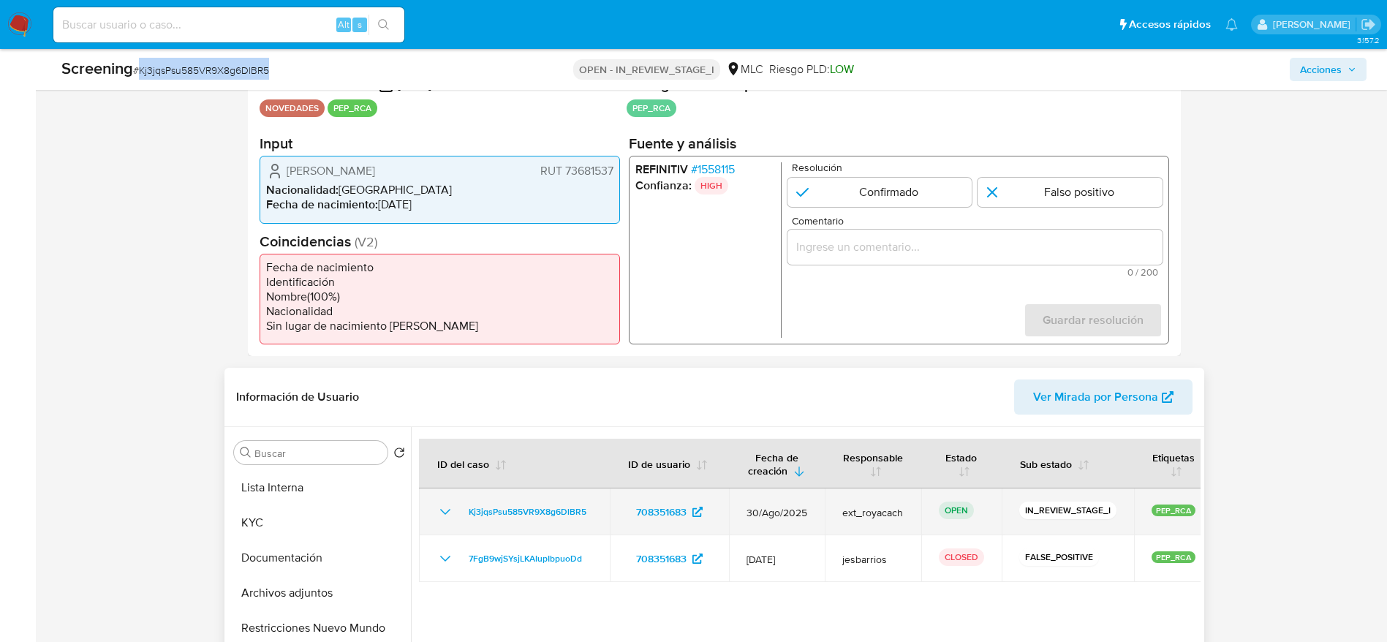
scroll to position [314, 0]
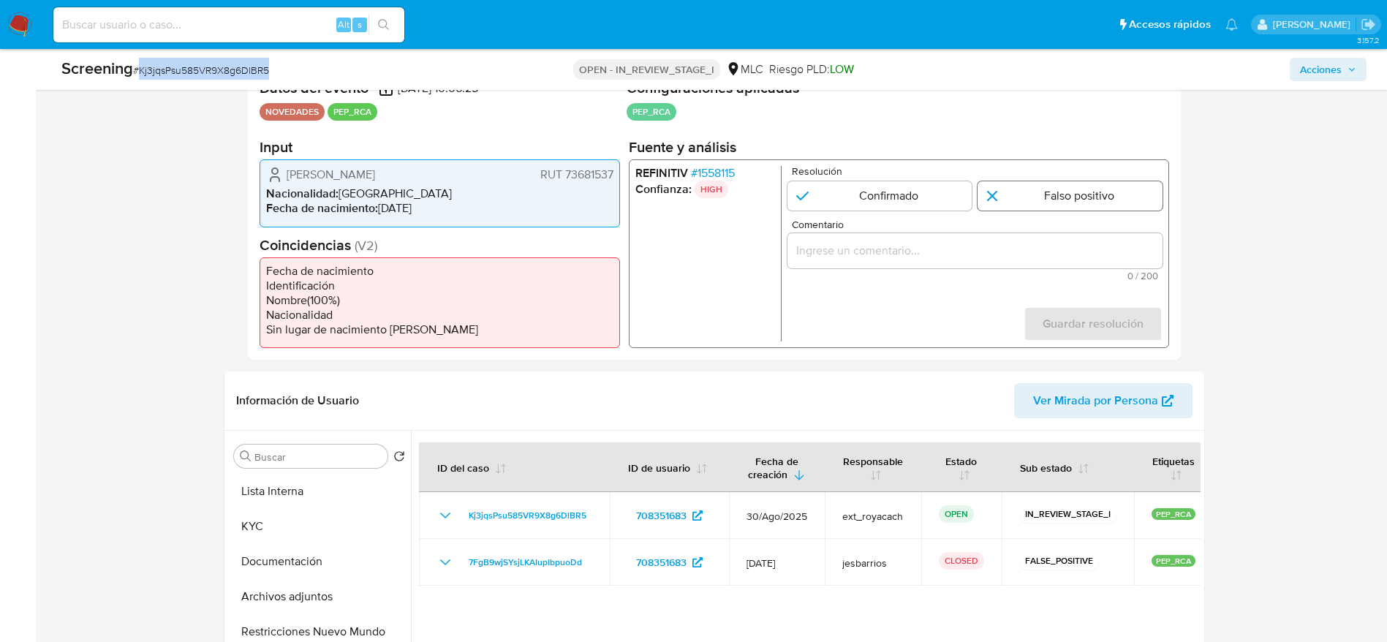
click at [935, 201] on input "1 de 1" at bounding box center [1069, 195] width 185 height 29
radio input "true"
click at [935, 233] on div "1 de 1" at bounding box center [974, 250] width 375 height 35
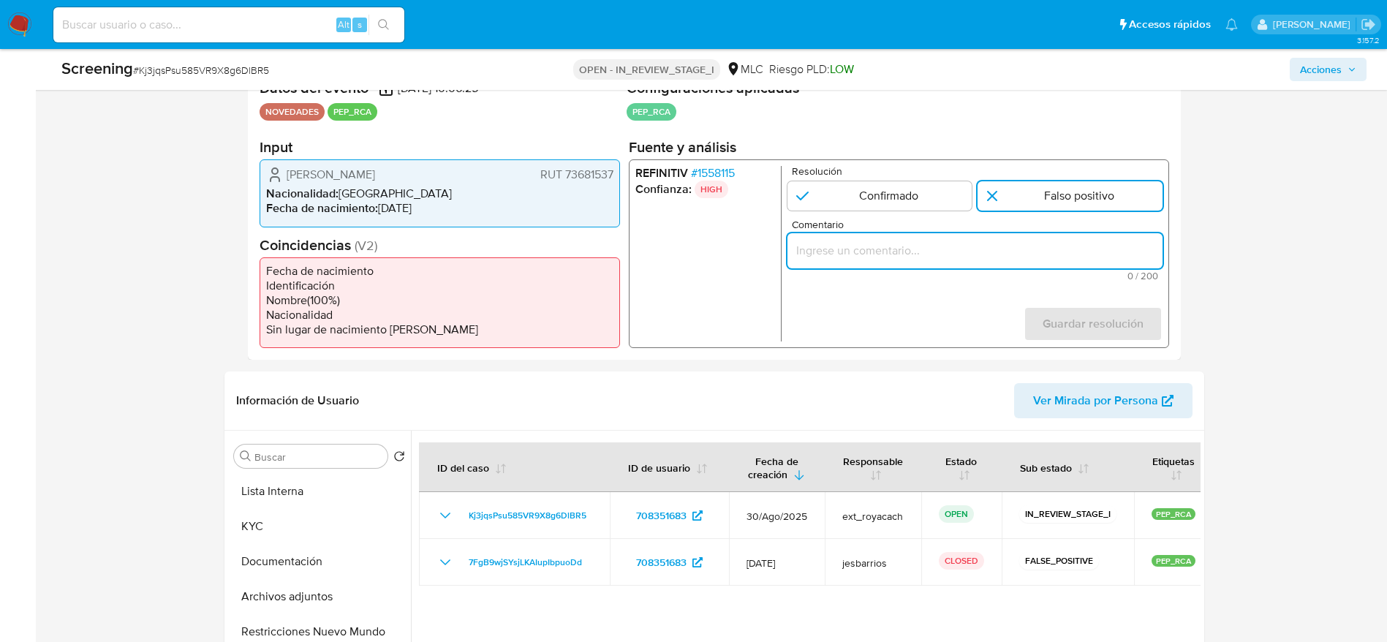
click at [935, 241] on input "Comentario" at bounding box center [974, 250] width 375 height 19
paste input "Usuario Elizabeth Yolanda Estibill Niedbalski, por coincidir en listas de RCA. …"
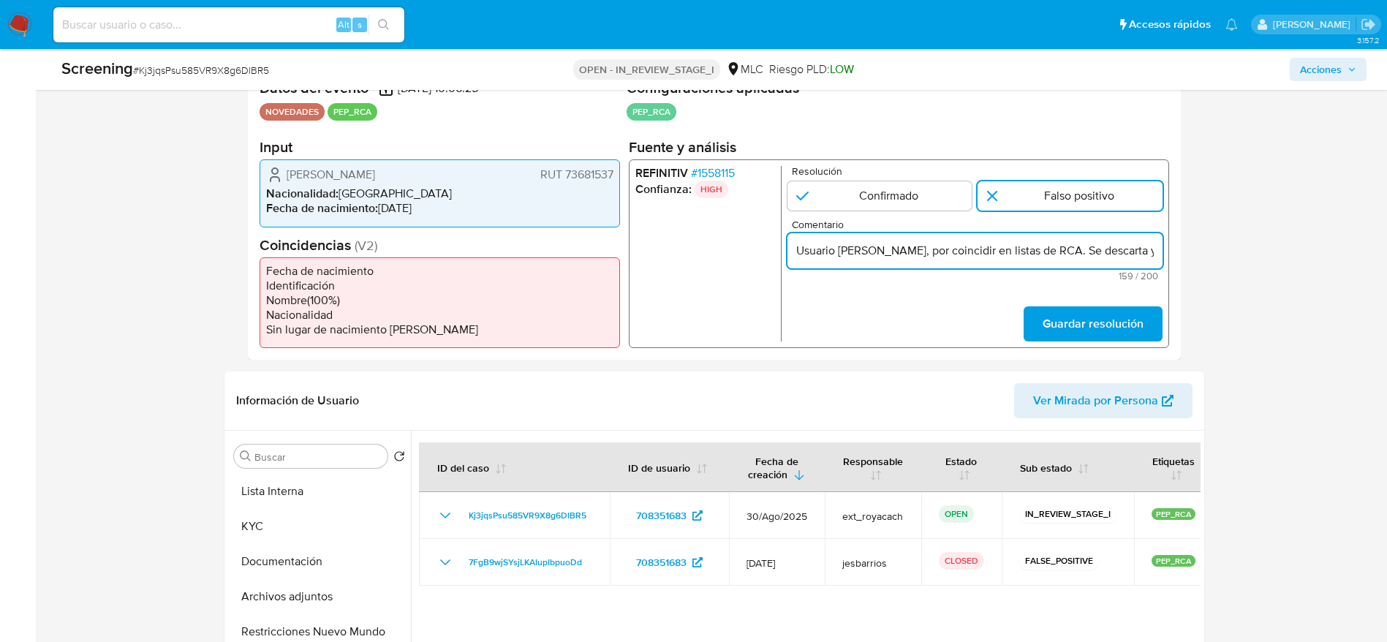
scroll to position [0, 451]
type input "Usuario Elizabeth Yolanda Estibill Niedbalski, por coincidir en listas de RCA. …"
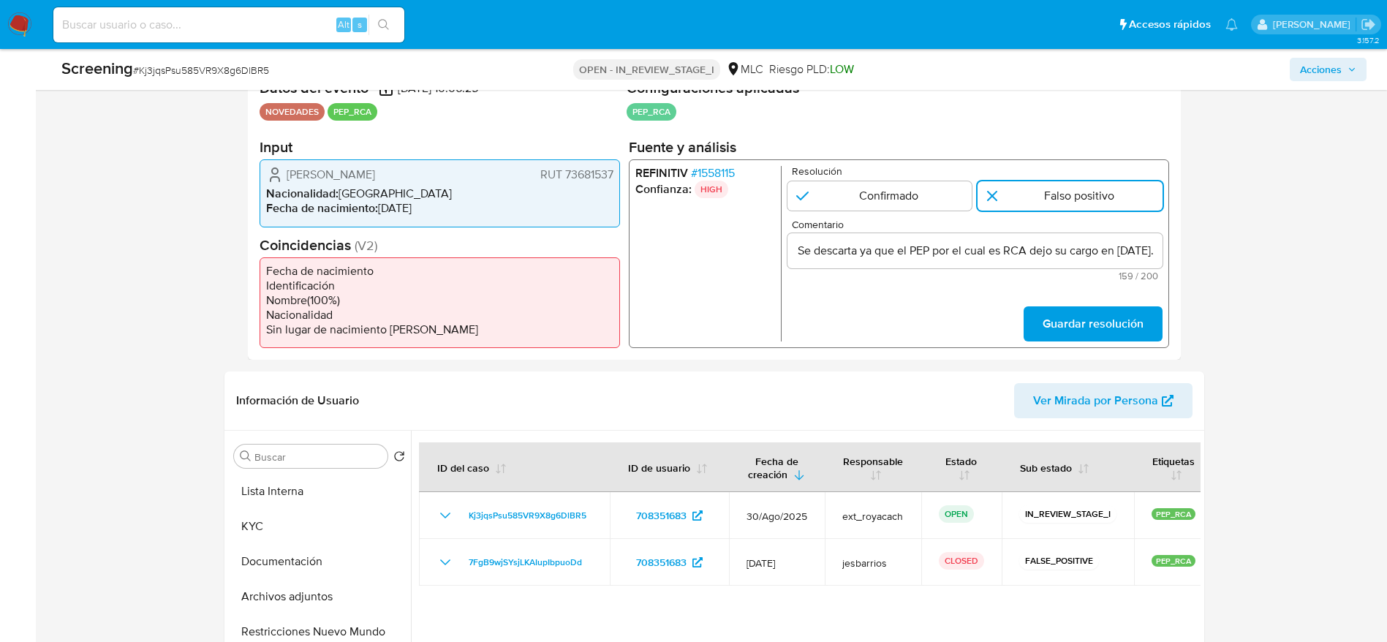
scroll to position [0, 0]
click at [935, 302] on form "Resolución Confirmado Falso positivo Comentario Usuario Elizabeth Yolanda Estib…" at bounding box center [974, 253] width 375 height 175
click at [935, 325] on span "Guardar resolución" at bounding box center [1092, 324] width 101 height 32
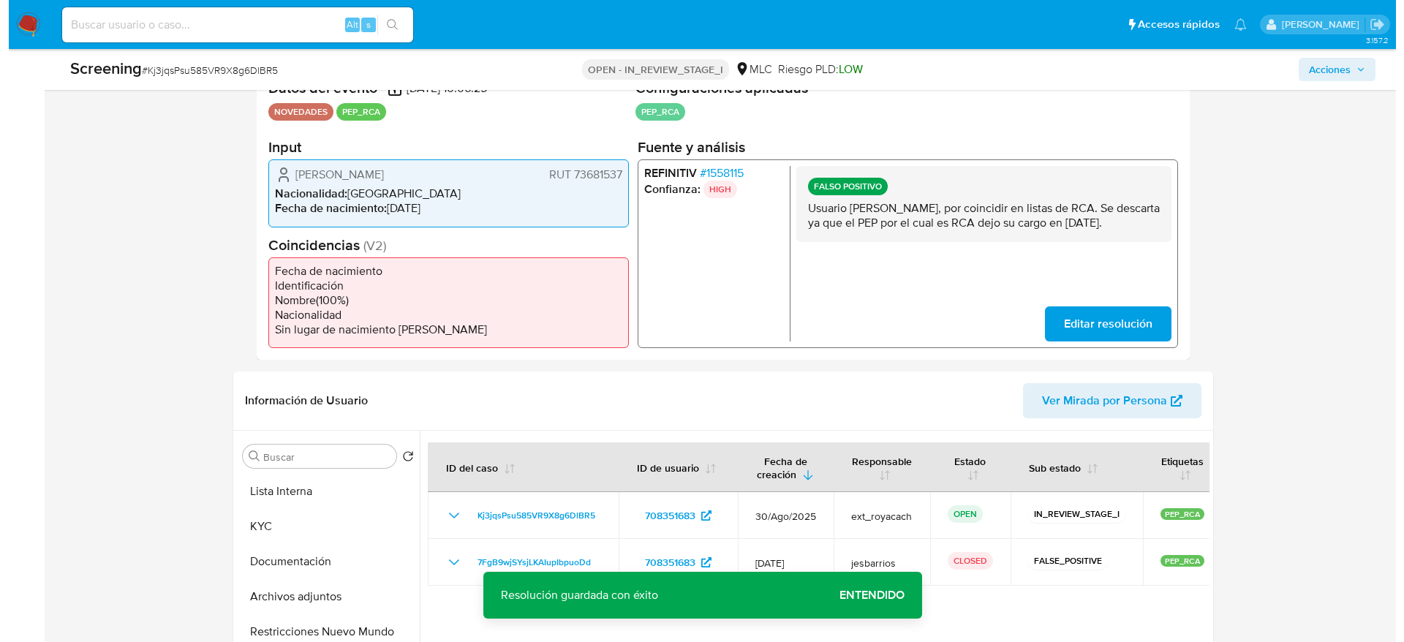
scroll to position [406, 0]
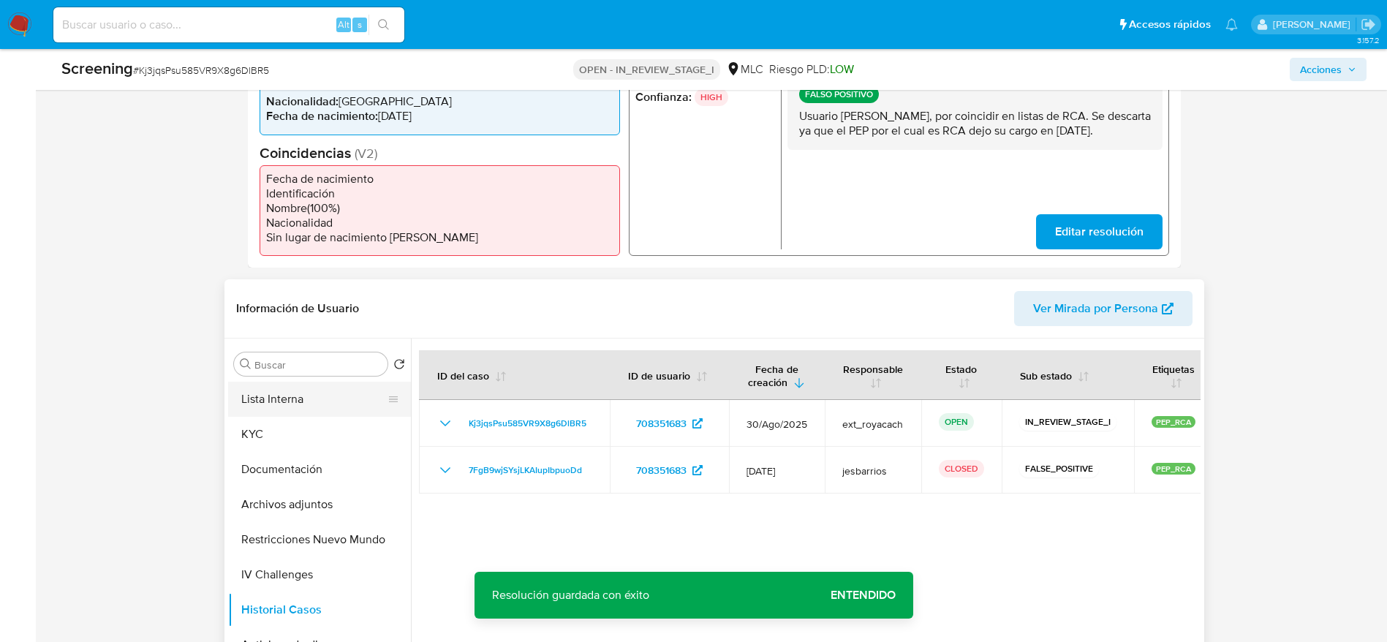
click at [272, 396] on button "Lista Interna" at bounding box center [313, 399] width 171 height 35
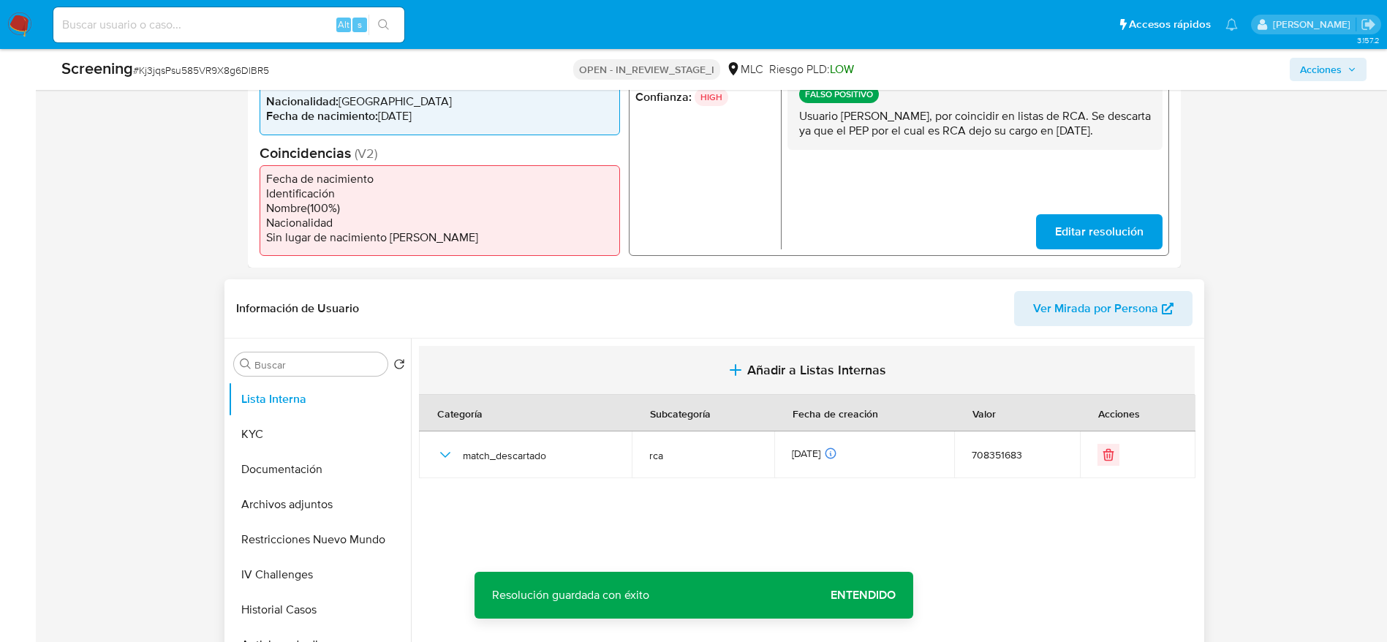
click at [645, 379] on button "Añadir a Listas Internas" at bounding box center [807, 370] width 776 height 49
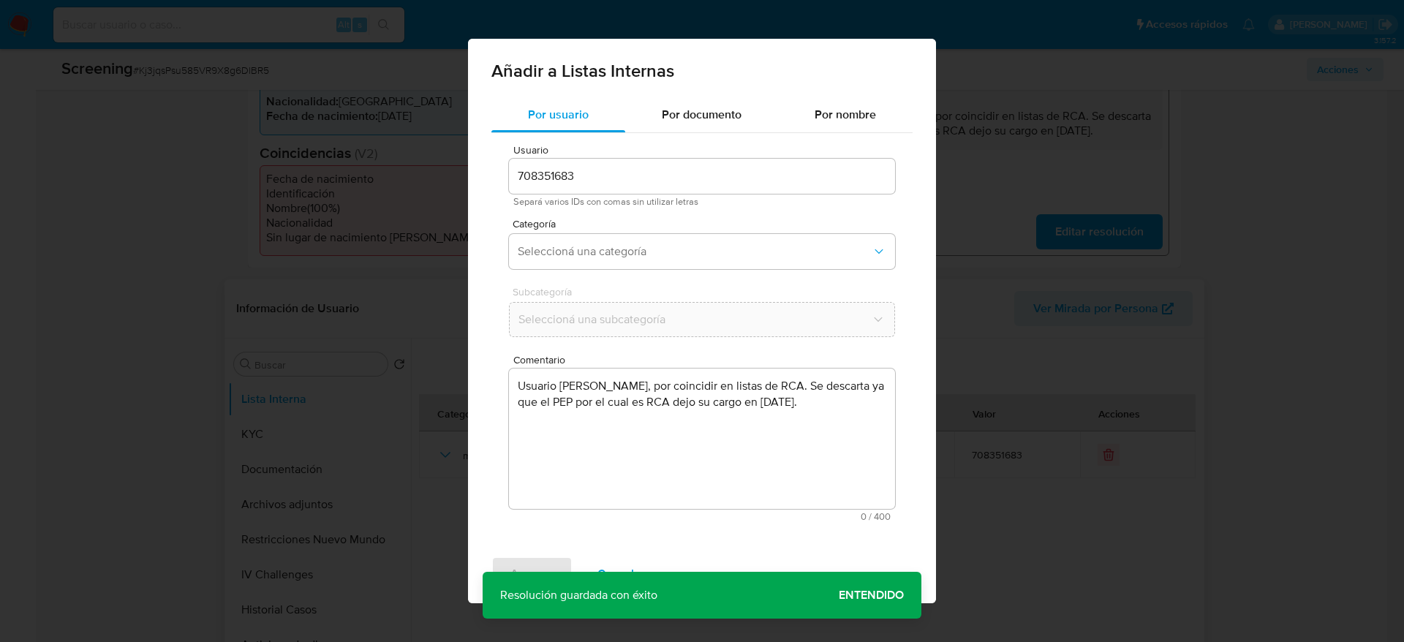
click at [625, 427] on textarea "Usuario Elizabeth Yolanda Estibill Niedbalski, por coincidir en listas de RCA. …" at bounding box center [702, 438] width 386 height 140
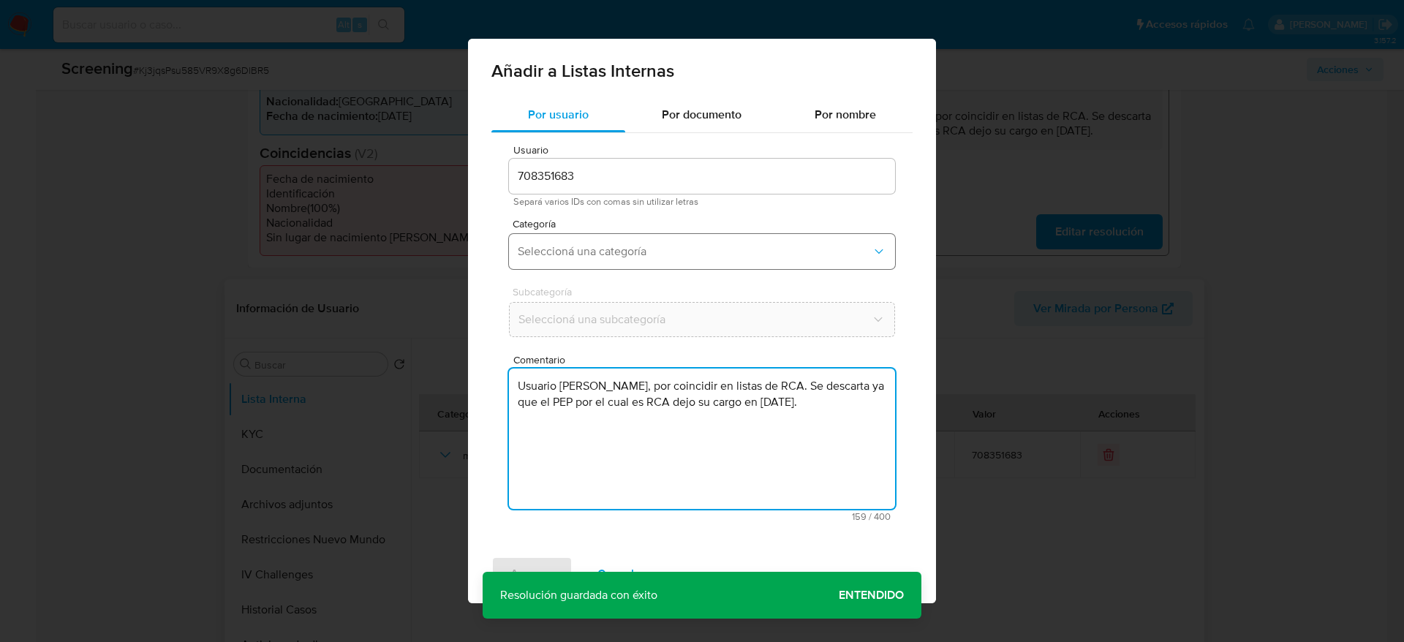
type textarea "Usuario Elizabeth Yolanda Estibill Niedbalski, por coincidir en listas de RCA. …"
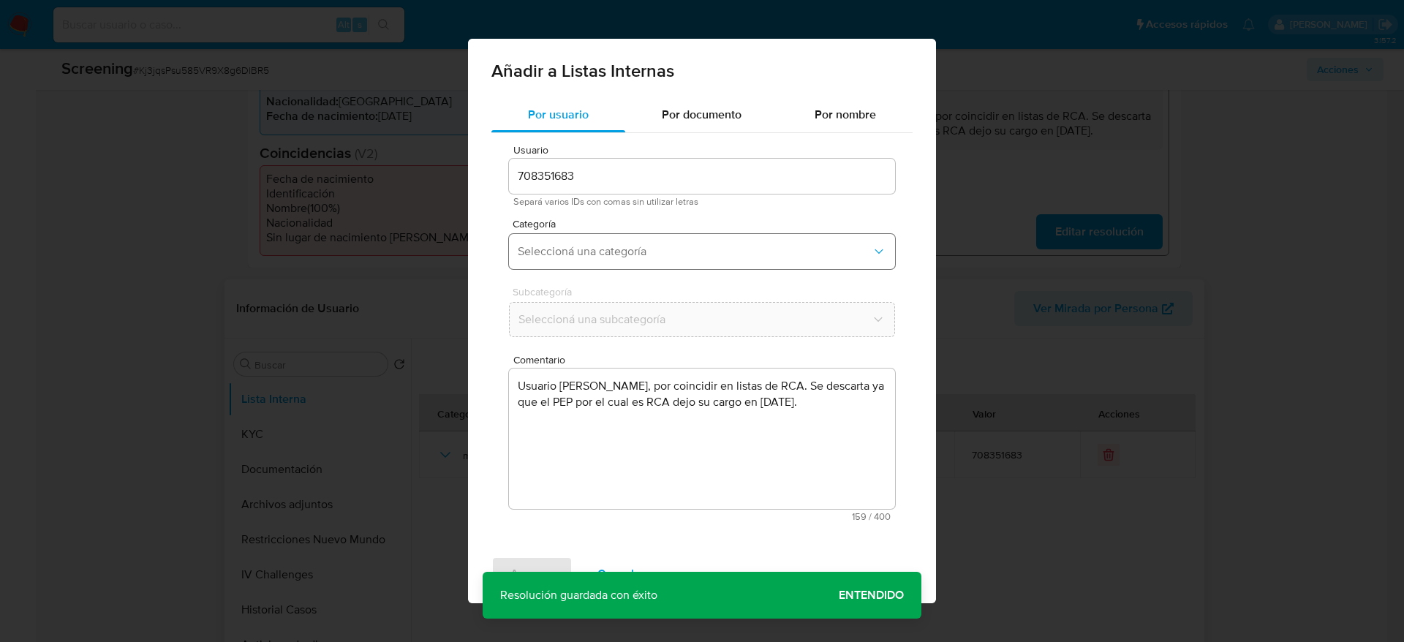
click at [618, 268] on button "Seleccioná una categoría" at bounding box center [702, 251] width 386 height 35
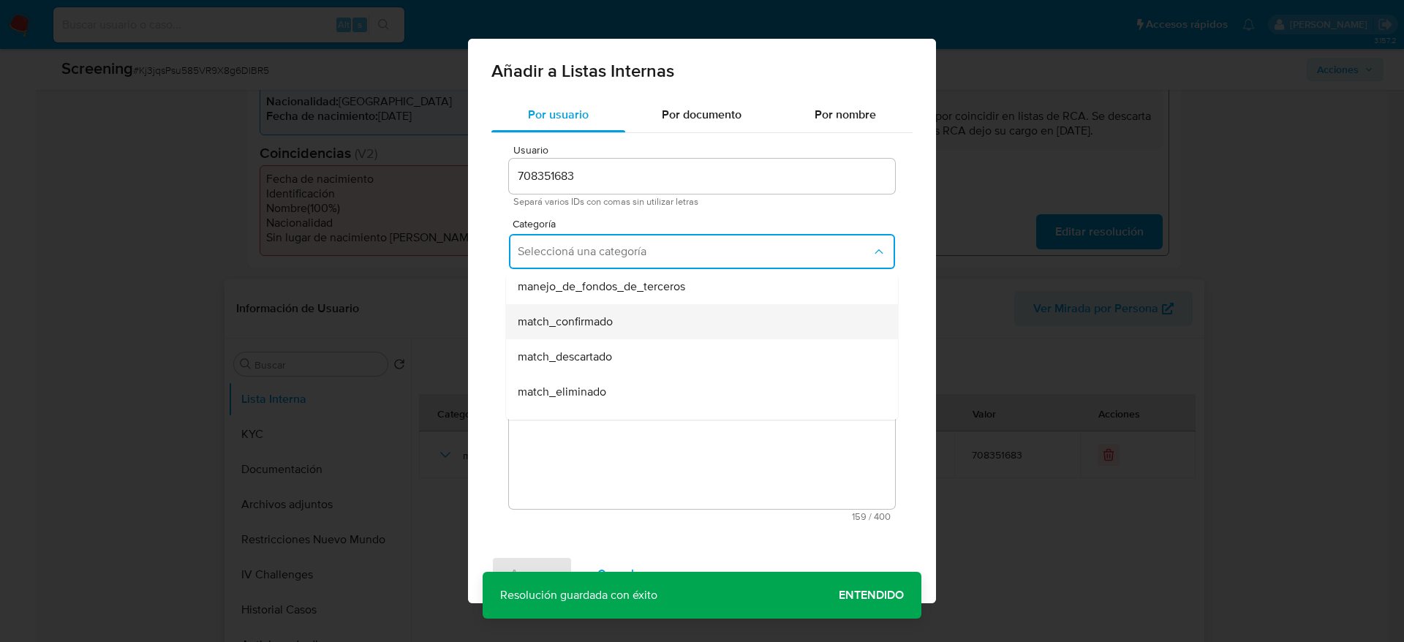
scroll to position [77, 0]
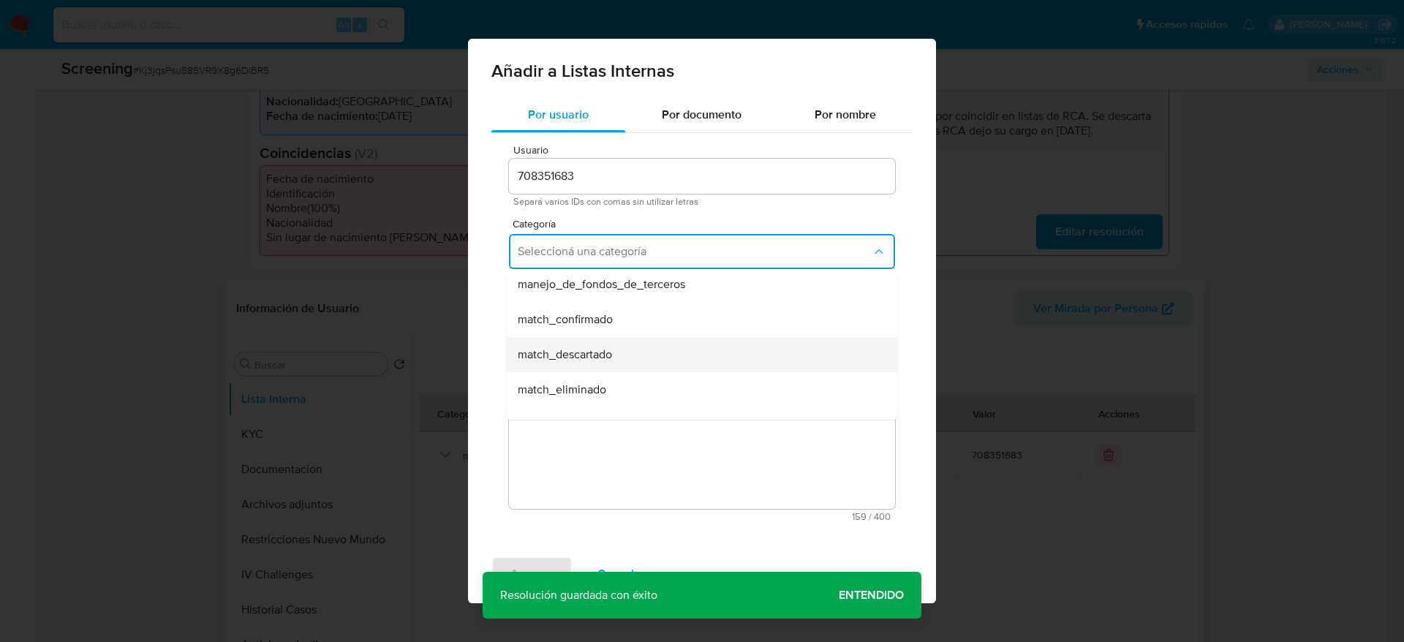
click at [623, 354] on div "match_descartado" at bounding box center [698, 354] width 360 height 35
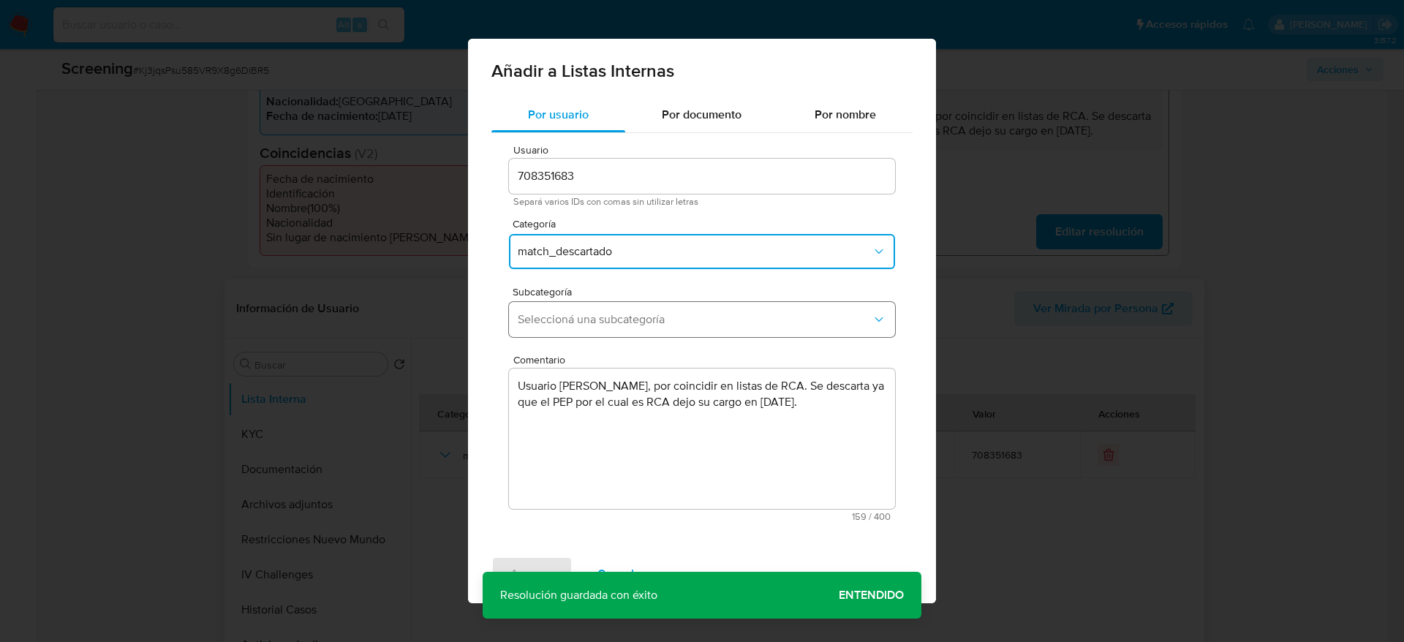
click at [695, 325] on span "Seleccioná una subcategoría" at bounding box center [695, 319] width 354 height 15
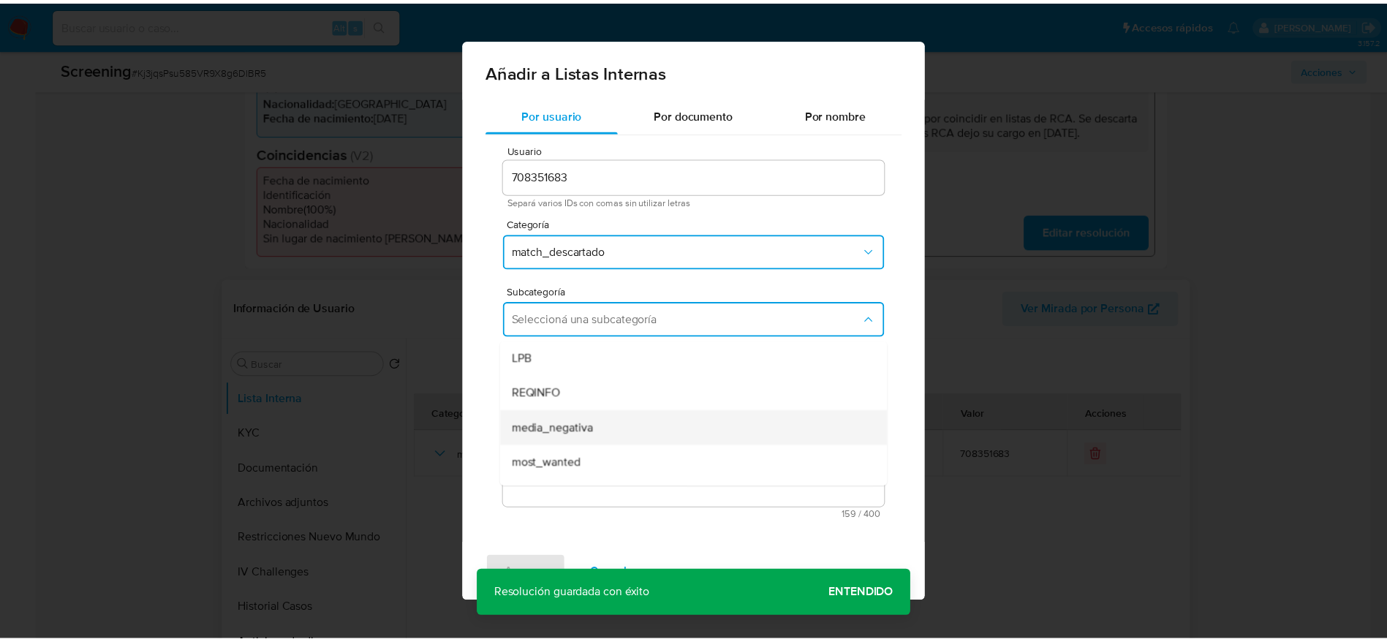
scroll to position [99, 0]
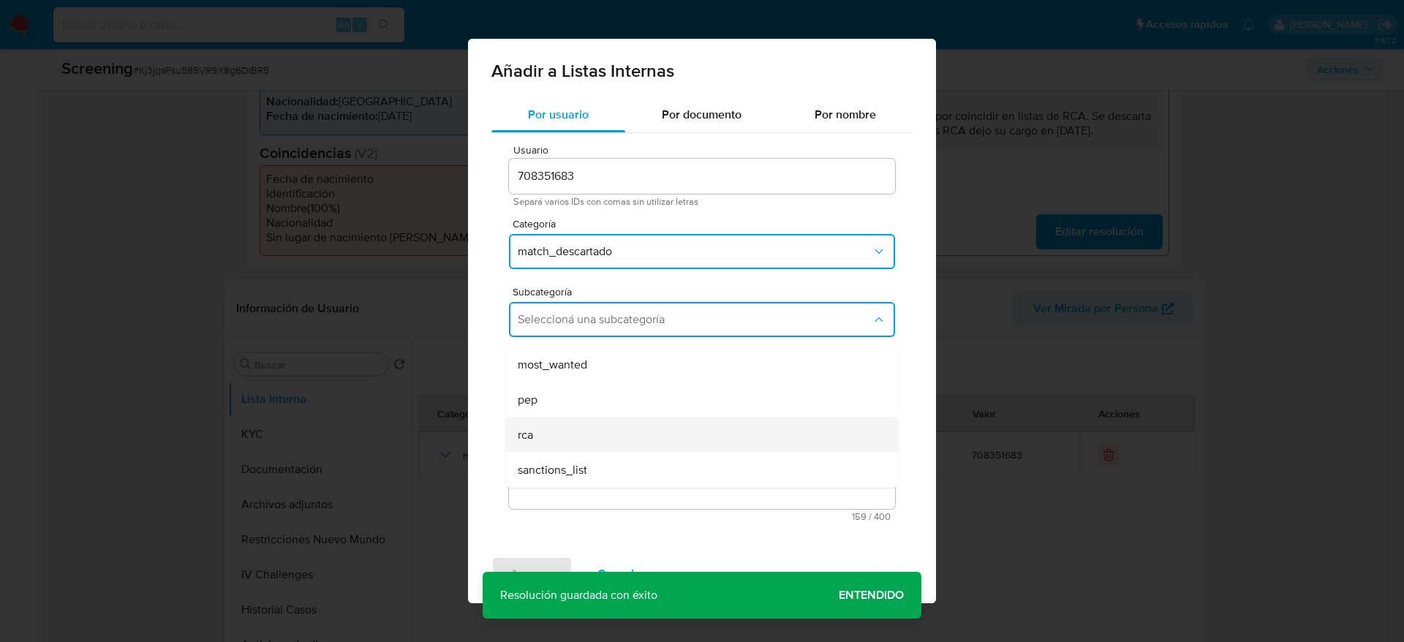
click at [572, 427] on div "rca" at bounding box center [698, 434] width 360 height 35
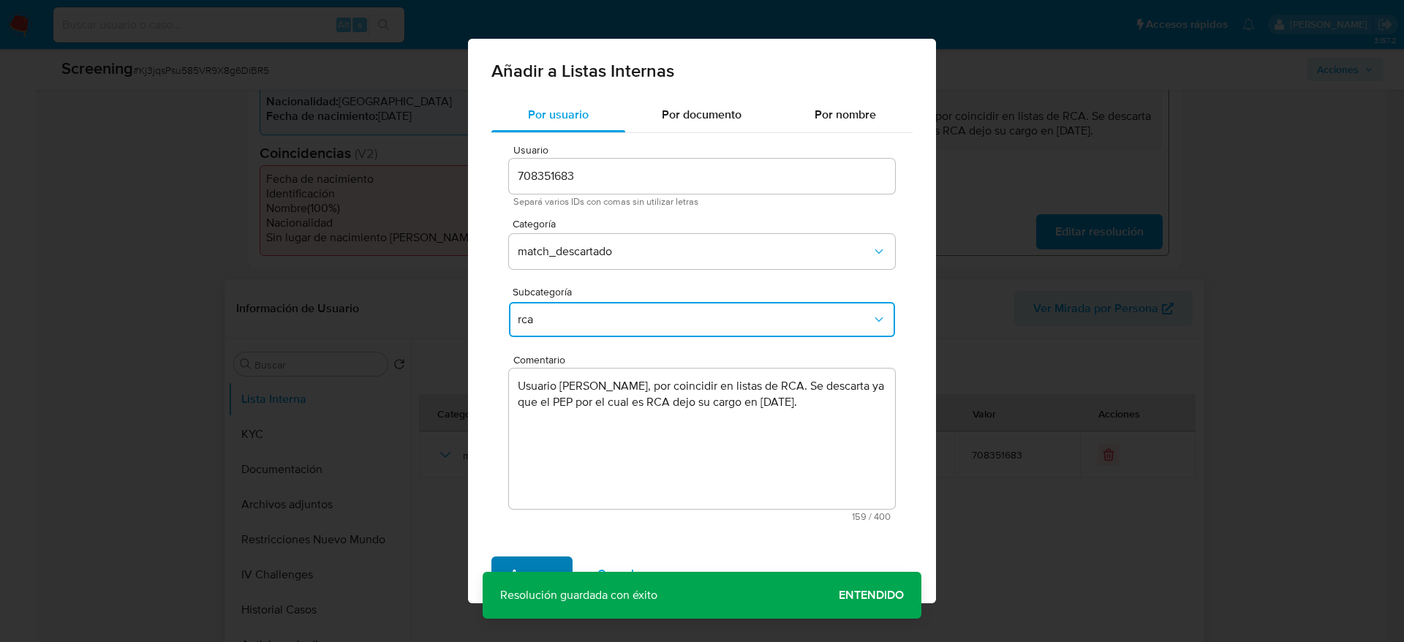
click at [513, 427] on span "Agregar" at bounding box center [531, 574] width 43 height 32
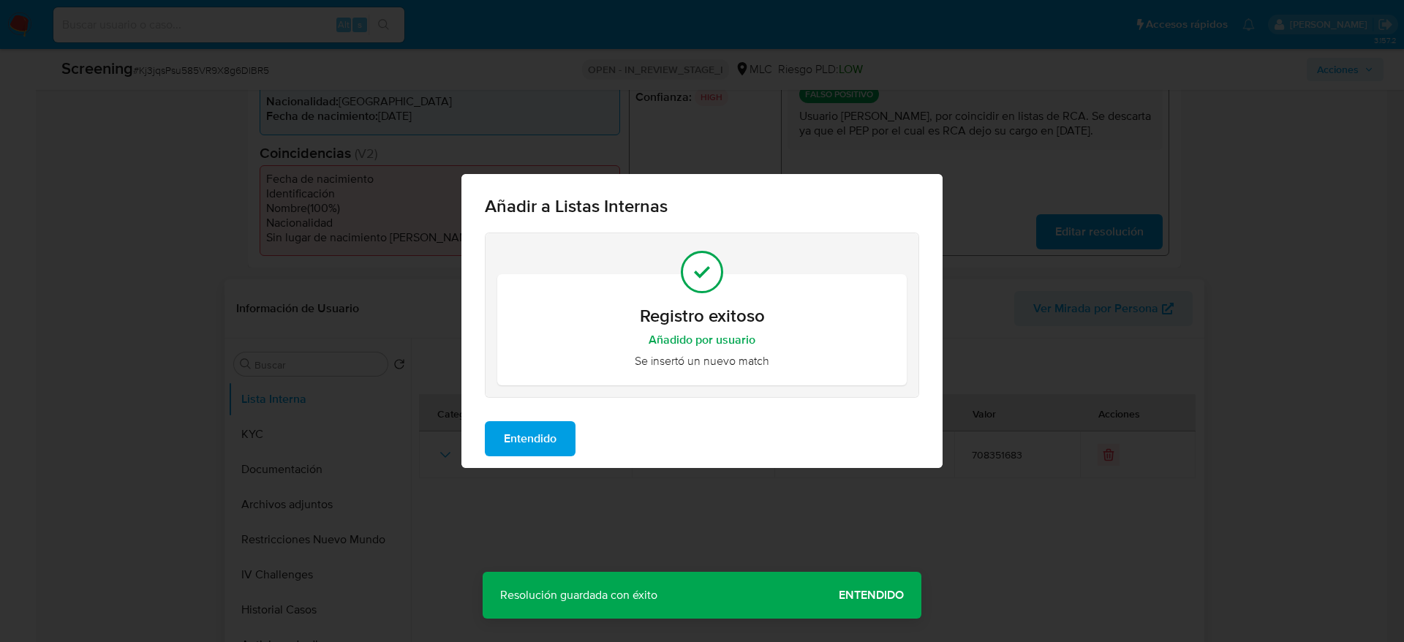
click at [558, 427] on button "Entendido" at bounding box center [530, 438] width 91 height 35
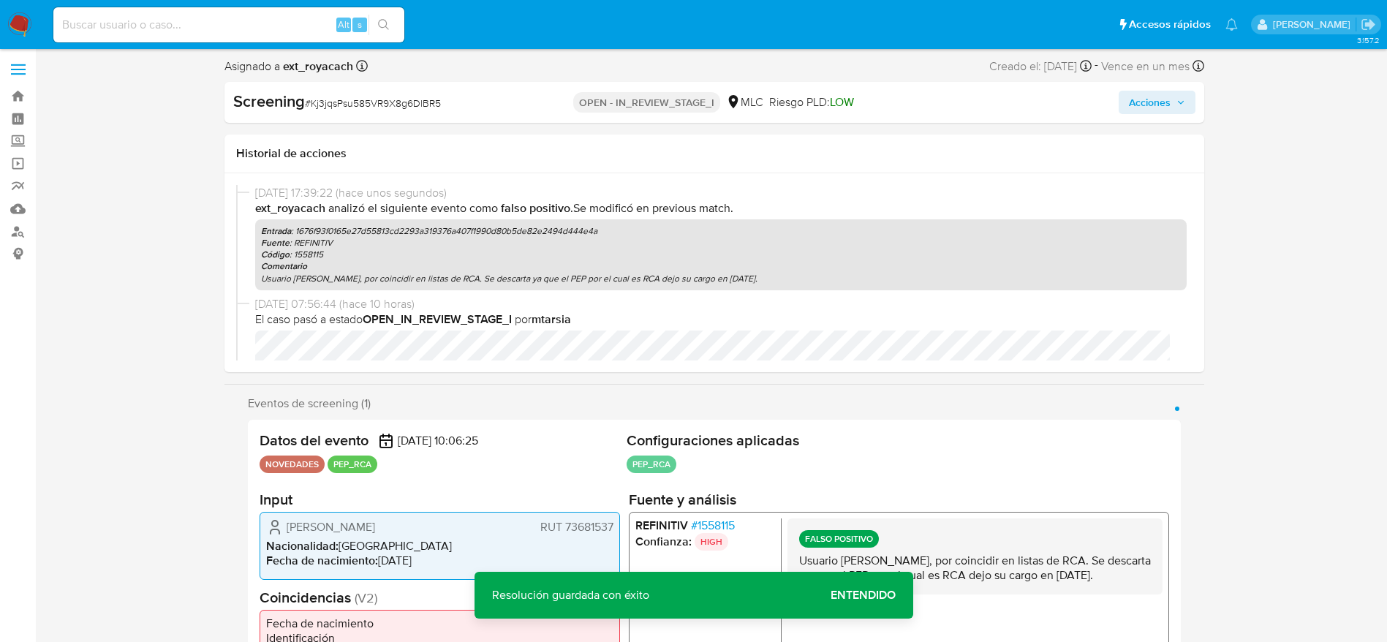
scroll to position [0, 0]
click at [935, 109] on button "Acciones" at bounding box center [1157, 104] width 77 height 23
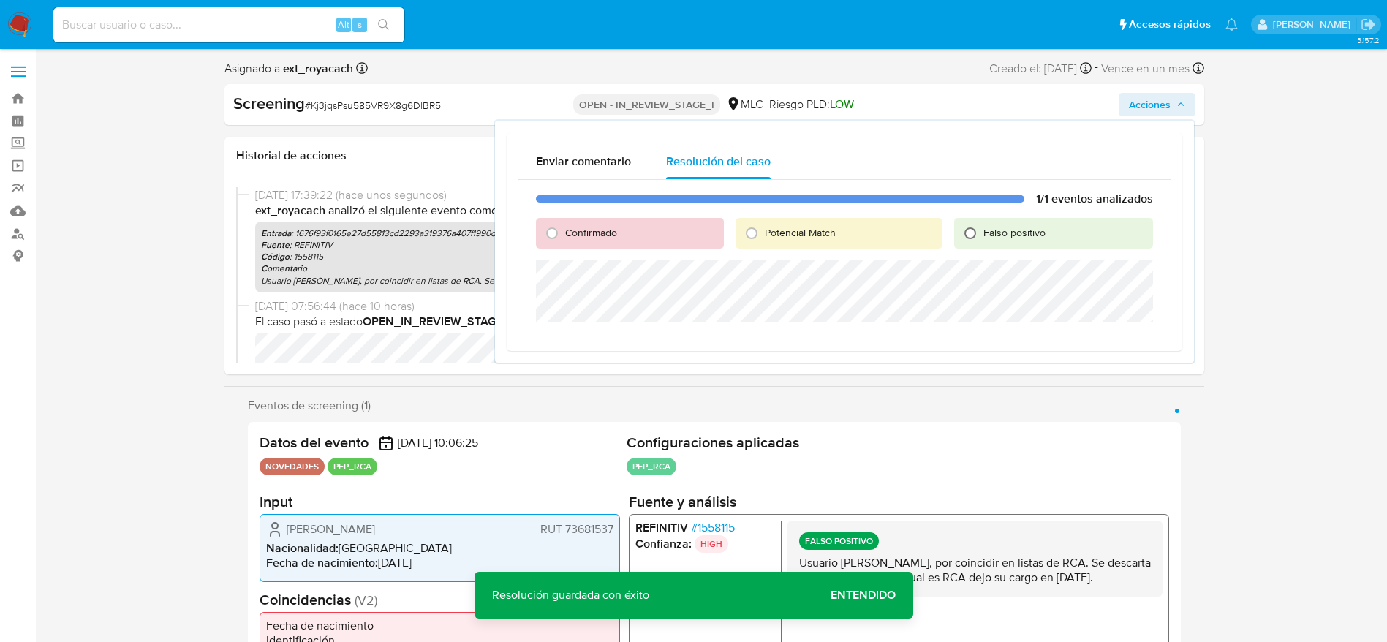
click at [935, 230] on input "Falso positivo" at bounding box center [969, 233] width 23 height 23
radio input "true"
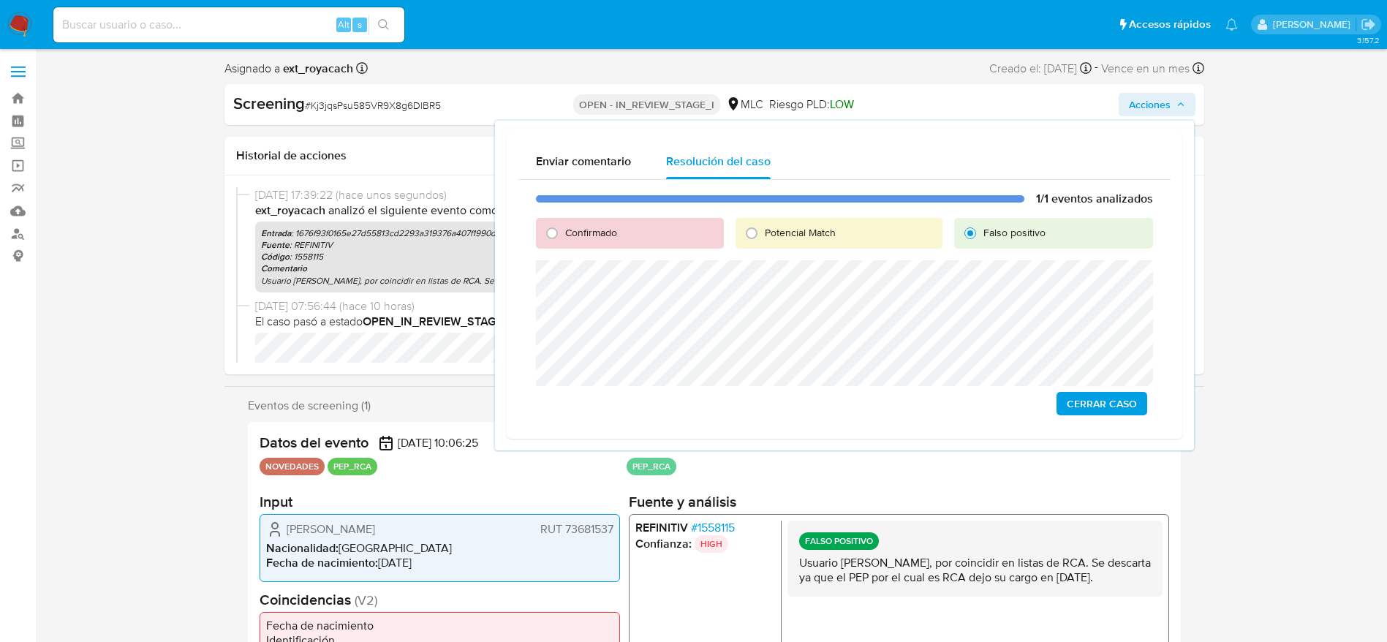
click at [935, 402] on span "Cerrar Caso" at bounding box center [1102, 403] width 70 height 20
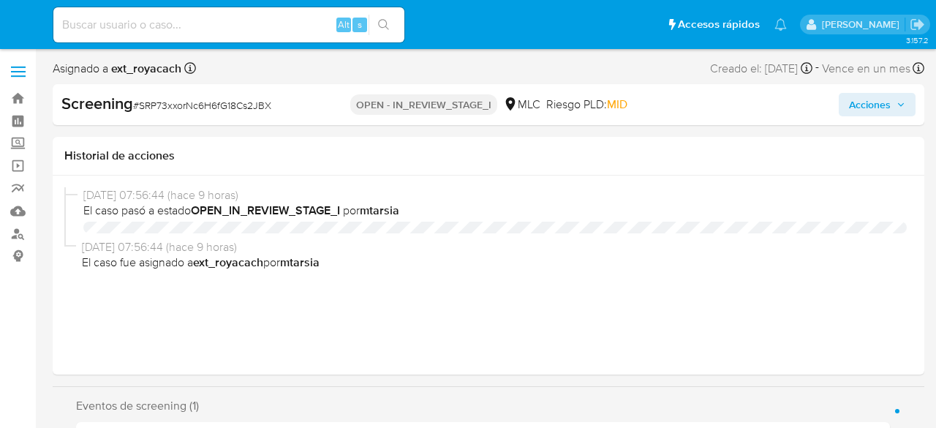
select select "10"
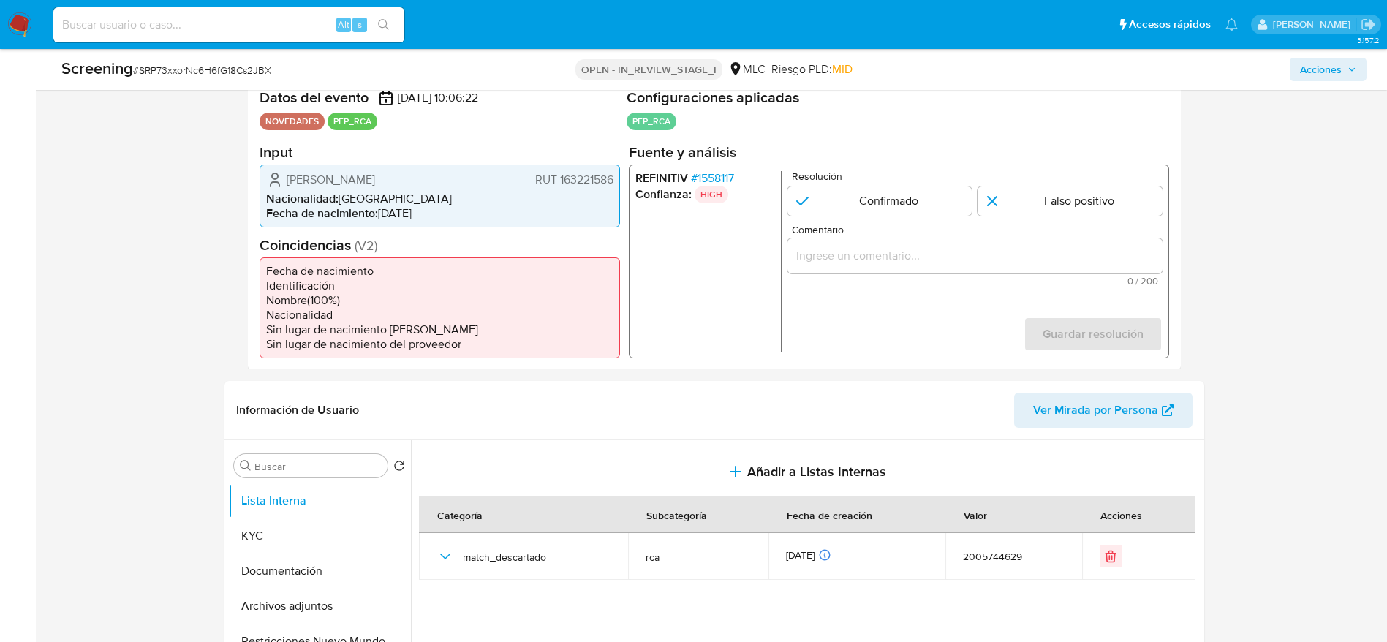
scroll to position [303, 0]
click at [231, 77] on div "Screening # SRP73xxorNc6H6fG18Cs2JBX" at bounding box center [276, 69] width 430 height 22
copy span "SRP73xxorNc6H6fG18Cs2JBX"
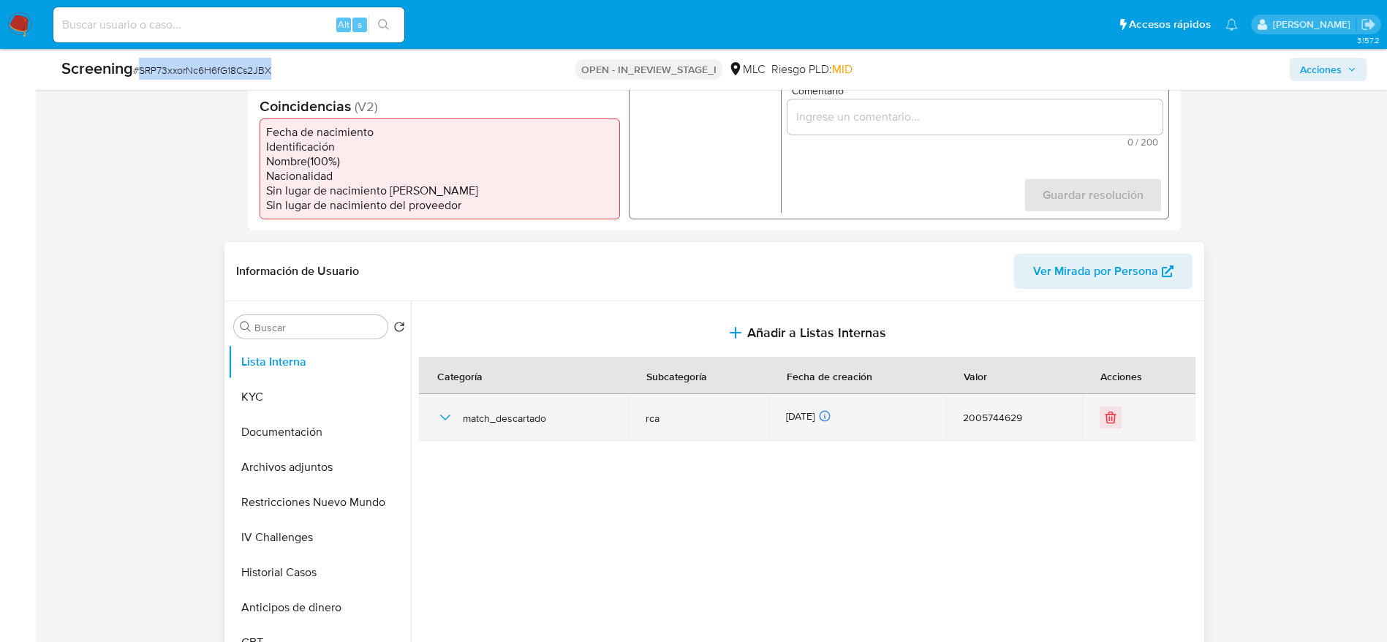
click at [444, 423] on icon "button" at bounding box center [445, 418] width 18 height 18
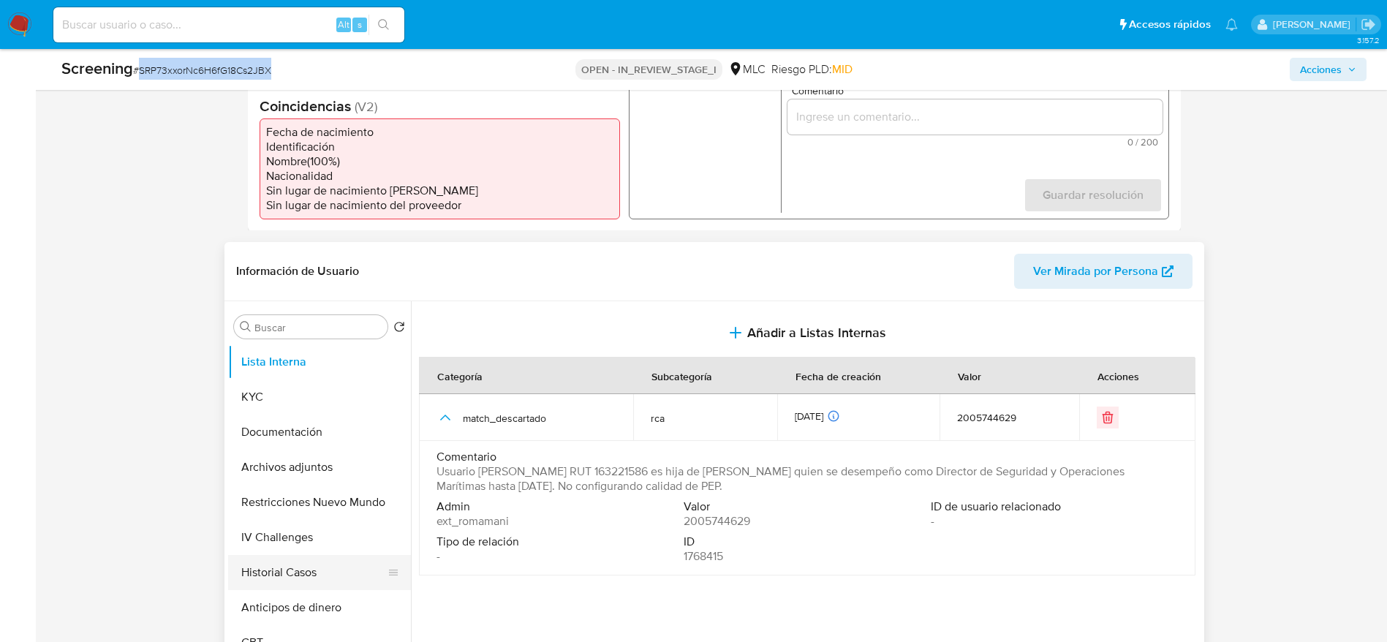
click at [277, 427] on button "Historial Casos" at bounding box center [313, 572] width 171 height 35
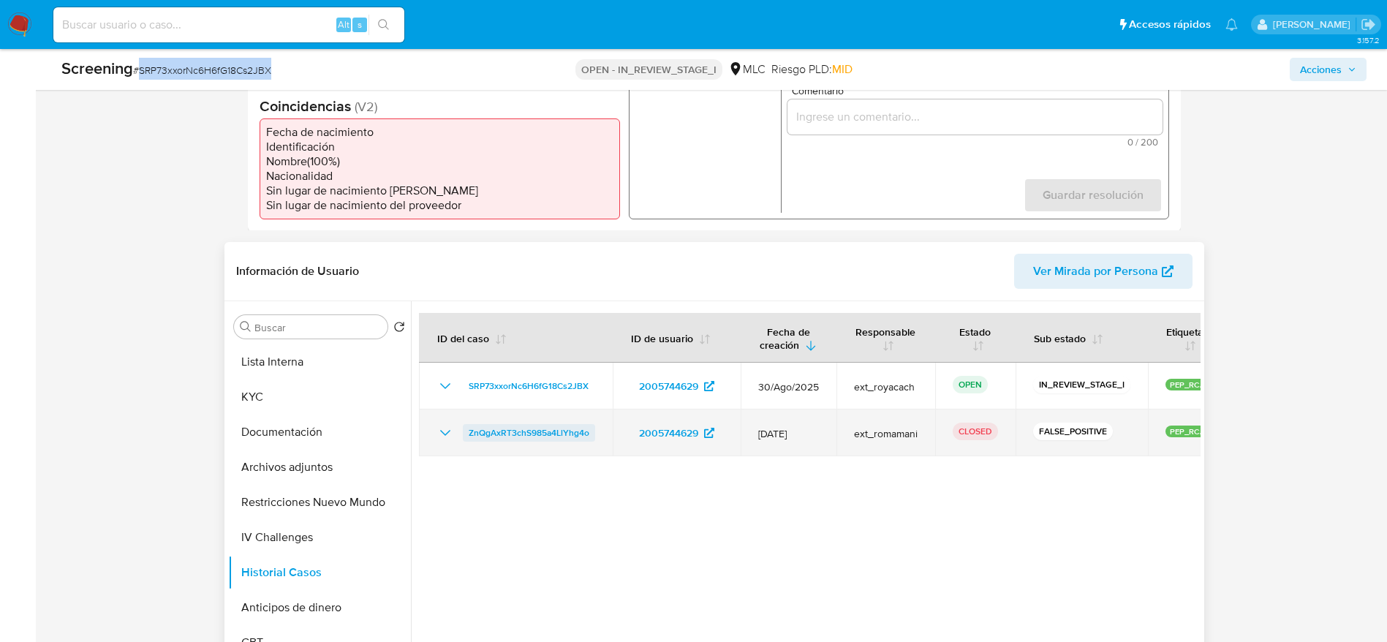
click at [556, 427] on span "ZnQgAxRT3chS985a4LlYhg4o" at bounding box center [529, 433] width 121 height 18
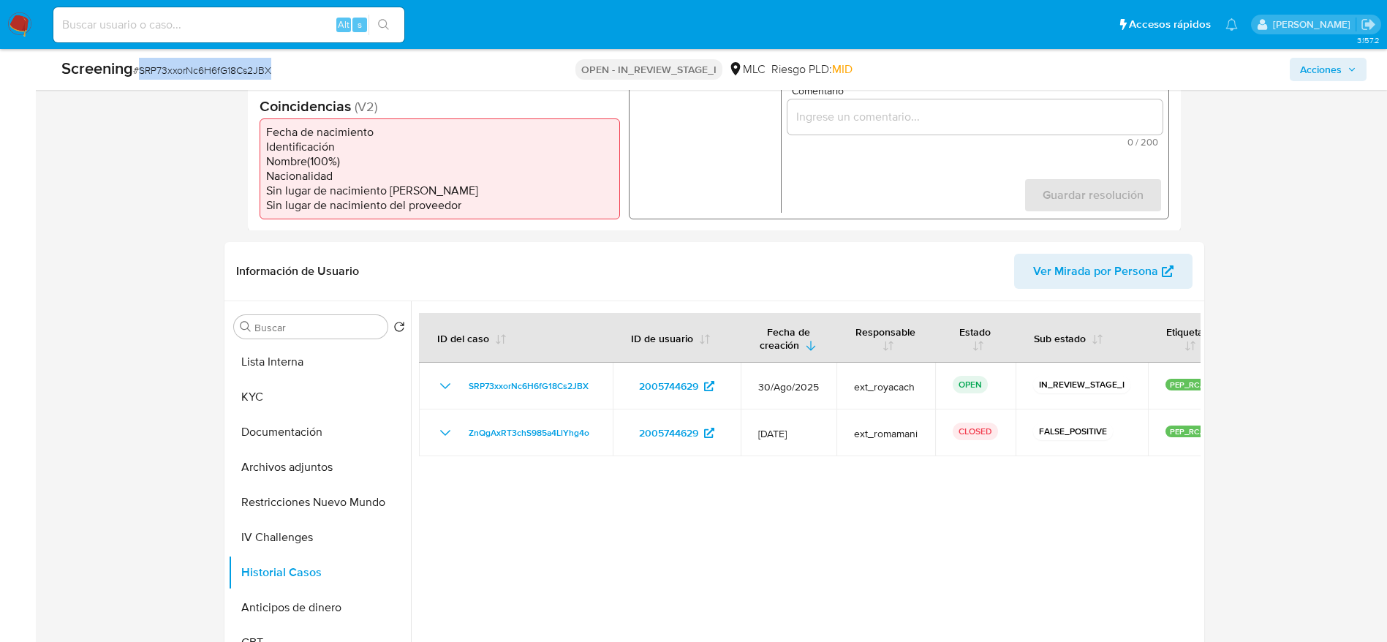
scroll to position [281, 0]
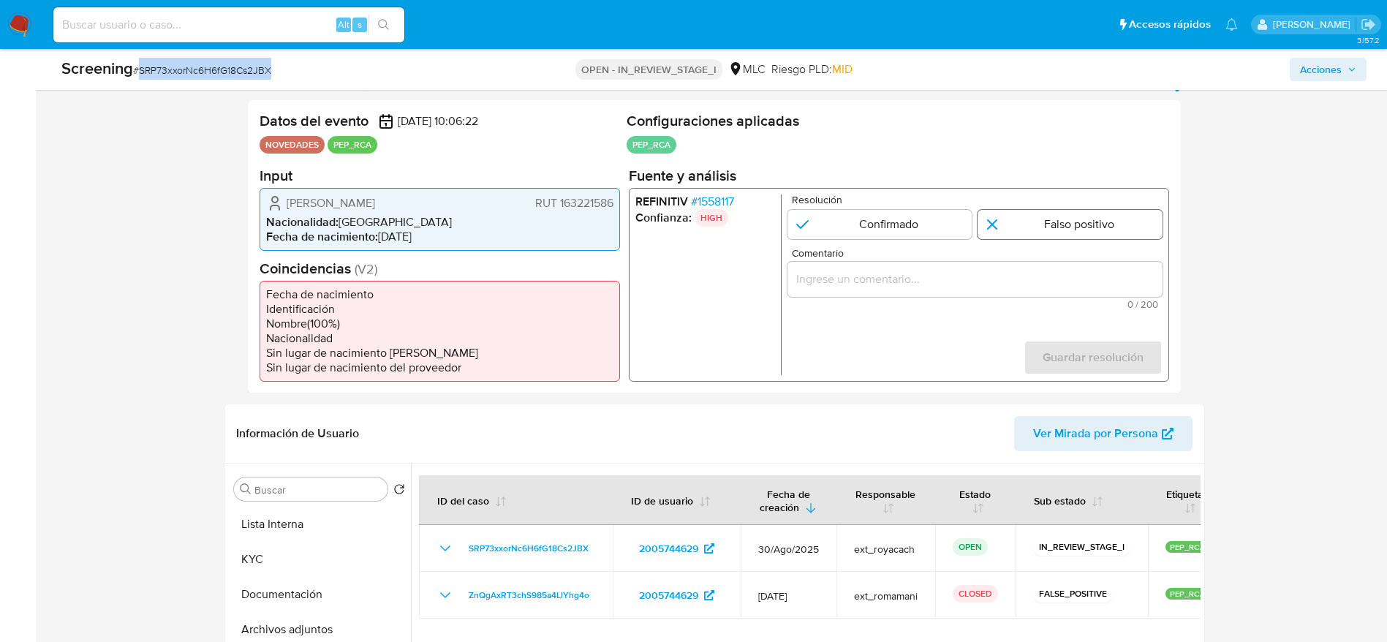
click at [935, 235] on input "1 de 1" at bounding box center [1069, 223] width 185 height 29
radio input "true"
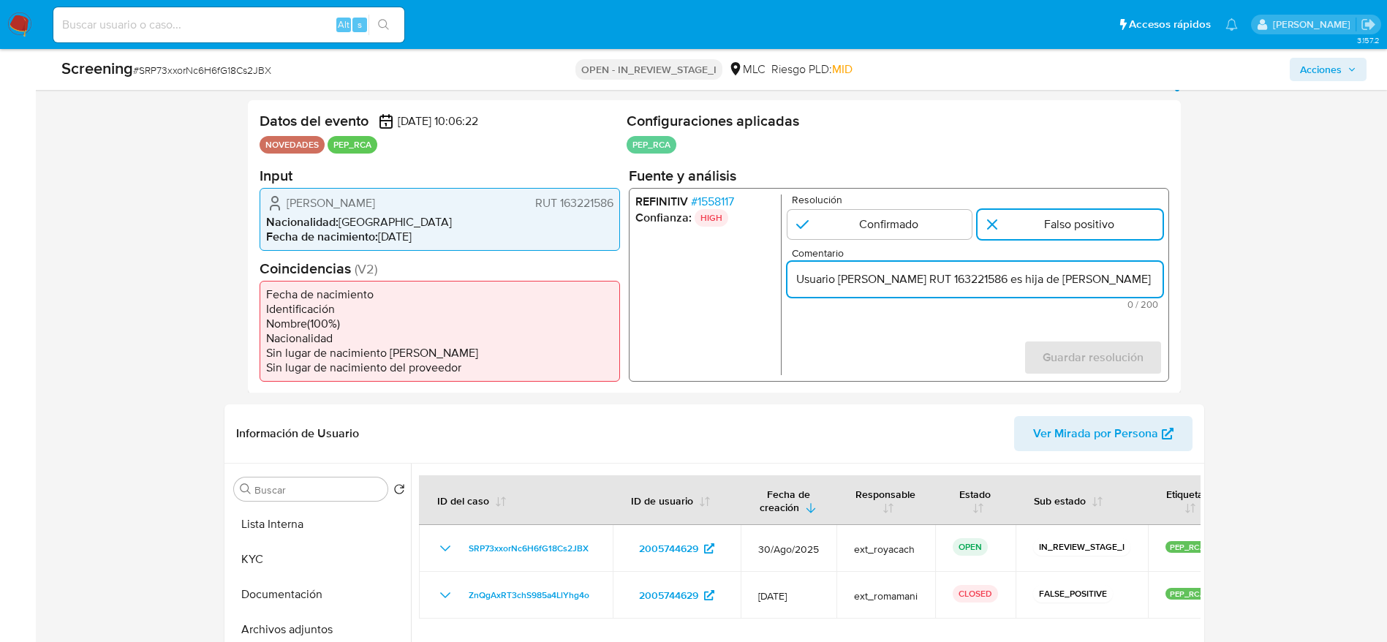
click at [935, 284] on input "Usuario Javiera Alejandra Valenzuela Estibill RUT 163221586 es hija de Ivan Gui…" at bounding box center [974, 278] width 375 height 19
type input "Usuario Javiera Alejandra Valenzuela Estibill RUT 163221586 es hija de Ivan Gui…"
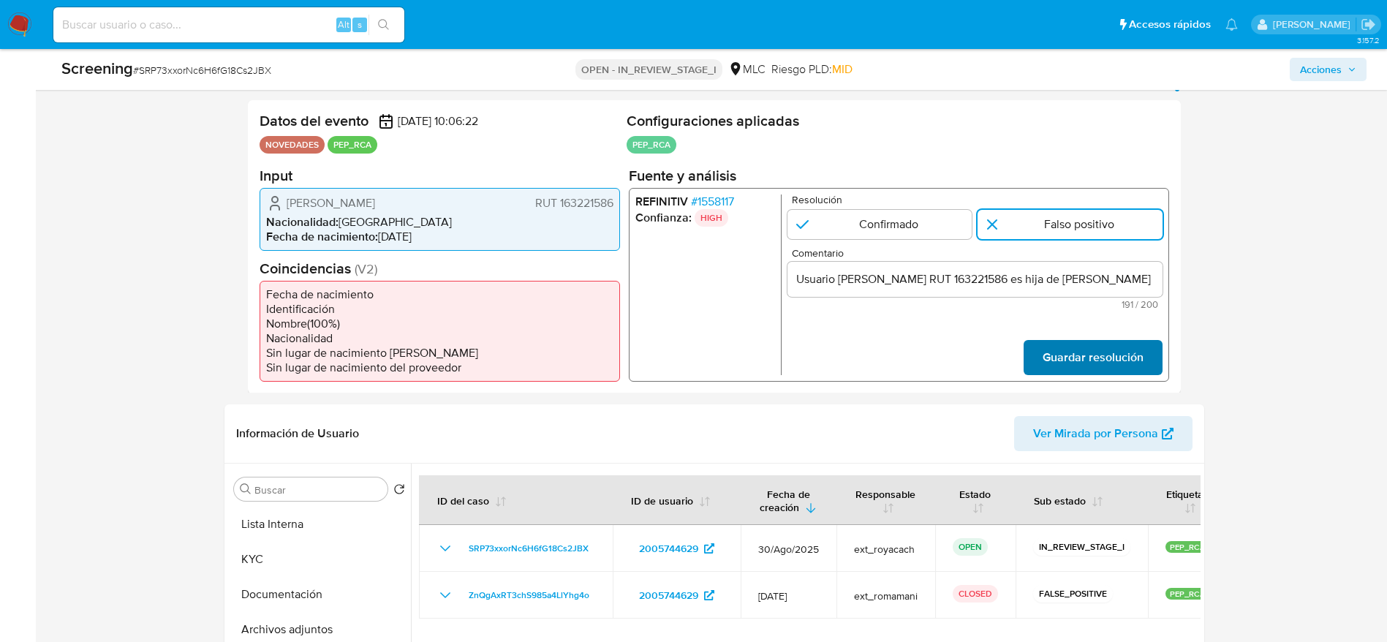
click at [935, 366] on span "Guardar resolución" at bounding box center [1092, 357] width 101 height 32
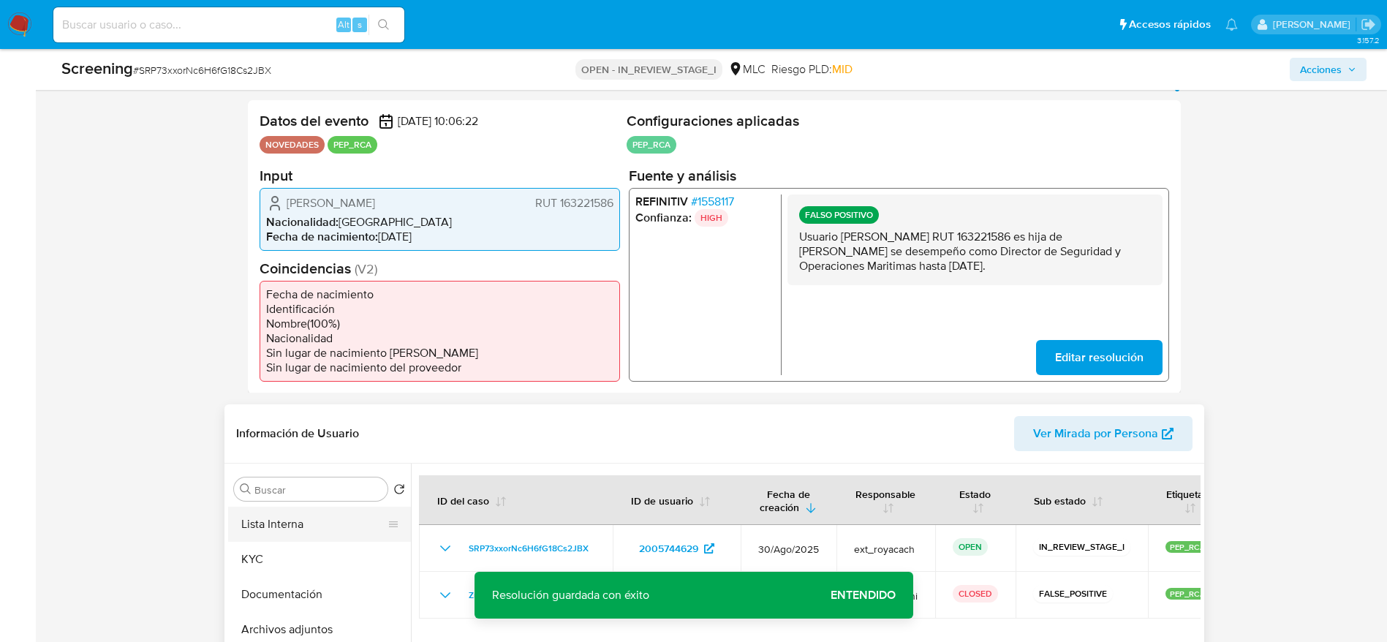
click at [301, 427] on button "Lista Interna" at bounding box center [313, 524] width 171 height 35
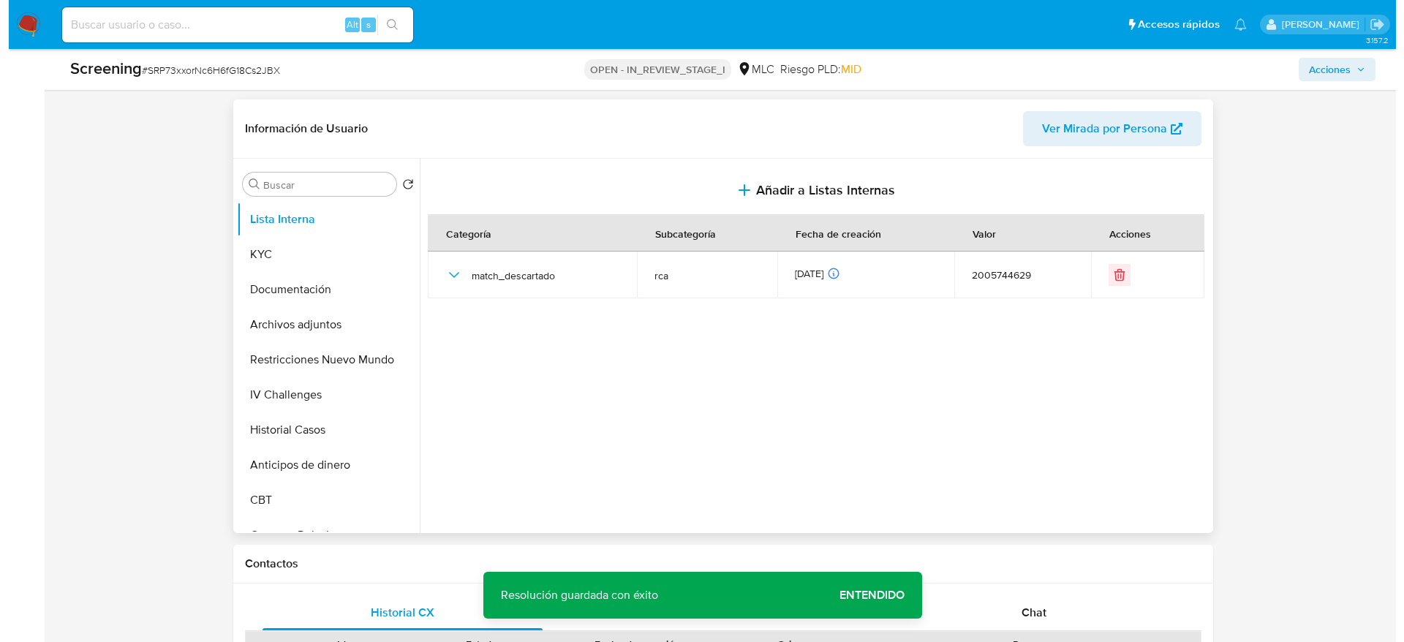
scroll to position [594, 0]
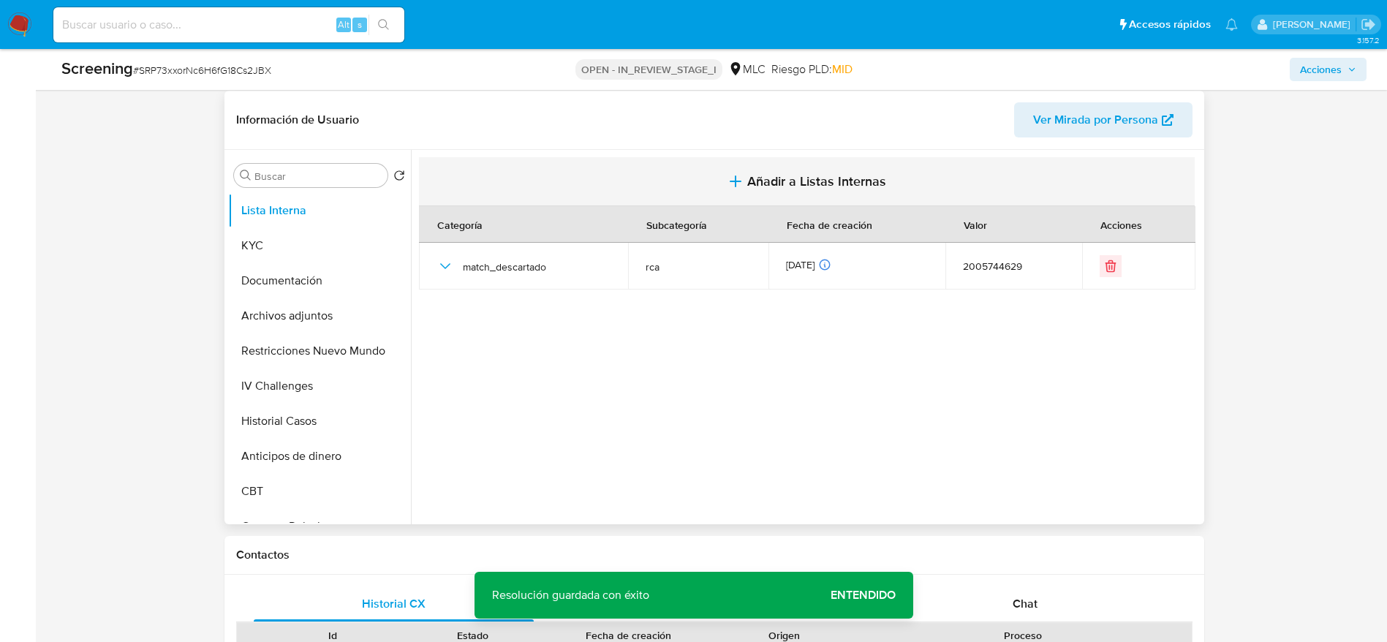
click at [747, 189] on span "Añadir a Listas Internas" at bounding box center [816, 181] width 139 height 16
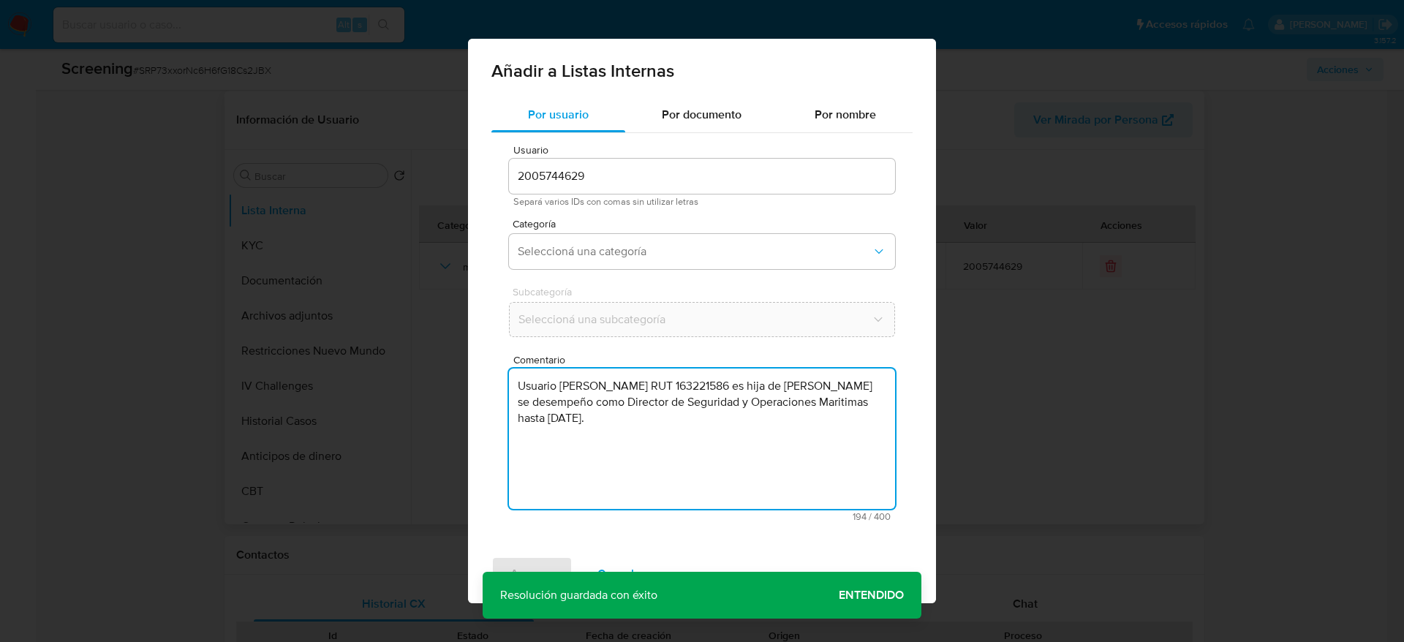
click at [635, 427] on textarea "Usuario Javiera Alejandra Valenzuela Estibill RUT 163221586 es hija de Ivan Gui…" at bounding box center [702, 438] width 386 height 140
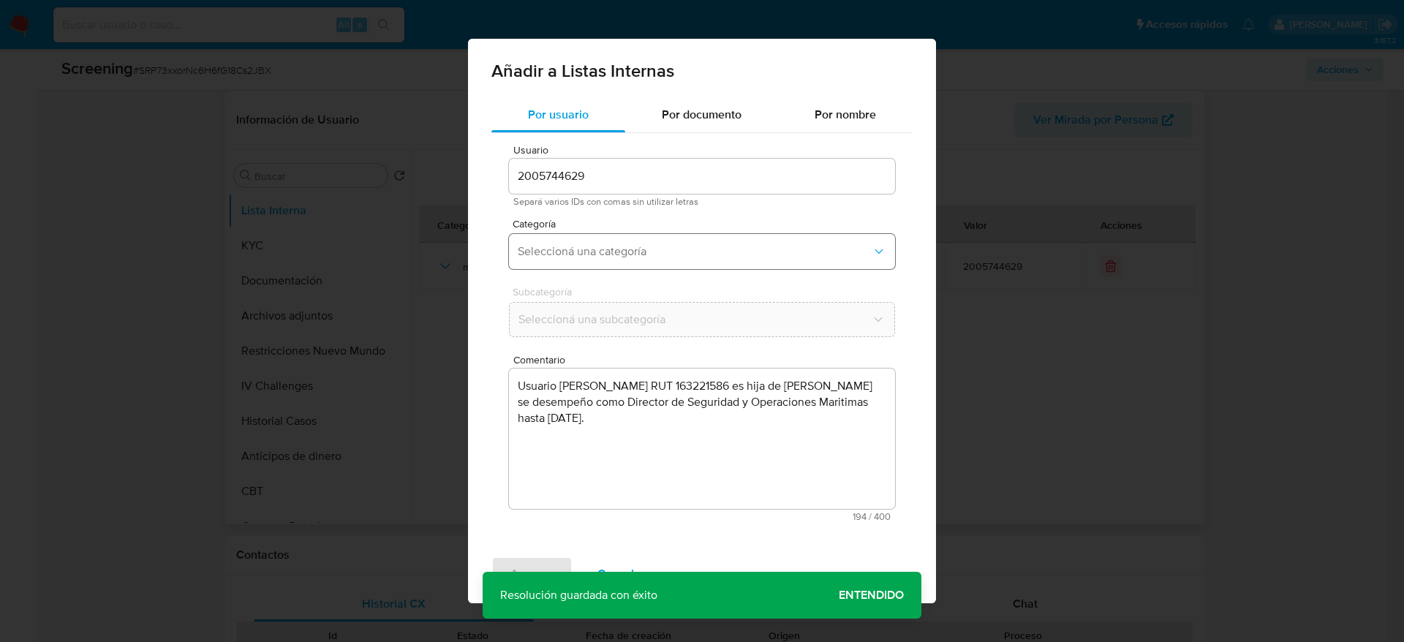
click at [652, 265] on button "Seleccioná una categoría" at bounding box center [702, 251] width 386 height 35
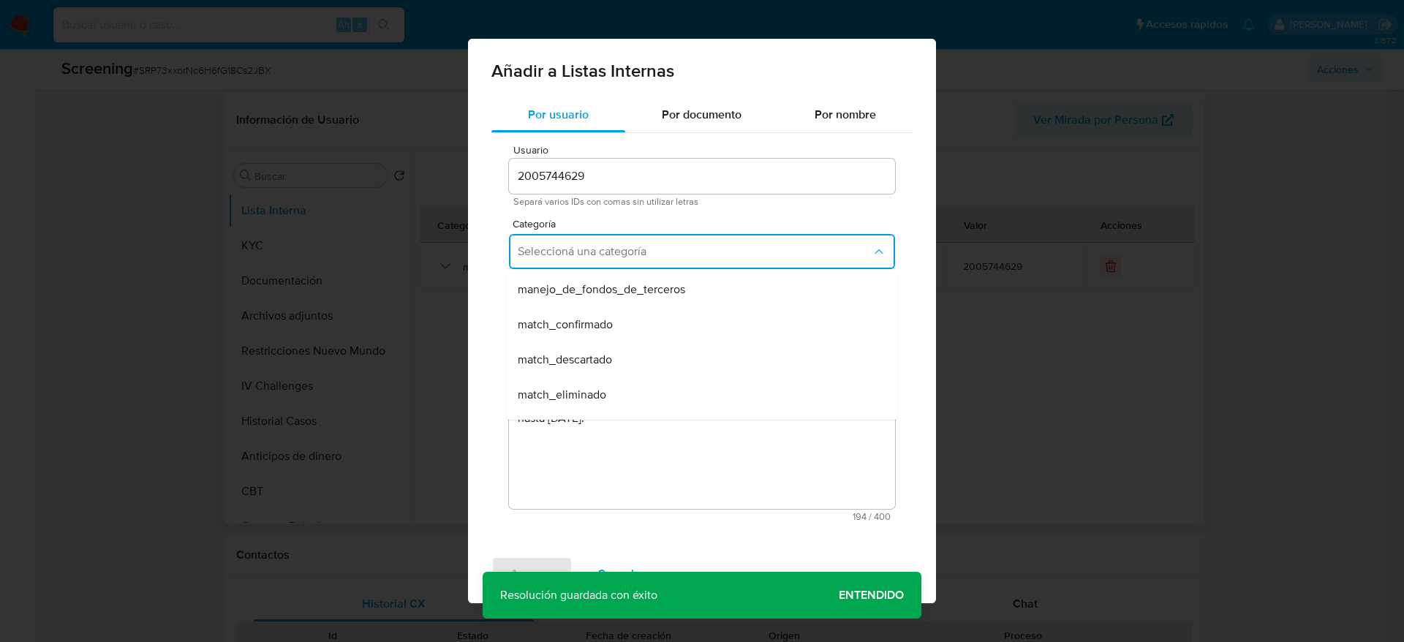
scroll to position [72, 0]
click at [632, 340] on div "match_confirmado" at bounding box center [698, 323] width 360 height 35
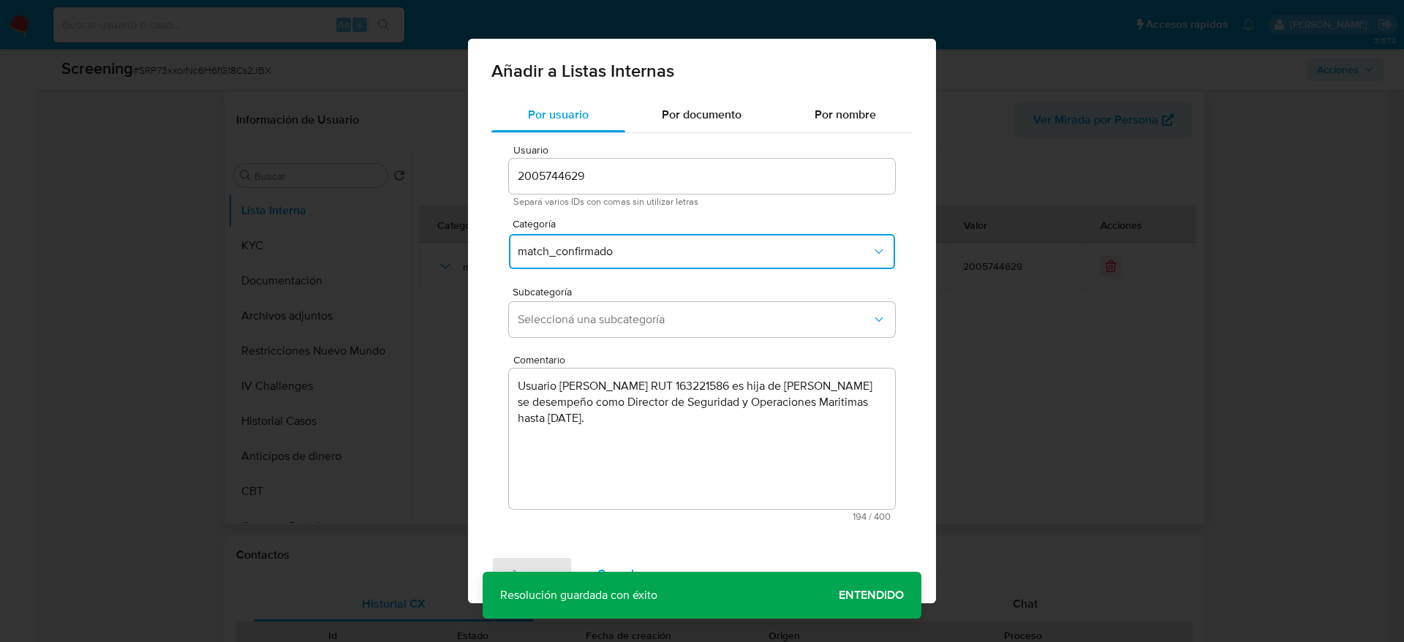
click at [658, 259] on button "match_confirmado" at bounding box center [702, 251] width 386 height 35
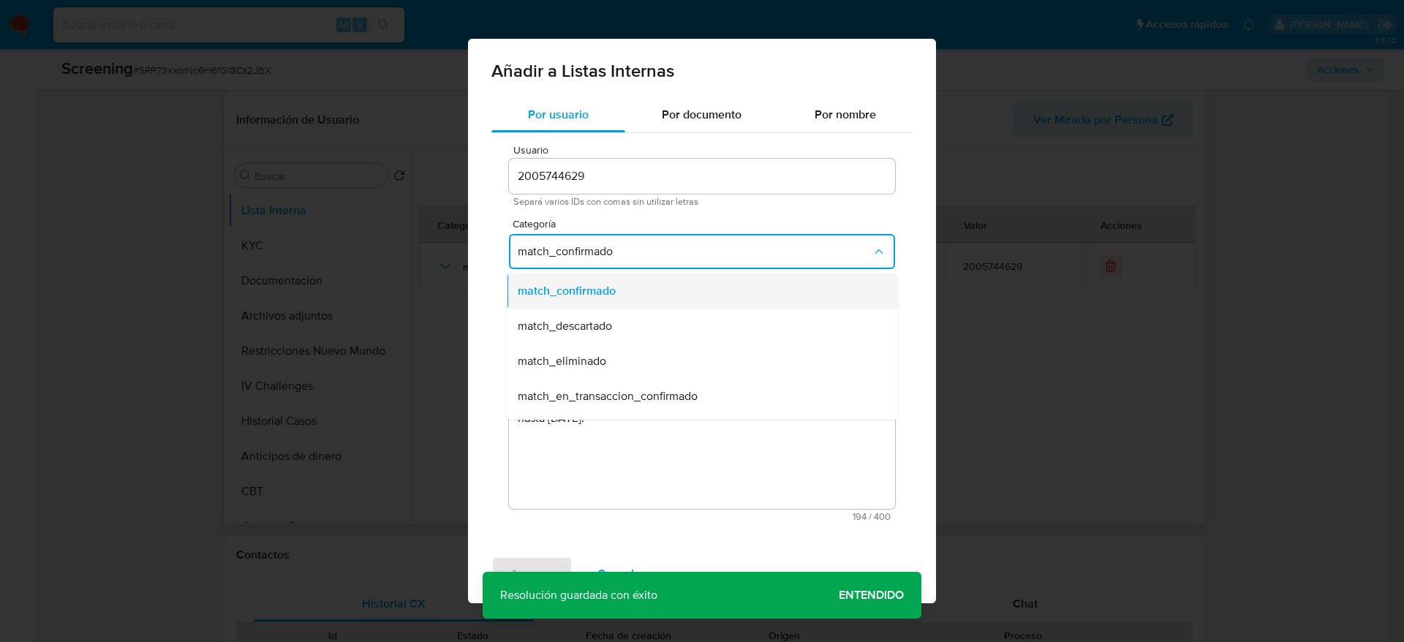
scroll to position [107, 0]
click at [658, 316] on div "match_descartado" at bounding box center [698, 323] width 360 height 35
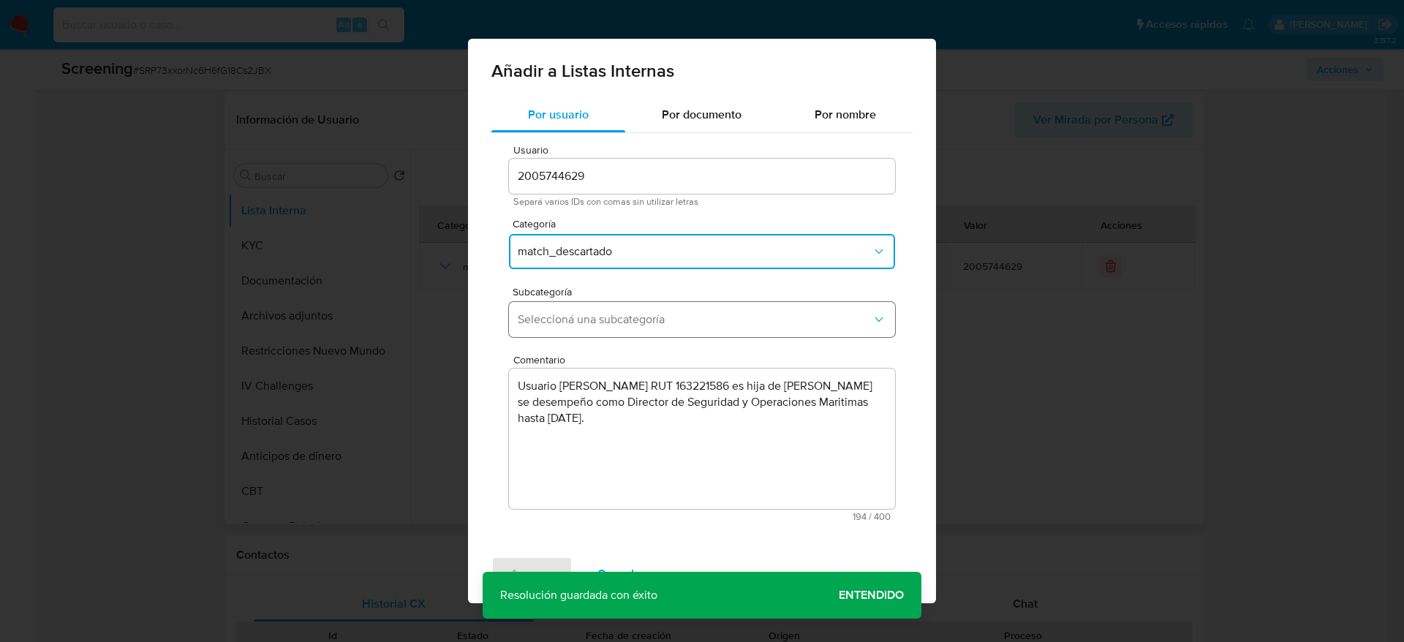
click at [661, 335] on button "Seleccioná una subcategoría" at bounding box center [702, 319] width 386 height 35
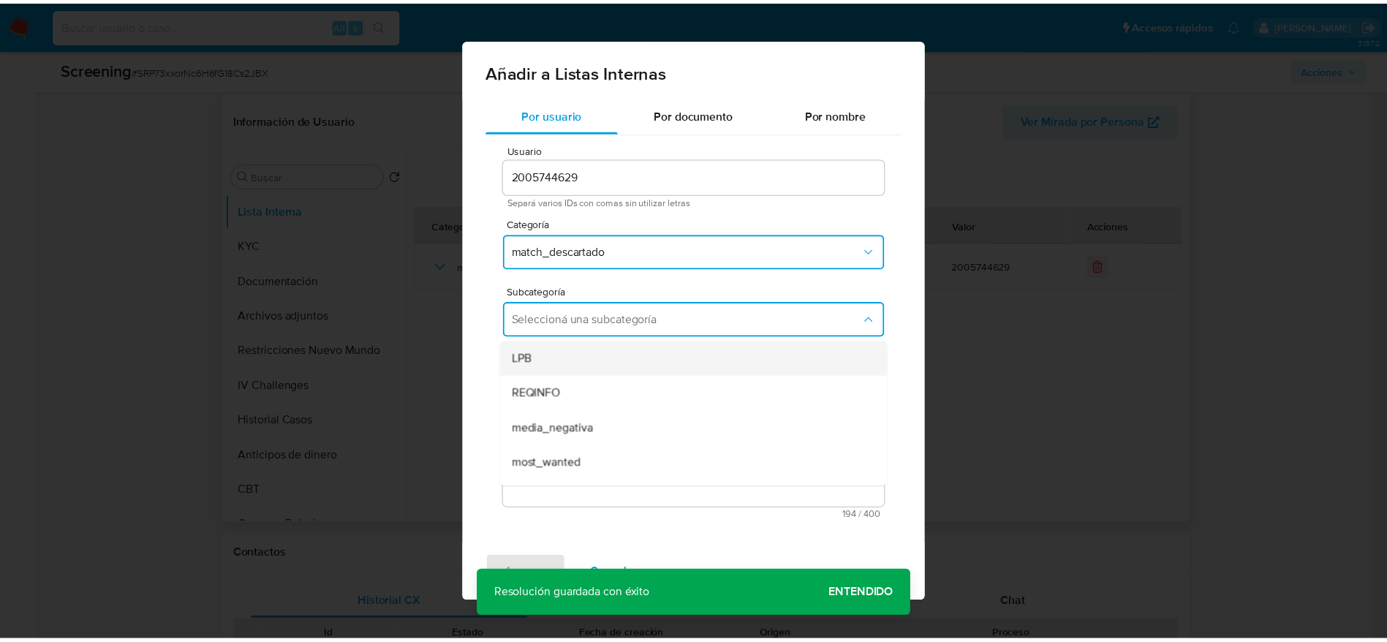
scroll to position [99, 0]
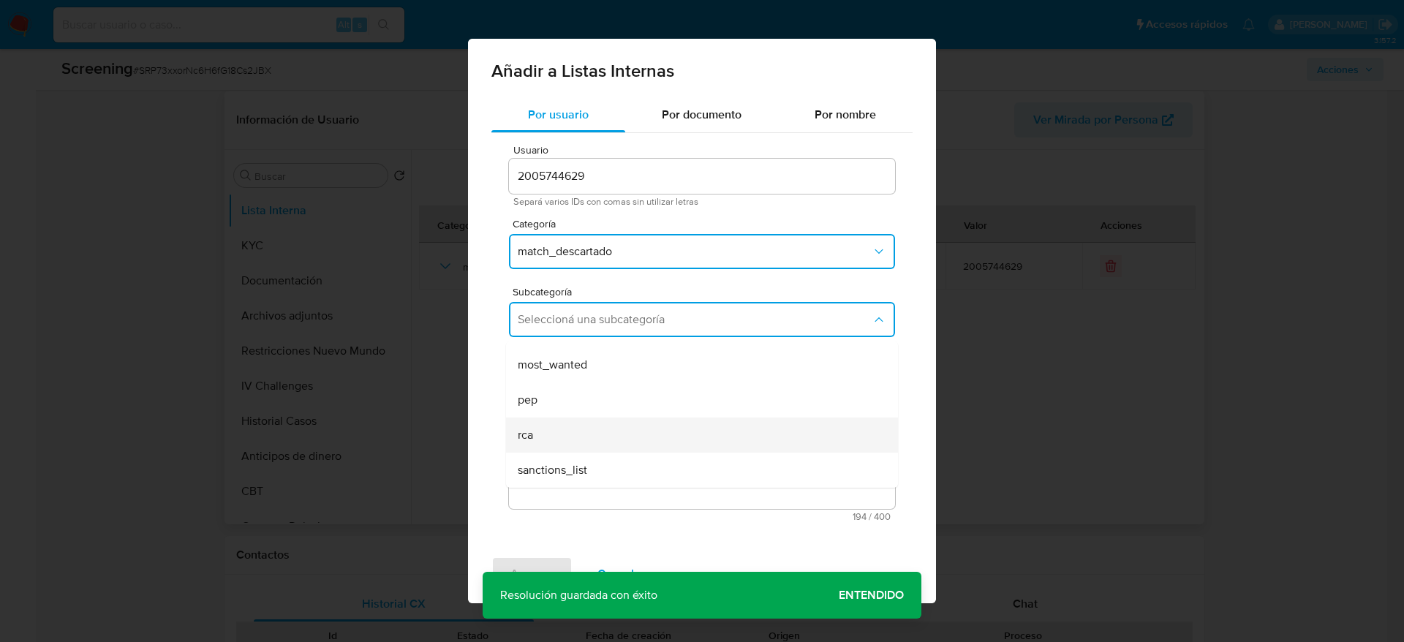
click at [563, 427] on div "rca" at bounding box center [698, 434] width 360 height 35
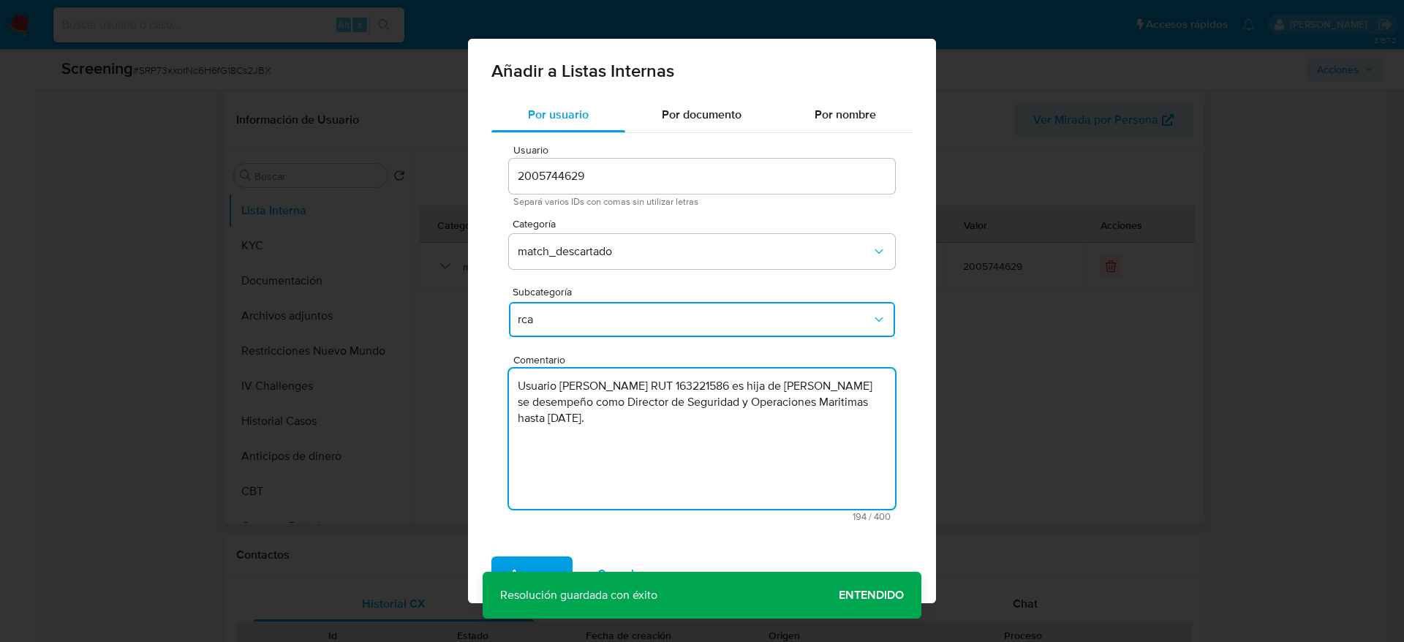
click at [732, 407] on textarea "Usuario [PERSON_NAME] RUT 163221586 es hija de [PERSON_NAME] se desempeño como …" at bounding box center [702, 438] width 386 height 140
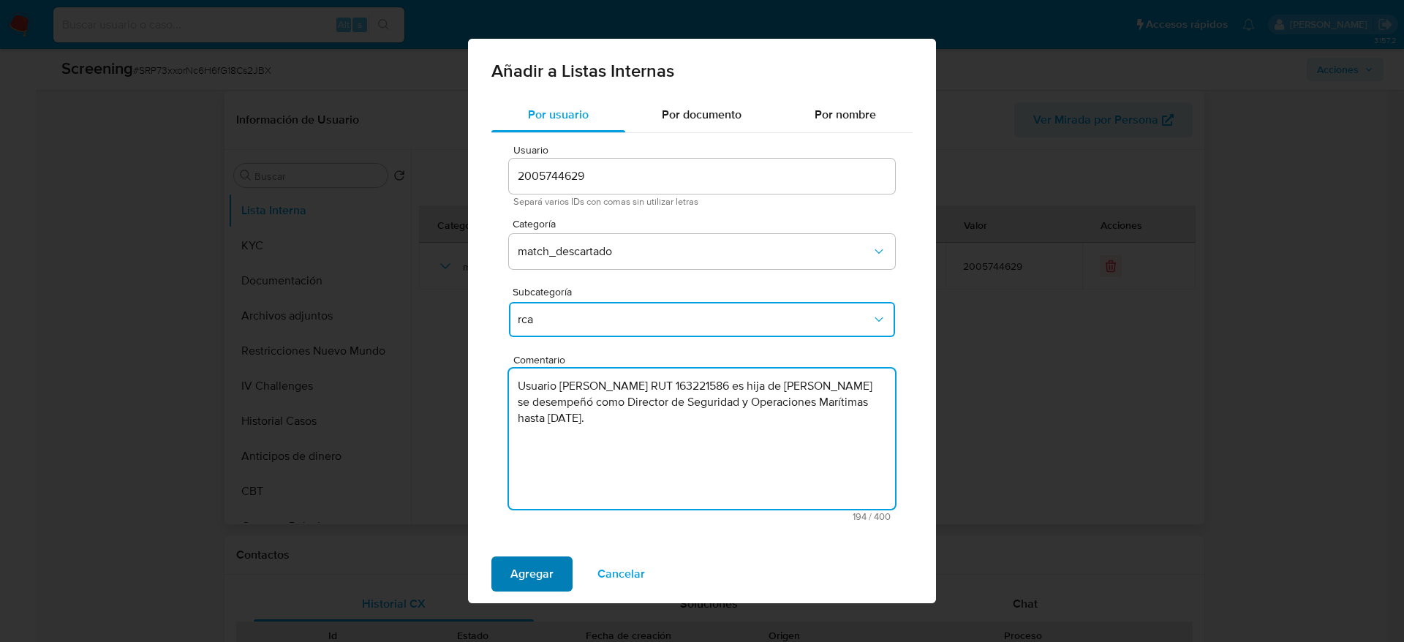
type textarea "Usuario Javiera Alejandra Valenzuela Estibill RUT 163221586 es hija de Ivan Gui…"
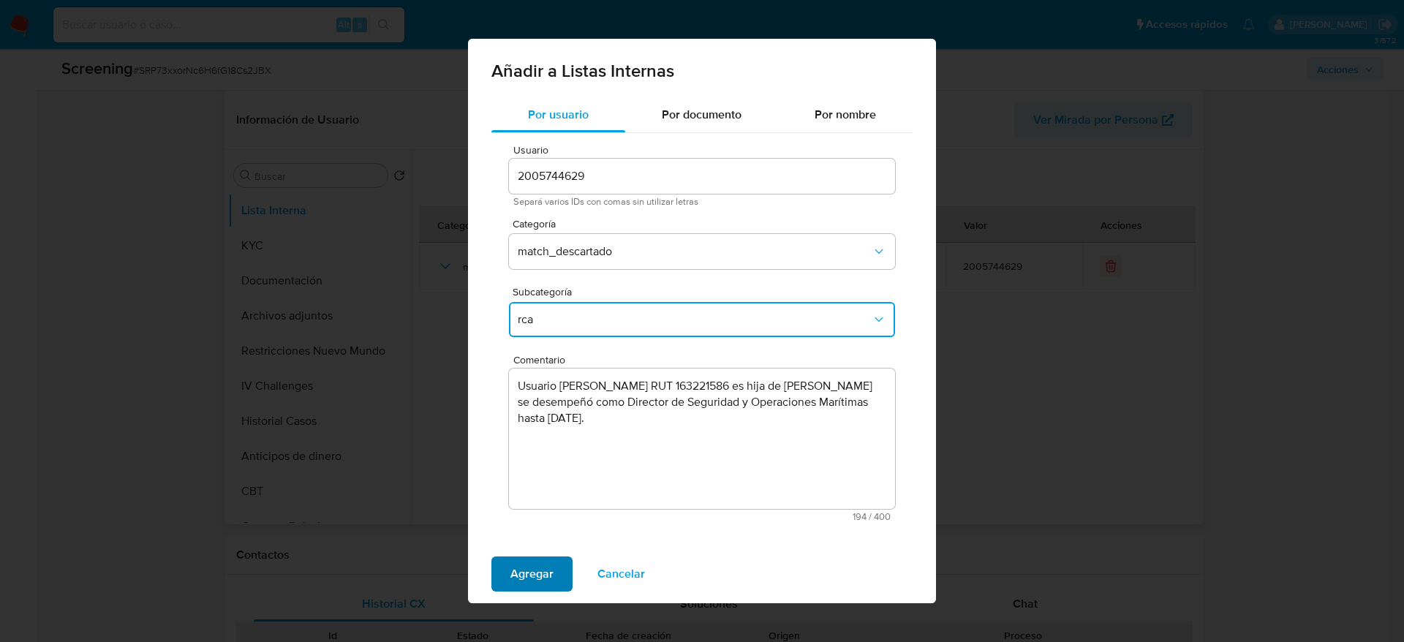
click at [541, 427] on span "Agregar" at bounding box center [531, 574] width 43 height 32
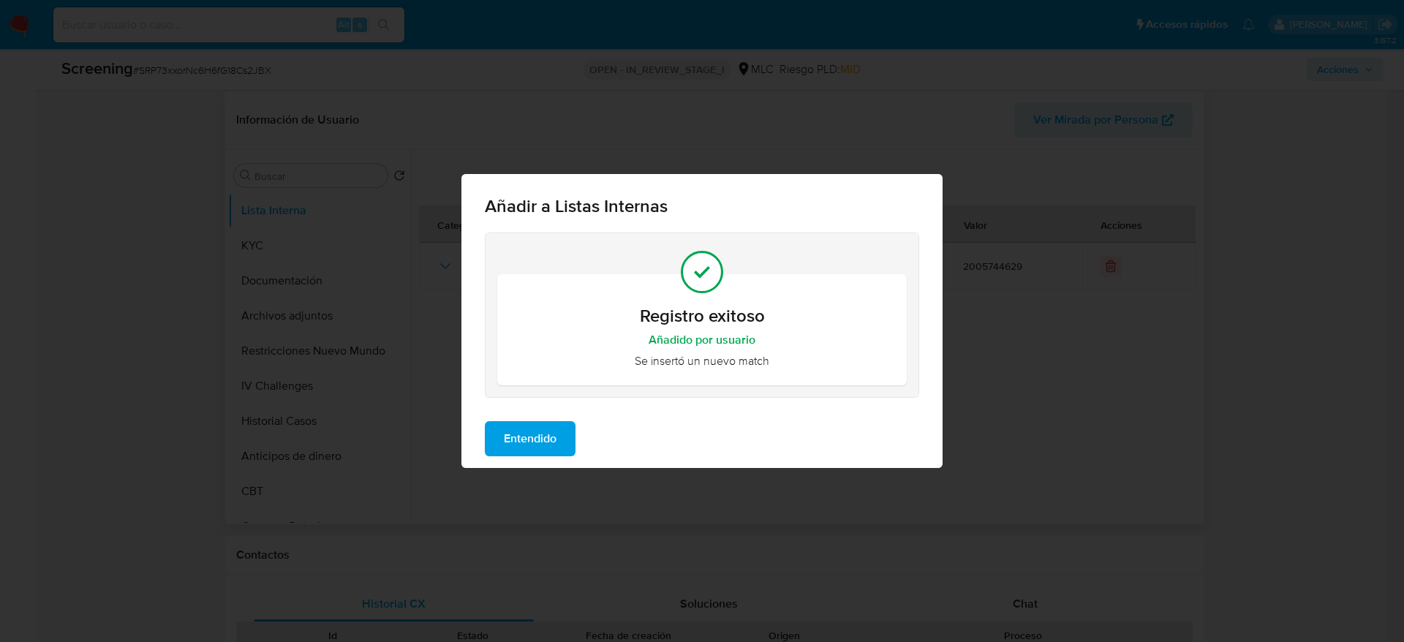
click at [551, 427] on span "Entendido" at bounding box center [530, 439] width 53 height 32
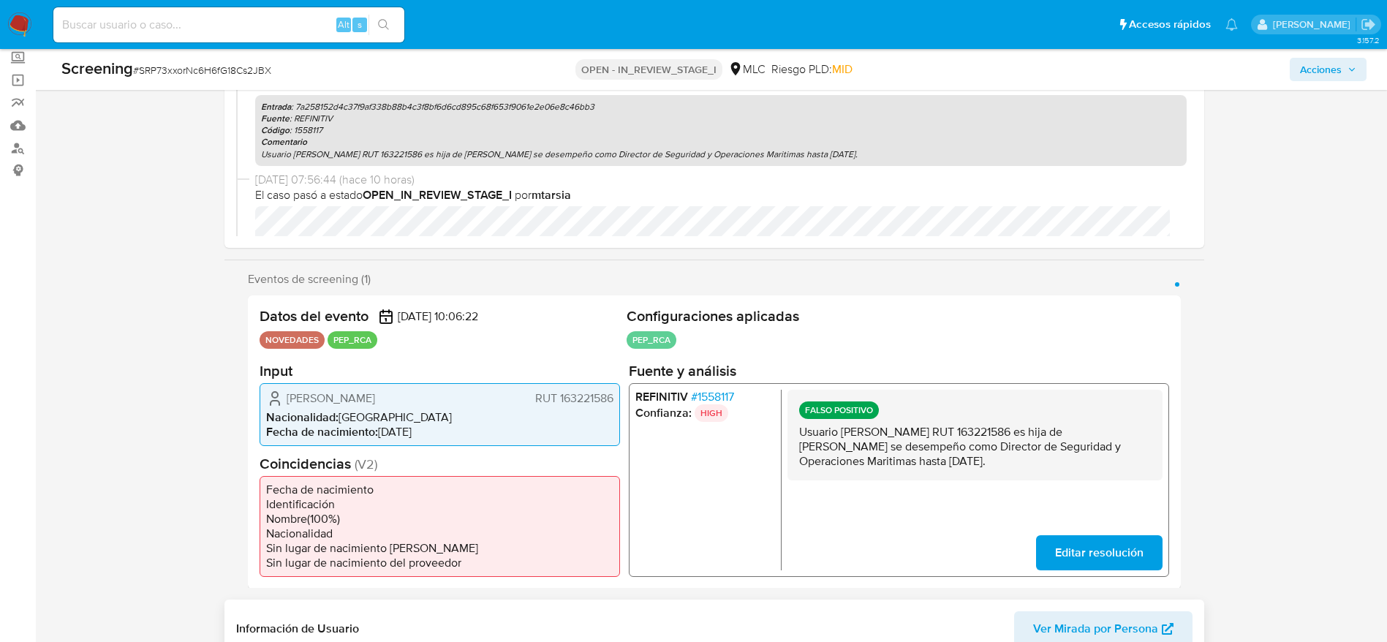
scroll to position [0, 0]
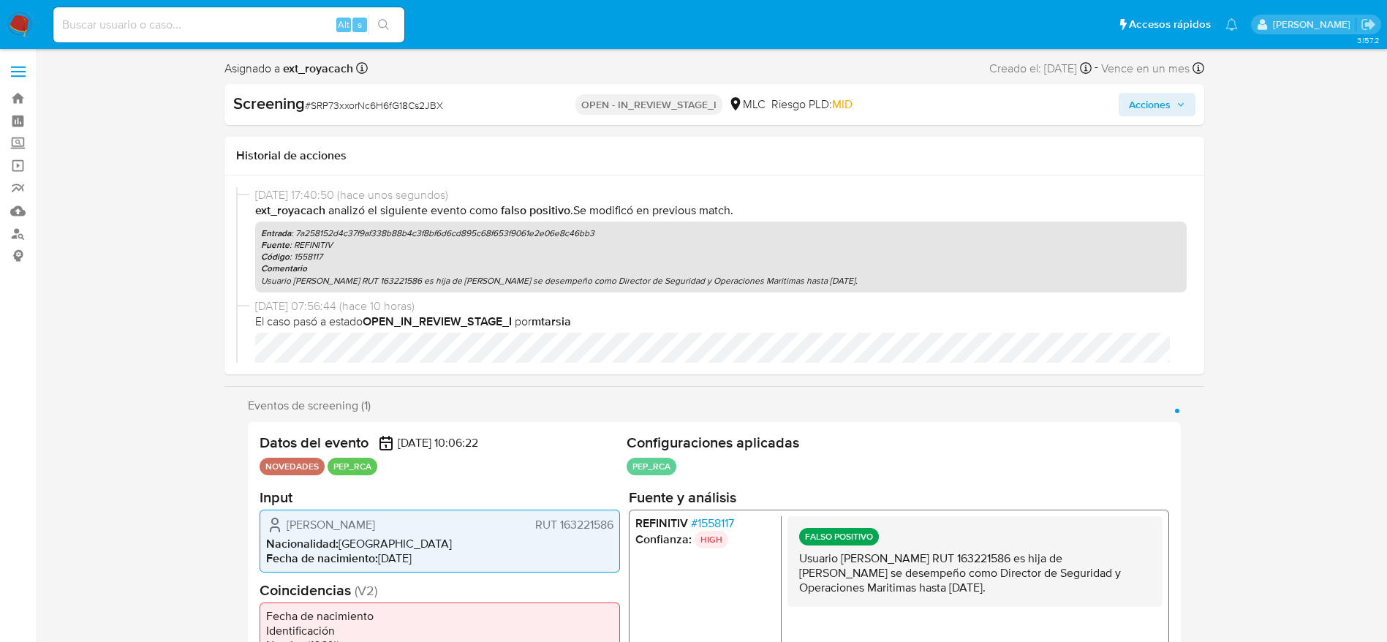
click at [935, 95] on span "Acciones" at bounding box center [1150, 104] width 42 height 23
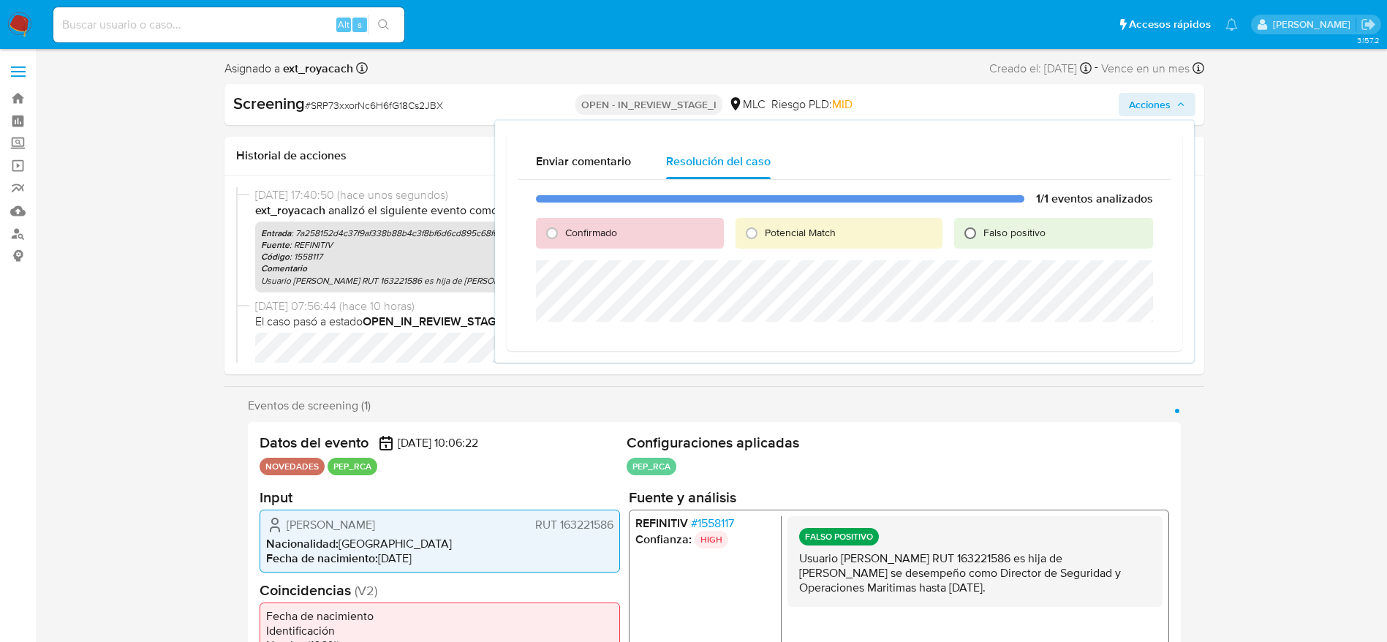
click at [935, 232] on input "Falso positivo" at bounding box center [969, 233] width 23 height 23
radio input "true"
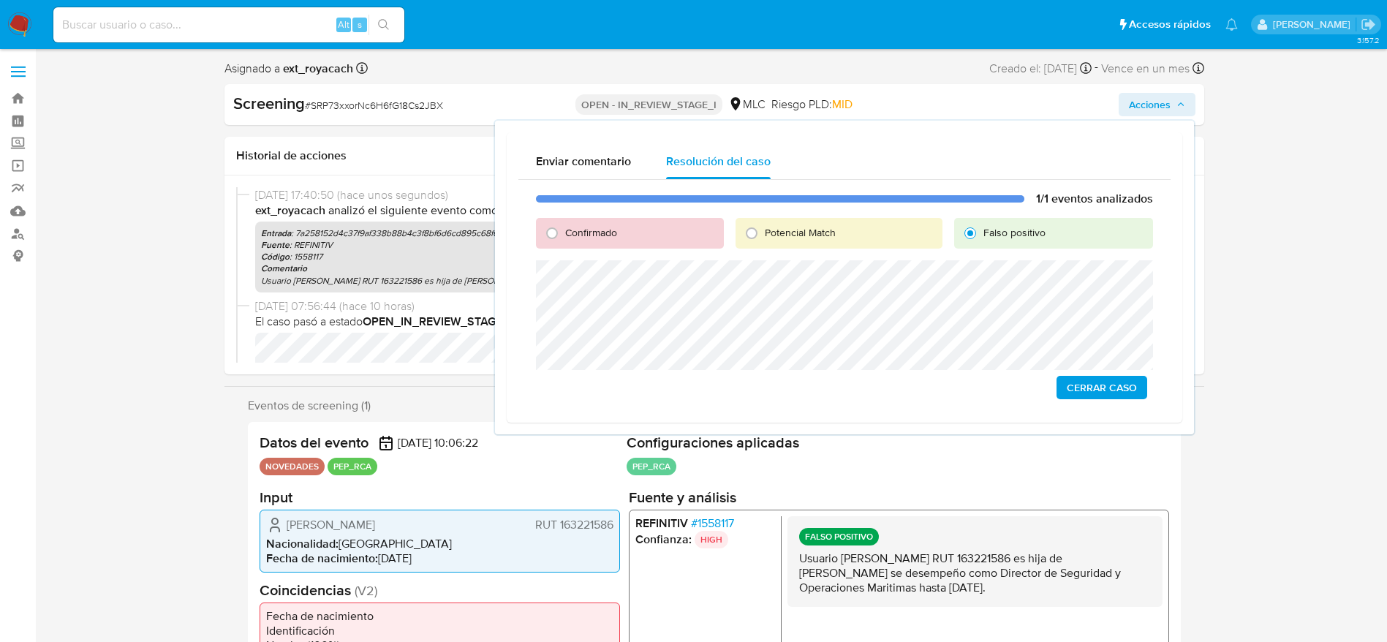
click at [935, 388] on span "Cerrar Caso" at bounding box center [1102, 387] width 70 height 20
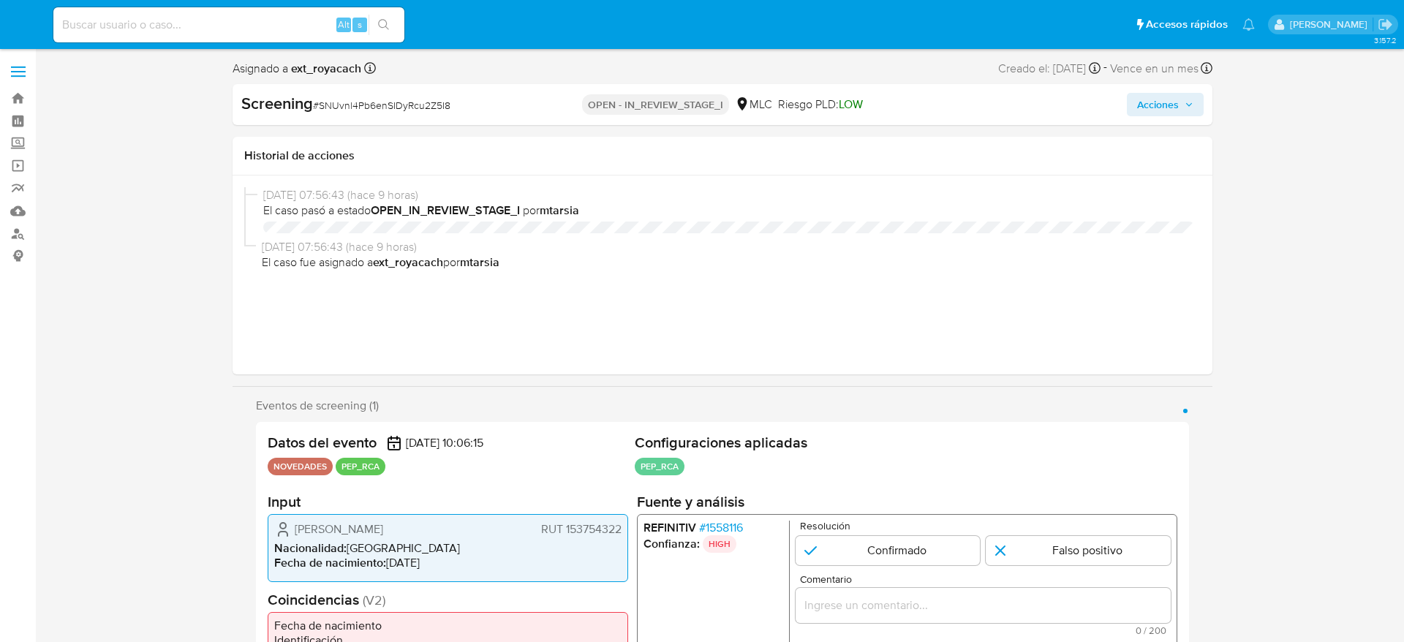
select select "10"
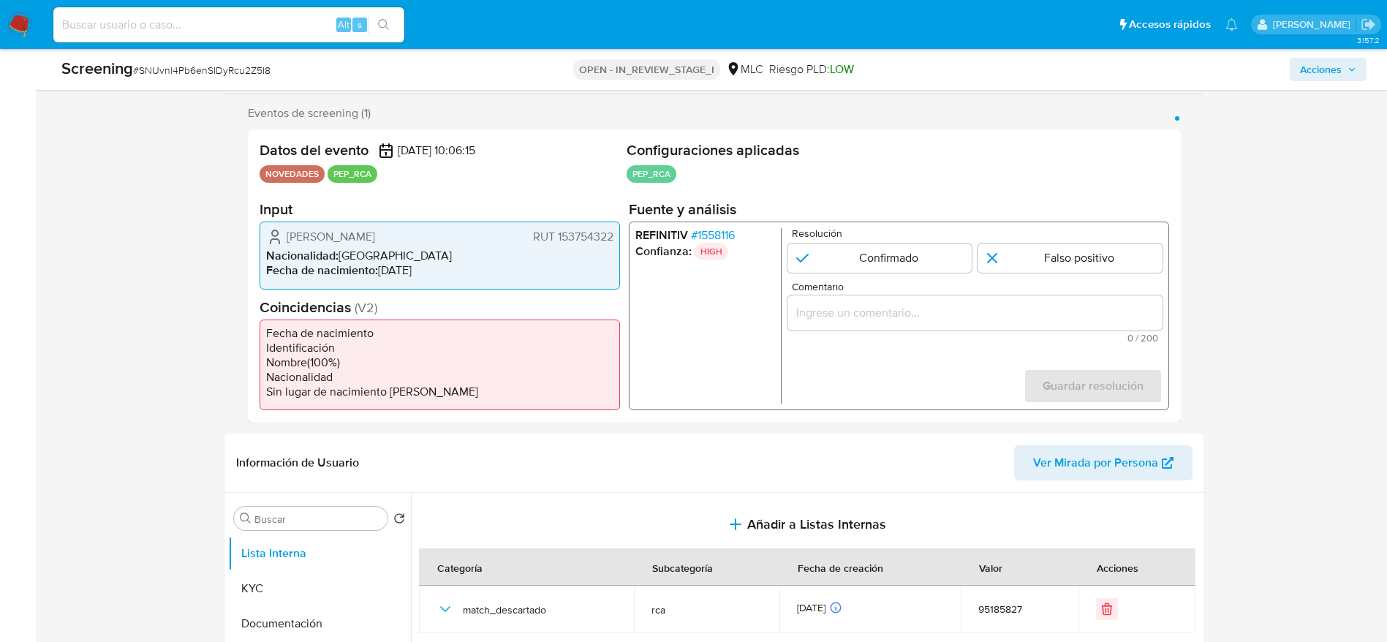
scroll to position [250, 0]
click at [222, 75] on span "# SNUvnl4Pb6enSIDyRcu2Z5I8" at bounding box center [201, 70] width 137 height 15
copy span "SNUvnl4Pb6enSIDyRcu2Z5I8"
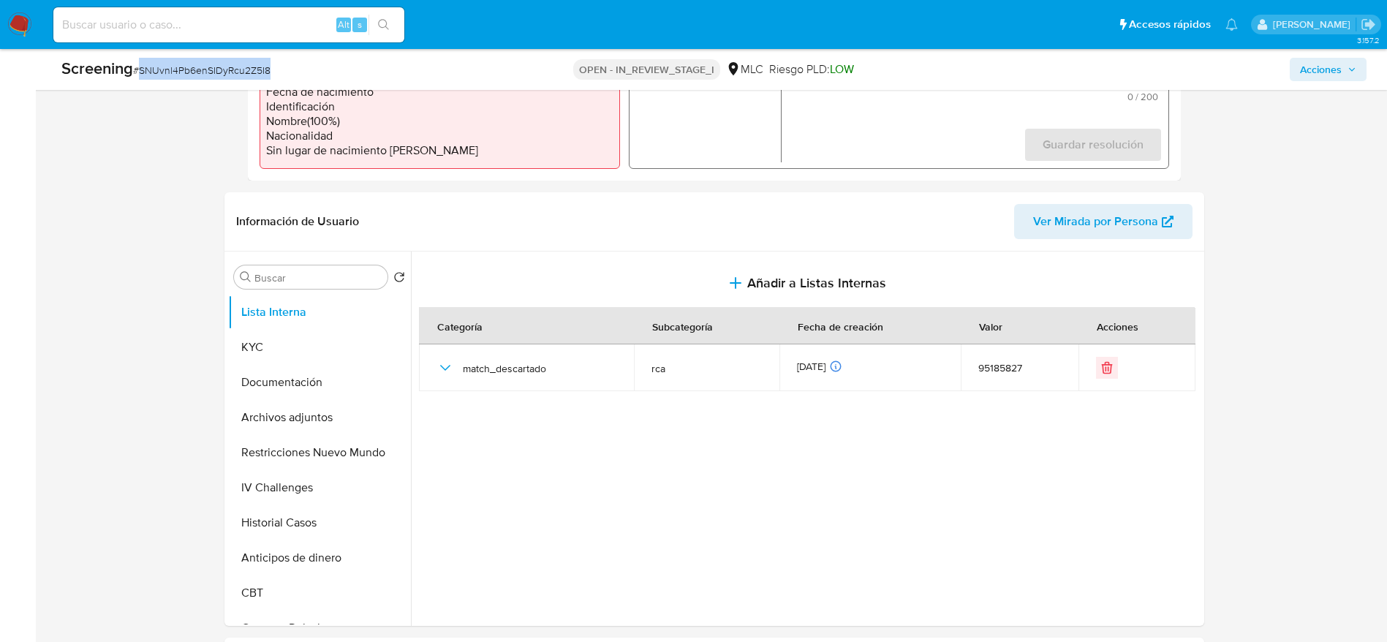
scroll to position [520, 0]
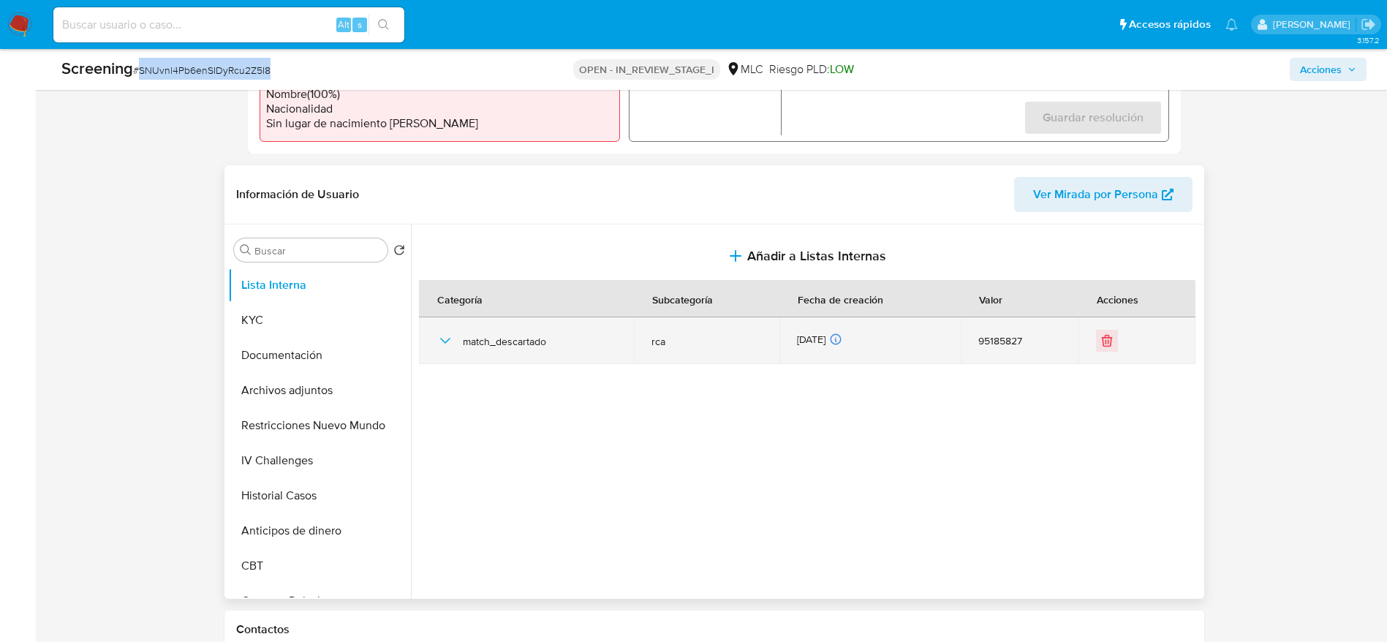
click at [438, 337] on icon "button" at bounding box center [445, 341] width 18 height 18
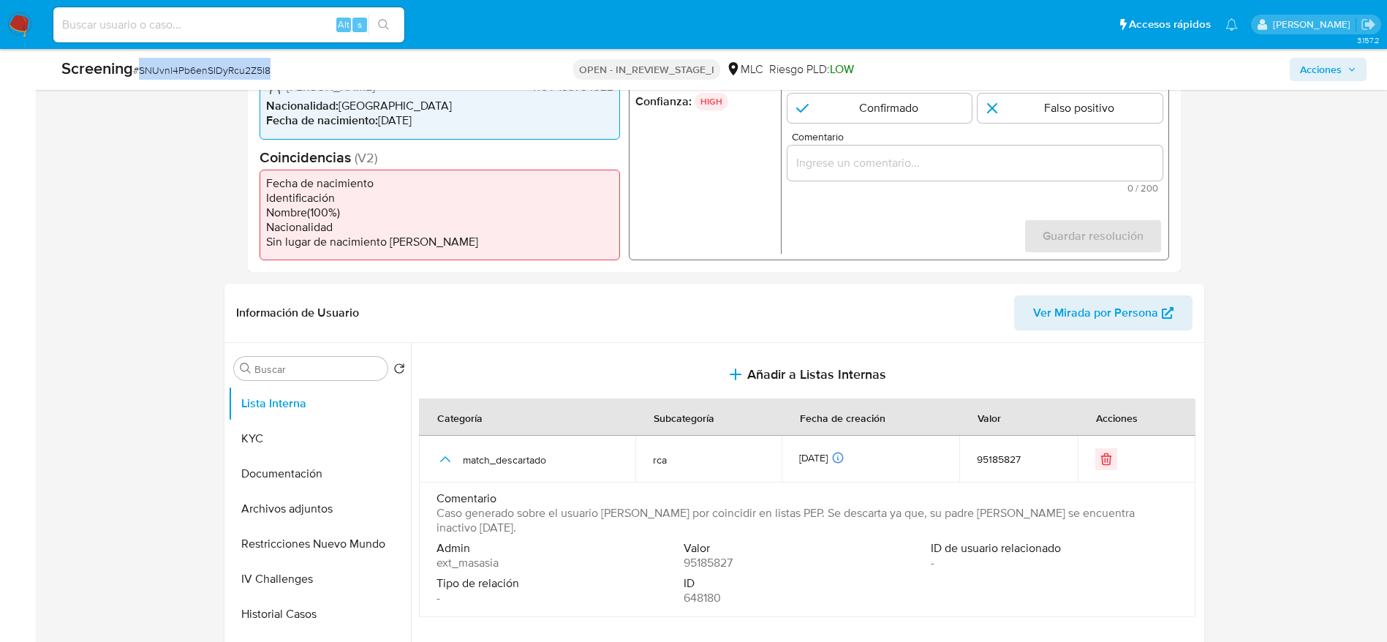
scroll to position [338, 0]
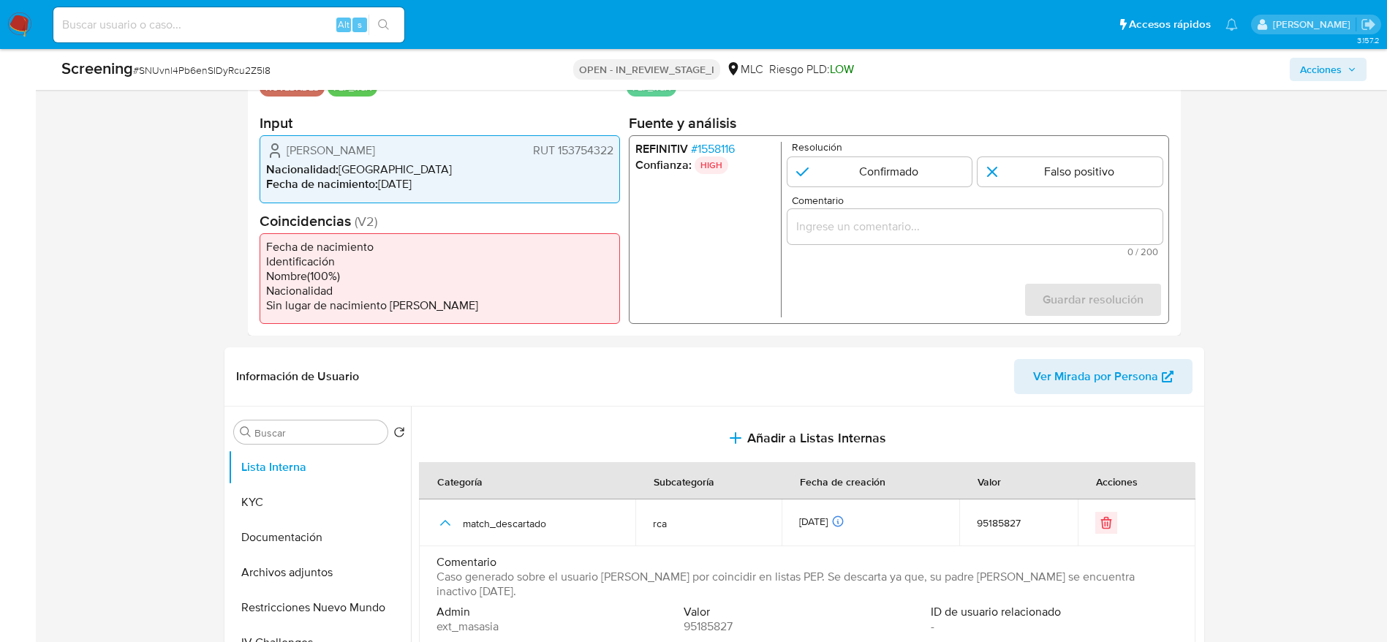
drag, startPoint x: 280, startPoint y: 154, endPoint x: 616, endPoint y: 146, distance: 336.4
click at [616, 146] on div "[PERSON_NAME] 153754322 Nacionalidad : [DEMOGRAPHIC_DATA] Fecha de nacimiento :…" at bounding box center [440, 168] width 360 height 67
click at [724, 147] on span "# 1558116" at bounding box center [712, 149] width 44 height 15
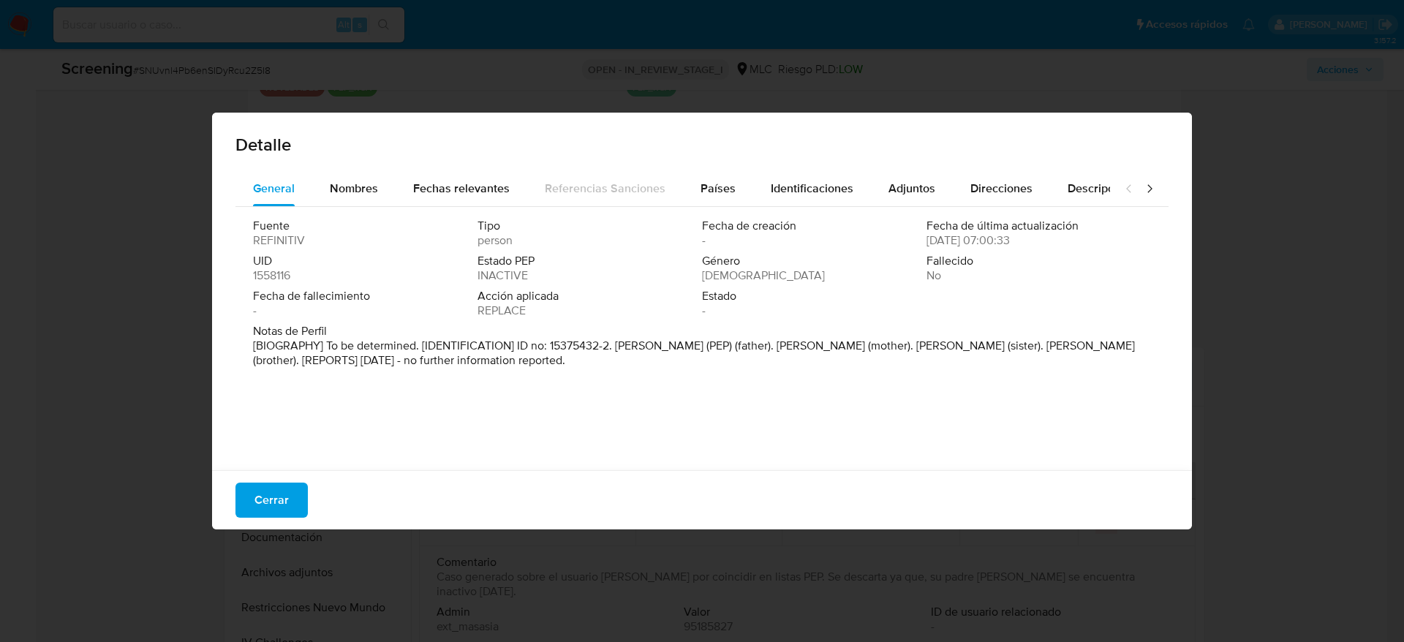
drag, startPoint x: 616, startPoint y: 347, endPoint x: 784, endPoint y: 344, distance: 168.2
click at [784, 344] on p "[BIOGRAPHY] To be determined. [IDENTIFICATION] ID no: 15375432-2. [PERSON_NAME]…" at bounding box center [700, 352] width 895 height 29
click at [284, 488] on span "Cerrar" at bounding box center [271, 500] width 34 height 32
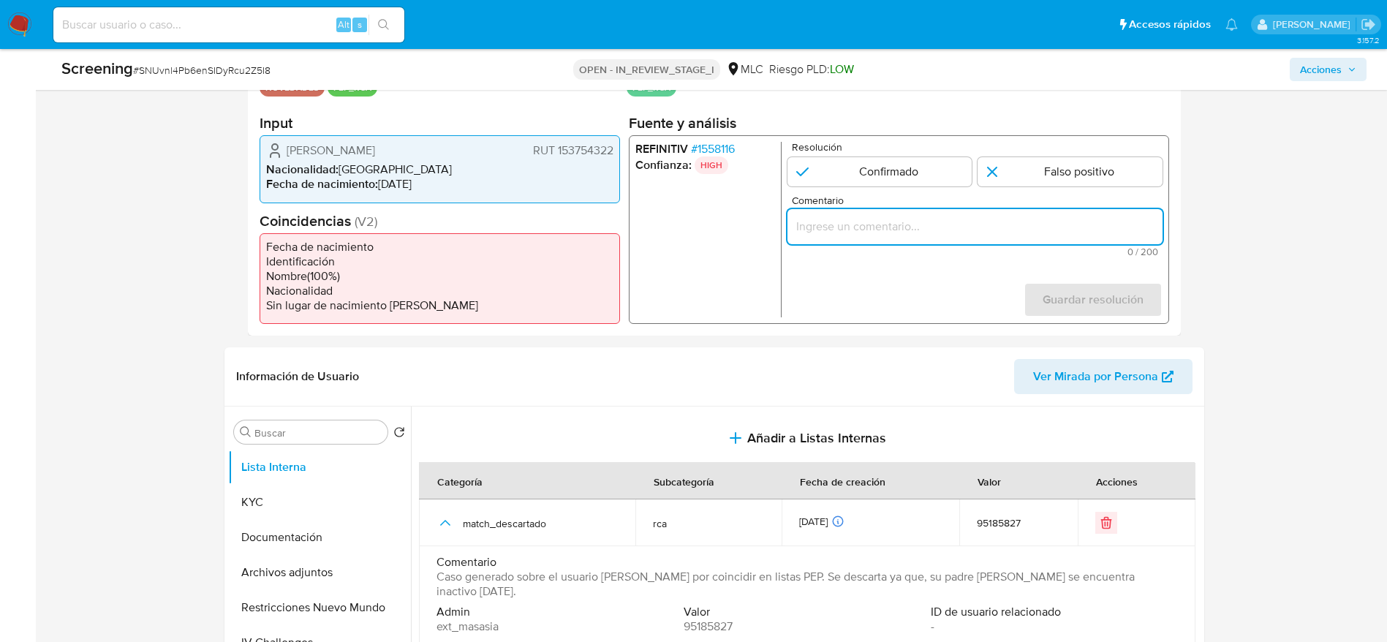
click at [991, 232] on input "Comentario" at bounding box center [974, 226] width 375 height 19
paste input "Usuario [PERSON_NAME]. El pep por el cual es RCA se desempeñó como Director de …"
type input "Usuario [PERSON_NAME]. El pep por el cual es RCA se desempeñó como Director de …"
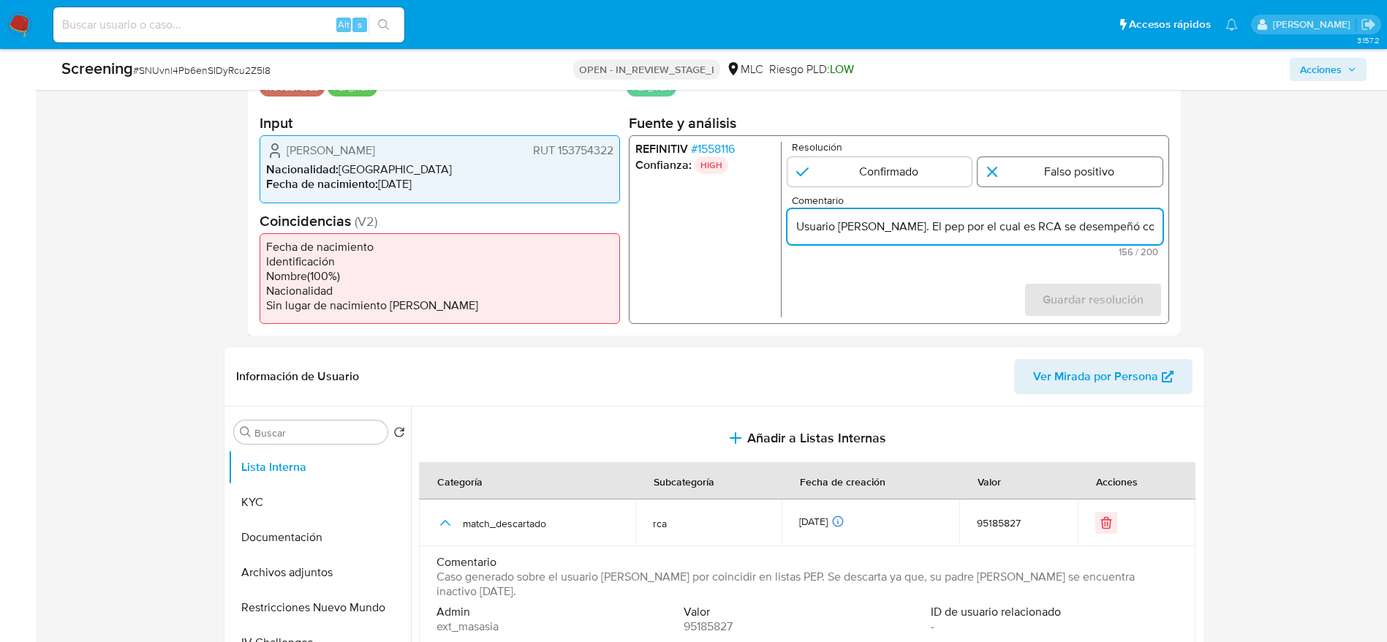
click at [1046, 184] on input "1 de 1" at bounding box center [1069, 171] width 185 height 29
radio input "true"
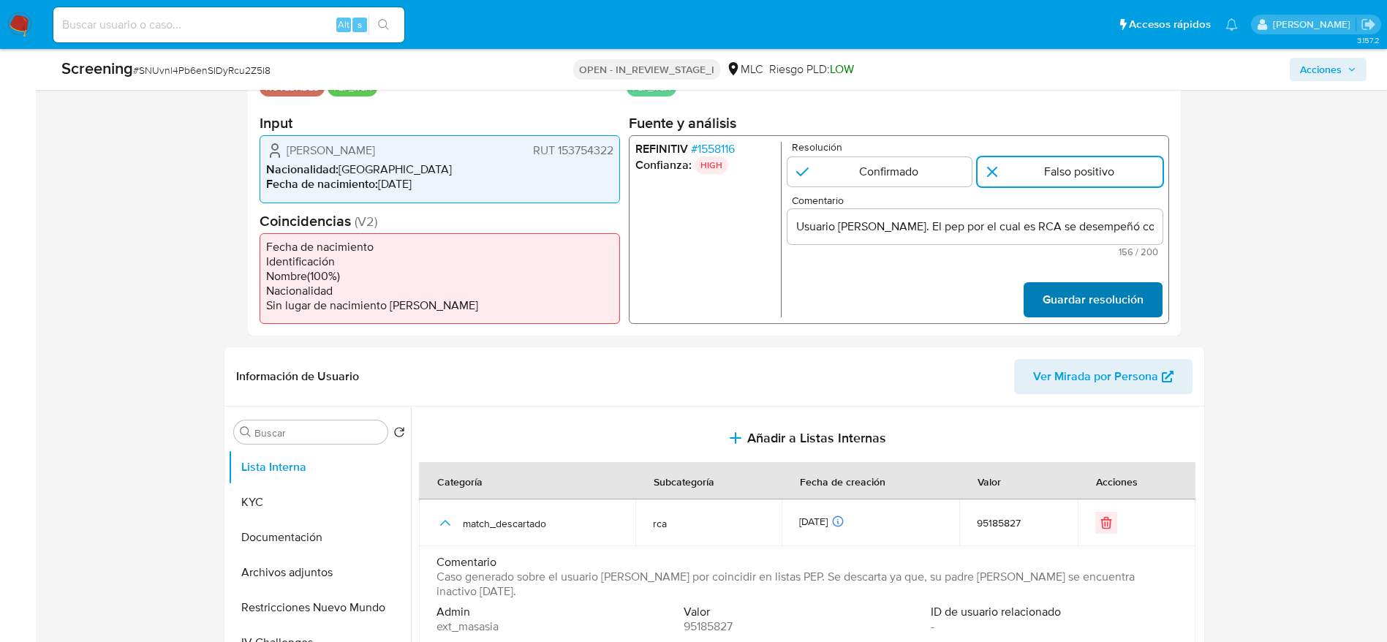
click at [1094, 304] on span "Guardar resolución" at bounding box center [1092, 300] width 101 height 32
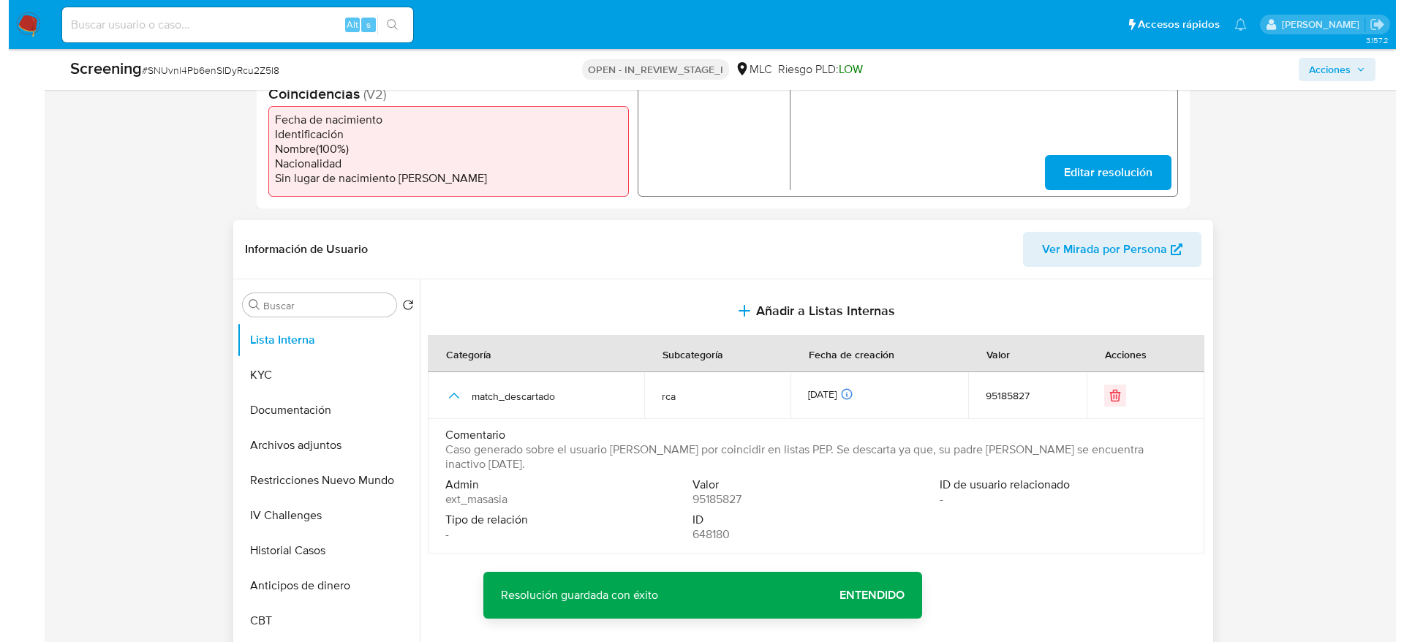
scroll to position [487, 0]
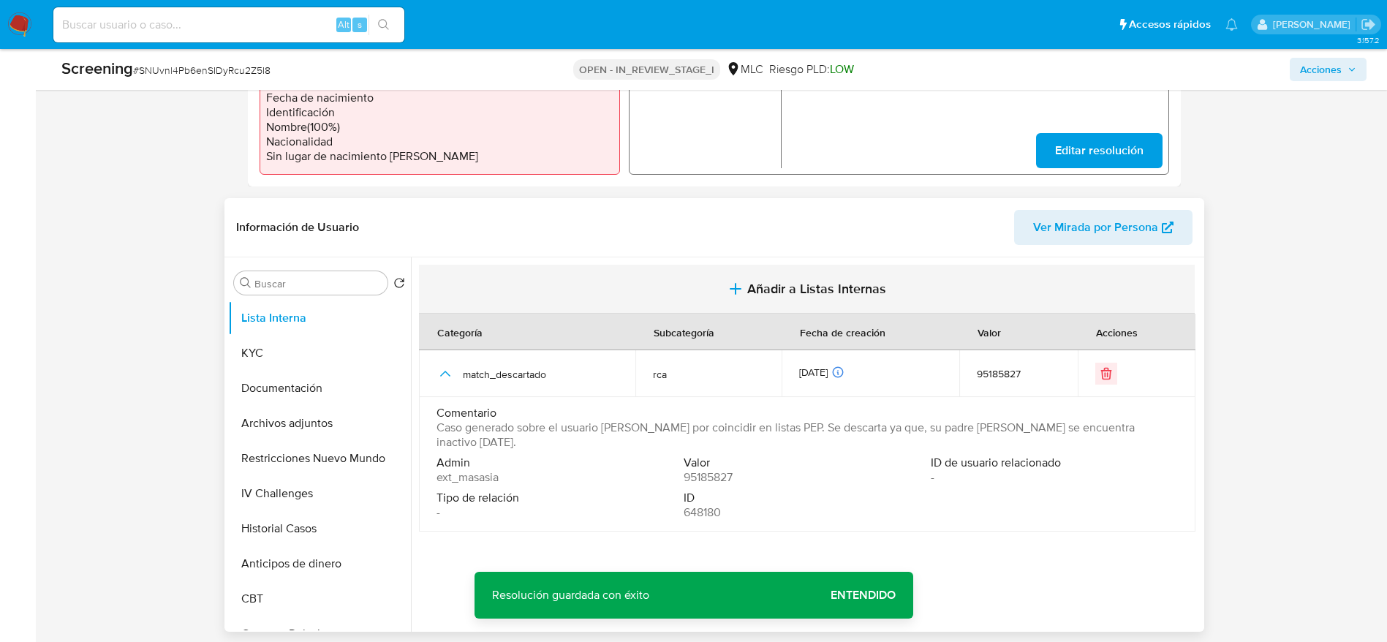
click at [787, 298] on button "Añadir a Listas Internas" at bounding box center [807, 289] width 776 height 49
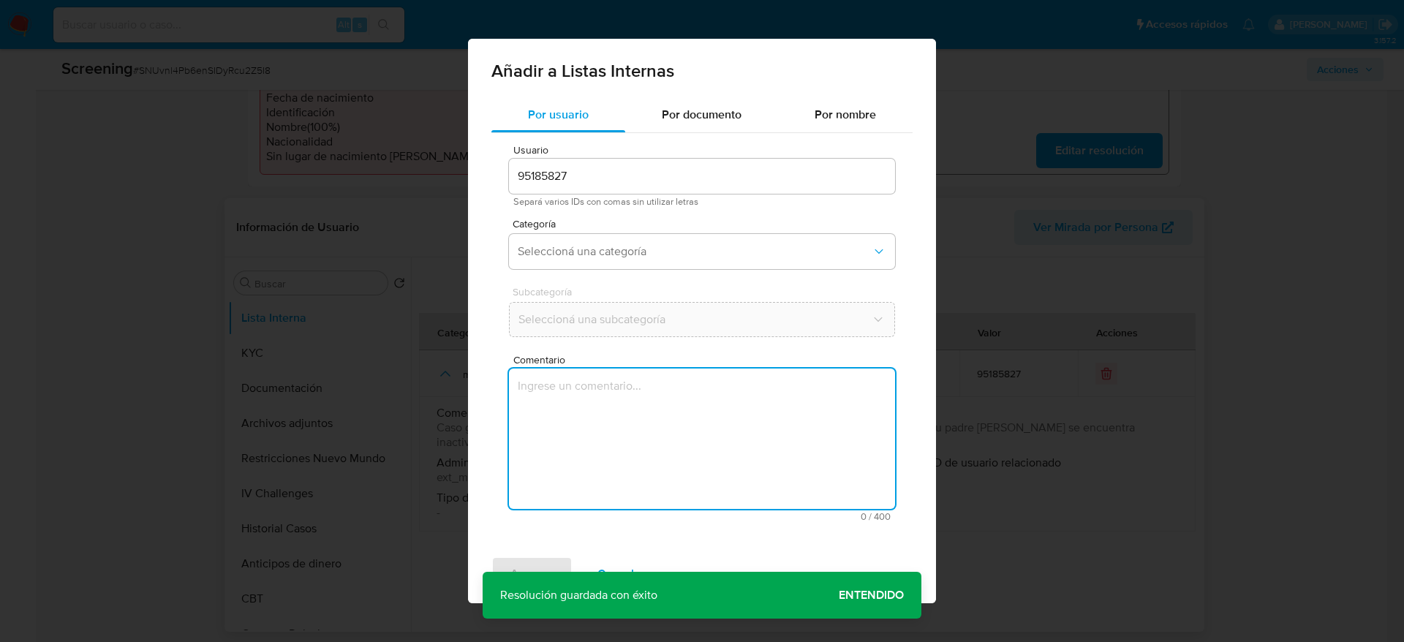
click at [702, 444] on textarea "Comentario" at bounding box center [702, 438] width 386 height 140
type textarea "Usuario [PERSON_NAME]. El pep por el cual es RCA se desempeñó como Director de …"
click at [693, 249] on span "Seleccioná una categoría" at bounding box center [695, 251] width 354 height 15
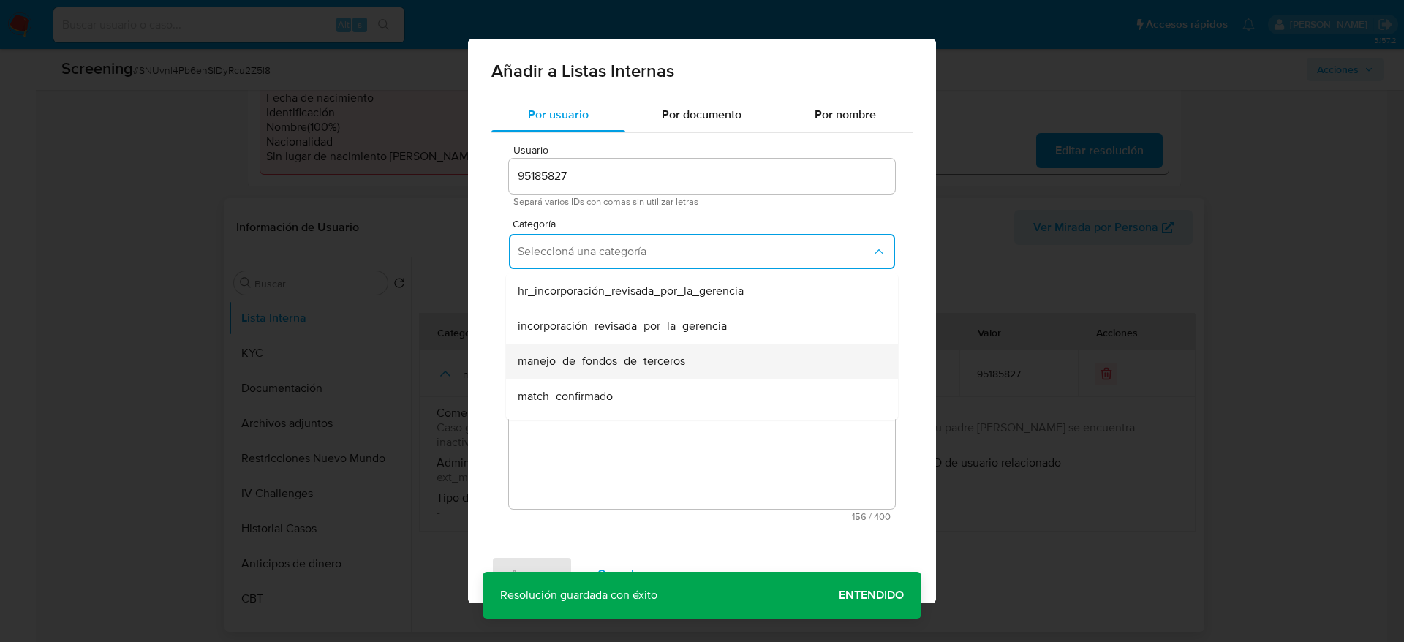
scroll to position [99, 0]
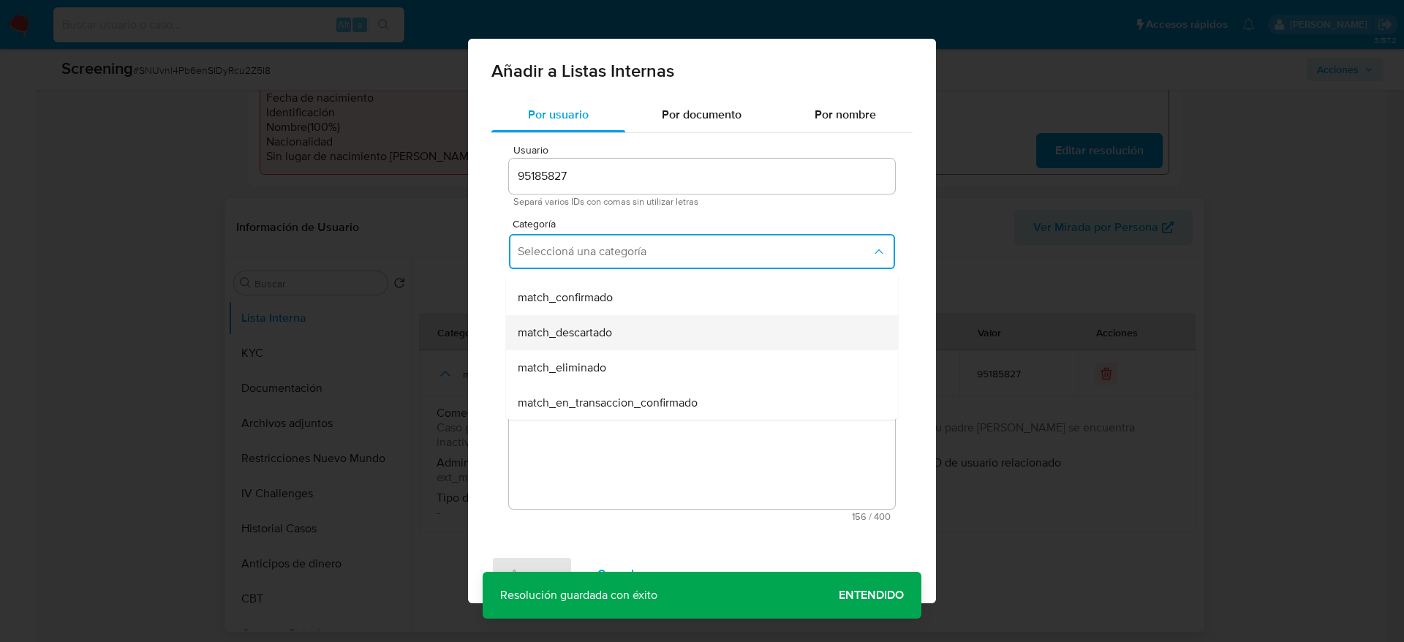
click at [633, 321] on div "match_descartado" at bounding box center [698, 332] width 360 height 35
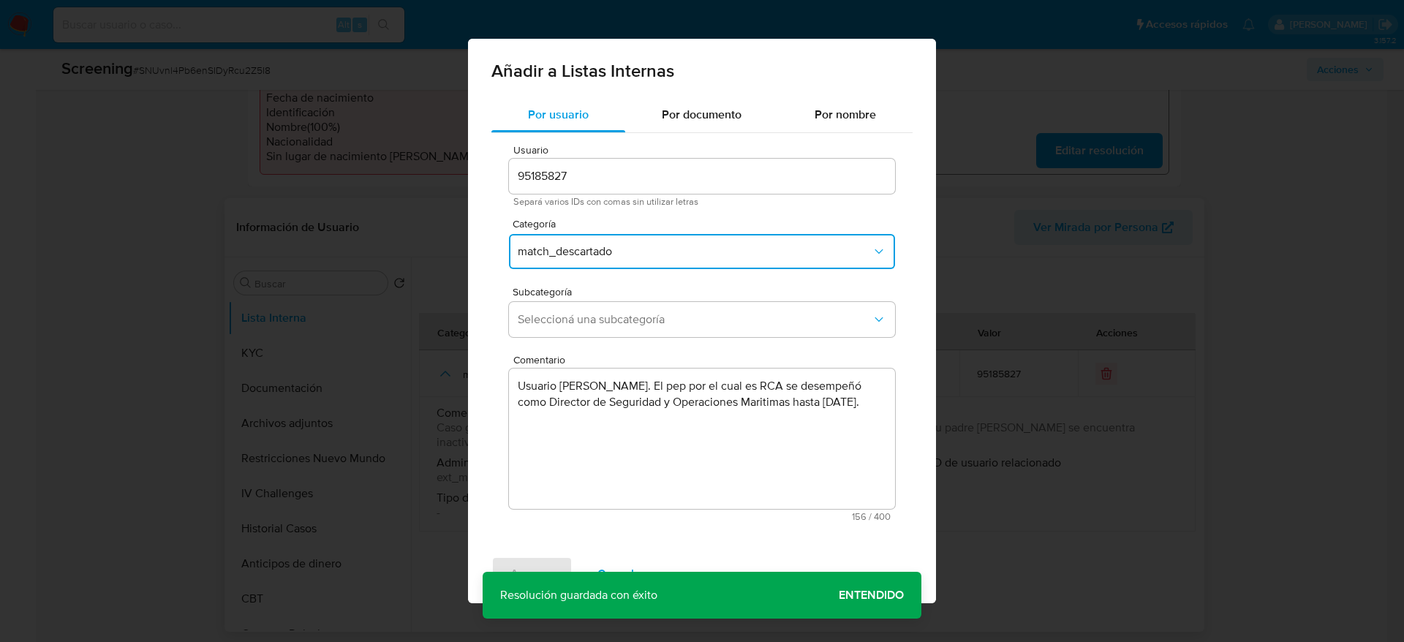
click at [633, 321] on span "Seleccioná una subcategoría" at bounding box center [695, 319] width 354 height 15
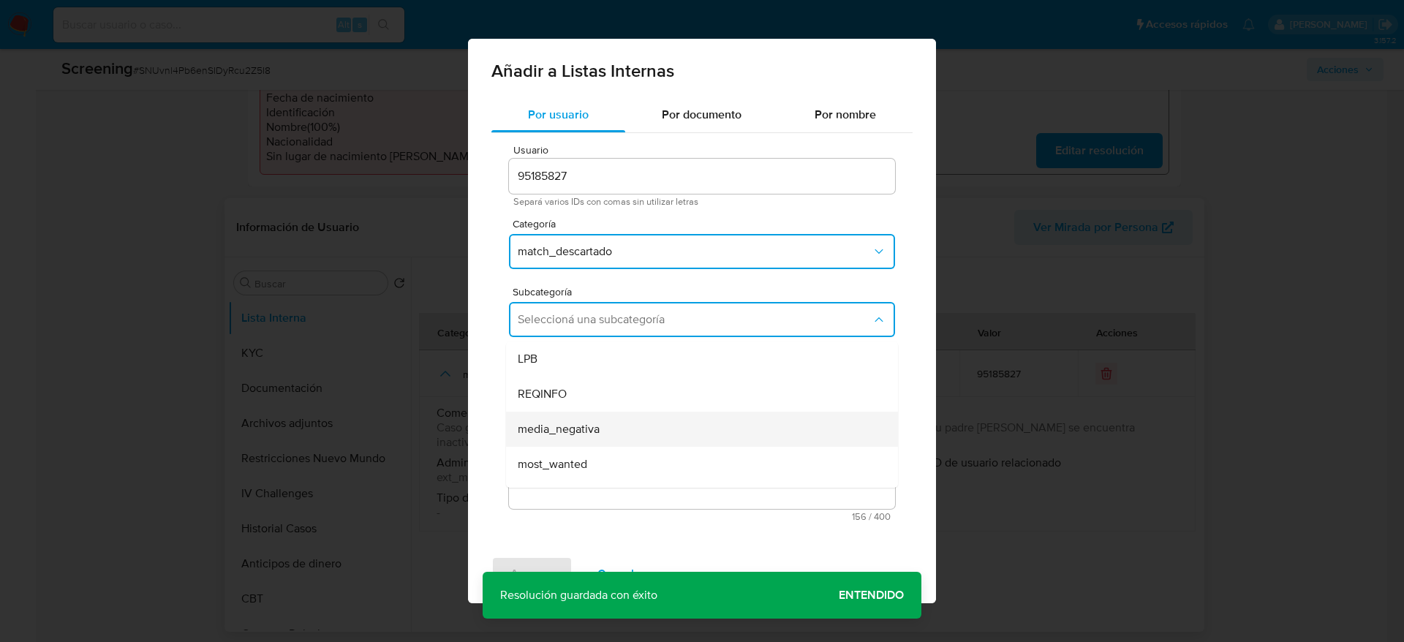
scroll to position [99, 0]
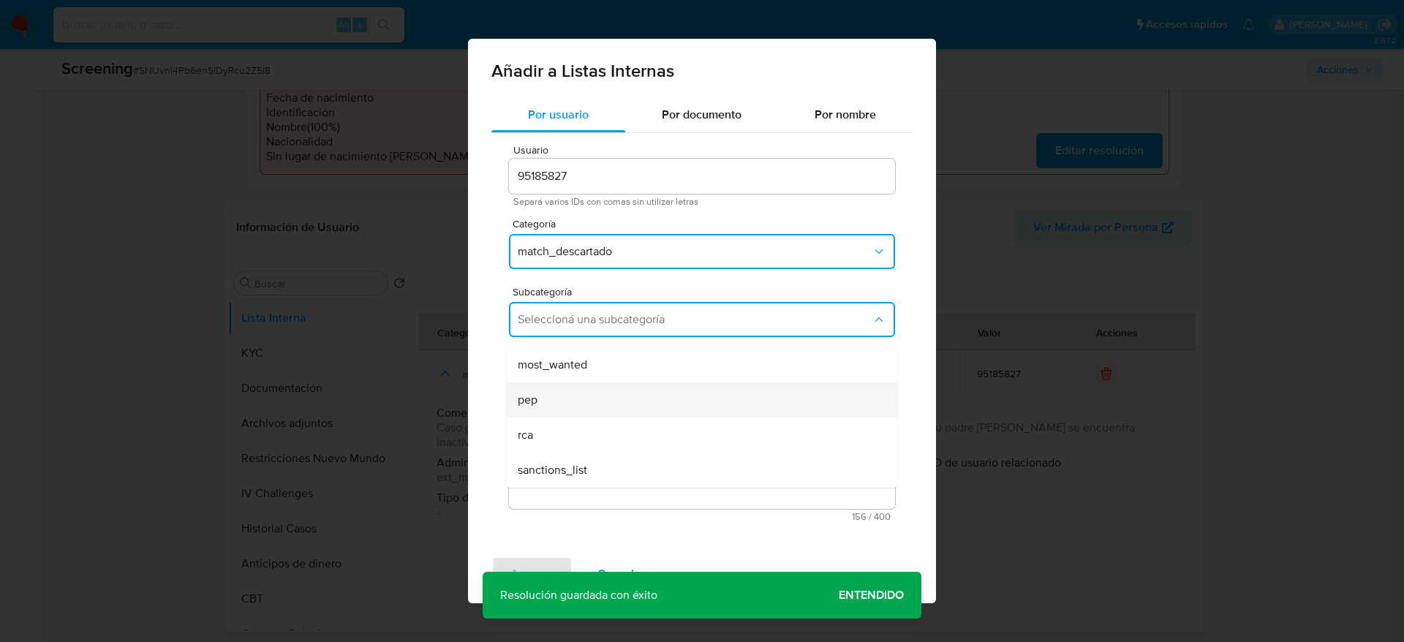
click at [549, 402] on div "pep" at bounding box center [698, 399] width 360 height 35
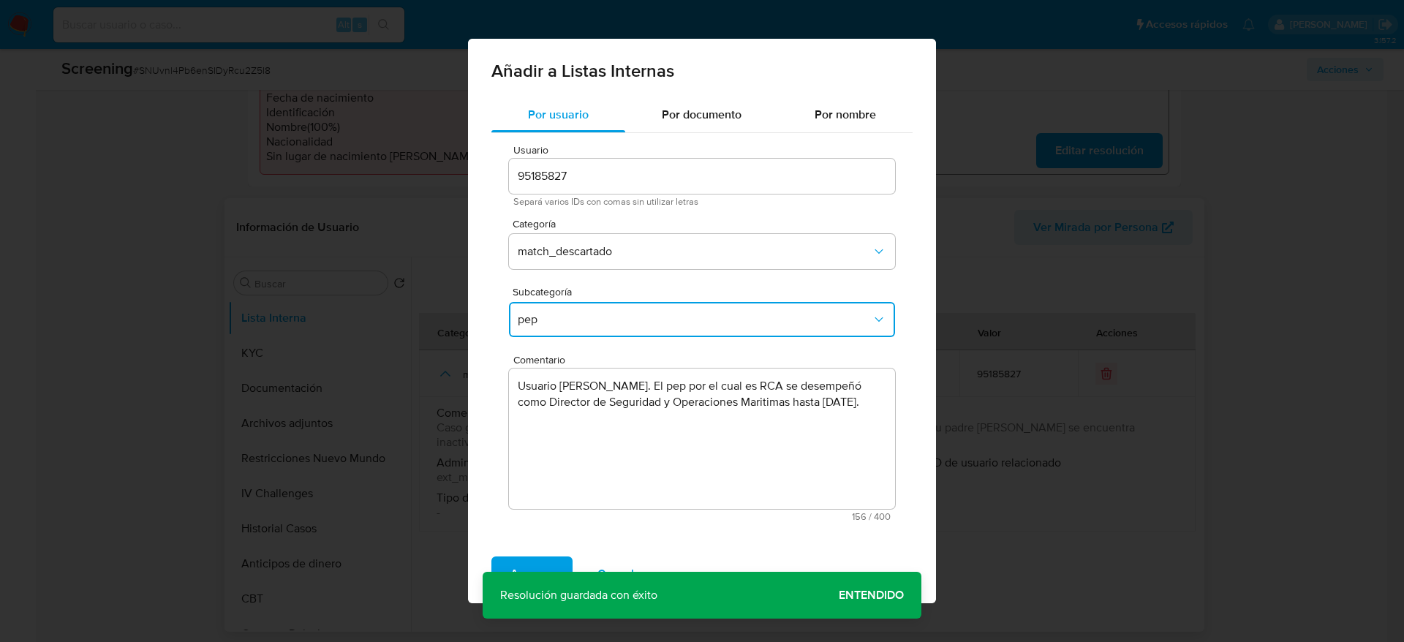
click at [659, 314] on span "pep" at bounding box center [695, 319] width 354 height 15
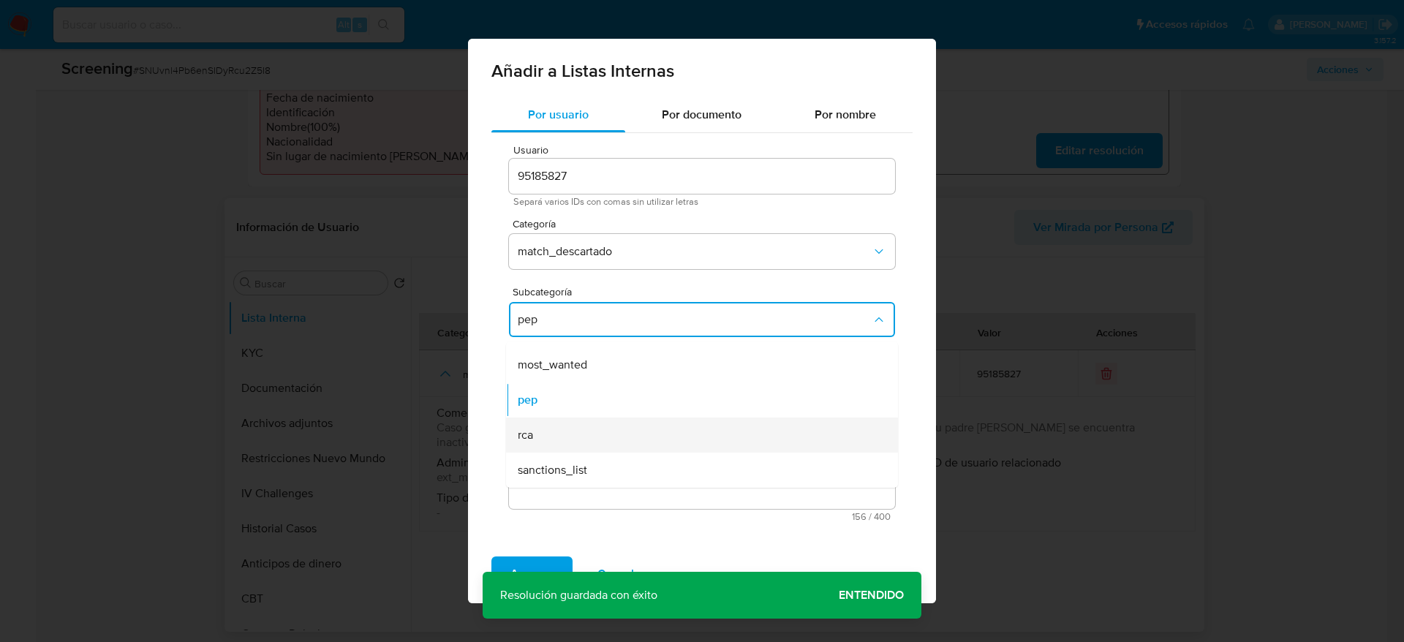
click at [559, 425] on div "rca" at bounding box center [698, 434] width 360 height 35
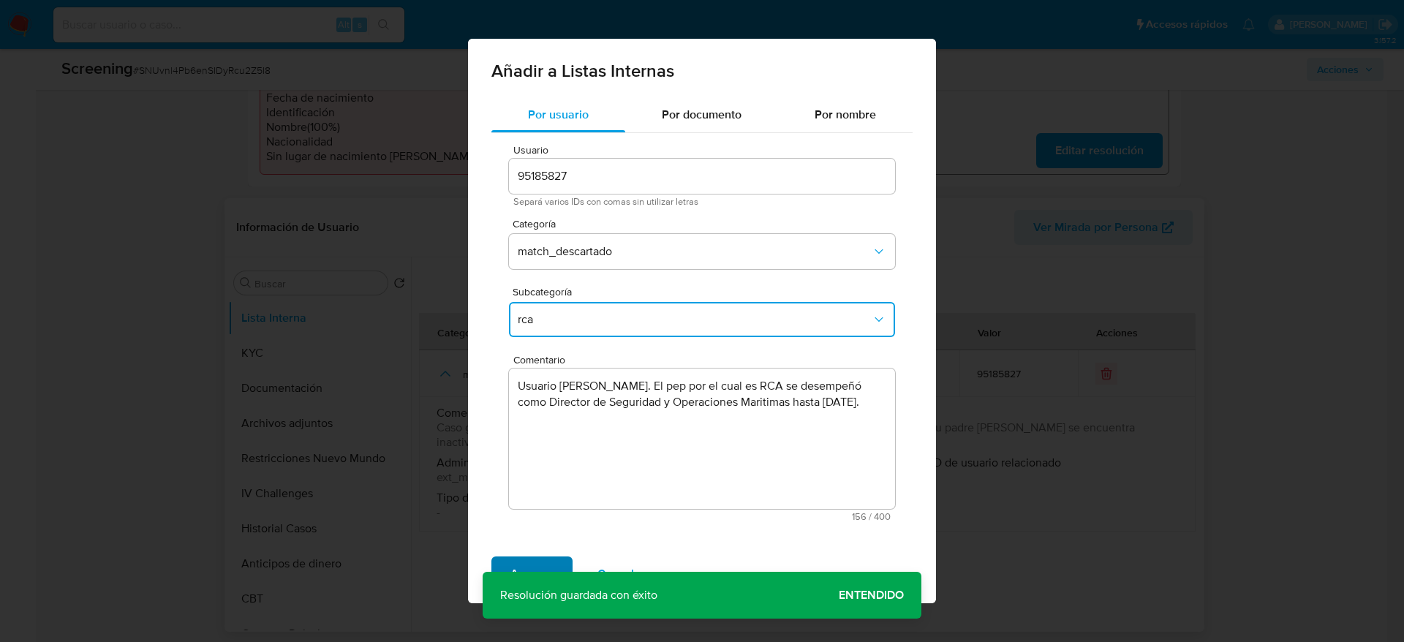
click at [527, 563] on span "Agregar" at bounding box center [531, 574] width 43 height 32
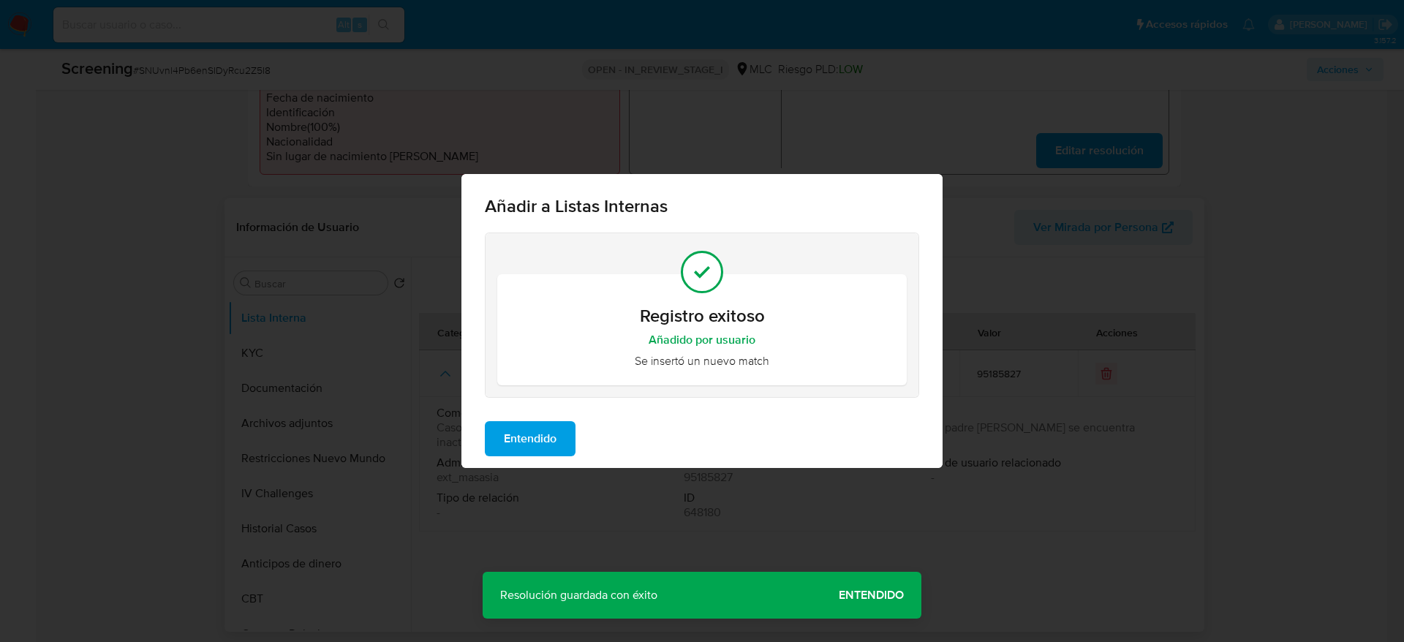
click at [505, 431] on span "Entendido" at bounding box center [530, 439] width 53 height 32
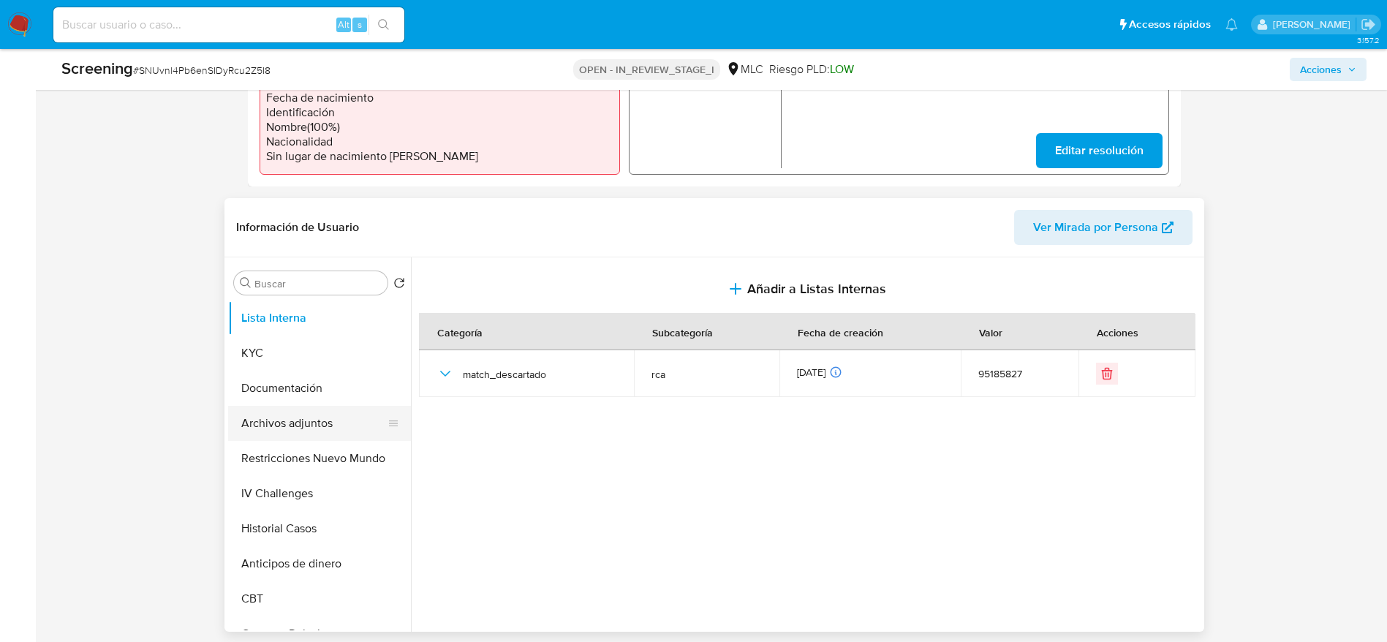
click at [289, 423] on button "Archivos adjuntos" at bounding box center [313, 423] width 171 height 35
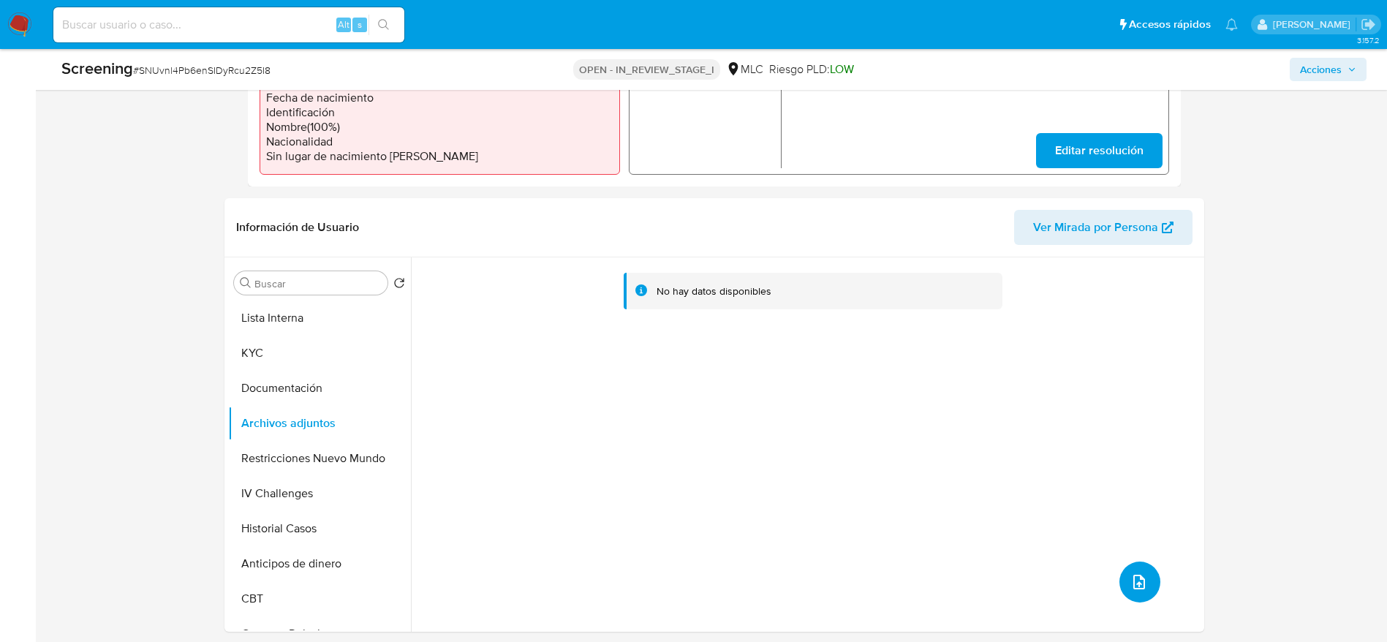
click at [1139, 586] on icon "upload-file" at bounding box center [1139, 582] width 18 height 18
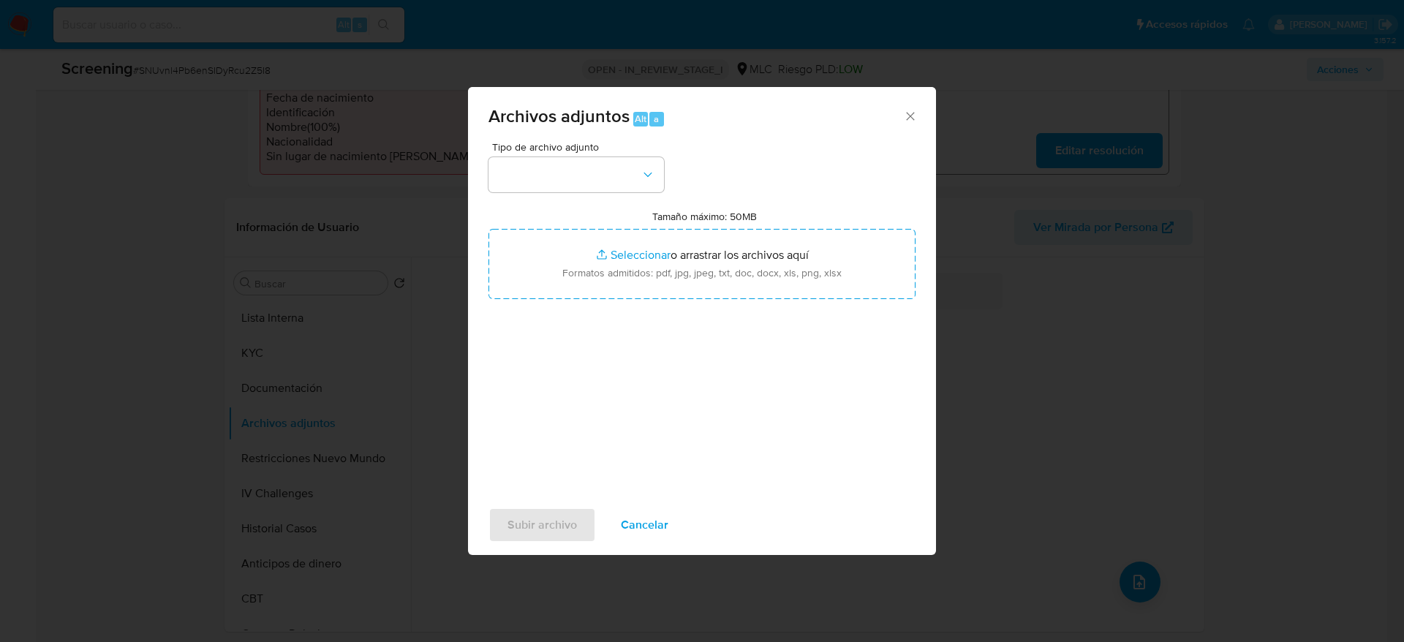
click at [660, 504] on div "Subir archivo Cancelar" at bounding box center [702, 525] width 468 height 56
click at [655, 512] on span "Cancelar" at bounding box center [645, 525] width 48 height 32
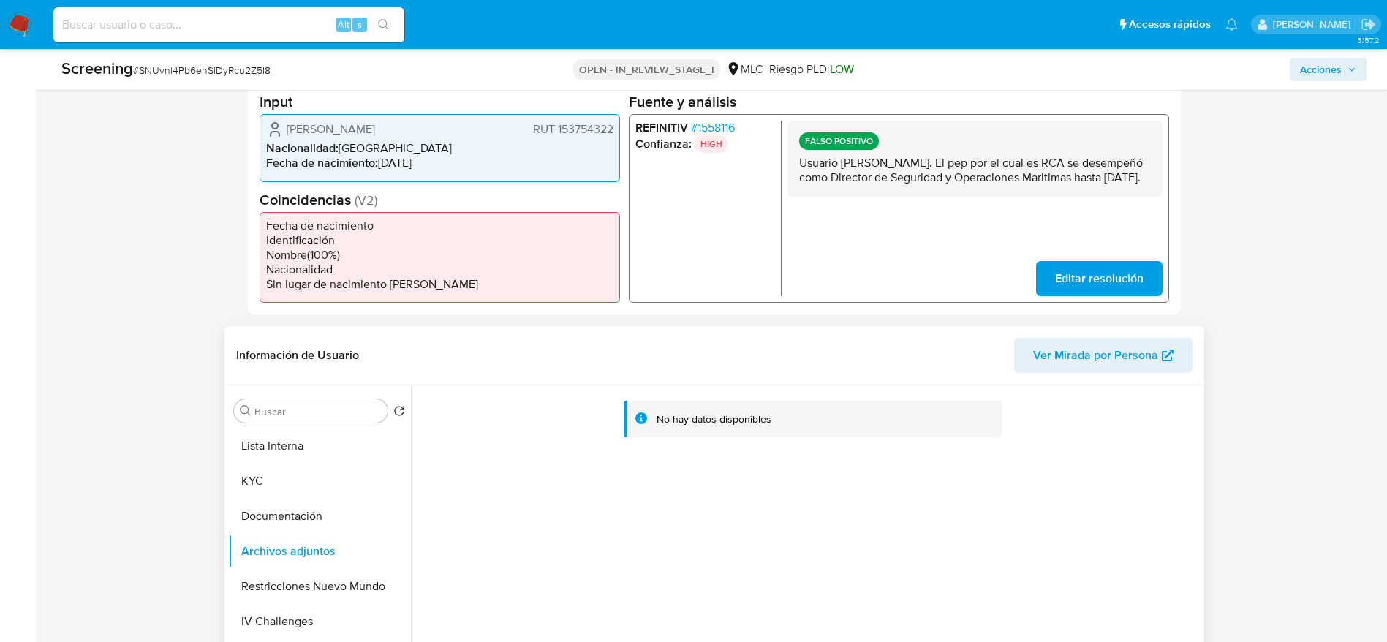
scroll to position [318, 0]
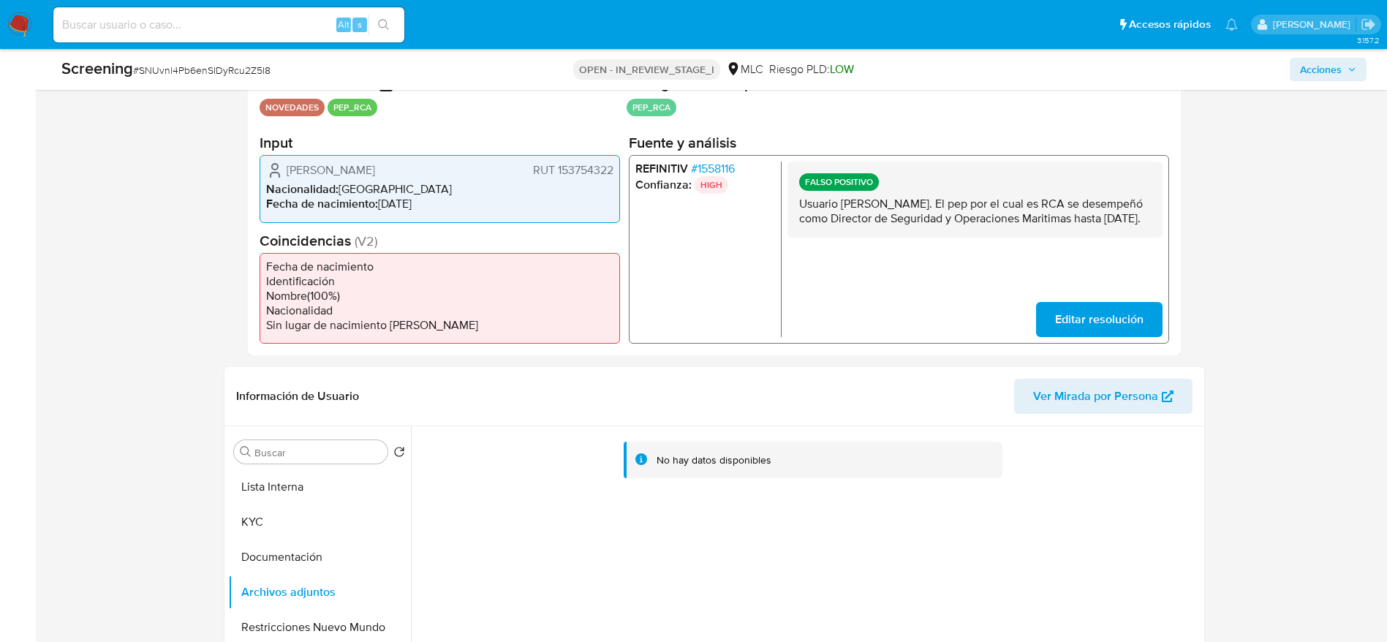
click at [738, 164] on li "REFINITIV # 1558116" at bounding box center [705, 169] width 140 height 15
click at [721, 165] on span "# 1558116" at bounding box center [712, 169] width 44 height 15
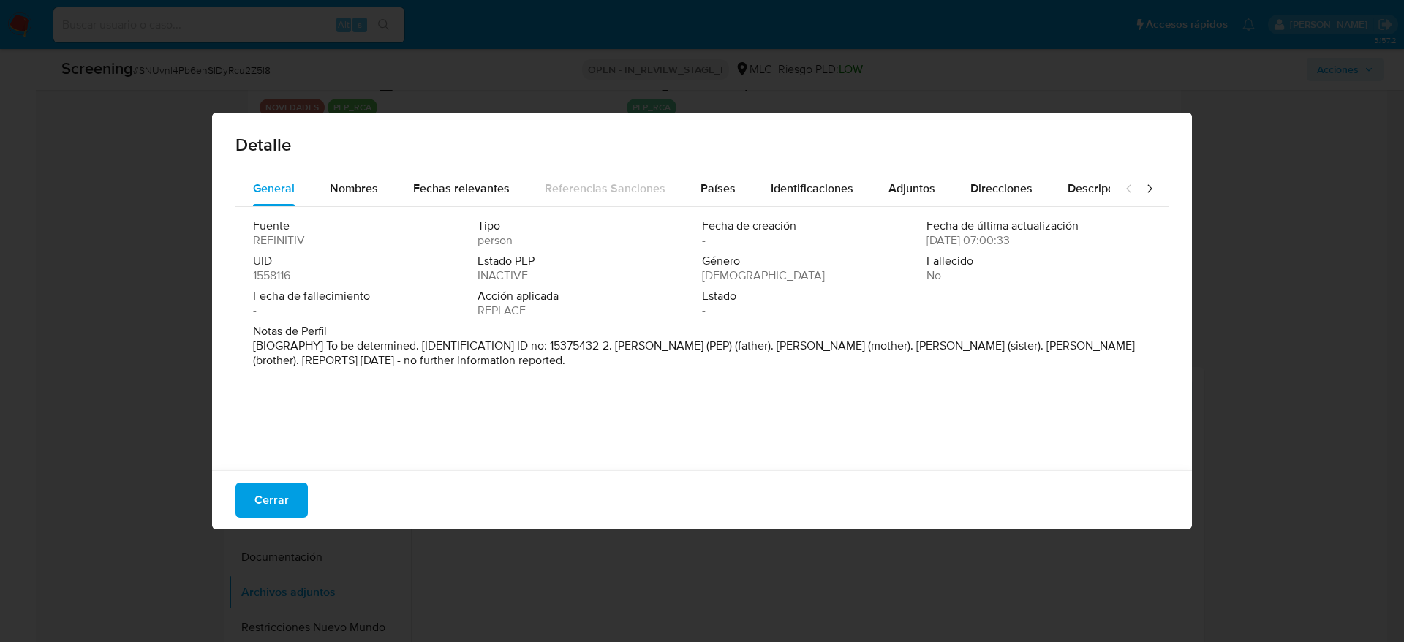
drag, startPoint x: 616, startPoint y: 345, endPoint x: 784, endPoint y: 348, distance: 168.2
click at [784, 348] on p "[BIOGRAPHY] To be determined. [IDENTIFICATION] ID no: 15375432-2. Ivan Guillerm…" at bounding box center [700, 352] width 895 height 29
click at [273, 488] on span "Cerrar" at bounding box center [271, 500] width 34 height 32
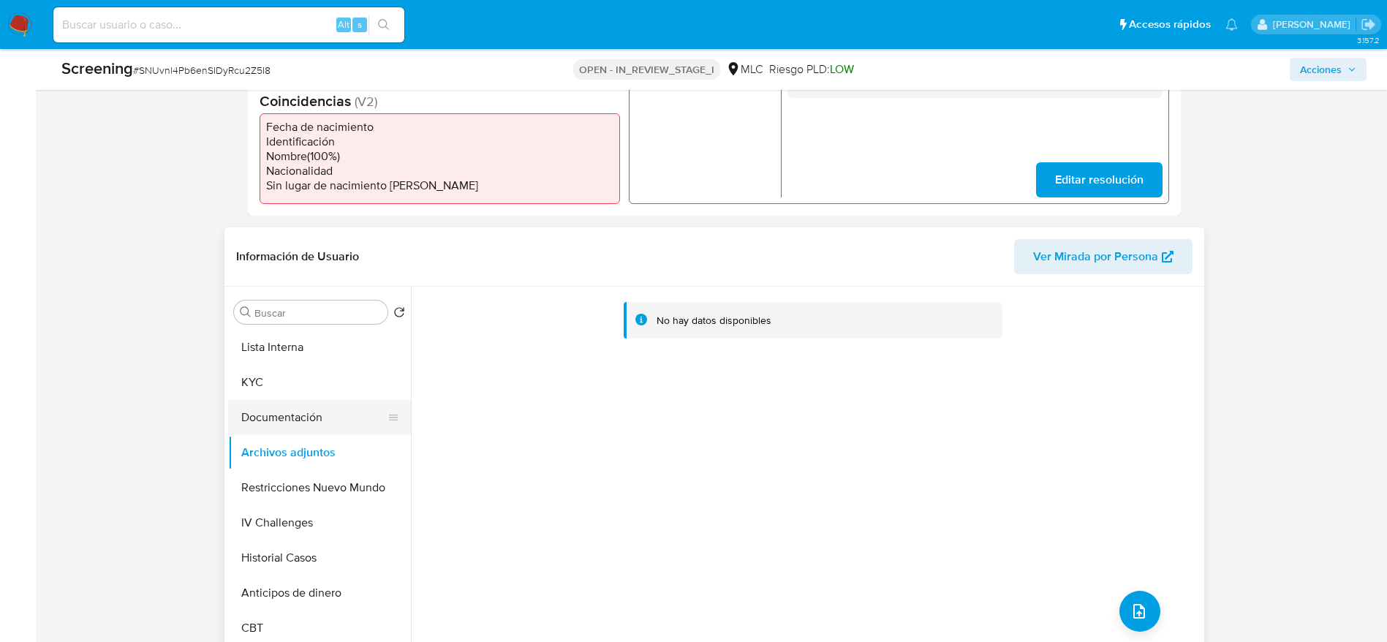
scroll to position [458, 0]
click at [255, 417] on button "Documentación" at bounding box center [313, 416] width 171 height 35
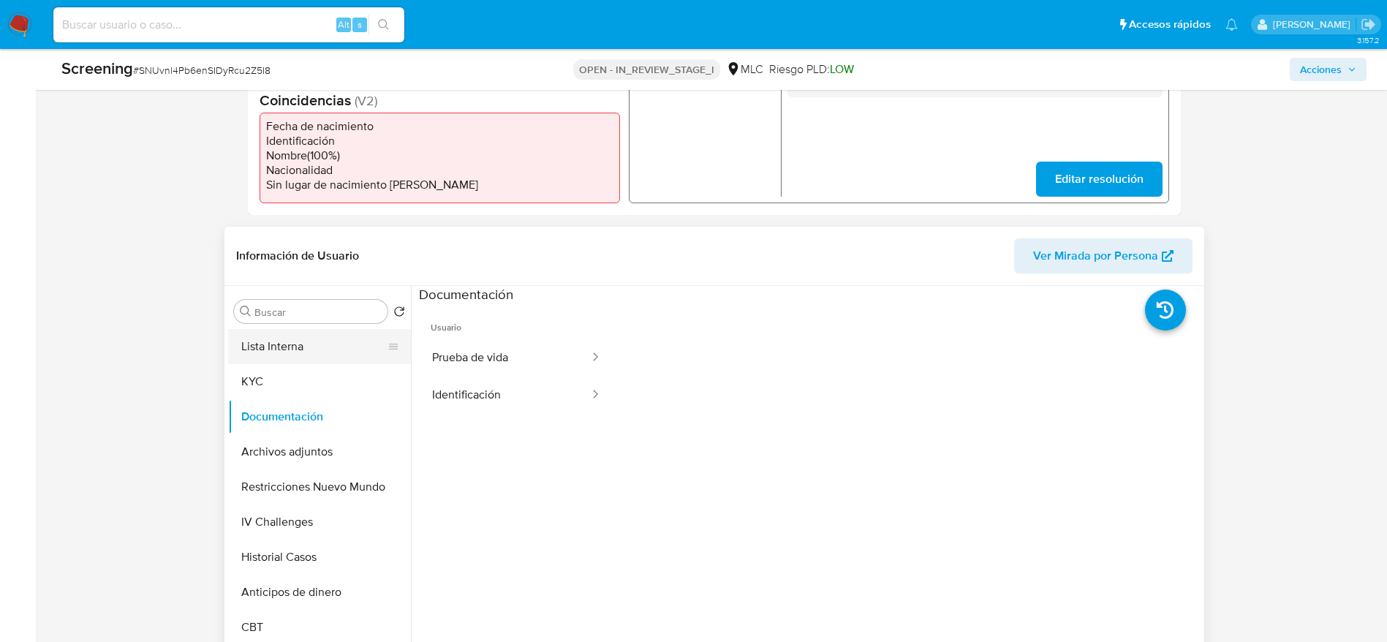
click at [317, 358] on button "Lista Interna" at bounding box center [313, 346] width 171 height 35
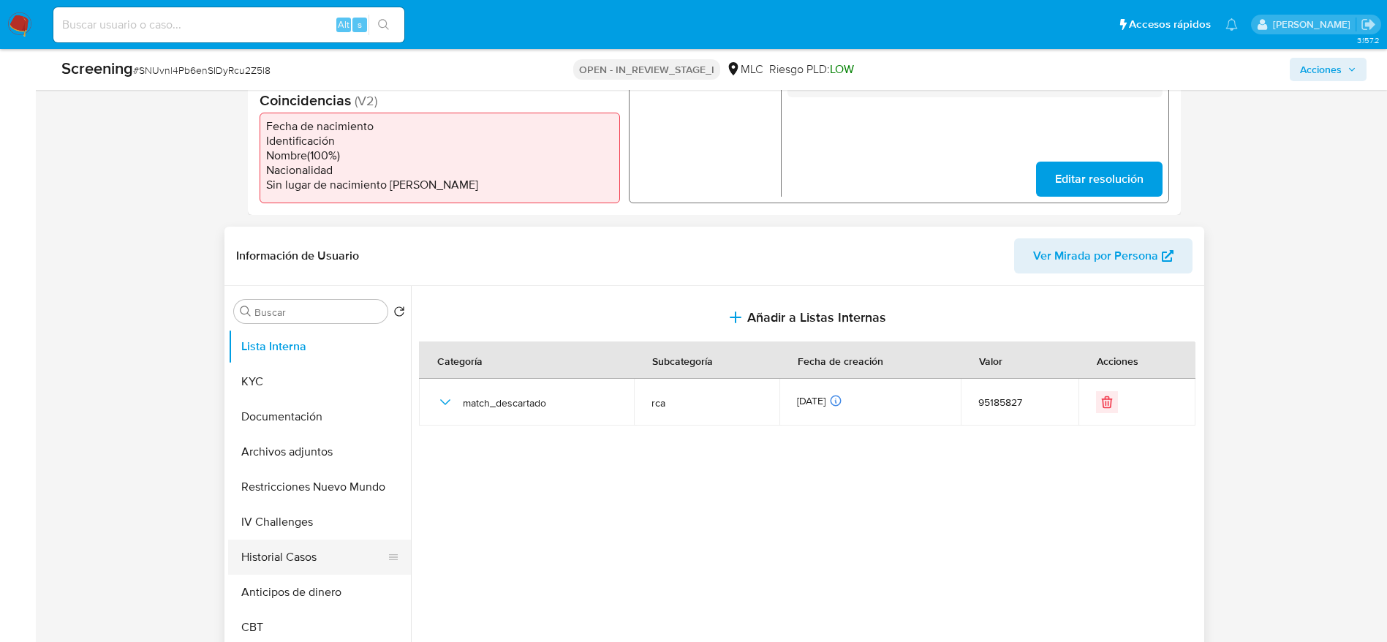
click at [306, 559] on button "Historial Casos" at bounding box center [313, 557] width 171 height 35
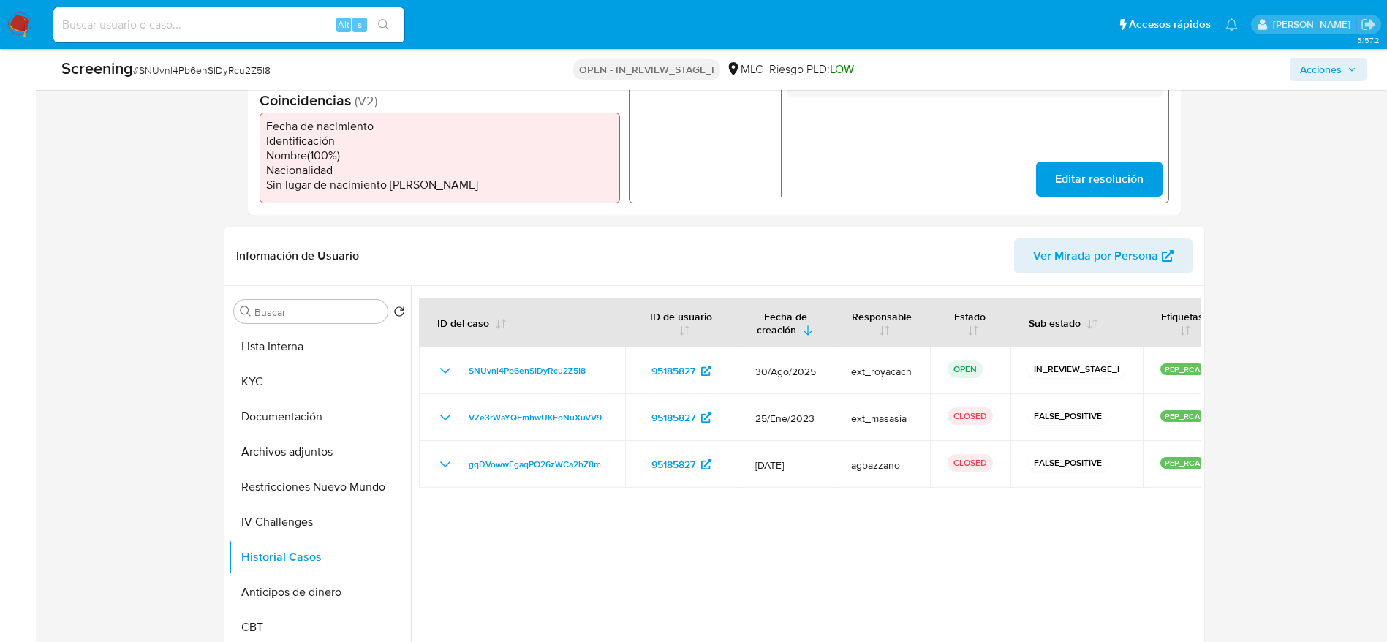
scroll to position [0, 0]
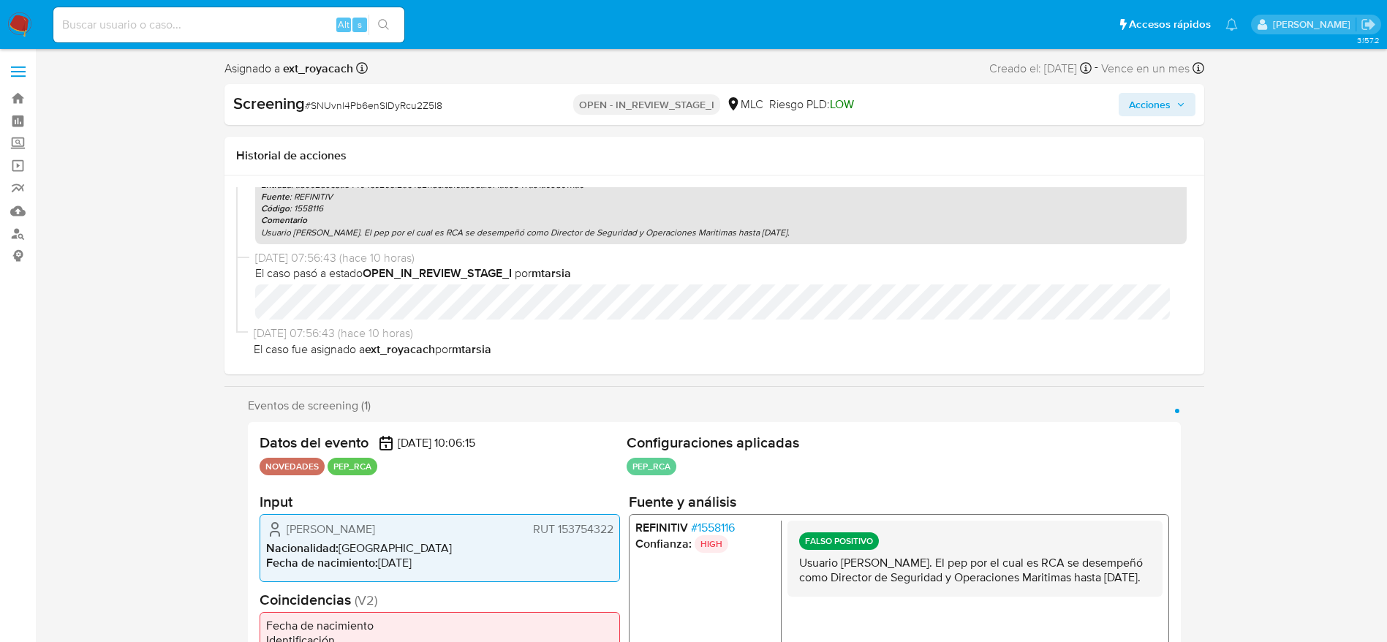
click at [1154, 107] on span "Acciones" at bounding box center [1150, 104] width 42 height 23
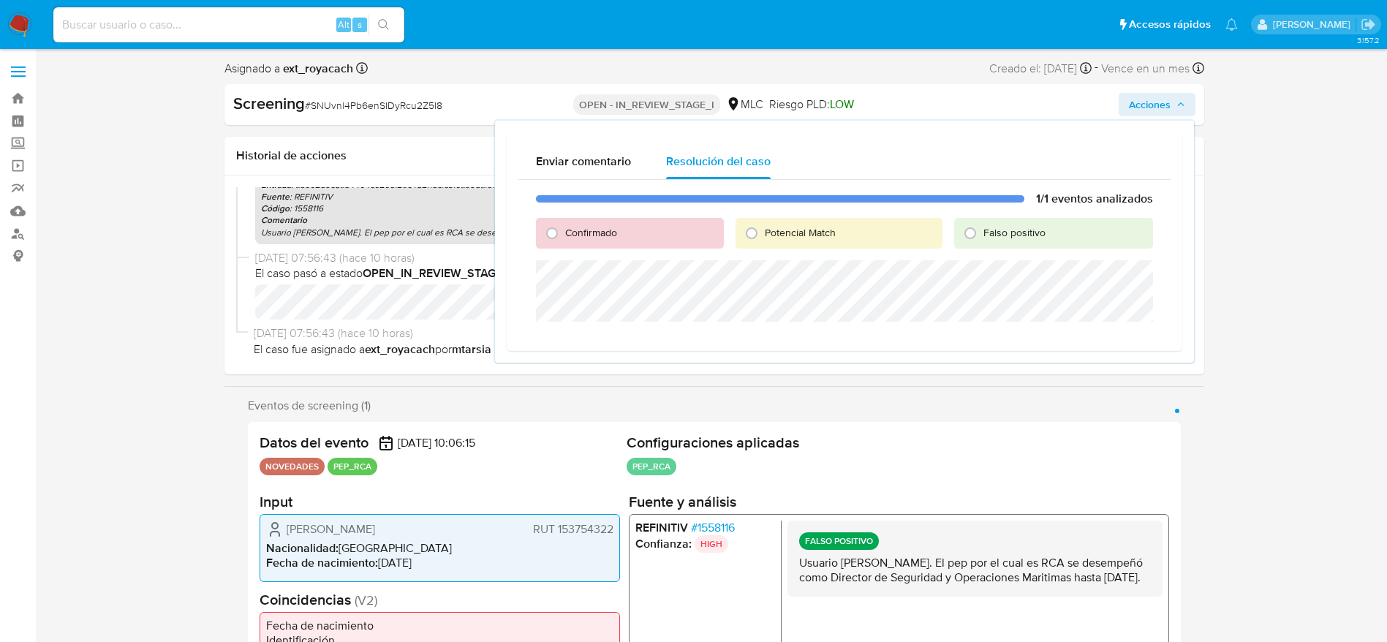
click at [990, 238] on span "Falso positivo" at bounding box center [1014, 232] width 62 height 15
click at [982, 238] on input "Falso positivo" at bounding box center [969, 233] width 23 height 23
radio input "true"
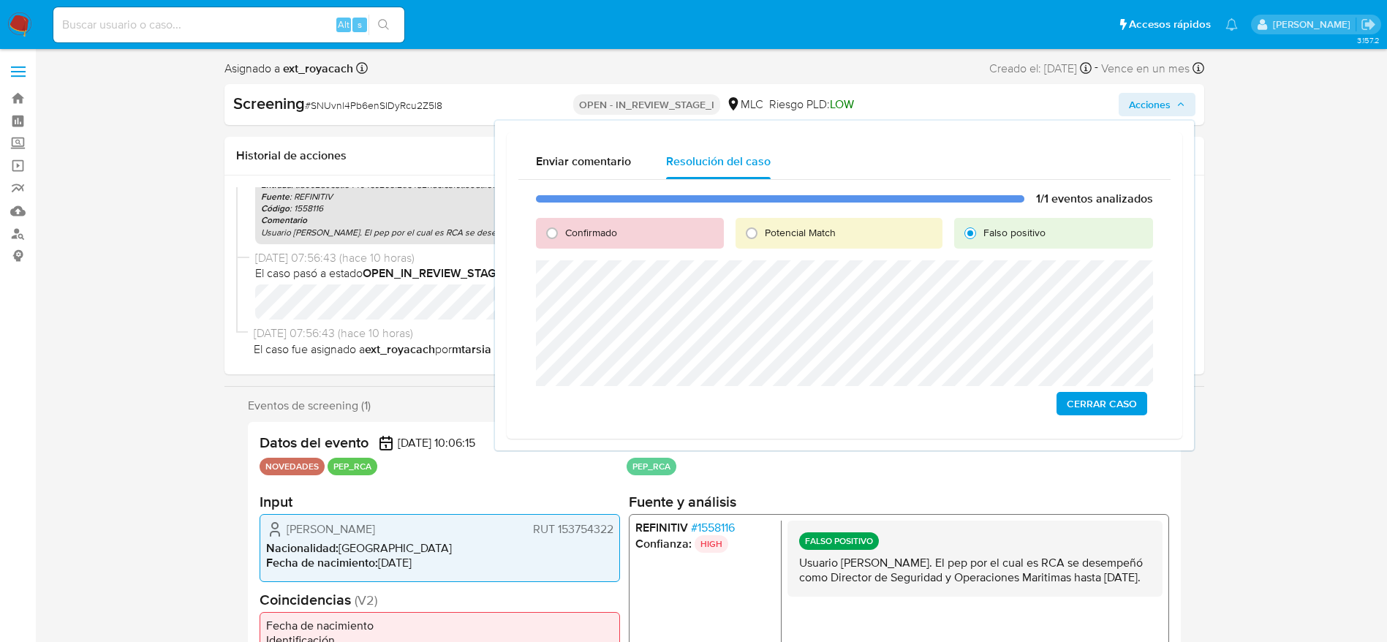
click at [1106, 405] on span "Cerrar Caso" at bounding box center [1102, 403] width 70 height 20
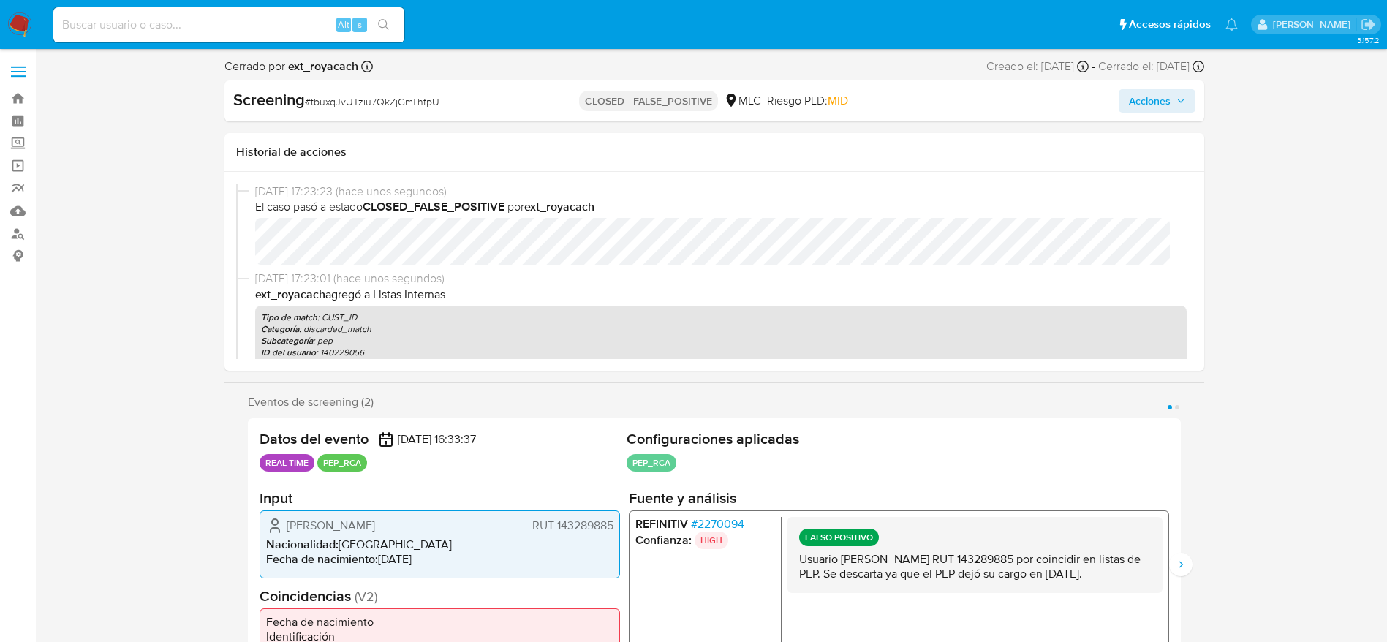
select select "10"
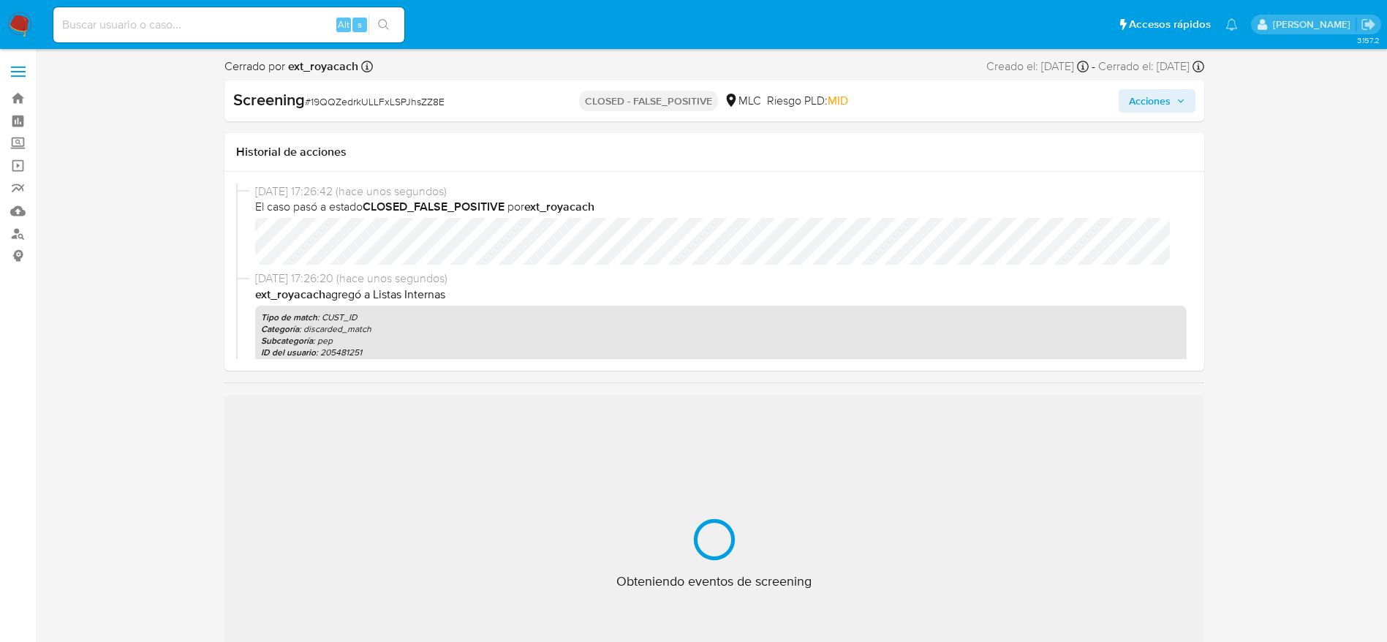
select select "10"
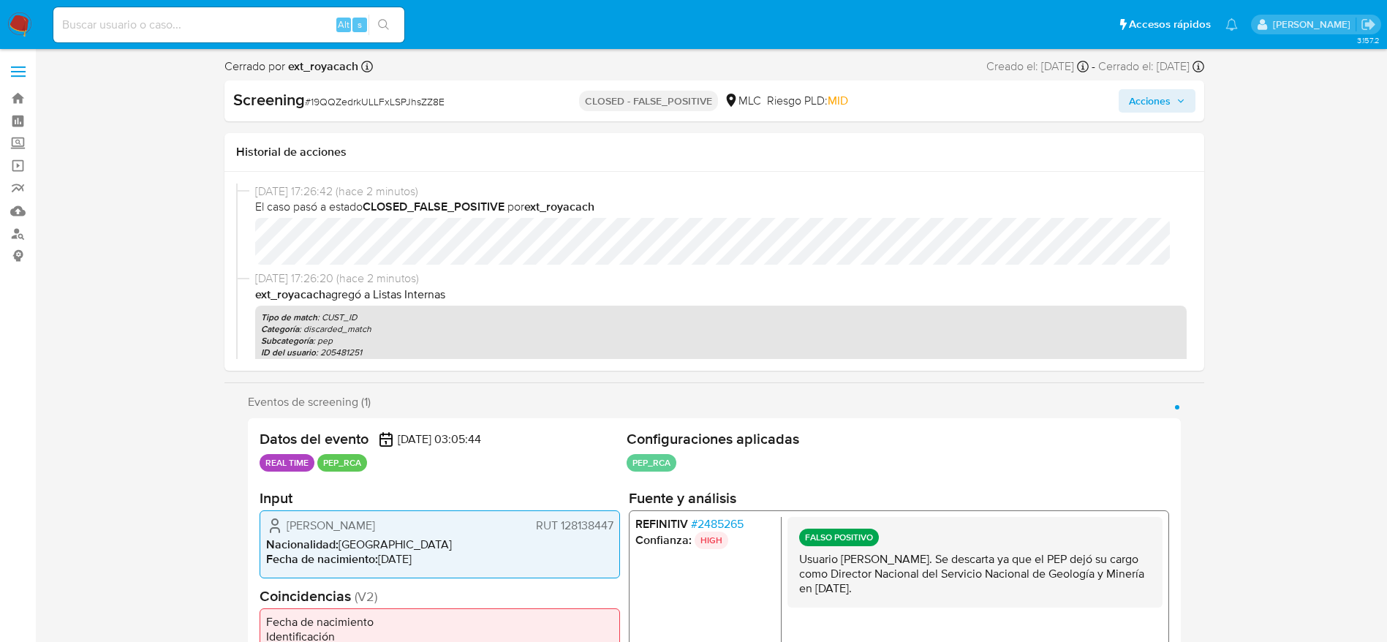
click at [355, 92] on div "Screening # 19QQZedrkULLFxLSPJhsZZ8E" at bounding box center [390, 100] width 315 height 22
copy span "19QQZedrkULLFxLSPJhsZZ8E"
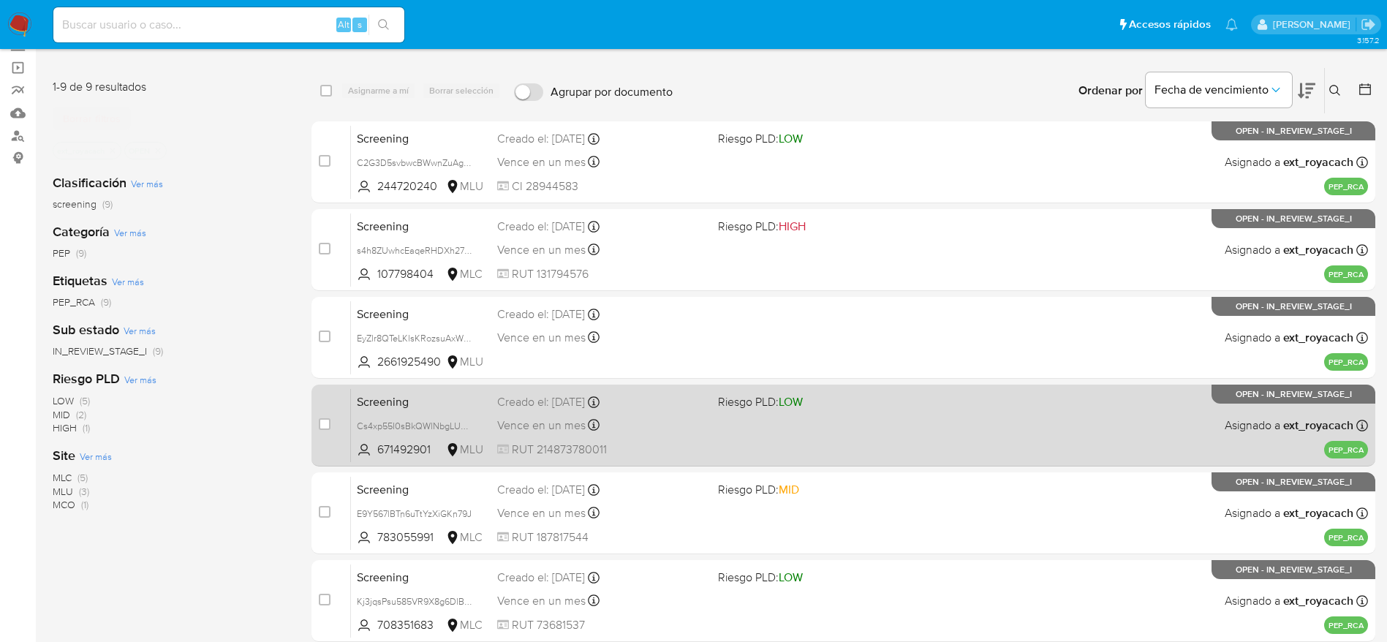
scroll to position [425, 0]
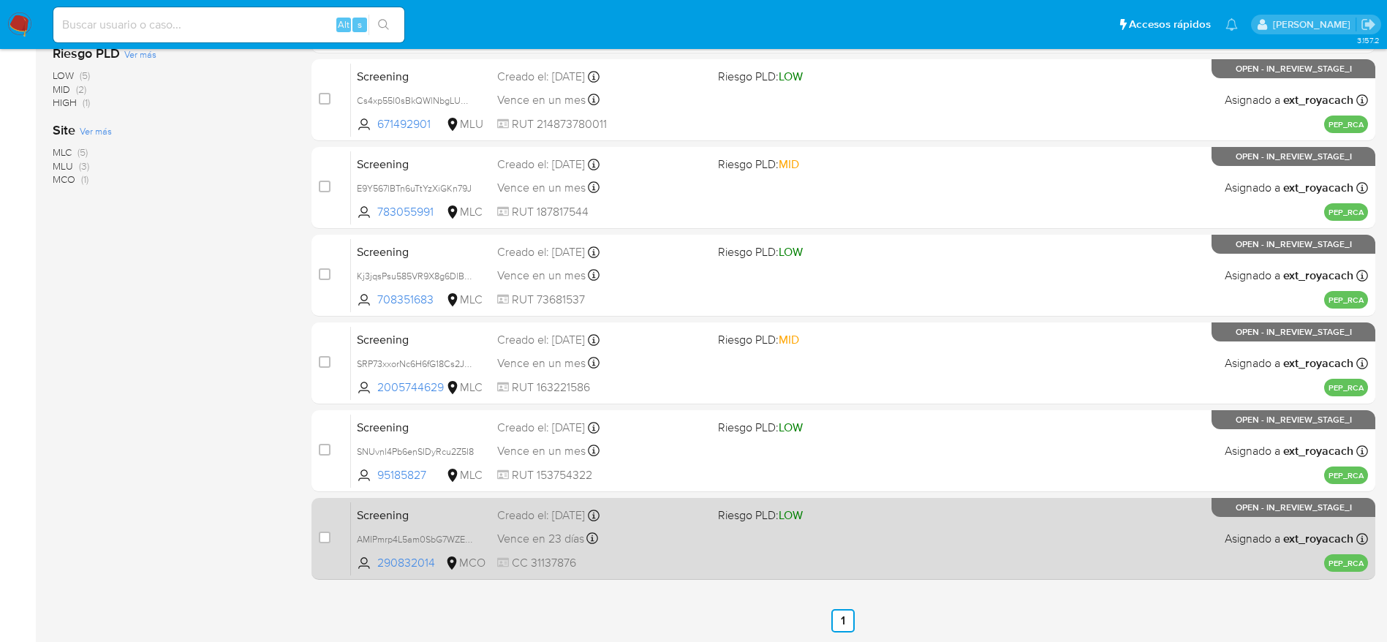
click at [812, 537] on div "Screening AMIPmrp4L5am0SbG7WZE9DGB 290832014 MCO Riesgo PLD: LOW Creado el: [DA…" at bounding box center [859, 539] width 1017 height 74
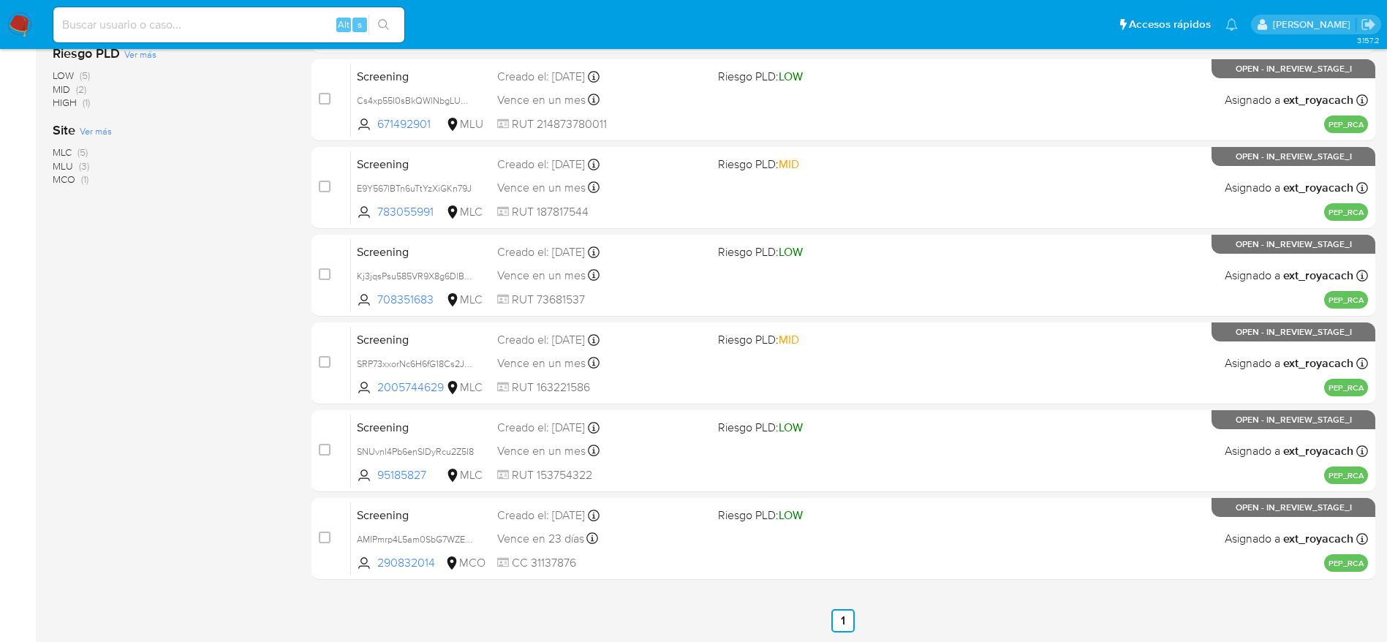
click at [20, 23] on img at bounding box center [19, 24] width 25 height 25
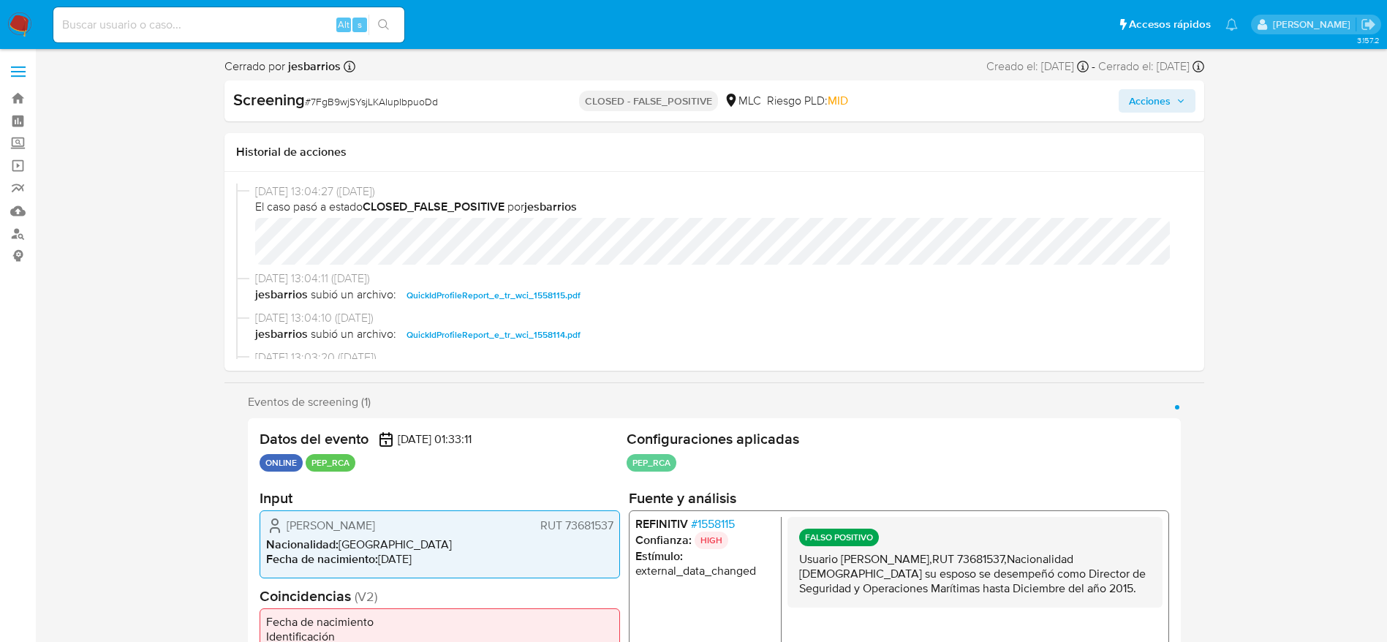
select select "10"
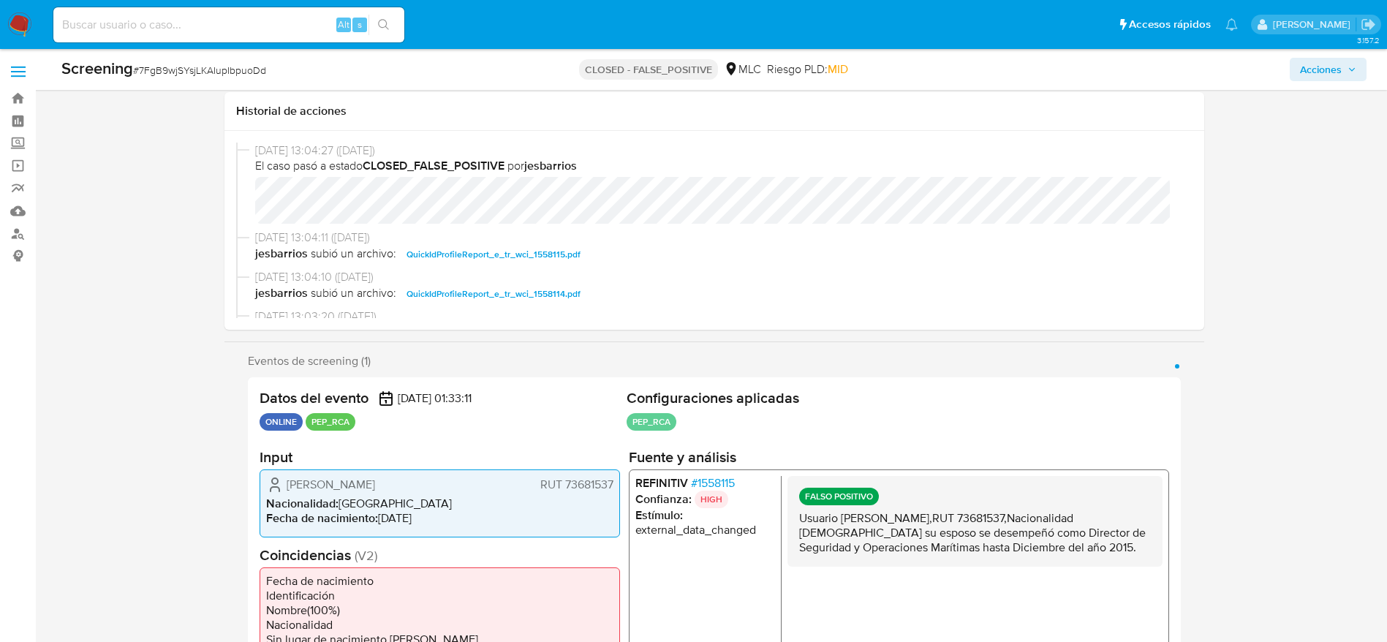
scroll to position [129, 0]
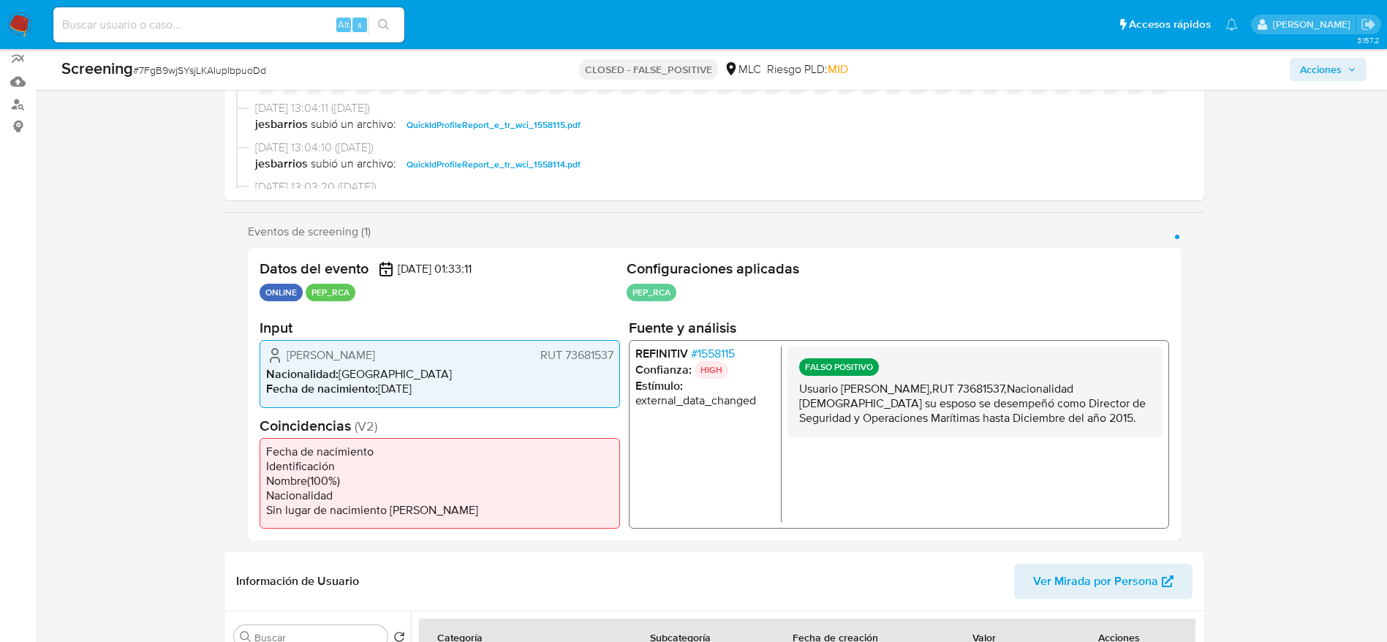
click at [953, 417] on p "Usuario Elizabeth Yolanda Estibill Niedbalski,RUT 73681537,Nacionalidad Chilena…" at bounding box center [974, 404] width 352 height 44
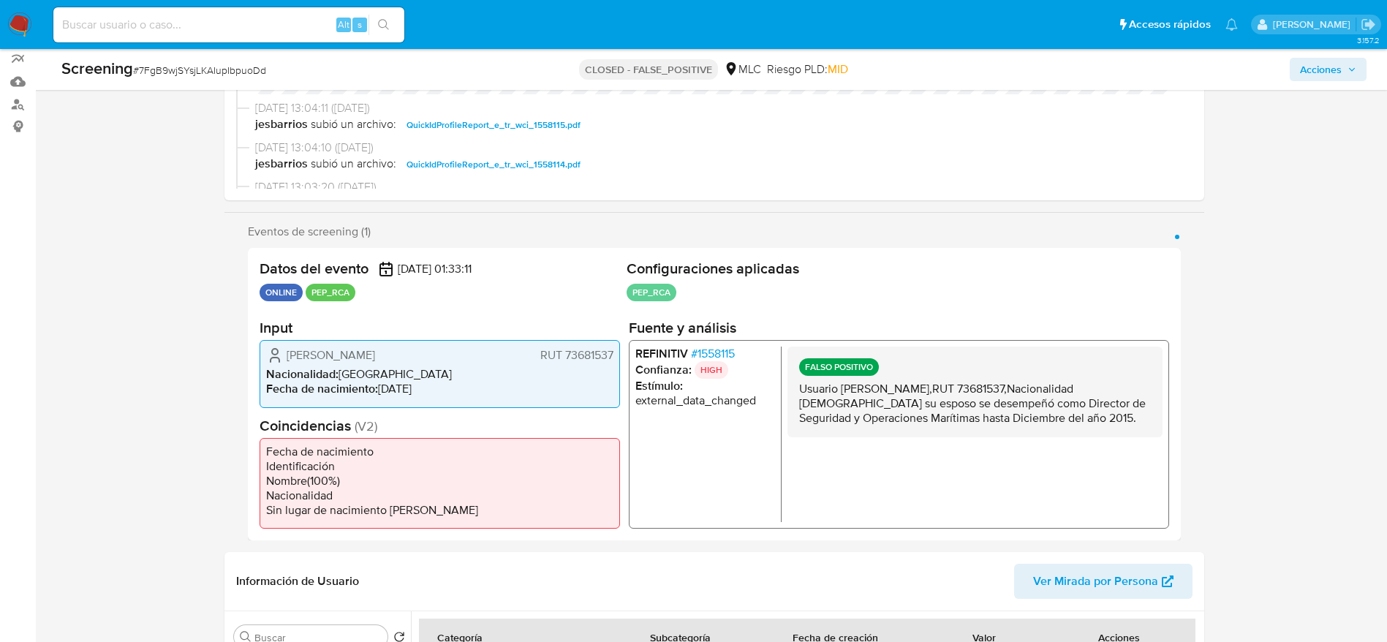
click at [953, 417] on p "Usuario Elizabeth Yolanda Estibill Niedbalski,RUT 73681537,Nacionalidad Chilena…" at bounding box center [974, 404] width 352 height 44
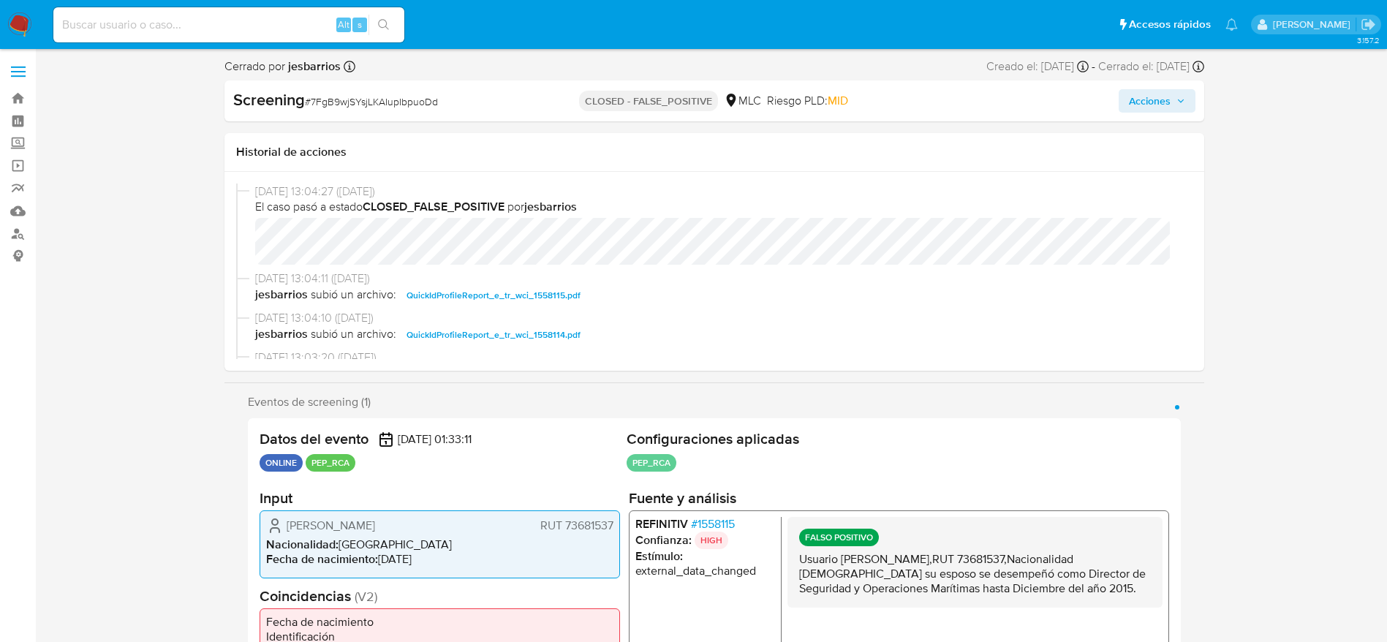
click at [254, 241] on div "08/11/2024 13:04:27 (hace 10 meses) El caso pasó a estado CLOSED_FALSE_POSITIVE…" at bounding box center [714, 228] width 956 height 88
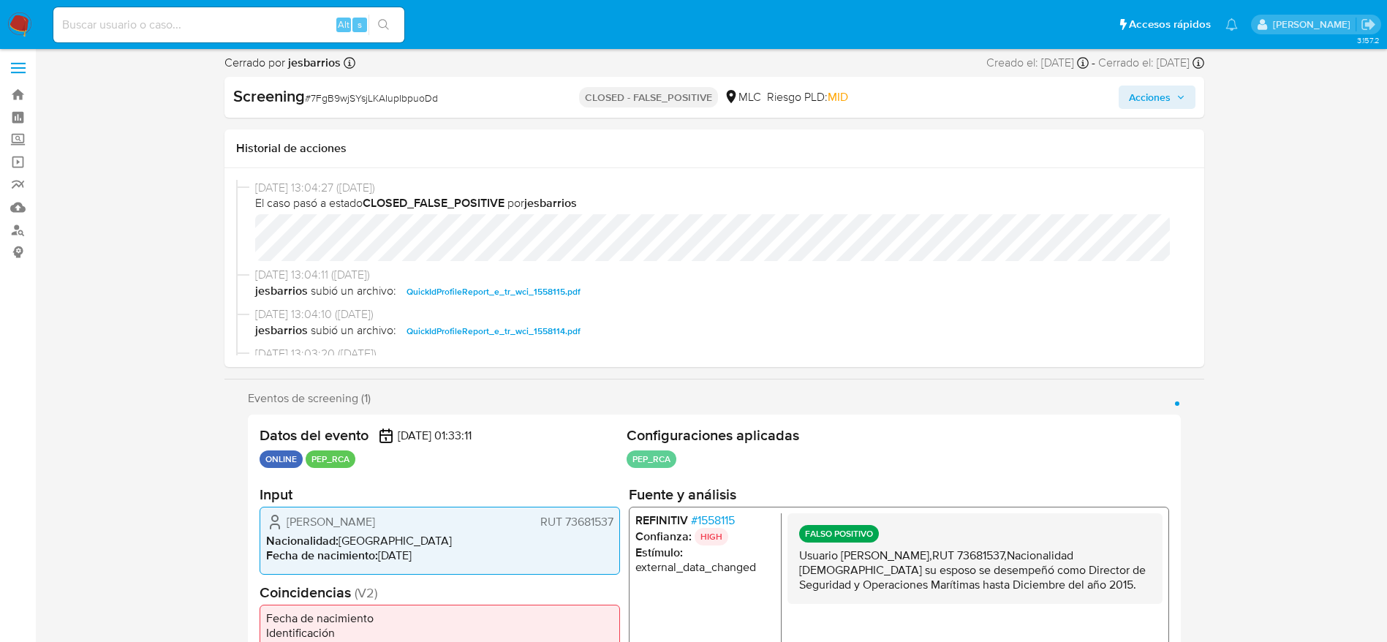
scroll to position [4, 0]
click at [729, 512] on span "# 1558115" at bounding box center [712, 519] width 44 height 15
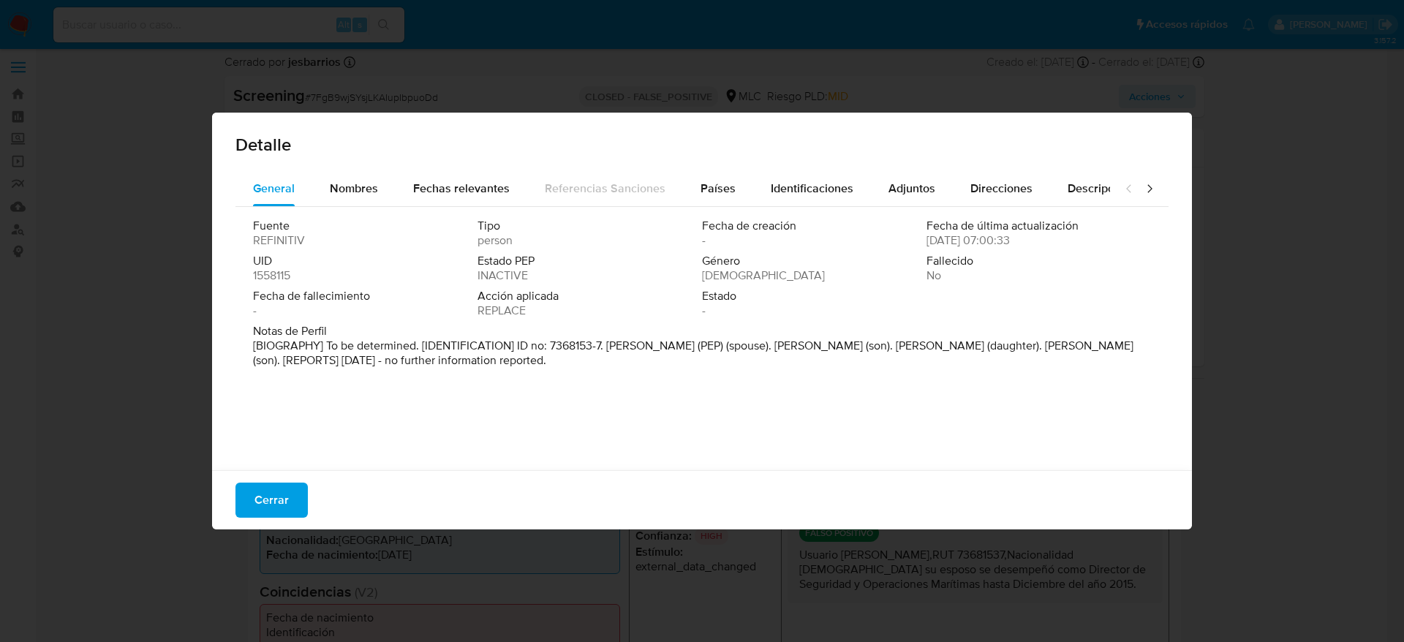
drag, startPoint x: 609, startPoint y: 344, endPoint x: 773, endPoint y: 347, distance: 164.5
click at [773, 347] on p "[BIOGRAPHY] To be determined. [IDENTIFICATION] ID no: 7368153-7. Ivan Guillermo…" at bounding box center [700, 352] width 895 height 29
click at [271, 488] on span "Cerrar" at bounding box center [271, 500] width 34 height 32
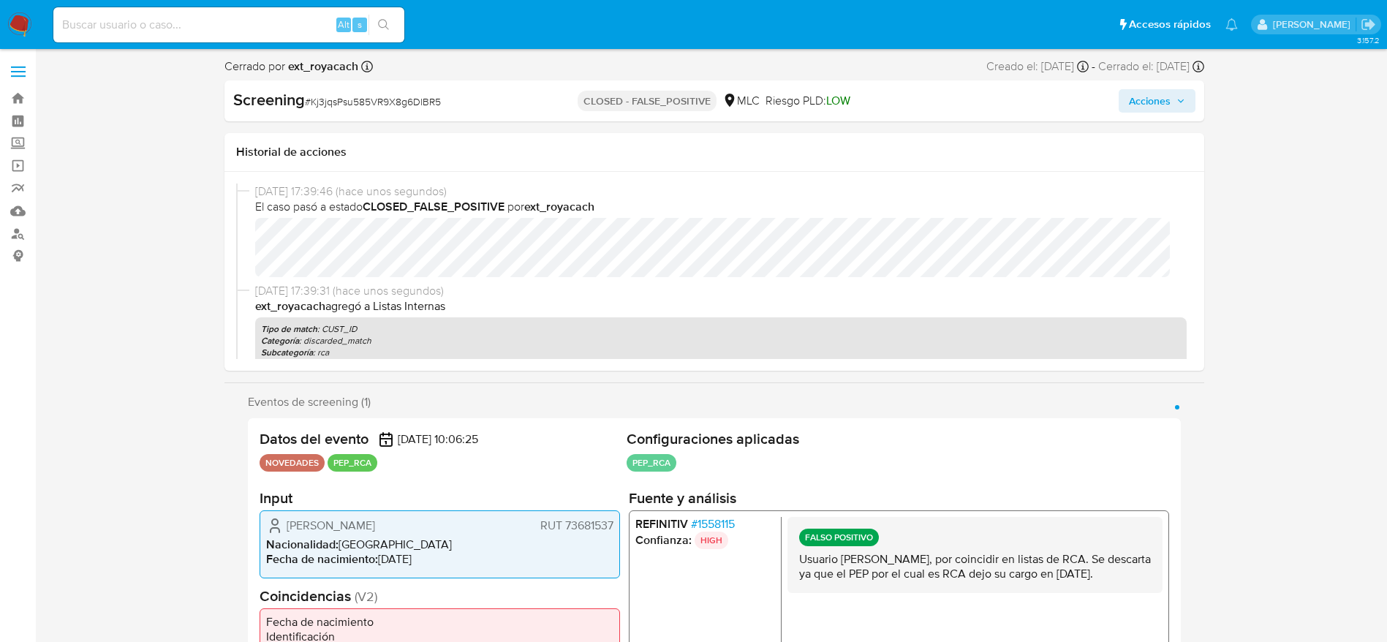
select select "10"
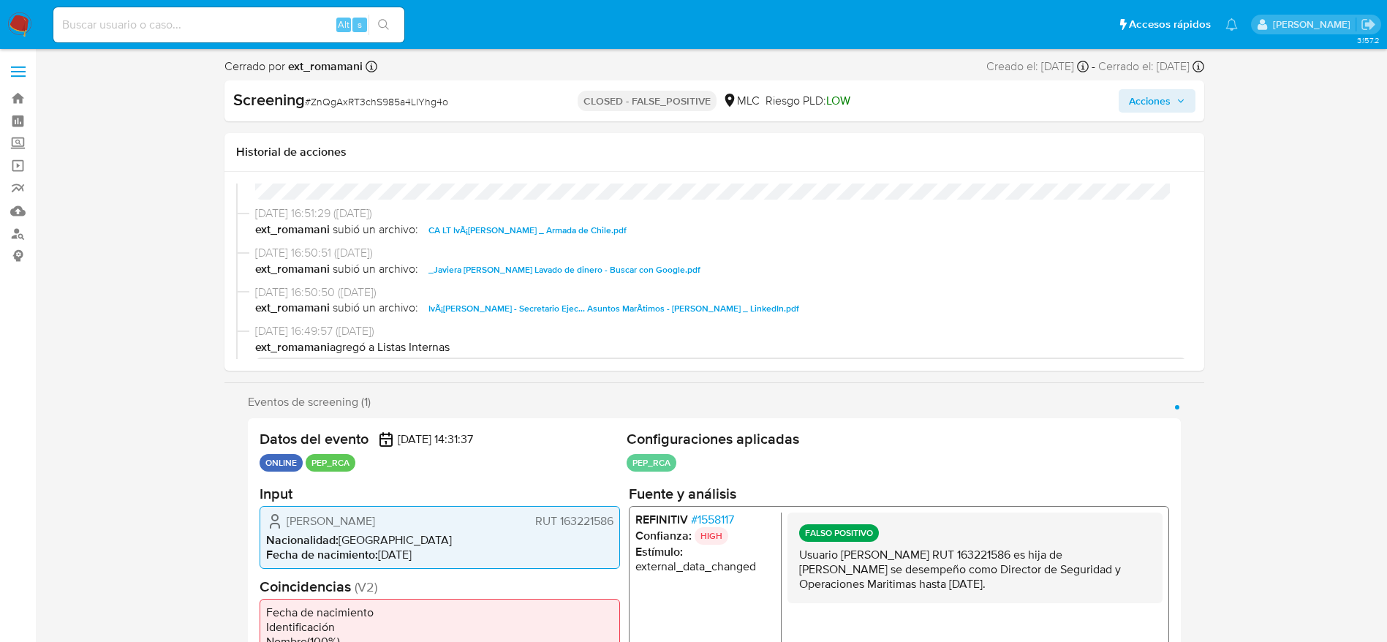
scroll to position [77, 0]
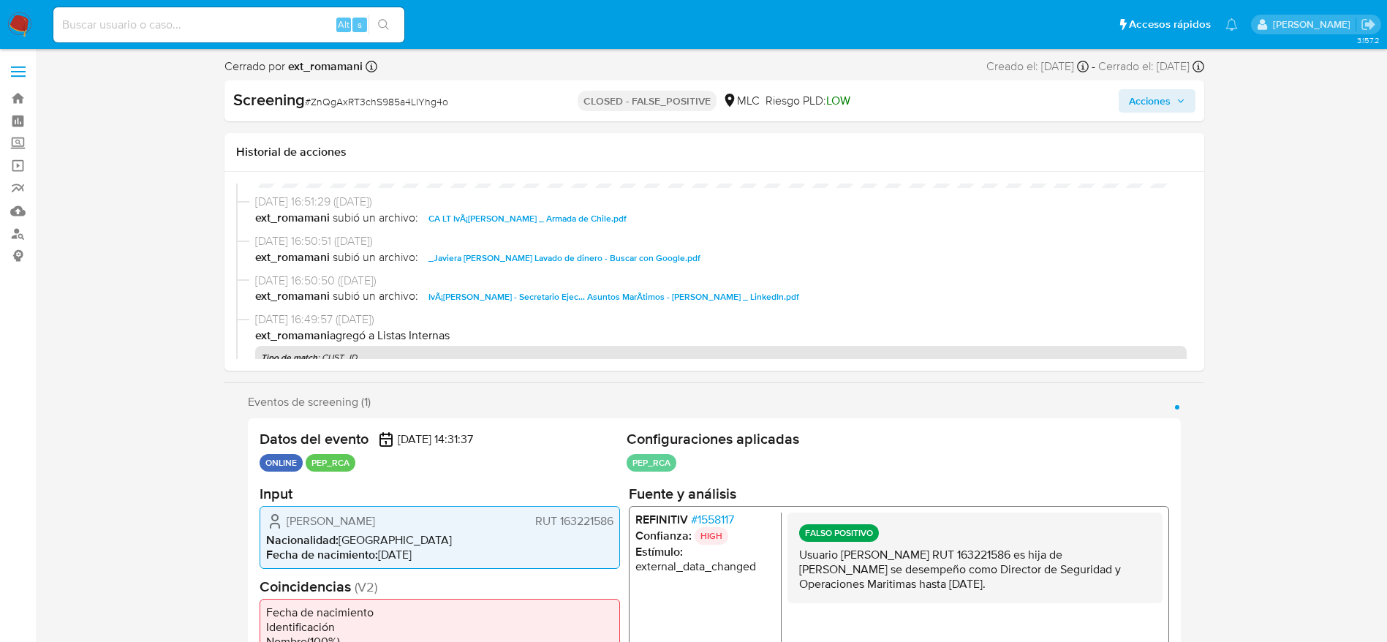
select select "10"
click at [1011, 561] on p "Usuario [PERSON_NAME] RUT 163221586 es hija de [PERSON_NAME] se desempeño como …" at bounding box center [974, 569] width 352 height 44
click at [927, 565] on p "Usuario [PERSON_NAME] RUT 163221586 es hija de [PERSON_NAME] se desempeño como …" at bounding box center [974, 569] width 352 height 44
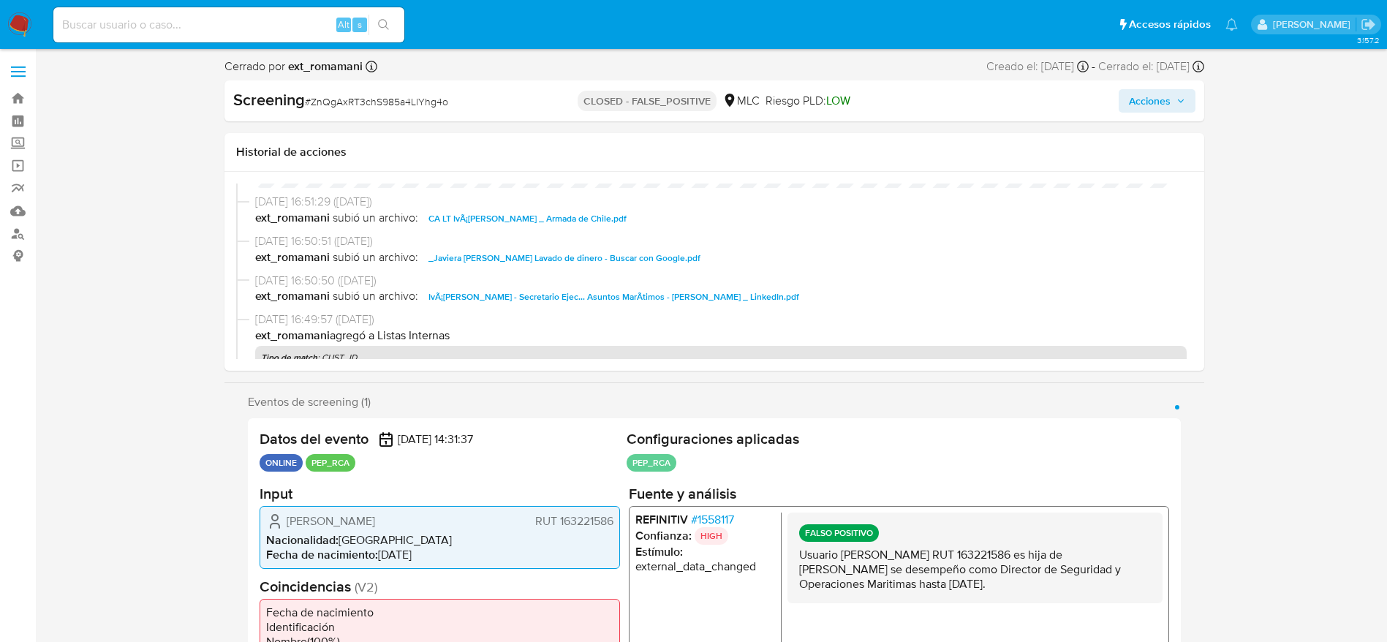
click at [927, 565] on p "Usuario [PERSON_NAME] RUT 163221586 es hija de [PERSON_NAME] se desempeño como …" at bounding box center [974, 569] width 352 height 44
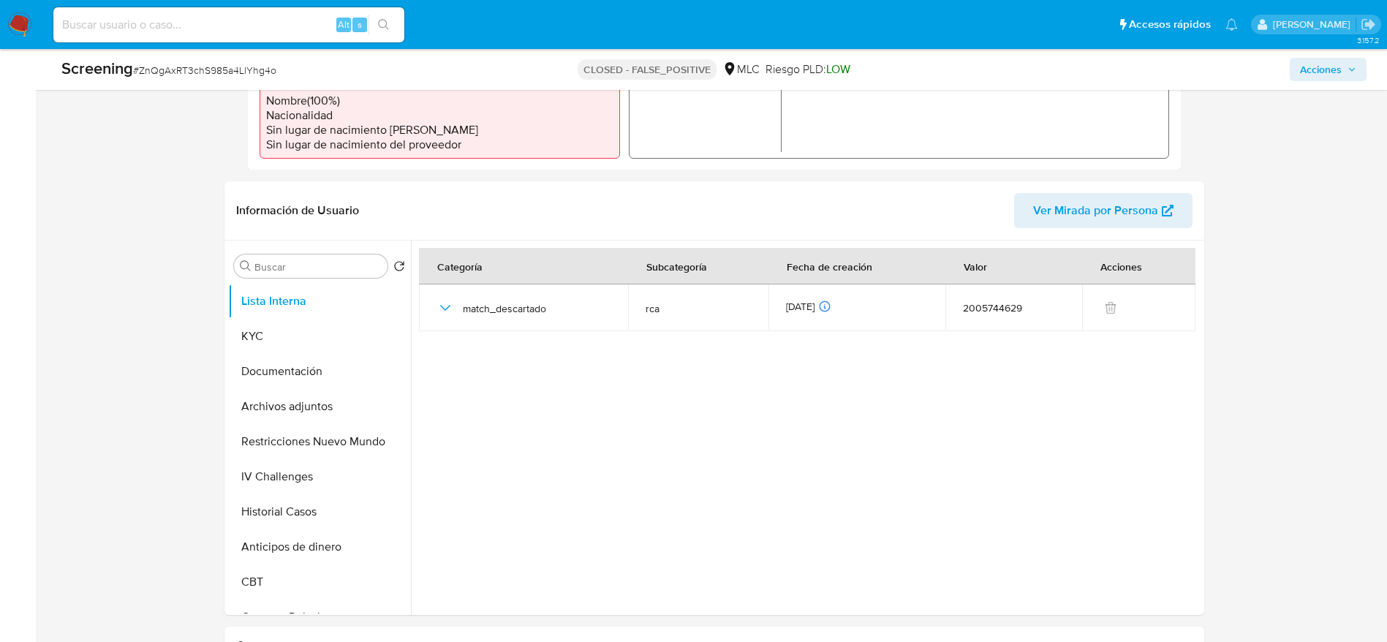
scroll to position [515, 0]
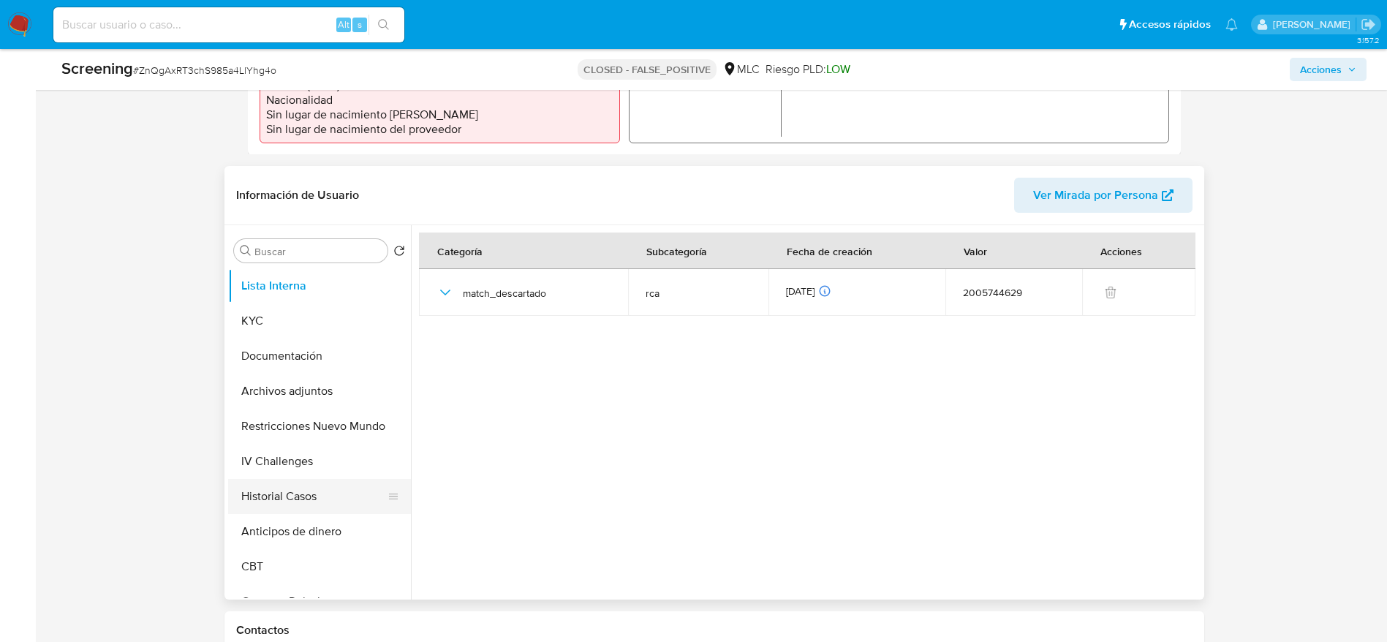
click at [299, 514] on button "Historial Casos" at bounding box center [313, 496] width 171 height 35
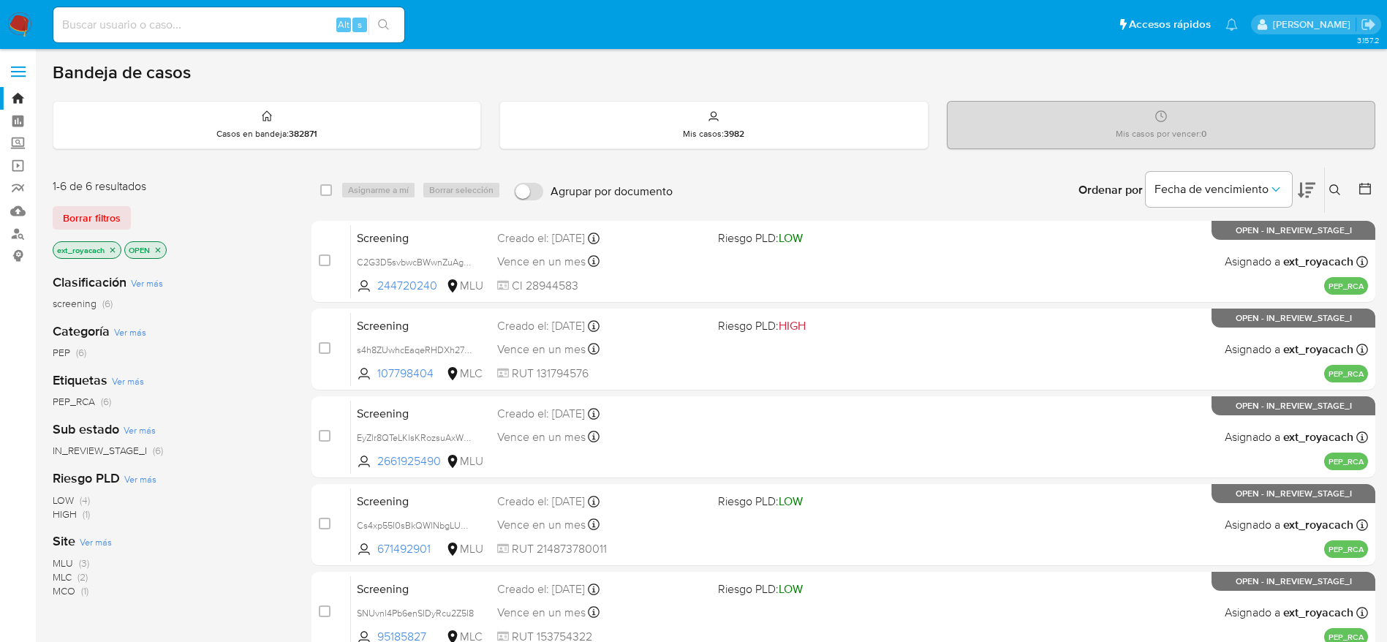
click at [78, 577] on span "(2)" at bounding box center [82, 577] width 10 height 15
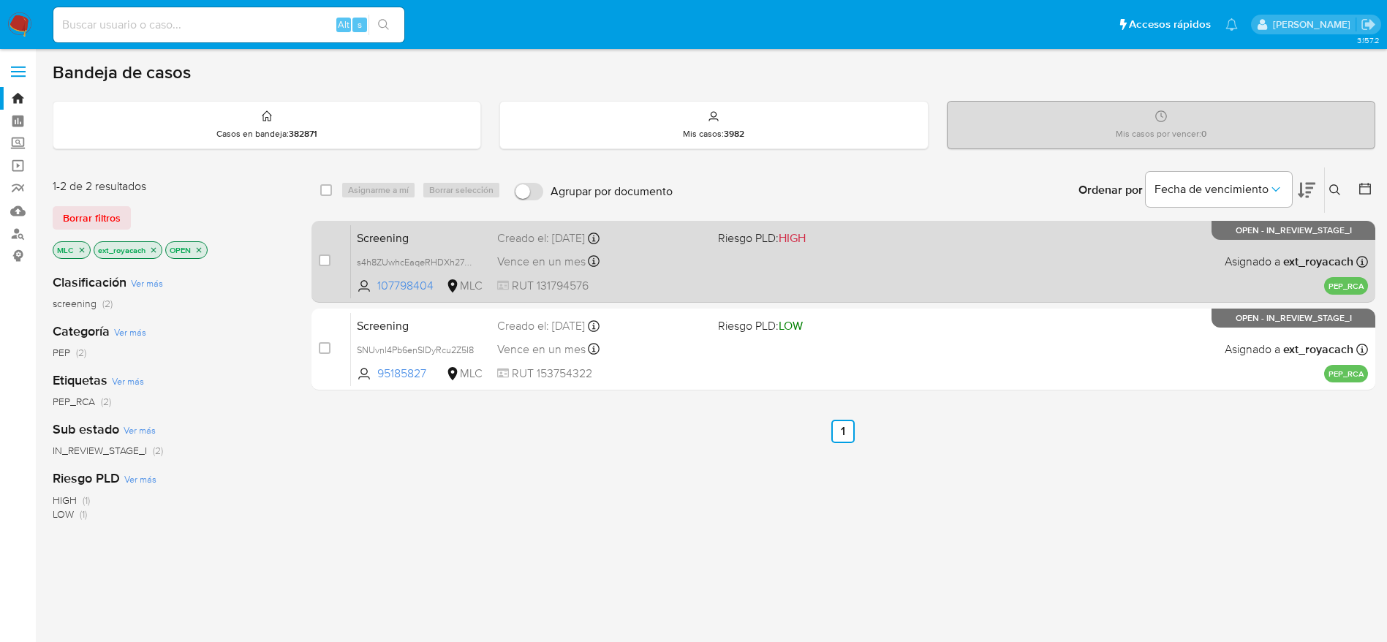
click at [667, 271] on div "Screening s4h8ZUwhcEaqeRHDXh27YSZ8 107798404 MLC Riesgo PLD: HIGH Creado el: [D…" at bounding box center [859, 261] width 1017 height 74
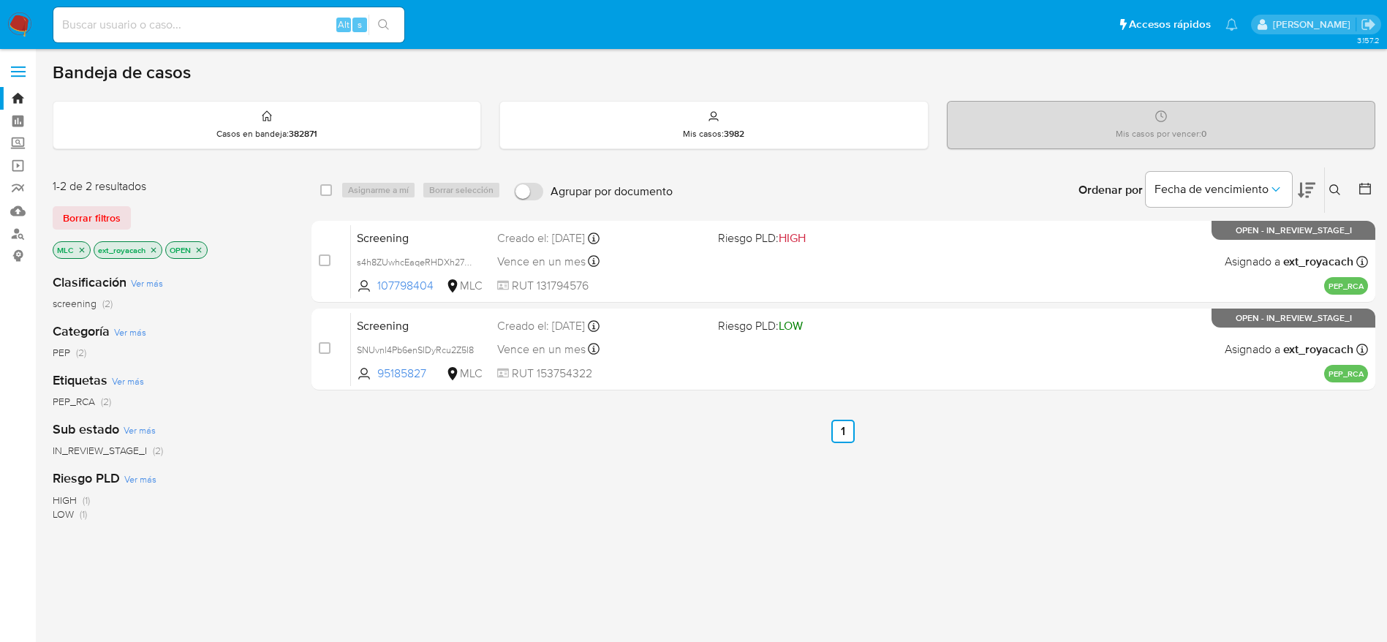
click at [20, 22] on img at bounding box center [19, 24] width 25 height 25
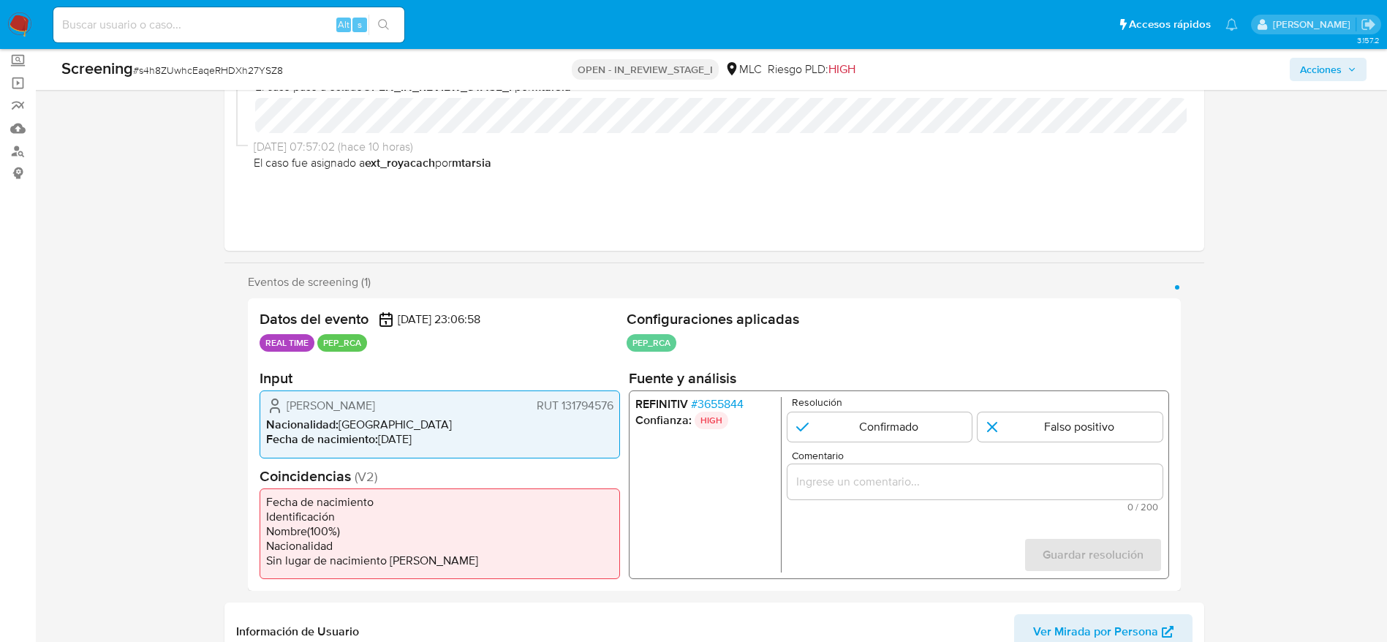
select select "10"
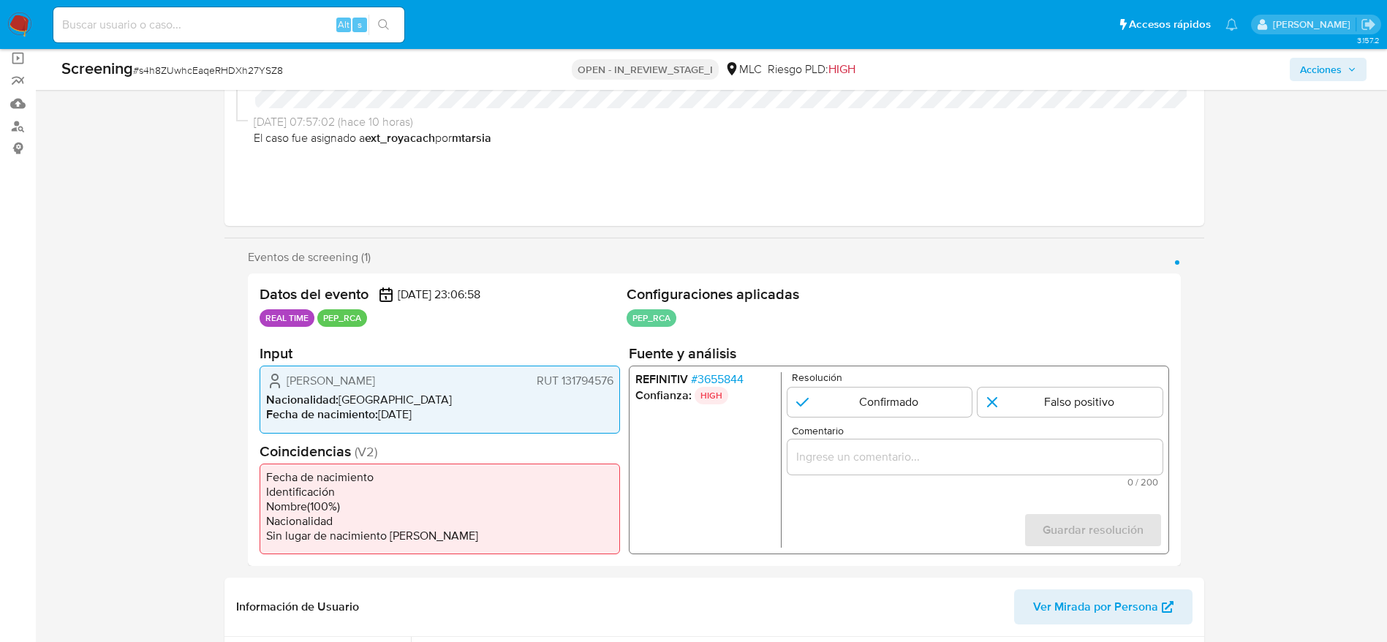
click at [729, 379] on span "# 3655844" at bounding box center [716, 379] width 53 height 15
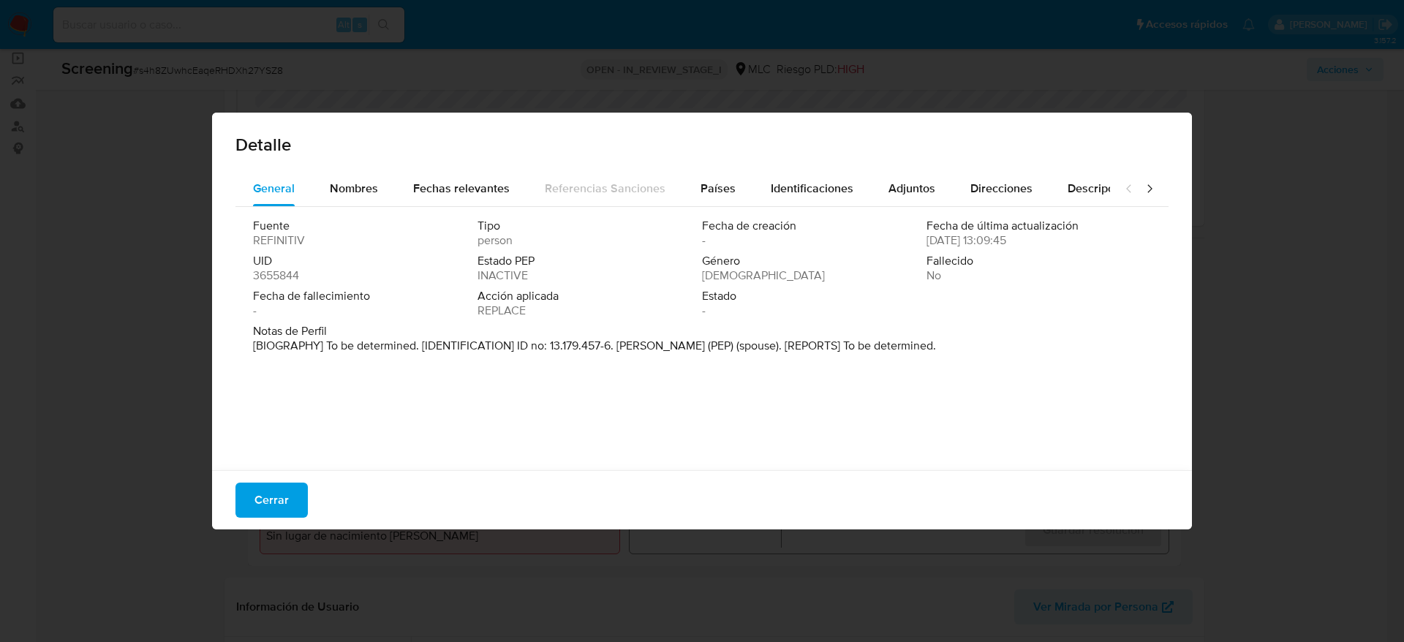
drag, startPoint x: 614, startPoint y: 347, endPoint x: 766, endPoint y: 349, distance: 152.1
click at [766, 349] on p "[BIOGRAPHY] To be determined. [IDENTIFICATION] ID no: 13.179.457-6. Hernan Leop…" at bounding box center [594, 345] width 683 height 15
click at [270, 496] on span "Cerrar" at bounding box center [271, 500] width 34 height 32
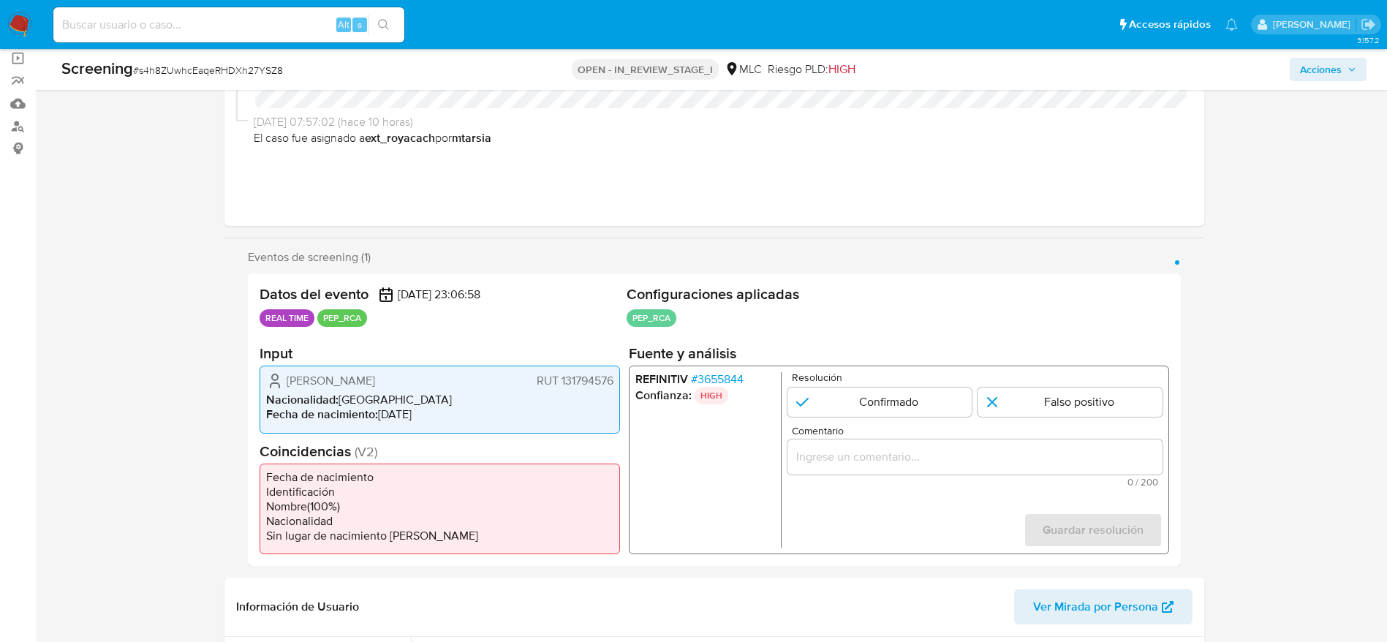
drag, startPoint x: 284, startPoint y: 379, endPoint x: 616, endPoint y: 374, distance: 332.7
click at [616, 374] on div "Ingrid Elizabeth Jacob Alfaro RUT 131794576 Nacionalidad : Chile Fecha de nacim…" at bounding box center [440, 399] width 360 height 67
click at [734, 375] on span "# 3655844" at bounding box center [716, 379] width 53 height 15
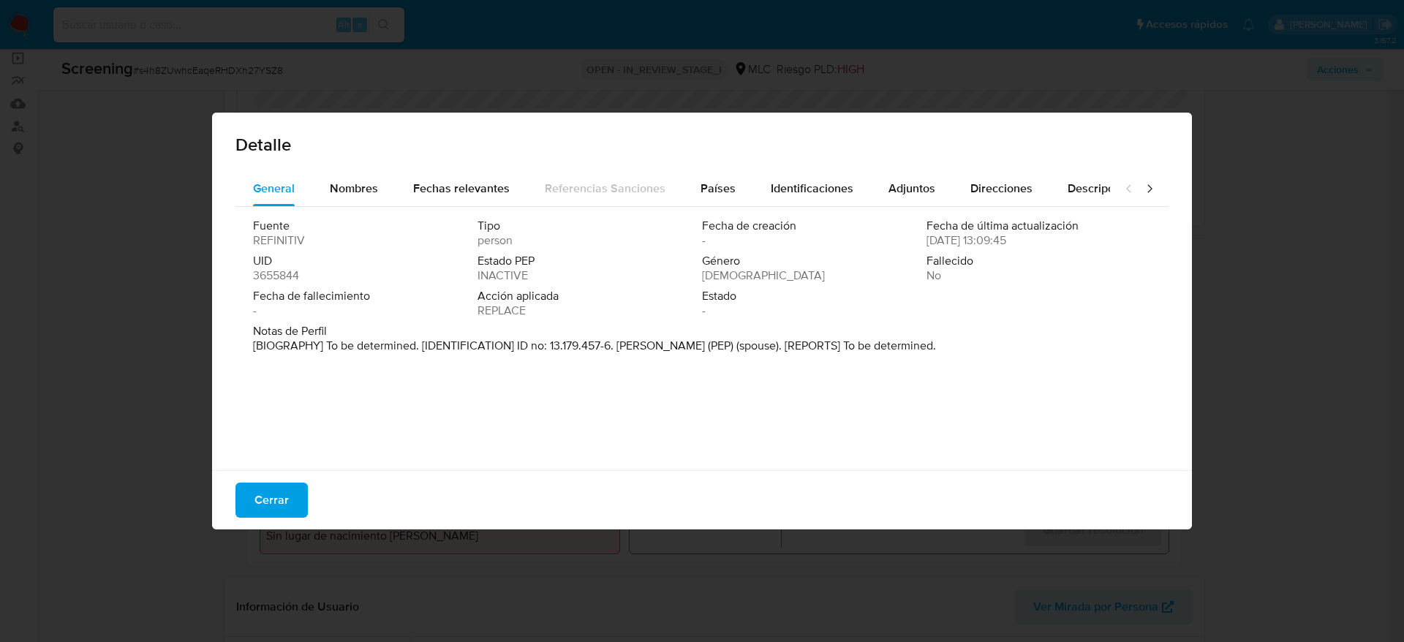
drag, startPoint x: 617, startPoint y: 347, endPoint x: 771, endPoint y: 357, distance: 154.6
click at [771, 357] on div "Notas de Perfil [BIOGRAPHY] To be determined. [IDENTIFICATION] ID no: 13.179.45…" at bounding box center [702, 341] width 898 height 35
click at [285, 498] on span "Cerrar" at bounding box center [271, 500] width 34 height 32
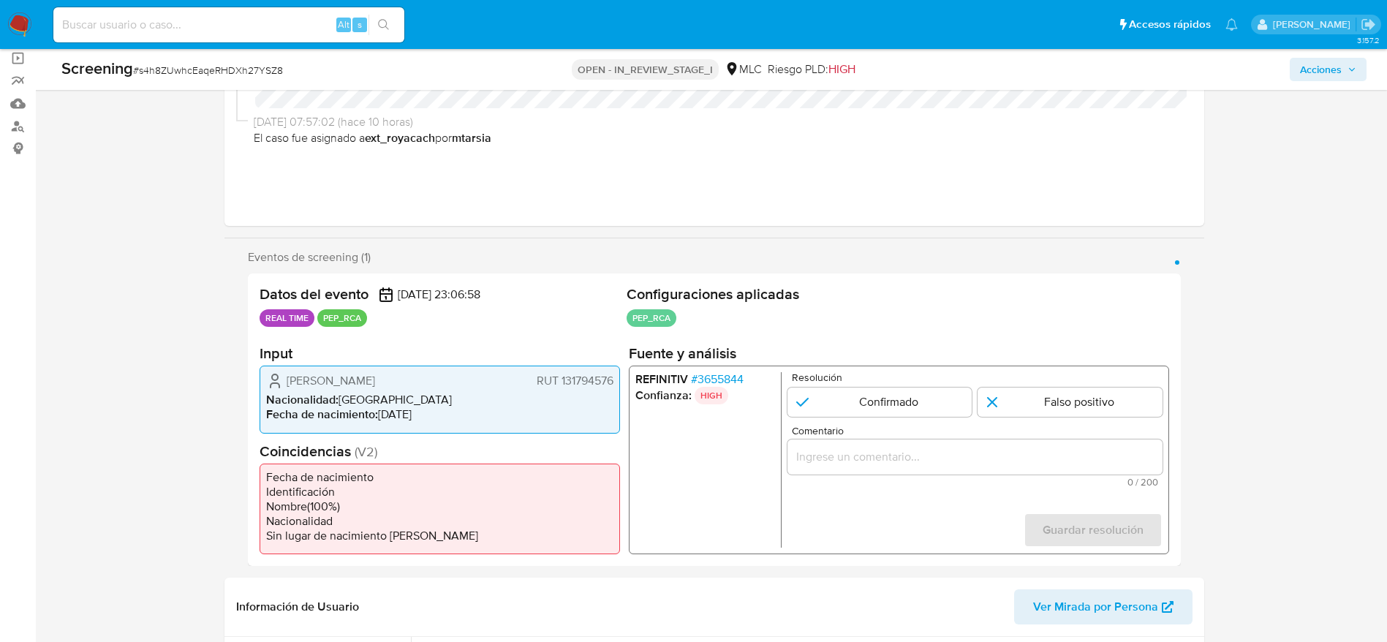
click at [920, 452] on input "Comentario" at bounding box center [974, 456] width 375 height 19
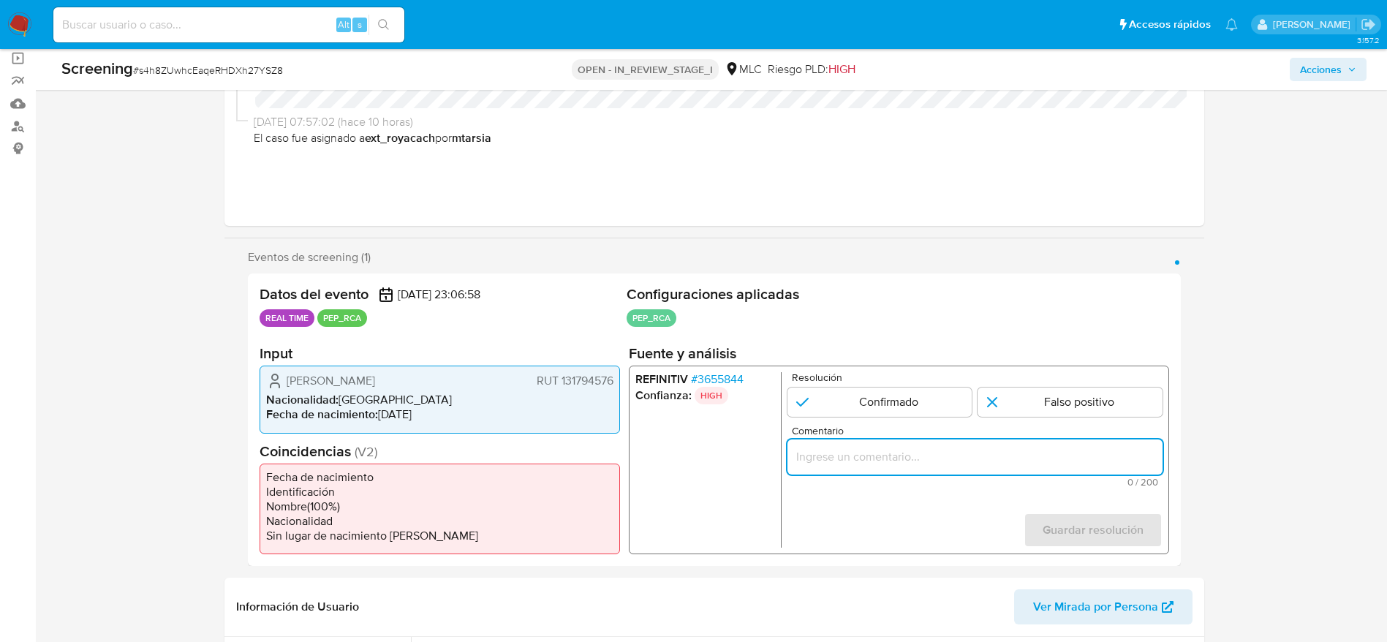
paste input "Usuario Ingrid Elizabeth Jacob Alfaro, el PEP por el cual fue RCA se desempeñó …"
type input "Usuario Ingrid Elizabeth Jacob Alfaro, el PEP por el cual fue RCA se desempeñó …"
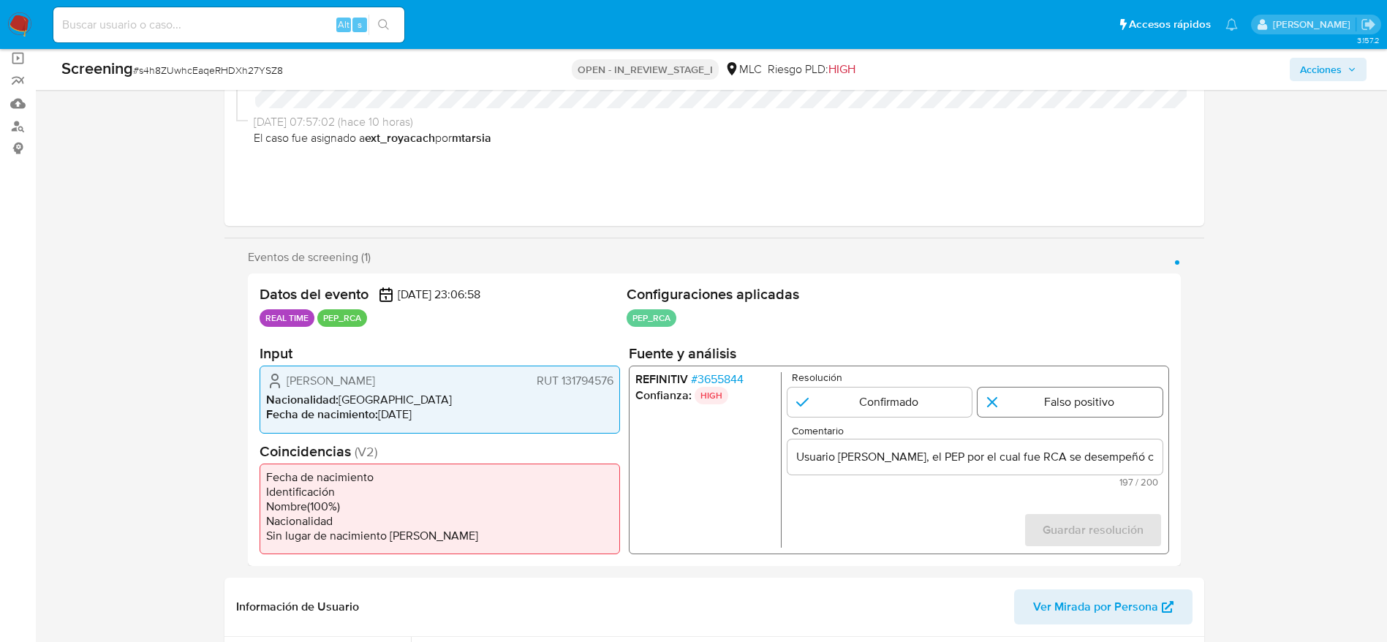
click at [1055, 401] on input "1 de 1" at bounding box center [1069, 401] width 185 height 29
radio input "true"
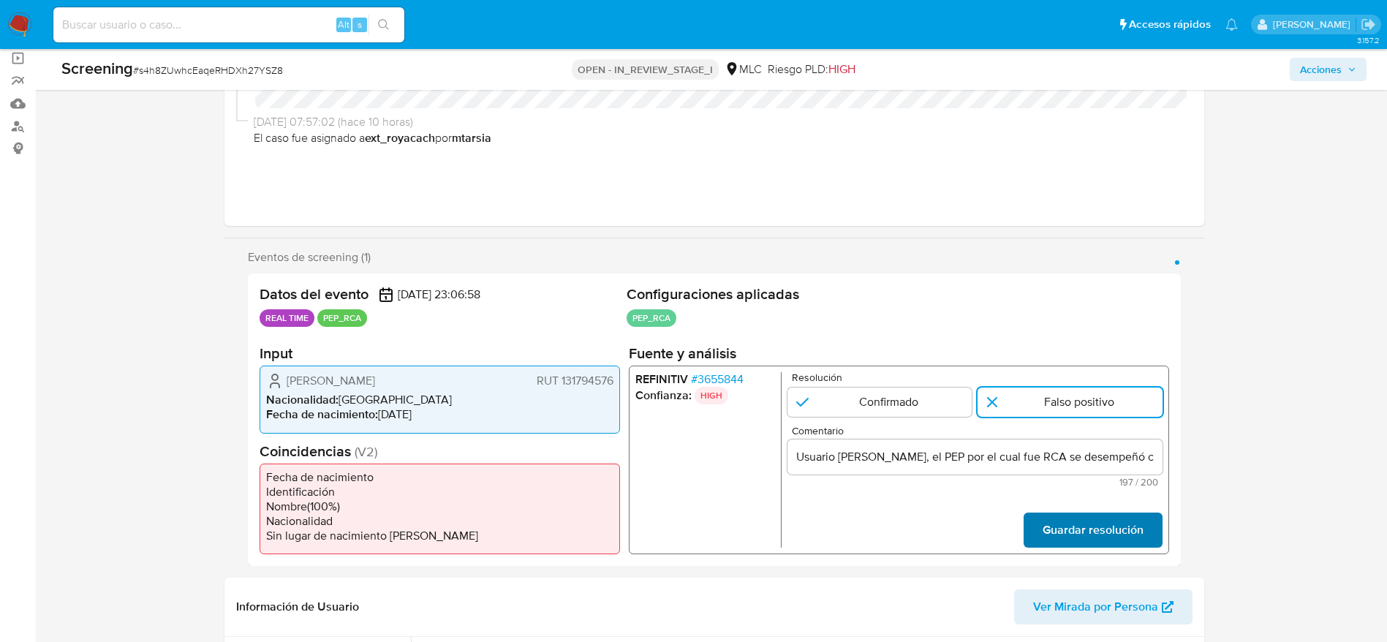
click at [1107, 522] on span "Guardar resolución" at bounding box center [1092, 530] width 101 height 32
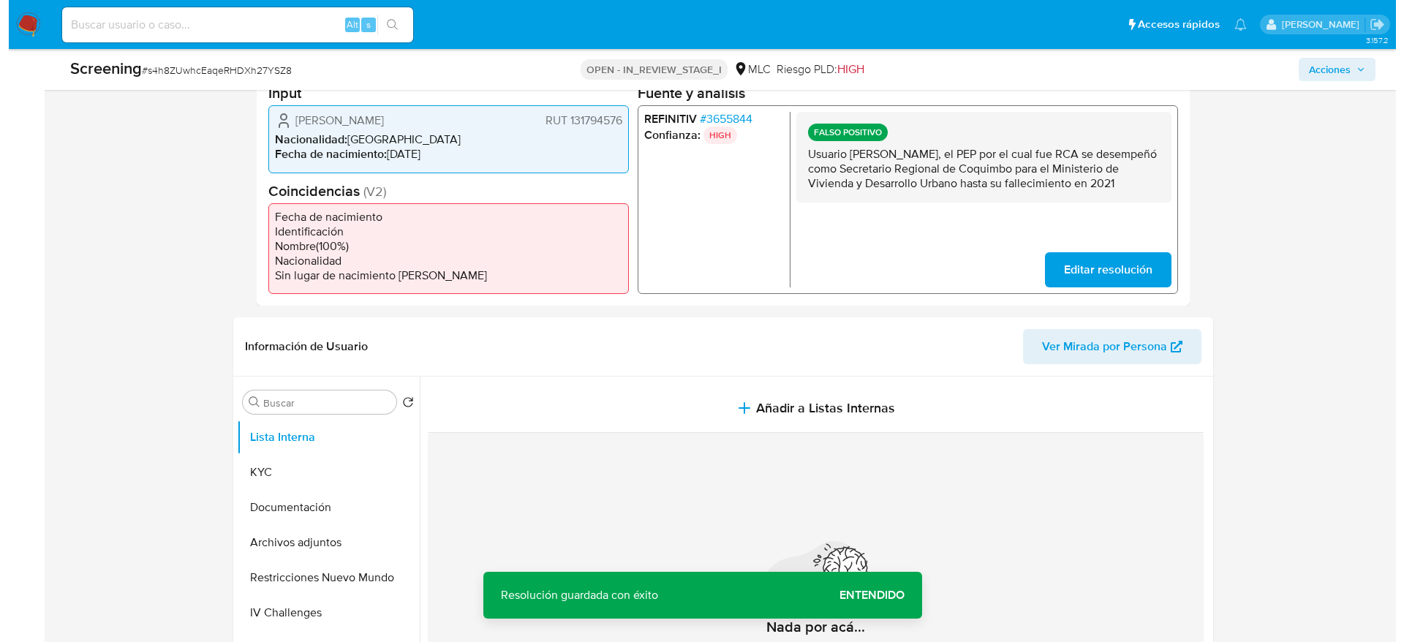
scroll to position [398, 0]
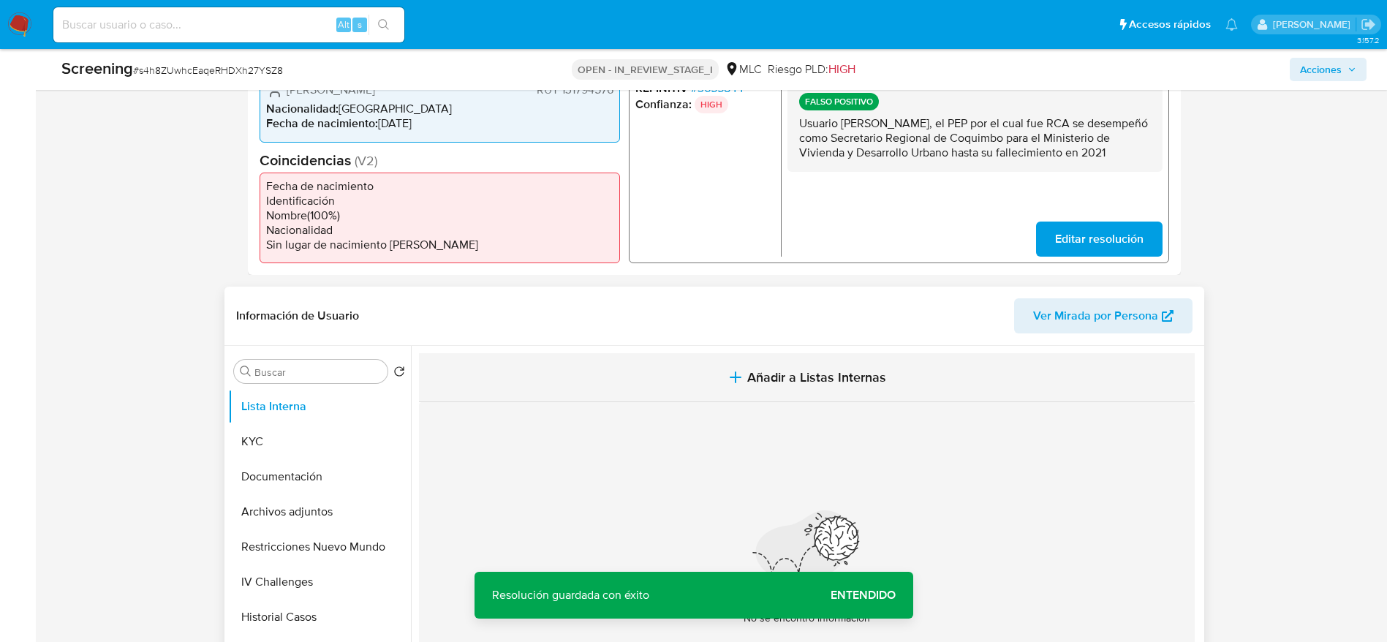
click at [606, 390] on button "Añadir a Listas Internas" at bounding box center [807, 377] width 776 height 49
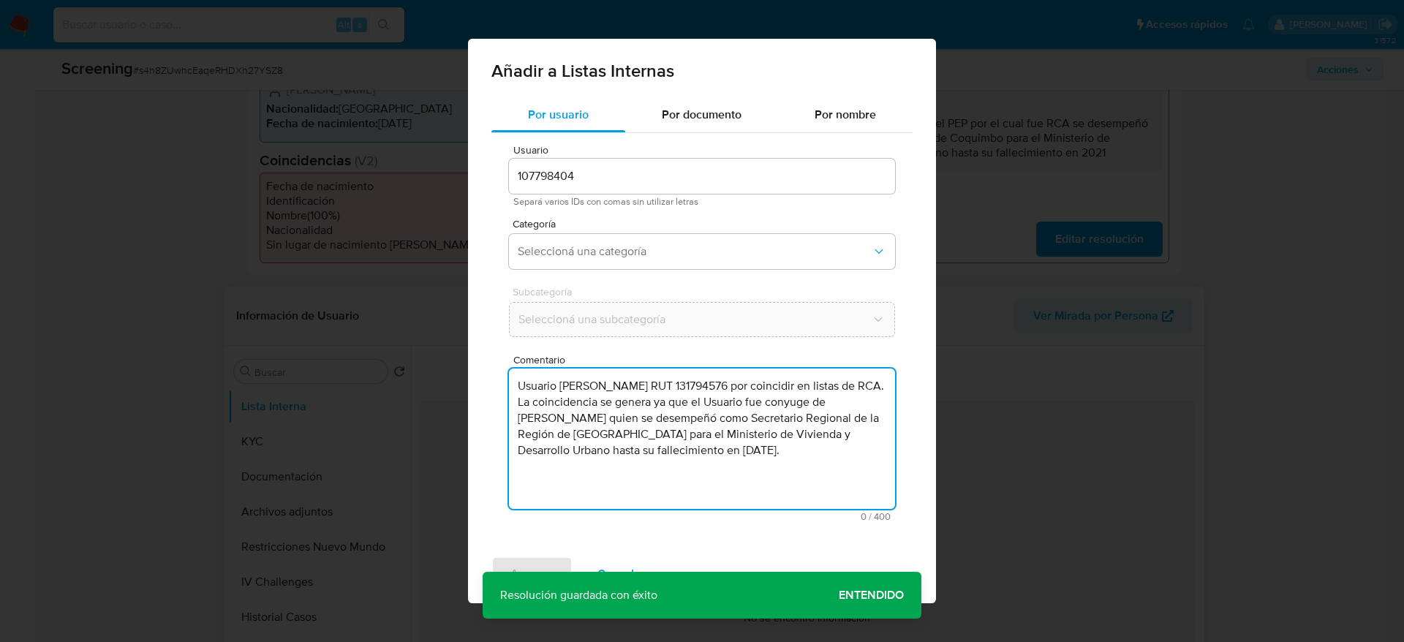
click at [613, 453] on textarea "Usuario Ingrid Elizabeth Jacob Alfaro RUT 131794576 por coincidir en listas de …" at bounding box center [702, 438] width 386 height 140
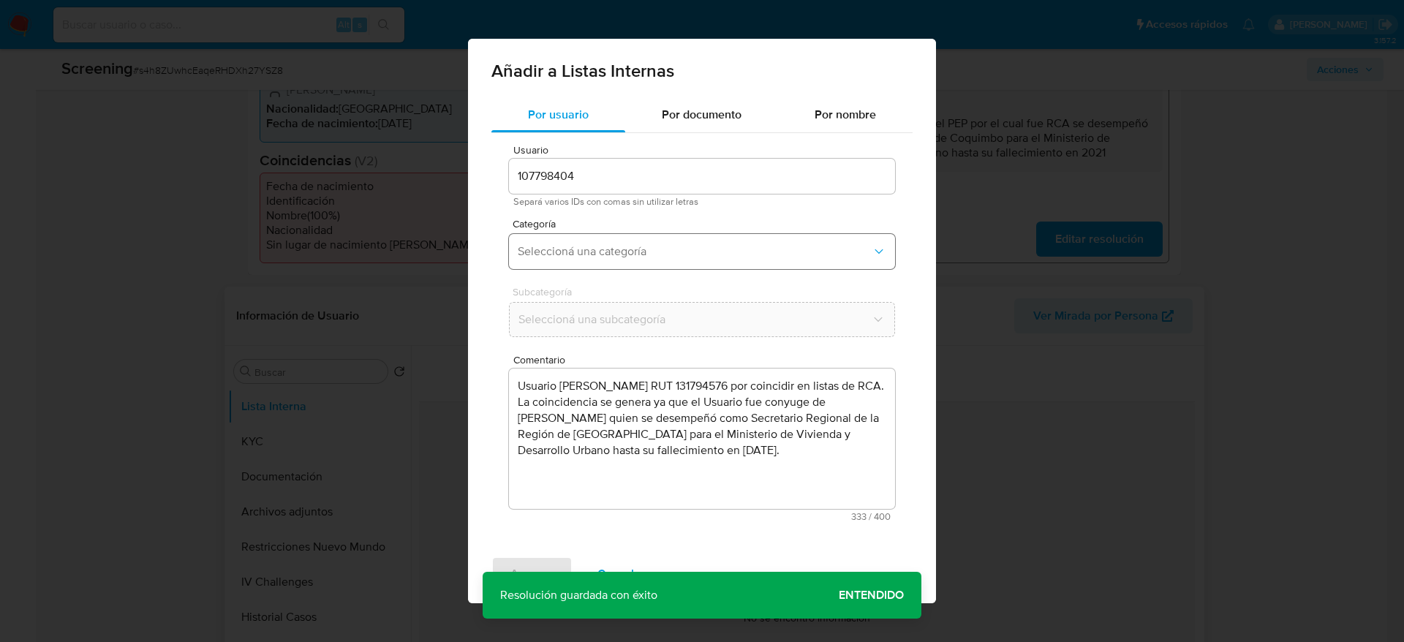
click at [654, 251] on span "Seleccioná una categoría" at bounding box center [695, 251] width 354 height 15
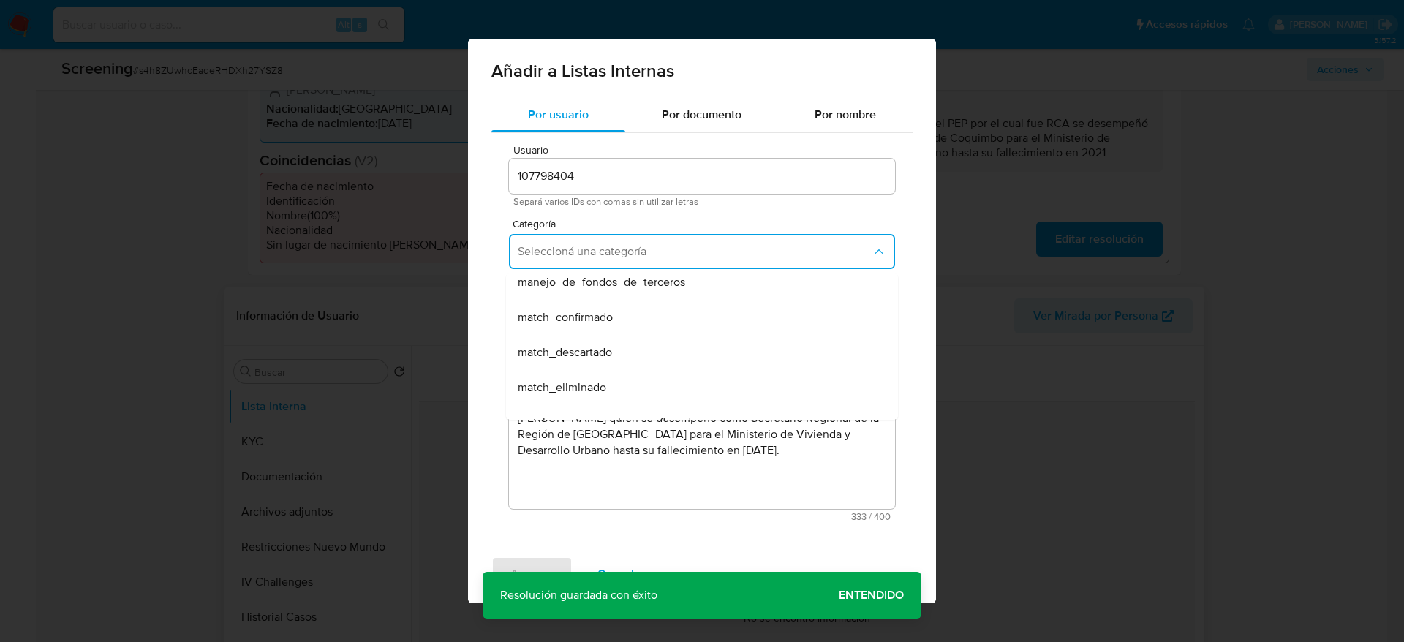
scroll to position [81, 0]
click at [665, 341] on div "match_descartado" at bounding box center [698, 350] width 360 height 35
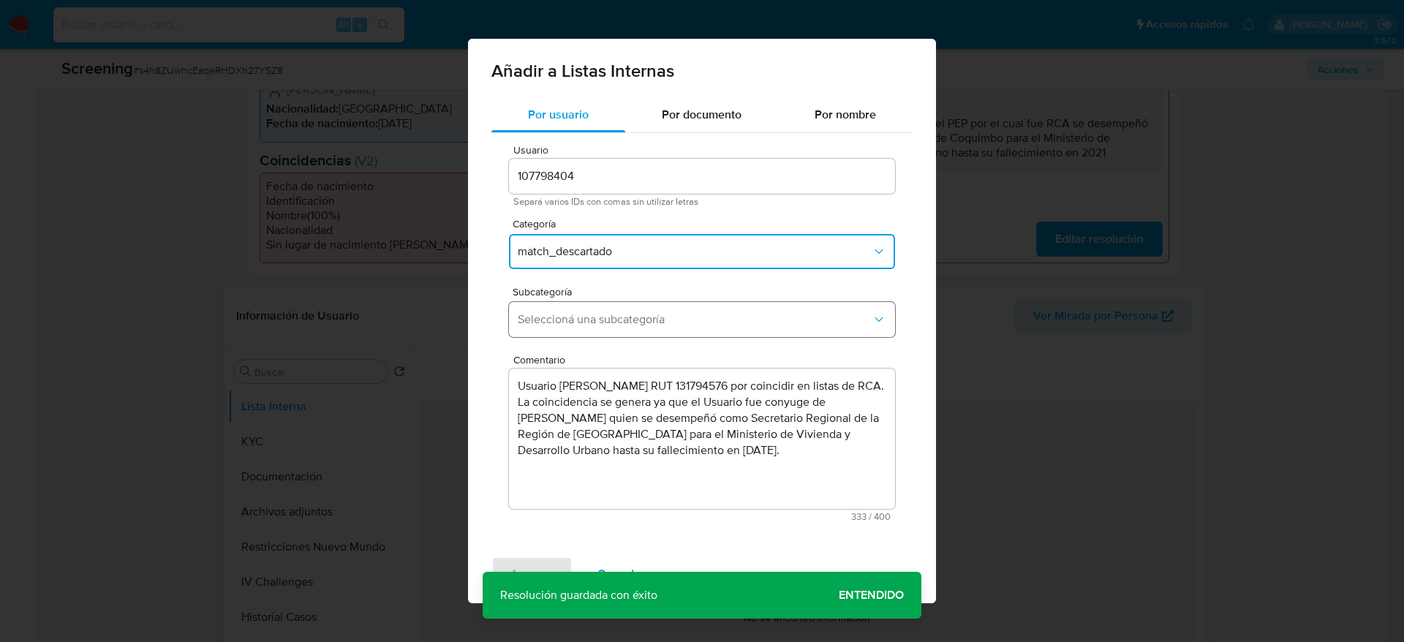
click at [703, 305] on button "Seleccioná una subcategoría" at bounding box center [702, 319] width 386 height 35
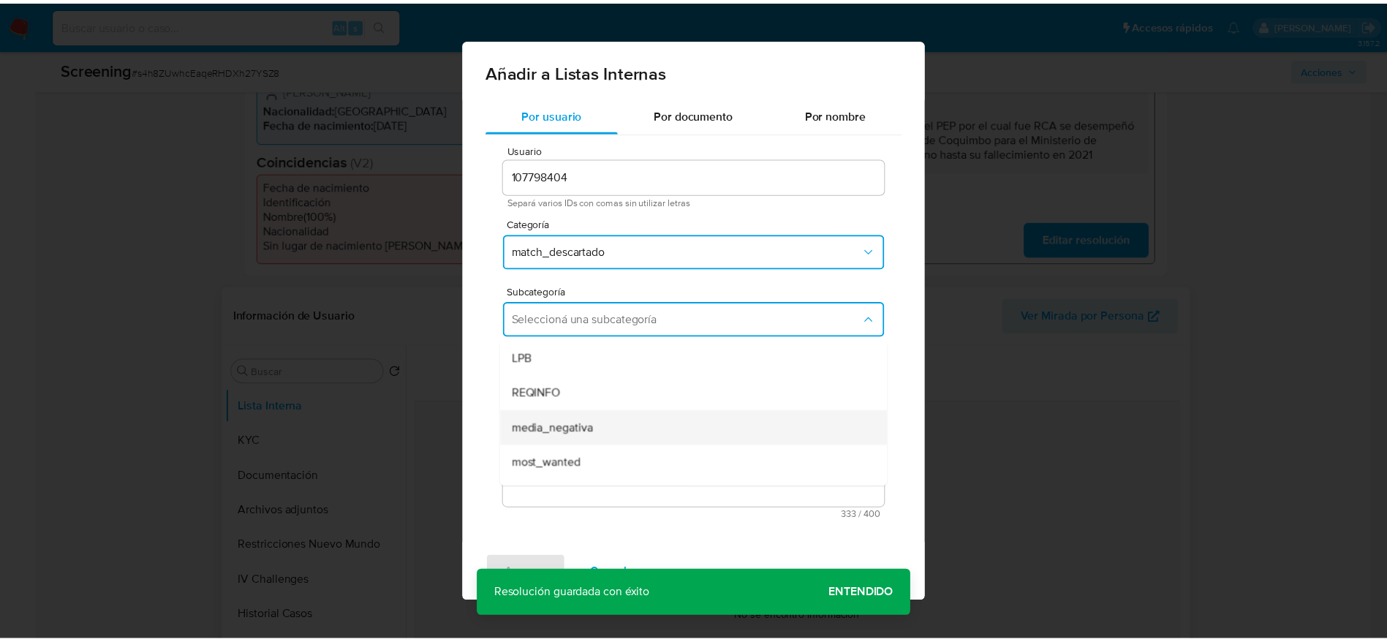
scroll to position [99, 0]
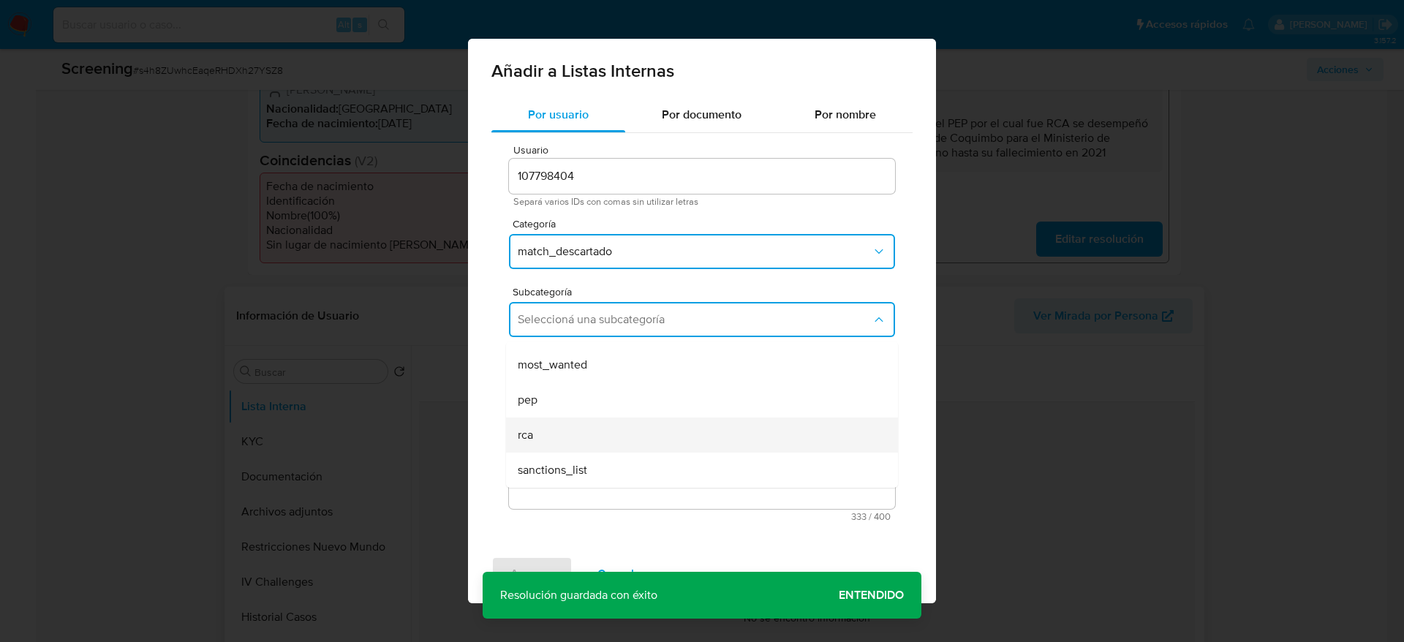
click at [542, 426] on div "rca" at bounding box center [698, 434] width 360 height 35
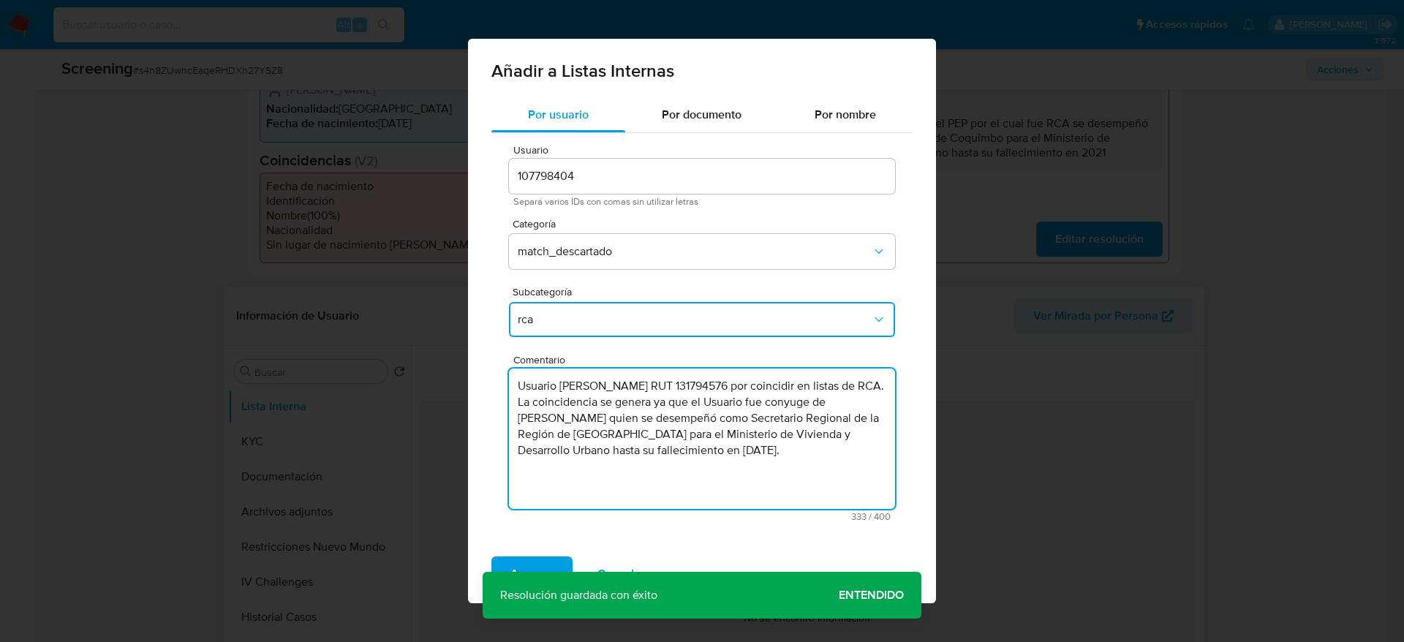
click at [857, 404] on textarea "Usuario Ingrid Elizabeth Jacob Alfaro RUT 131794576 por coincidir en listas de …" at bounding box center [702, 438] width 386 height 140
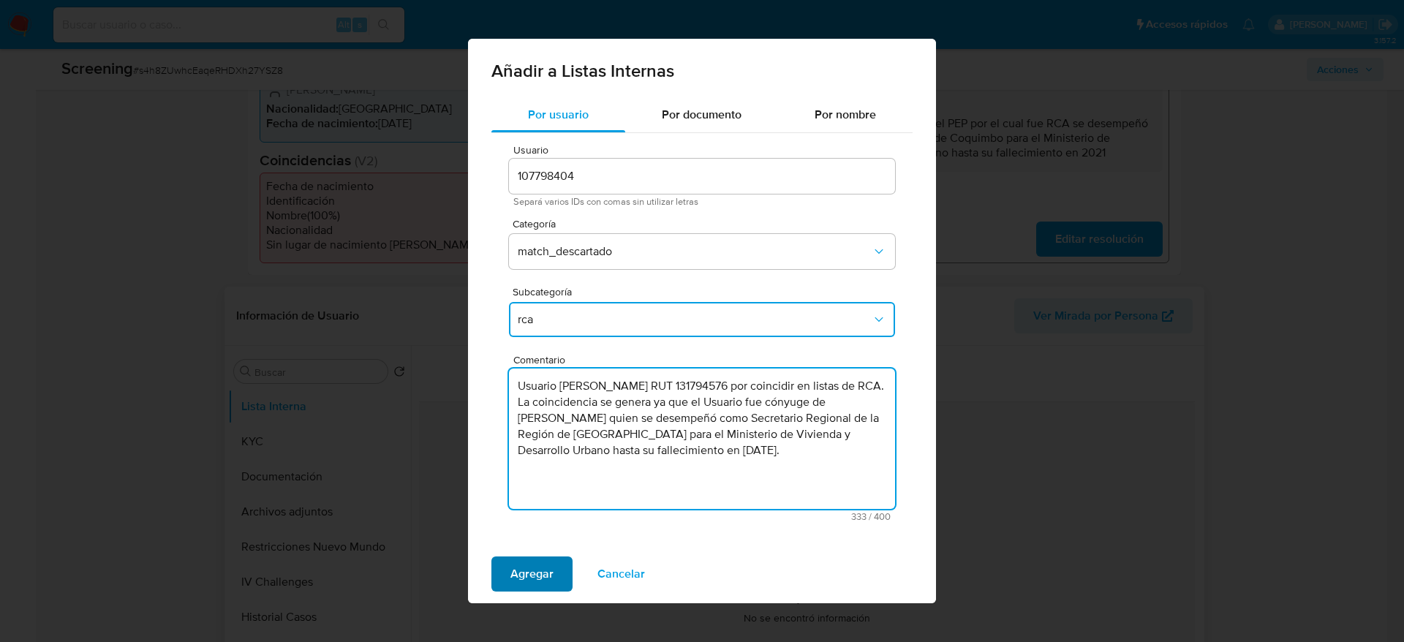
type textarea "Usuario Ingrid Elizabeth Jacob Alfaro RUT 131794576 por coincidir en listas de …"
click at [556, 559] on button "Agregar" at bounding box center [531, 573] width 81 height 35
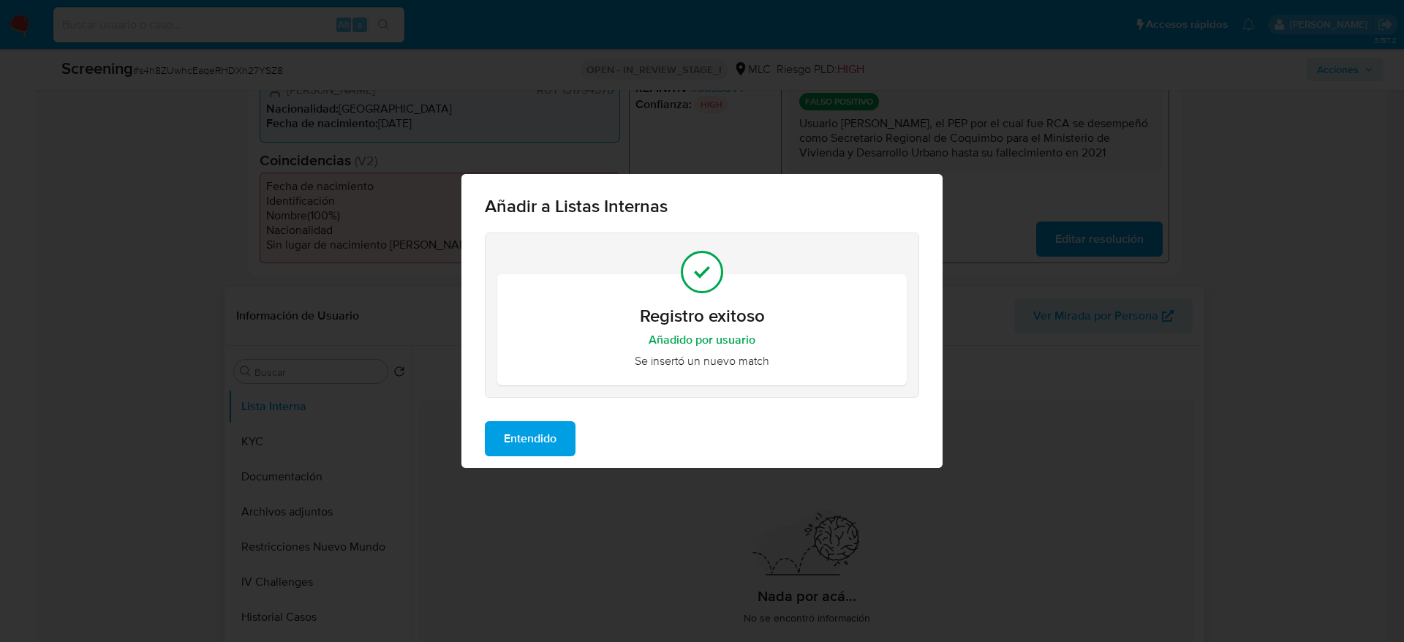
click at [542, 435] on span "Entendido" at bounding box center [530, 439] width 53 height 32
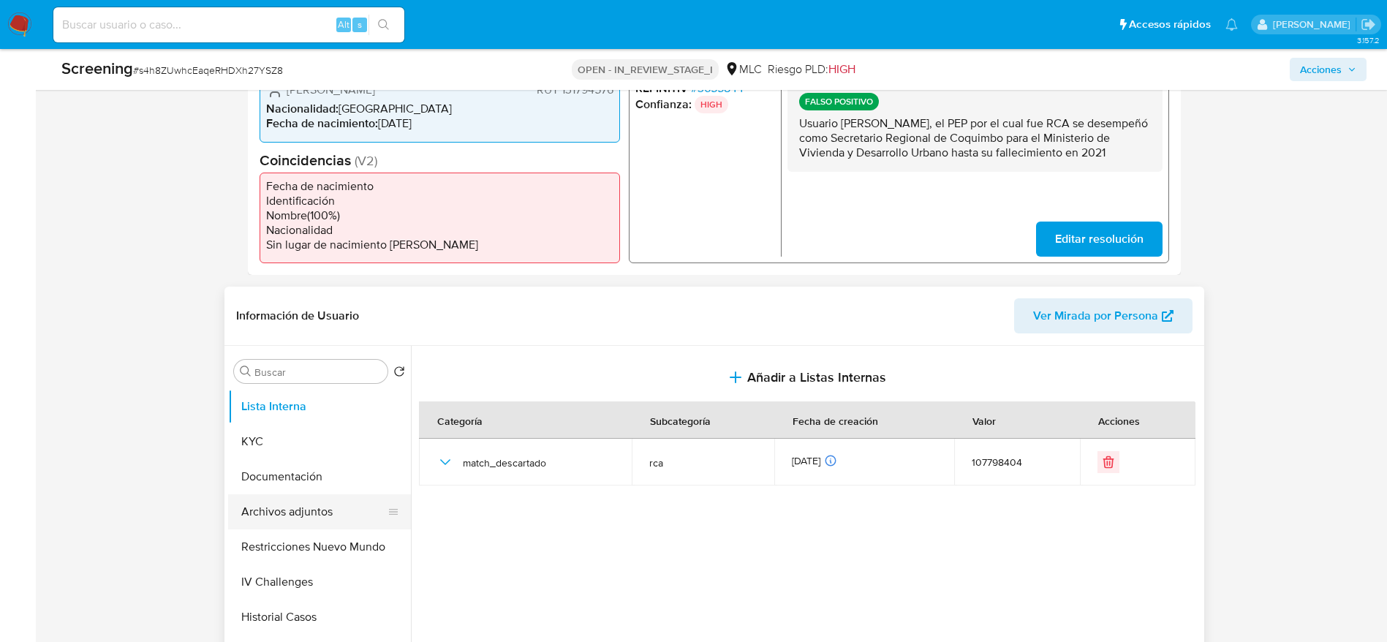
click at [309, 499] on button "Archivos adjuntos" at bounding box center [313, 511] width 171 height 35
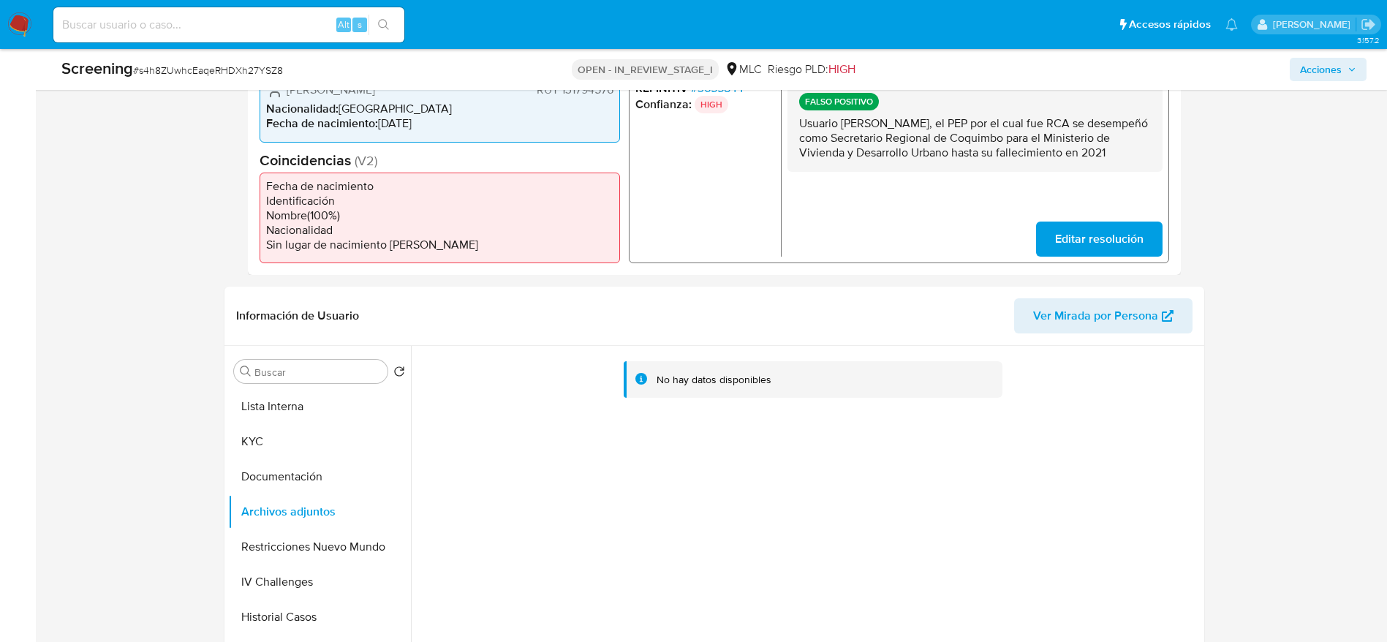
scroll to position [655, 0]
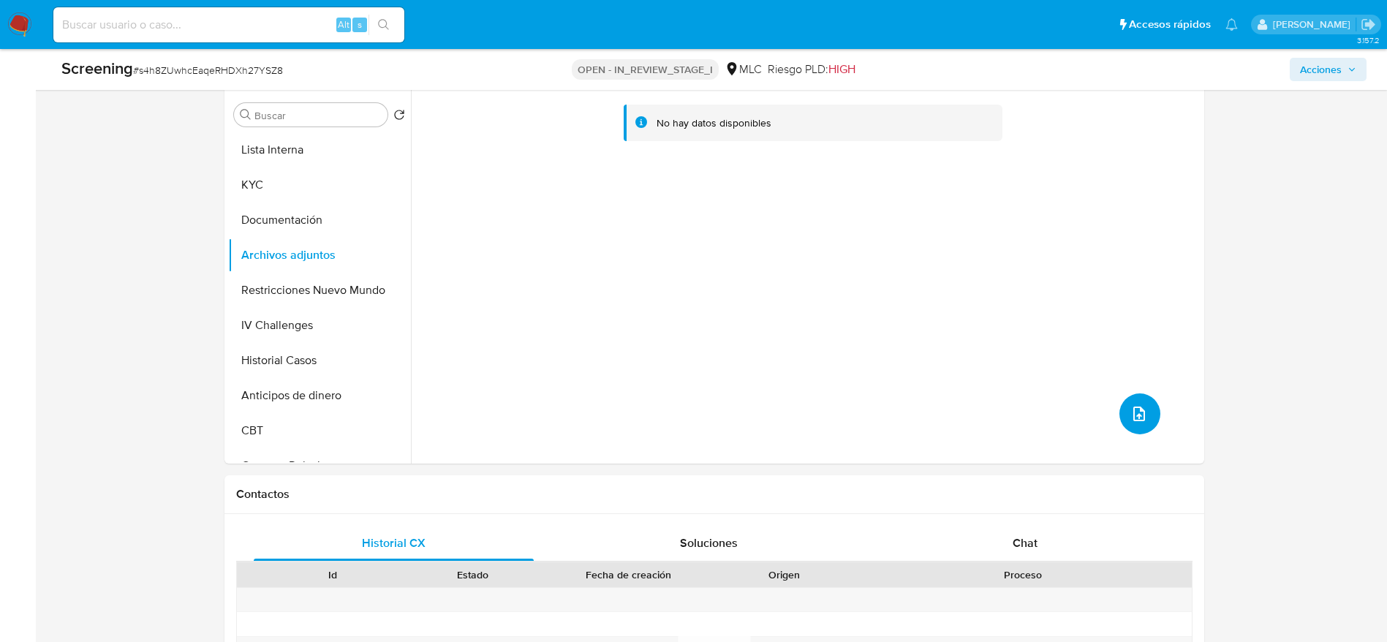
click at [1138, 417] on icon "upload-file" at bounding box center [1139, 414] width 18 height 18
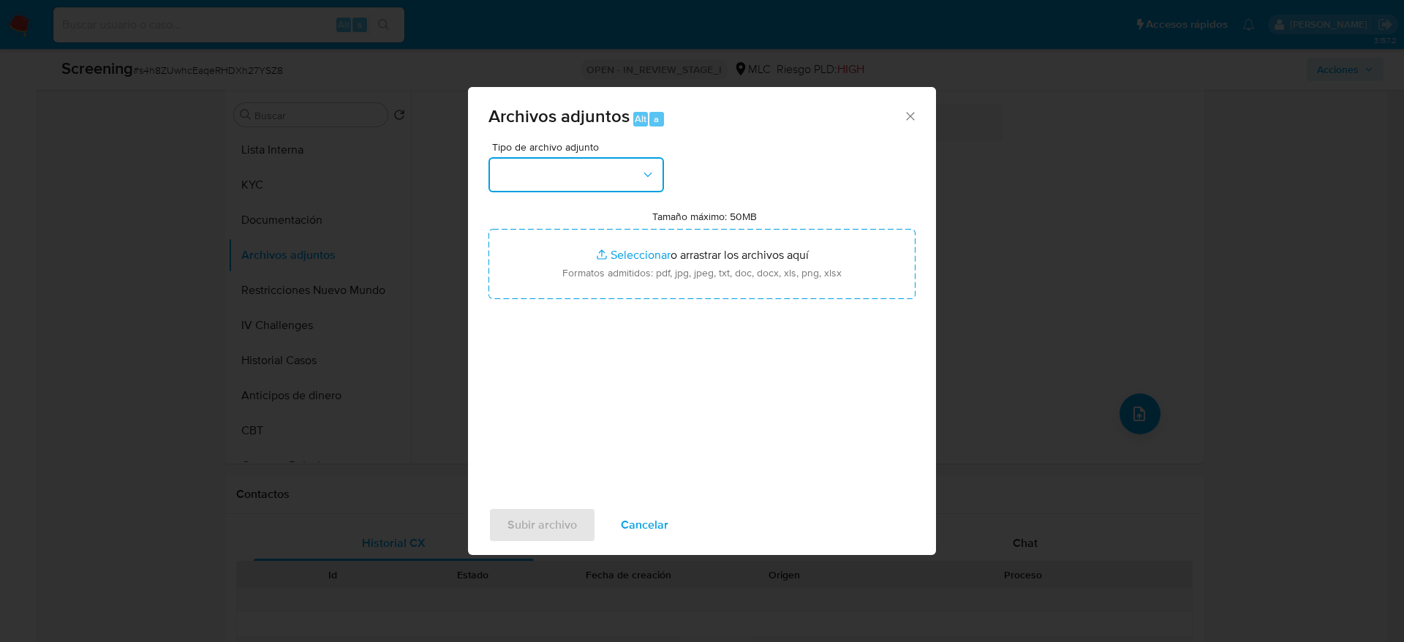
click at [583, 165] on button "button" at bounding box center [575, 174] width 175 height 35
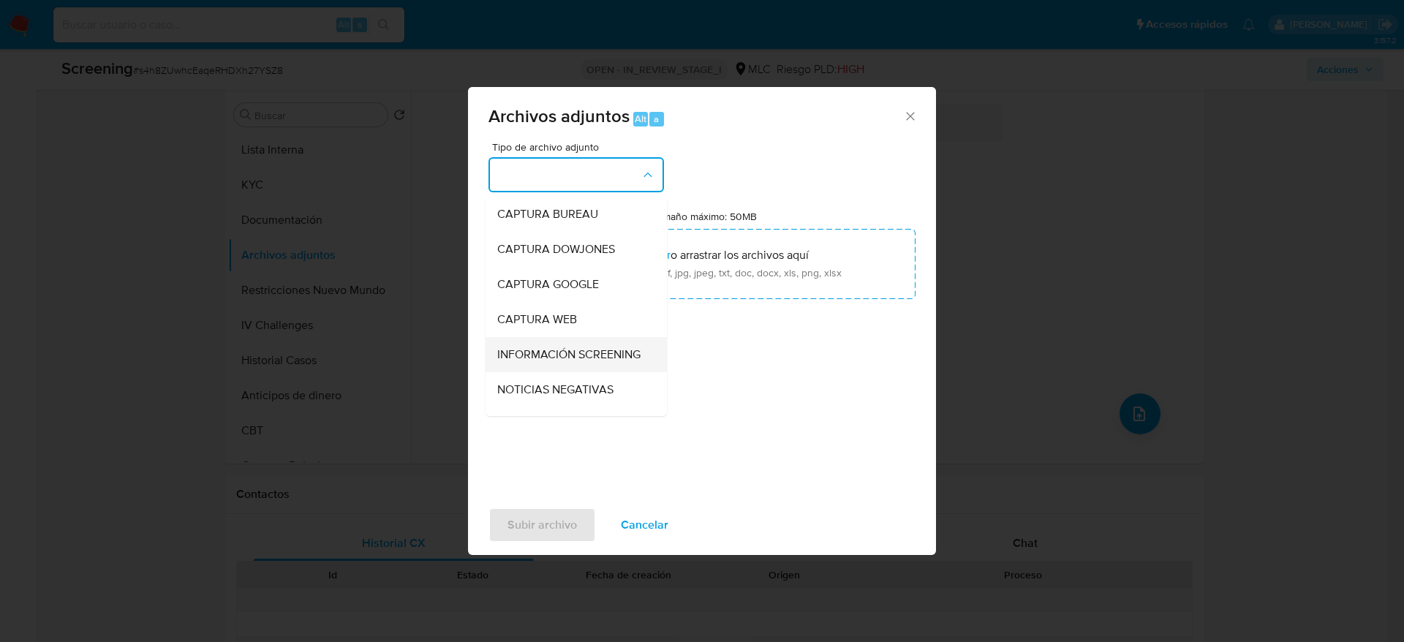
click at [580, 362] on span "INFORMACIÓN SCREENING" at bounding box center [568, 354] width 143 height 15
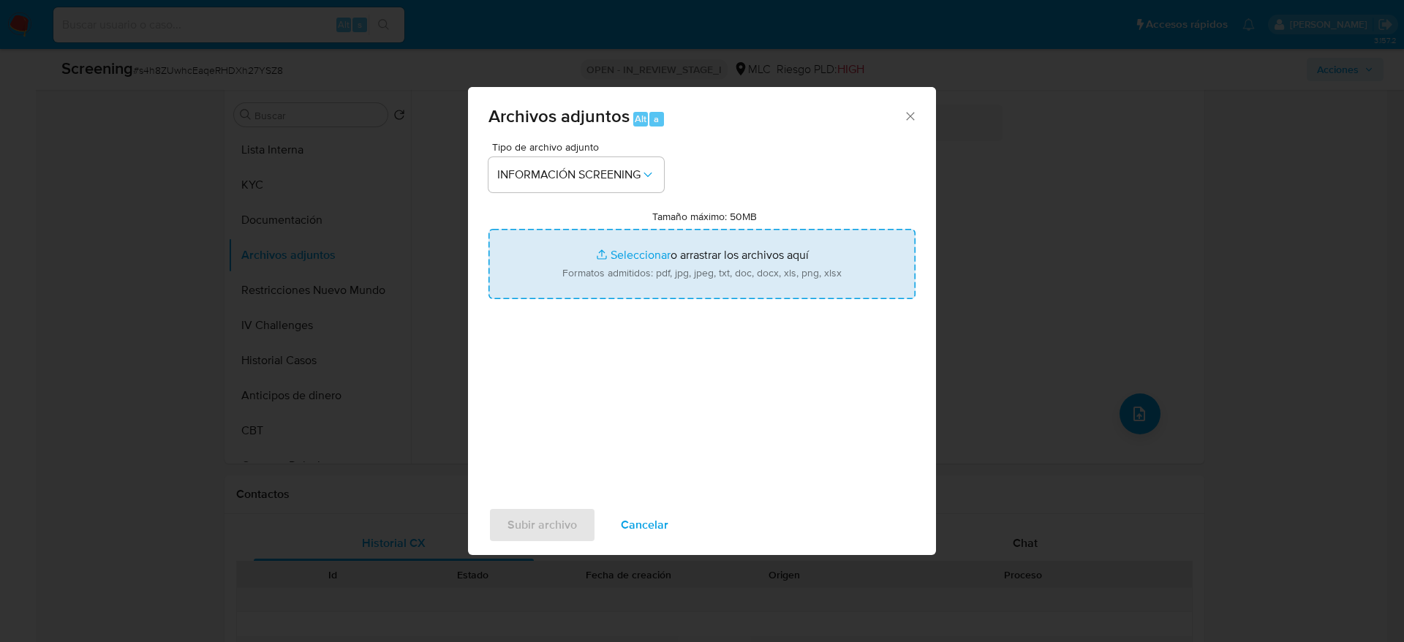
click at [704, 277] on input "Tamaño máximo: 50MB Seleccionar archivos" at bounding box center [701, 264] width 427 height 70
type input "C:\fakepath\StandardCaseMatchDetailsReport_5jb7brzdmlho1jzfmeubmdlwc_e_tr_wci_1…"
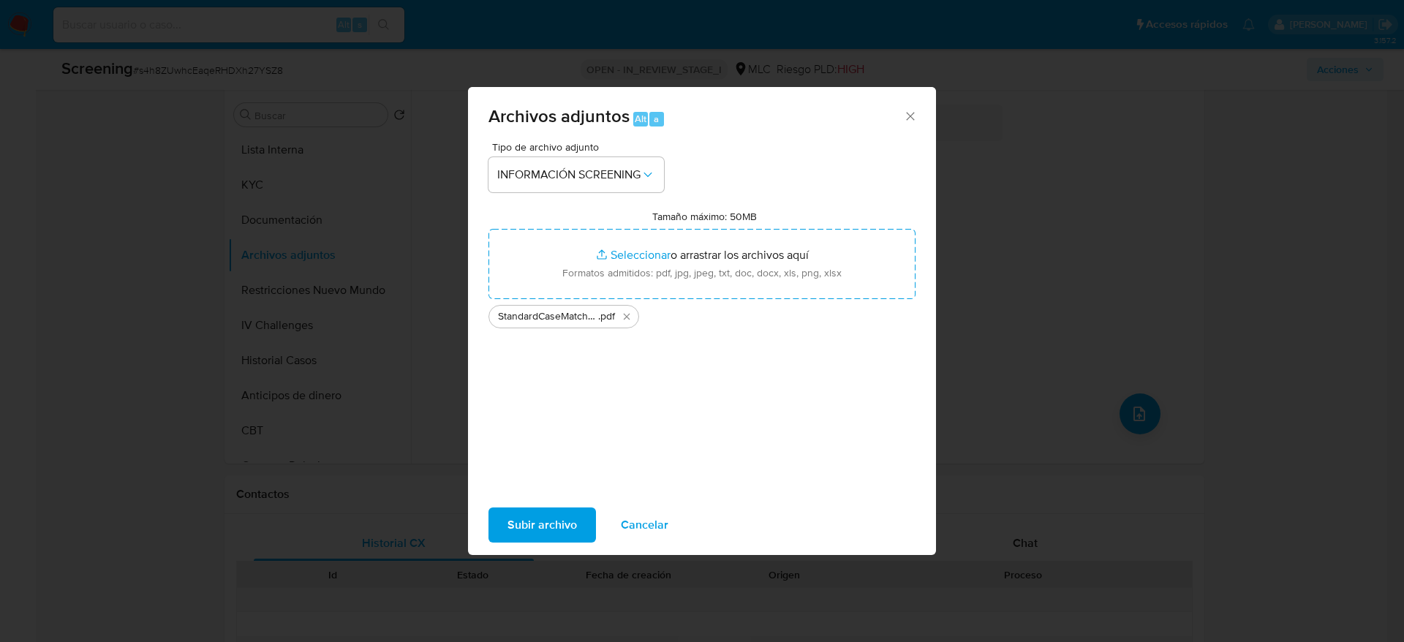
click at [553, 530] on span "Subir archivo" at bounding box center [541, 525] width 69 height 32
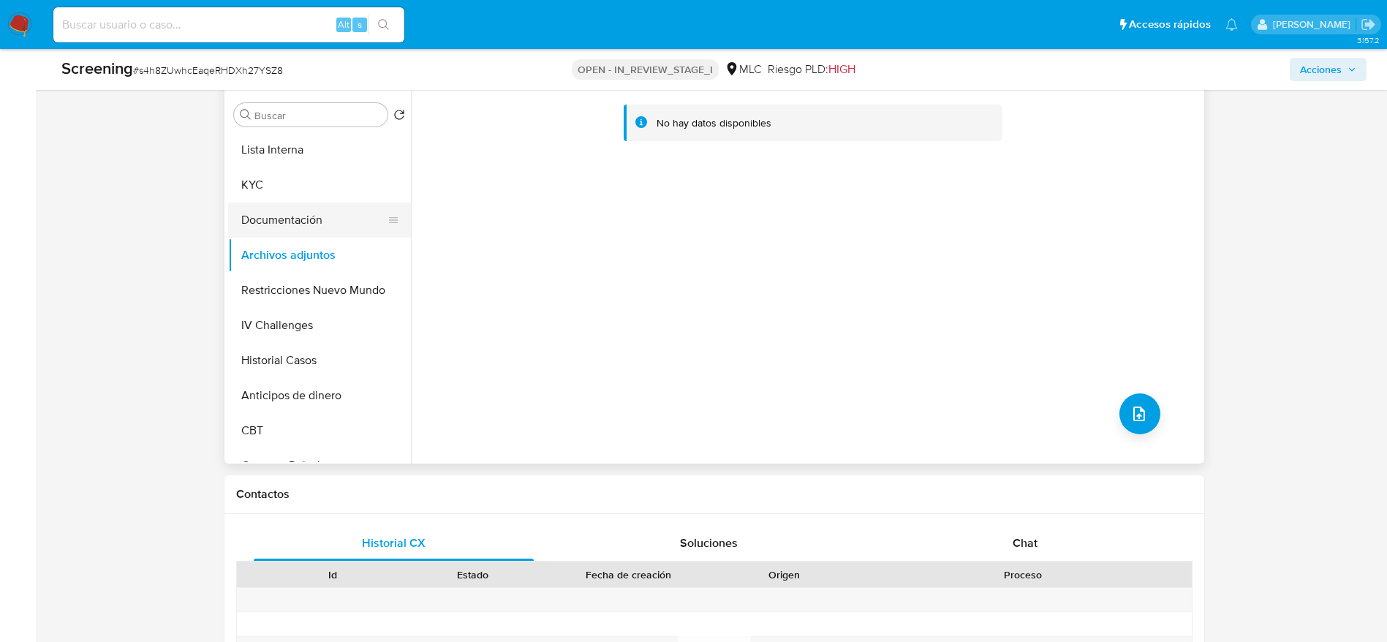
click at [295, 211] on button "Documentación" at bounding box center [313, 220] width 171 height 35
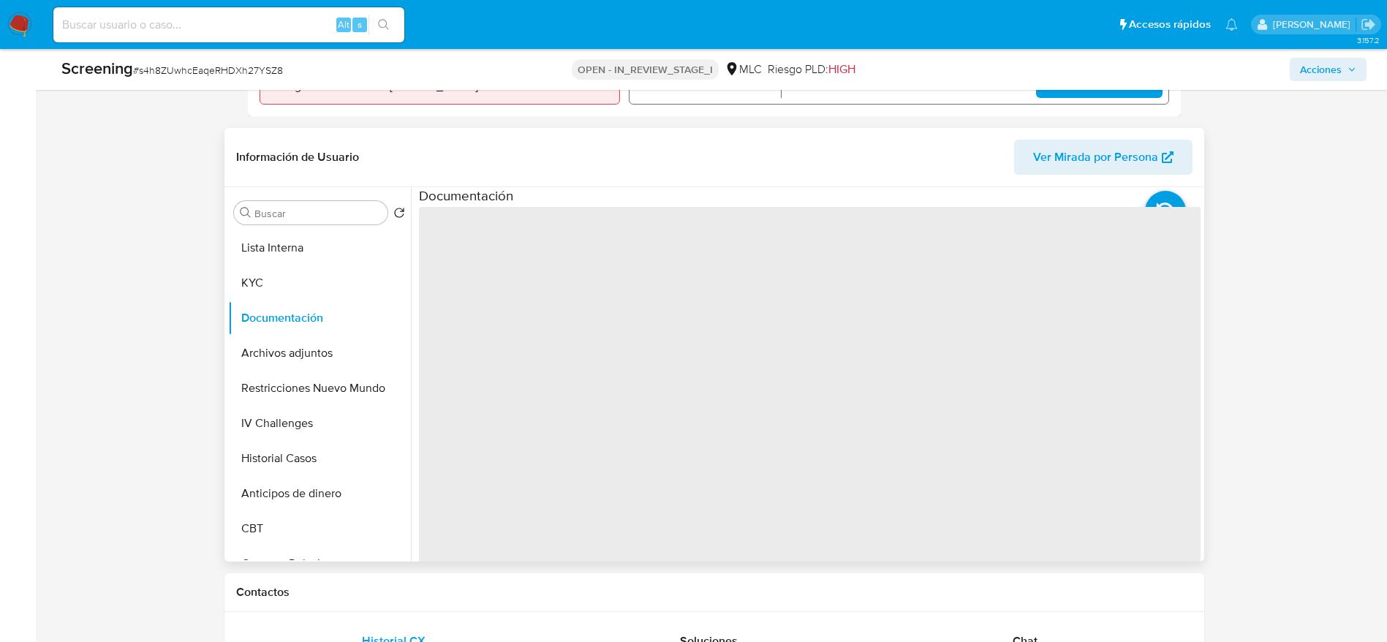
scroll to position [552, 0]
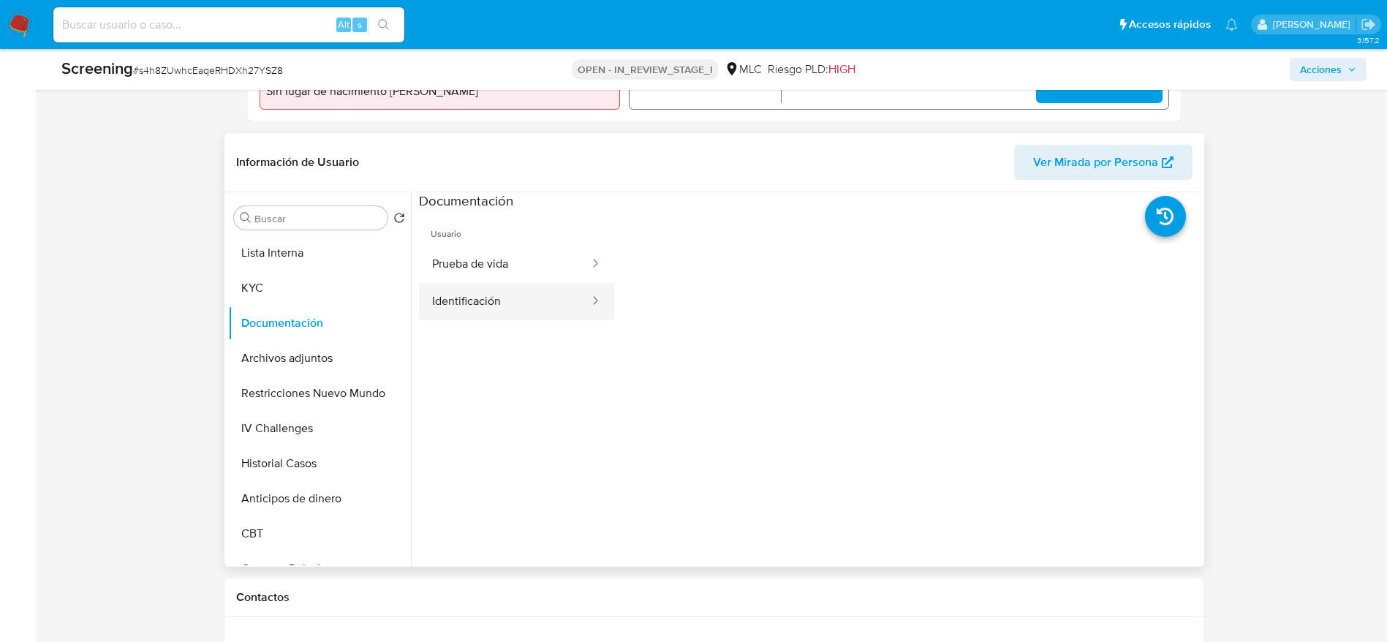
click at [493, 314] on button "Identificación" at bounding box center [505, 301] width 172 height 37
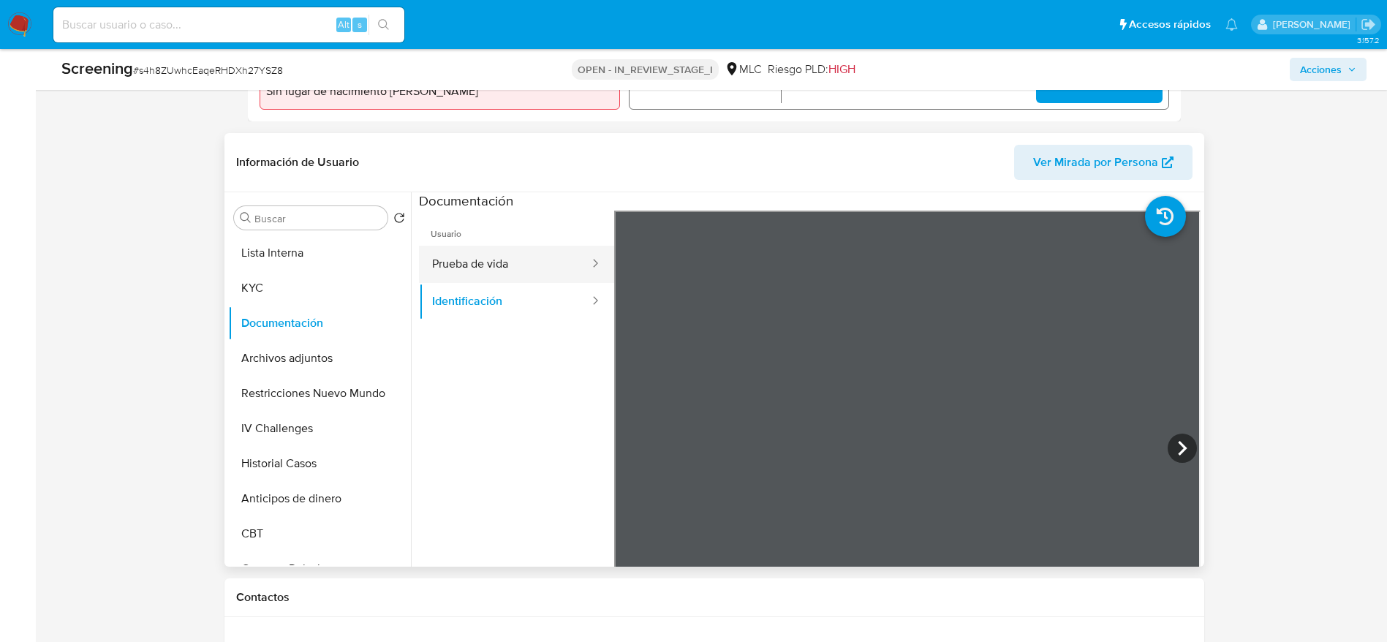
click at [579, 270] on div at bounding box center [590, 264] width 23 height 17
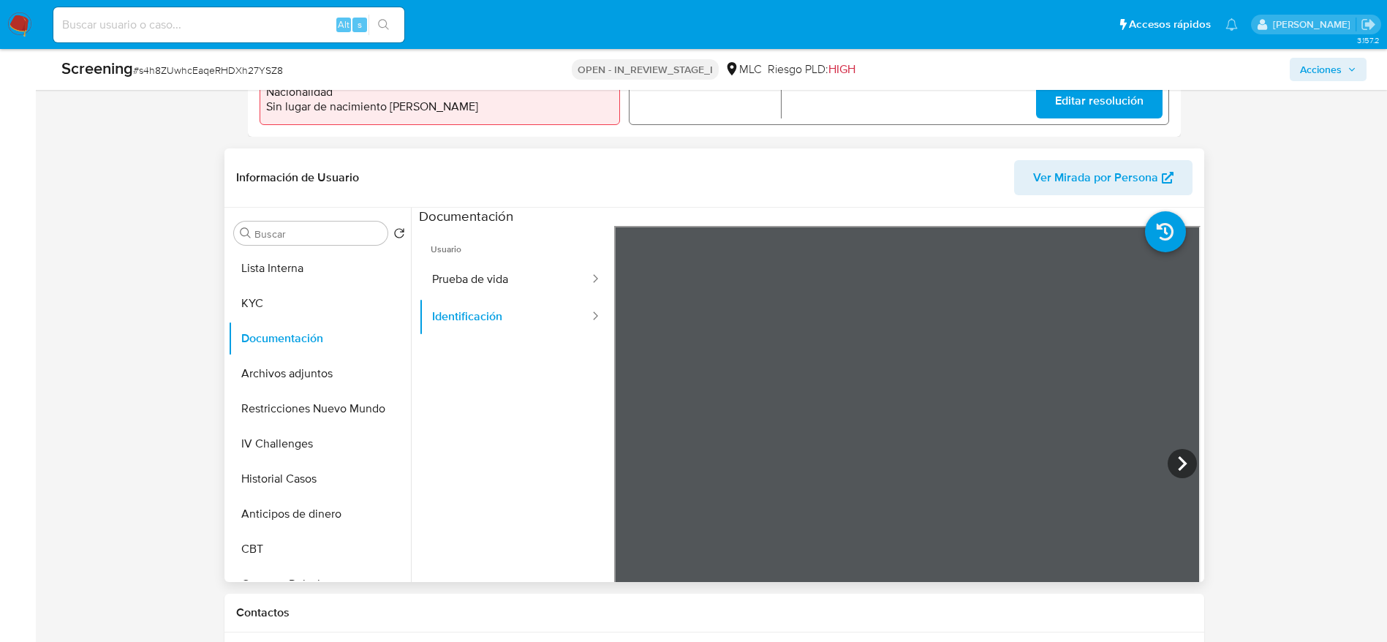
scroll to position [535, 0]
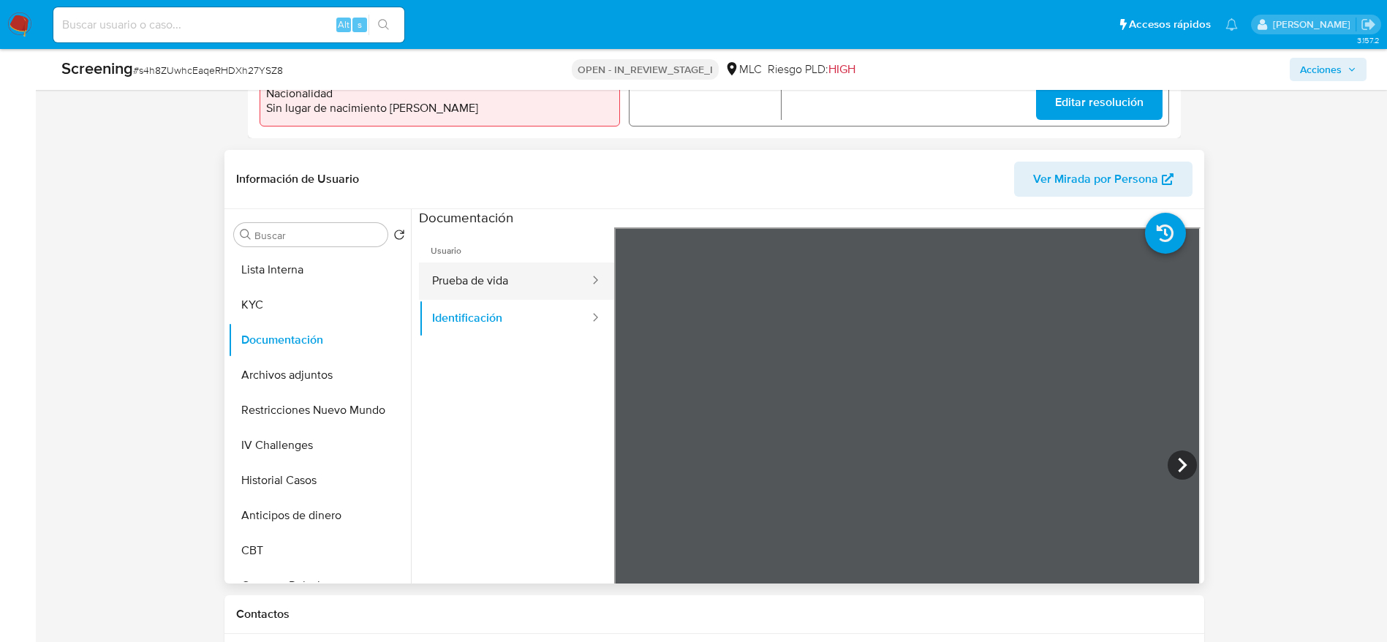
click at [493, 276] on button "Prueba de vida" at bounding box center [505, 280] width 172 height 37
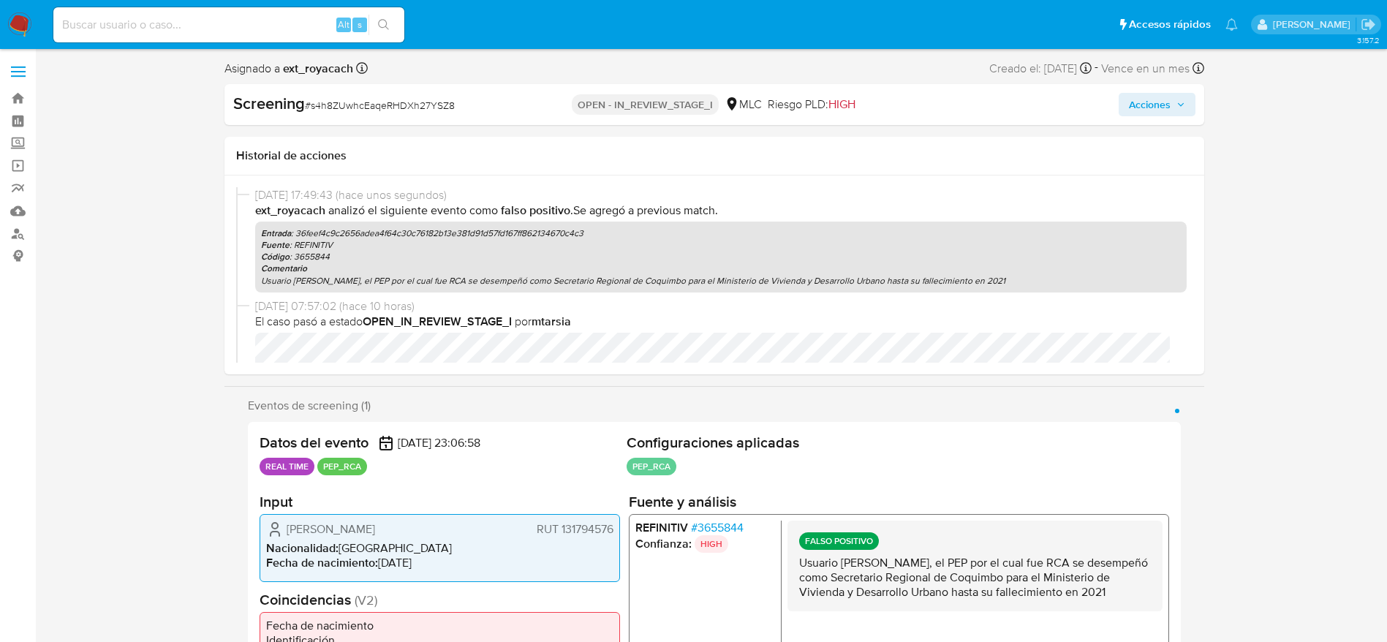
scroll to position [1, 0]
click at [1165, 94] on span "Acciones" at bounding box center [1150, 102] width 42 height 23
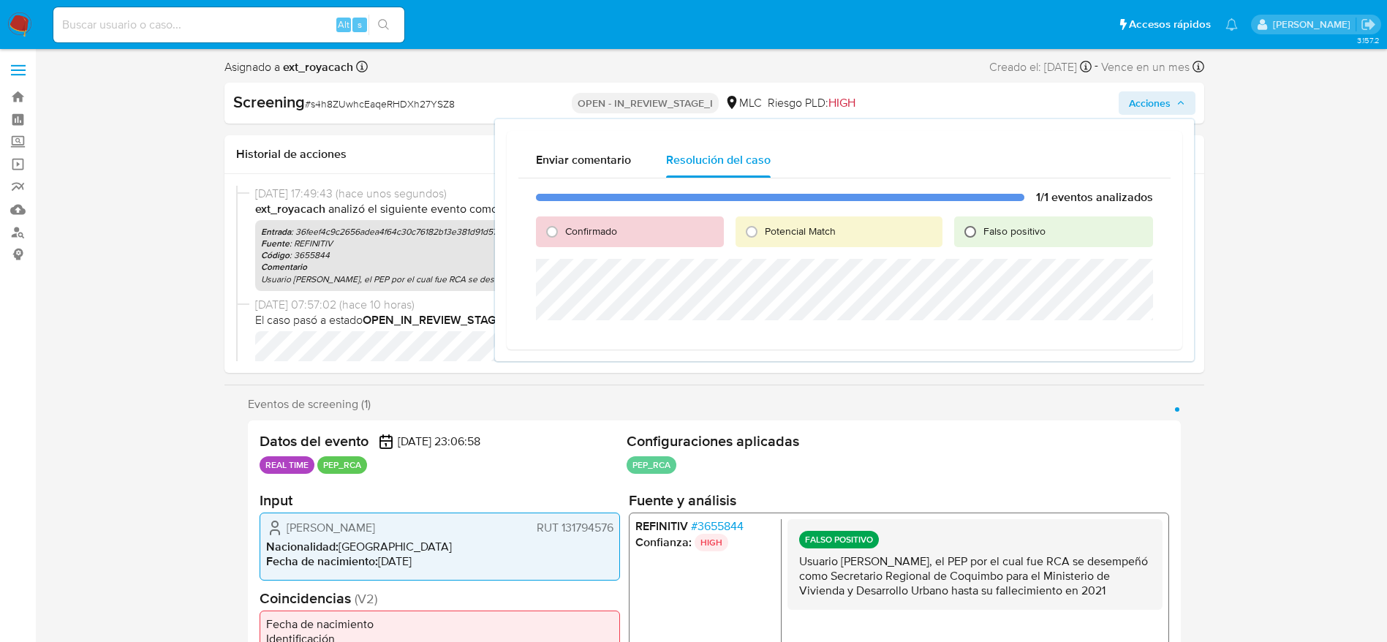
click at [981, 237] on input "Falso positivo" at bounding box center [969, 231] width 23 height 23
radio input "true"
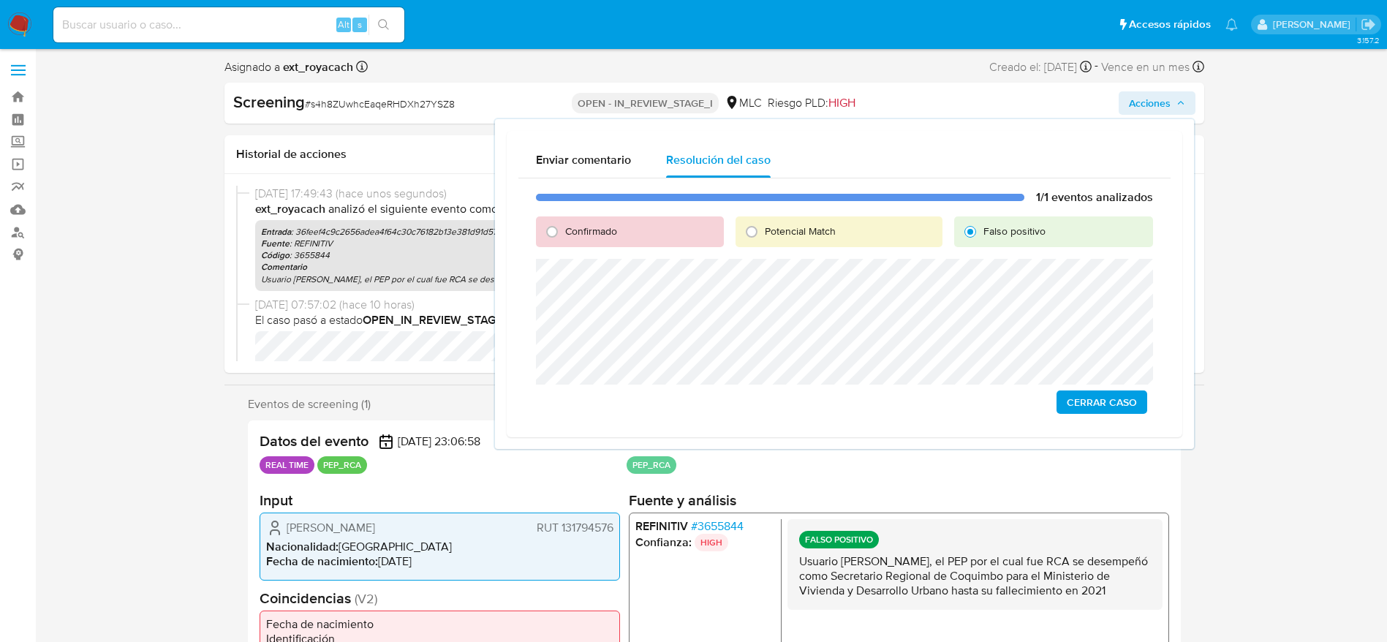
click at [1109, 404] on span "Cerrar Caso" at bounding box center [1102, 402] width 70 height 20
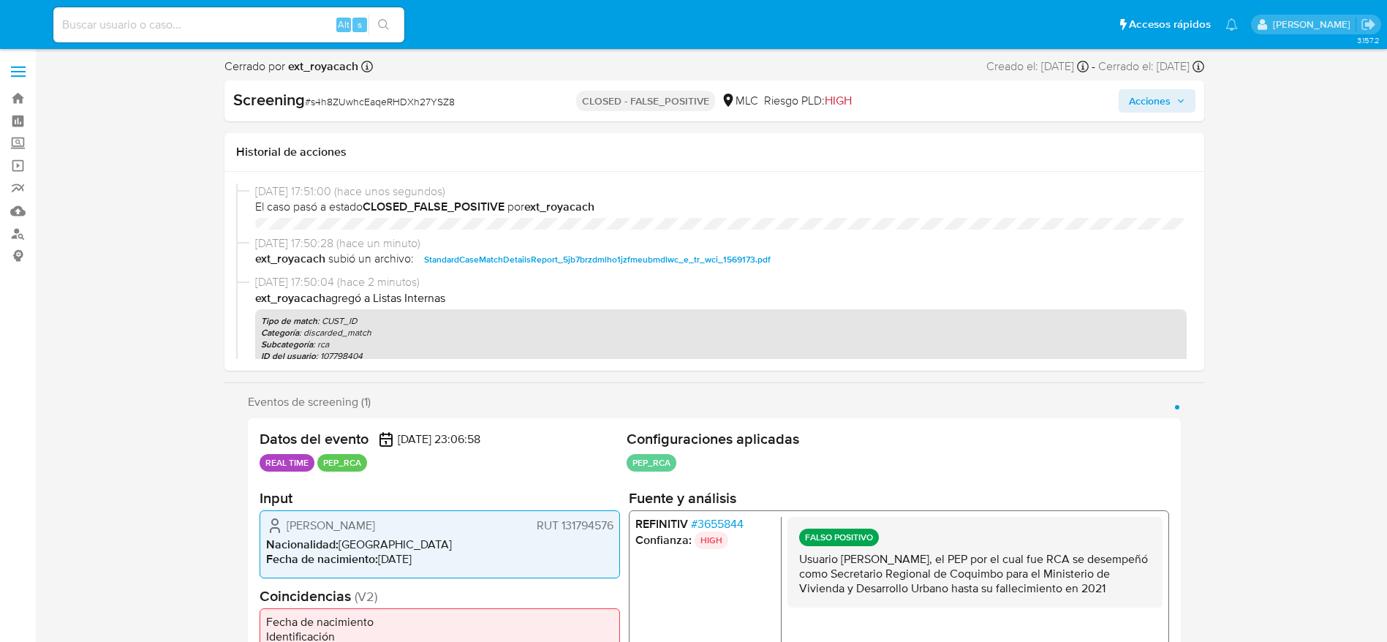
select select "10"
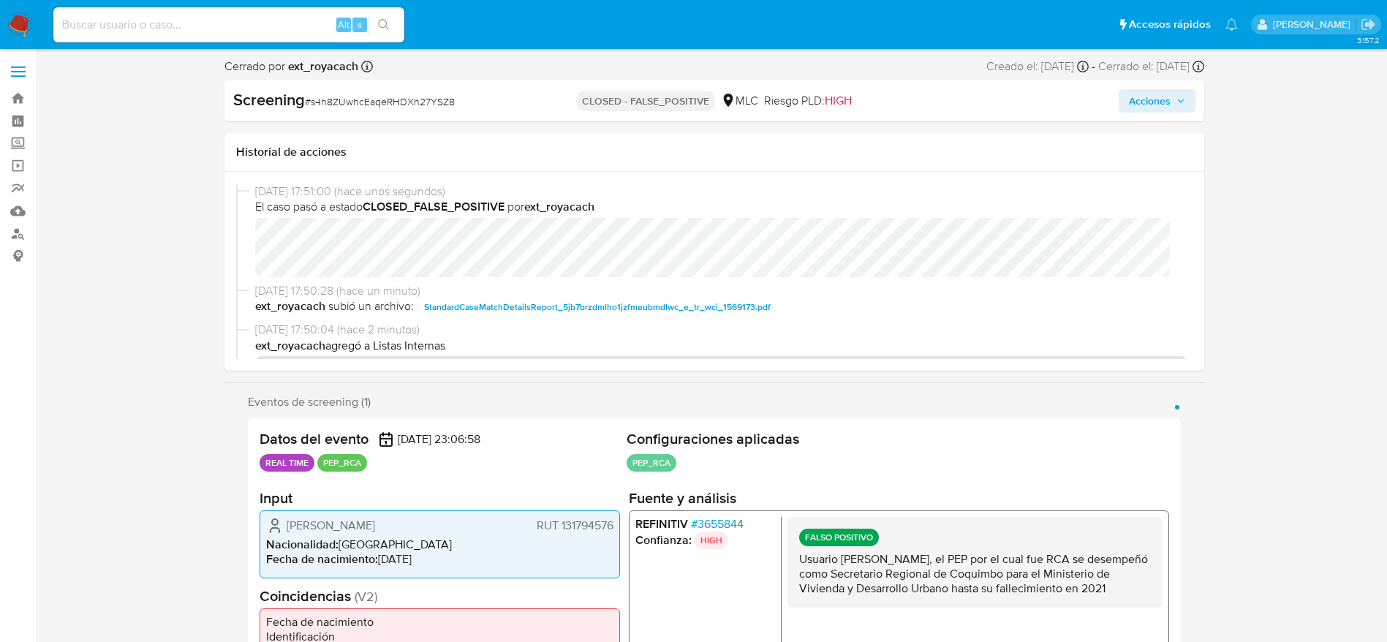
click at [367, 99] on span "# s4h8ZUwhcEaqeRHDXh27YSZ8" at bounding box center [380, 101] width 150 height 15
copy span "s4h8ZUwhcEaqeRHDXh27YSZ8"
click at [367, 99] on span "# s4h8ZUwhcEaqeRHDXh27YSZ8" at bounding box center [380, 101] width 150 height 15
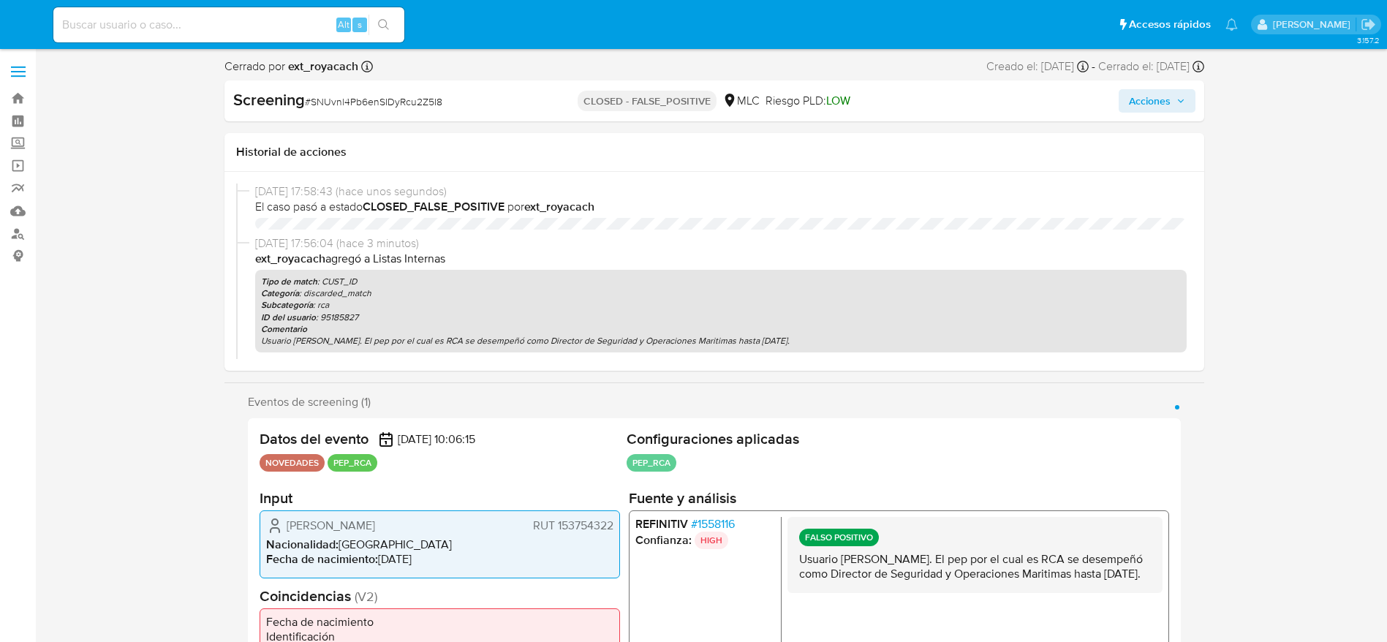
select select "10"
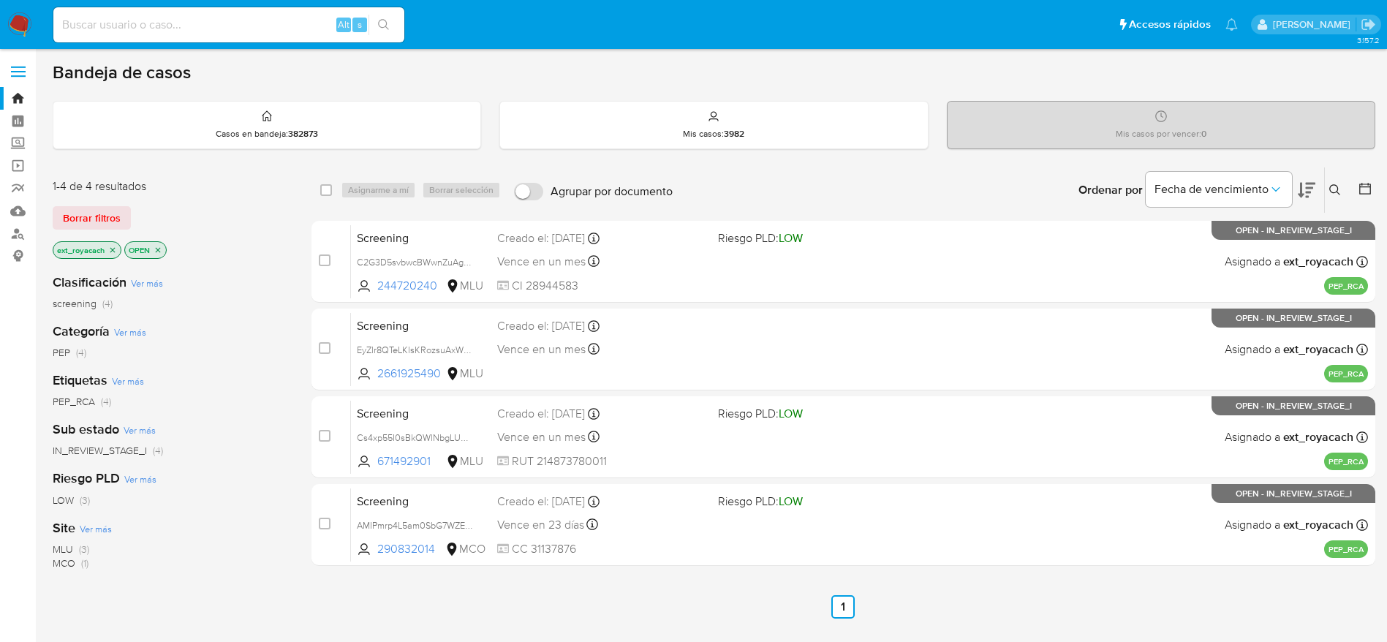
drag, startPoint x: 527, startPoint y: 469, endPoint x: 548, endPoint y: 615, distance: 147.7
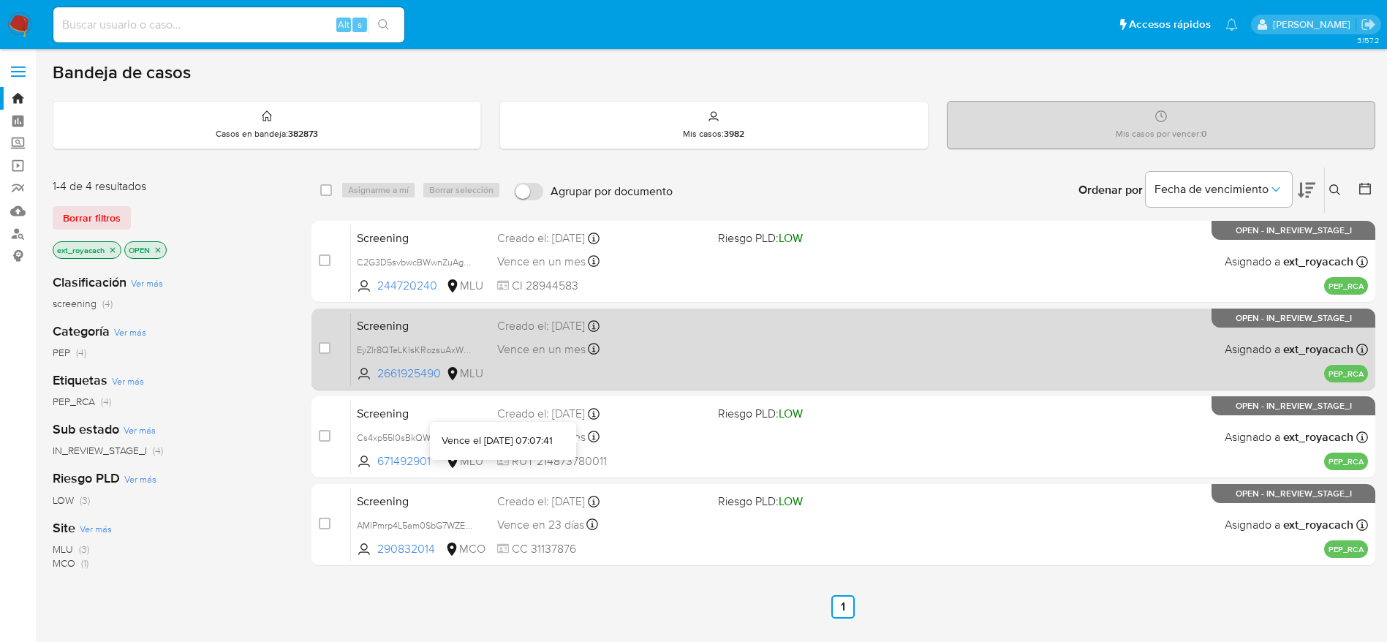
drag, startPoint x: 591, startPoint y: 447, endPoint x: 621, endPoint y: 389, distance: 64.7
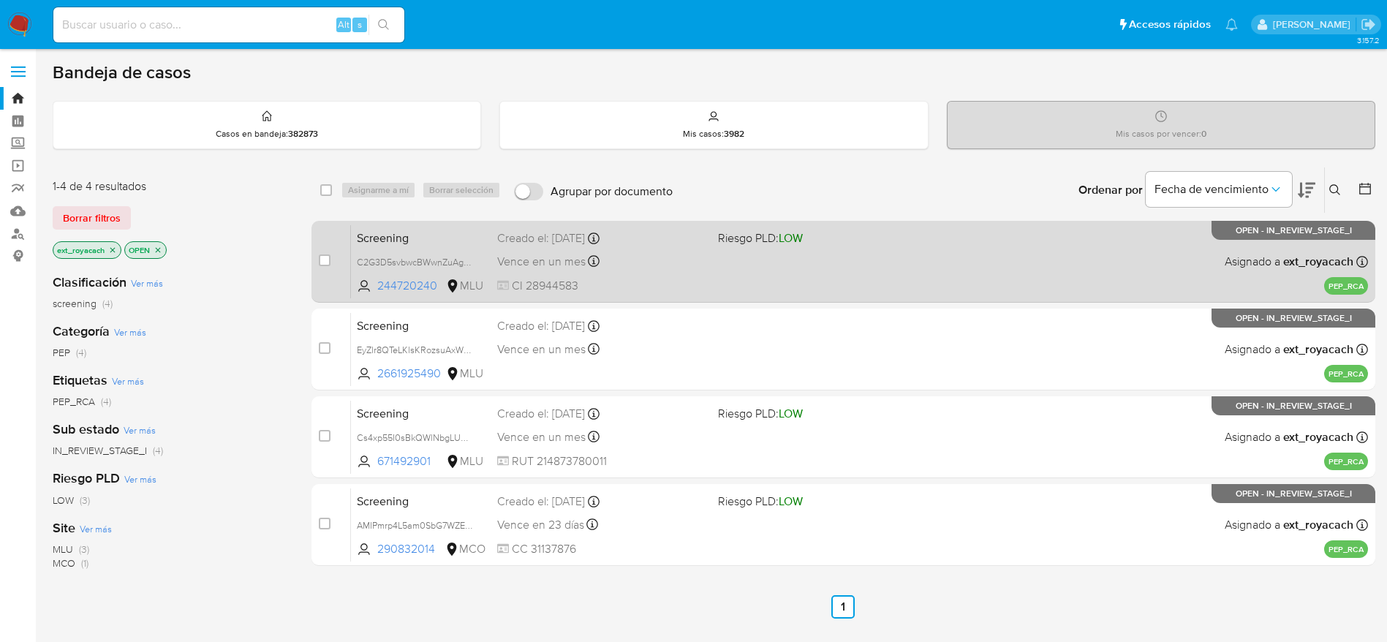
drag, startPoint x: 654, startPoint y: 337, endPoint x: 679, endPoint y: 239, distance: 101.1
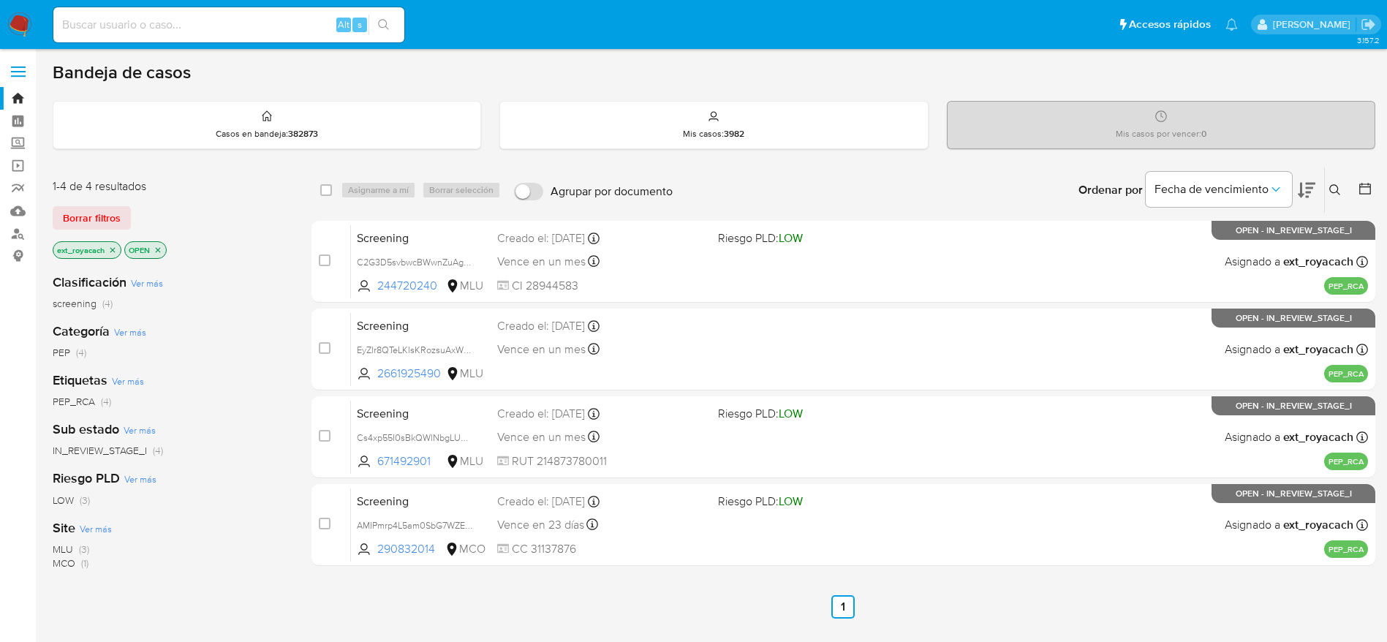
drag, startPoint x: 215, startPoint y: 569, endPoint x: 458, endPoint y: 20, distance: 599.6
click at [0, 558] on aside "Bandeja Tablero Screening Búsqueda en Listas Watchlist Herramientas Operaciones…" at bounding box center [18, 419] width 36 height 838
